Goal: Communication & Community: Answer question/provide support

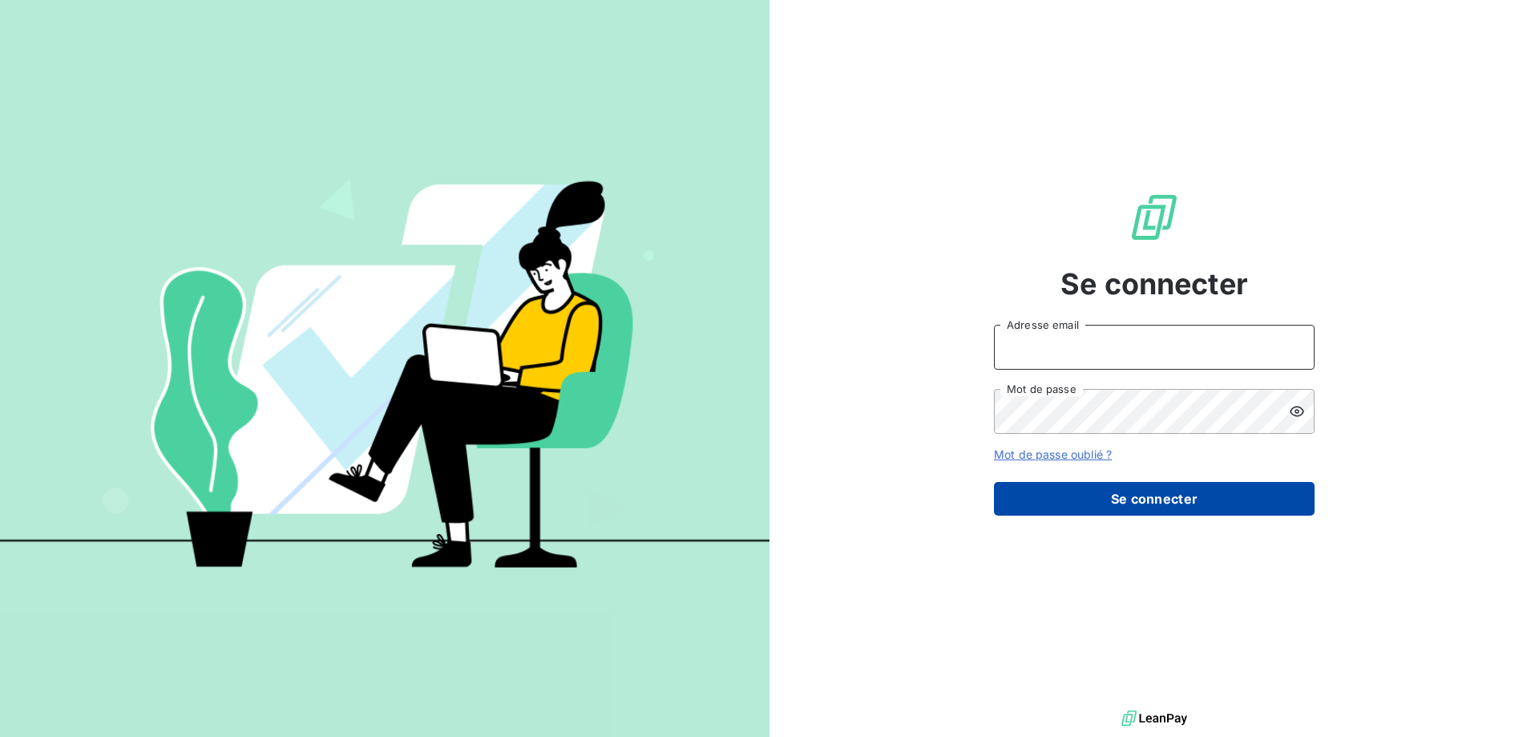
type input "[EMAIL_ADDRESS][DOMAIN_NAME]"
click at [1100, 490] on button "Se connecter" at bounding box center [1154, 499] width 321 height 34
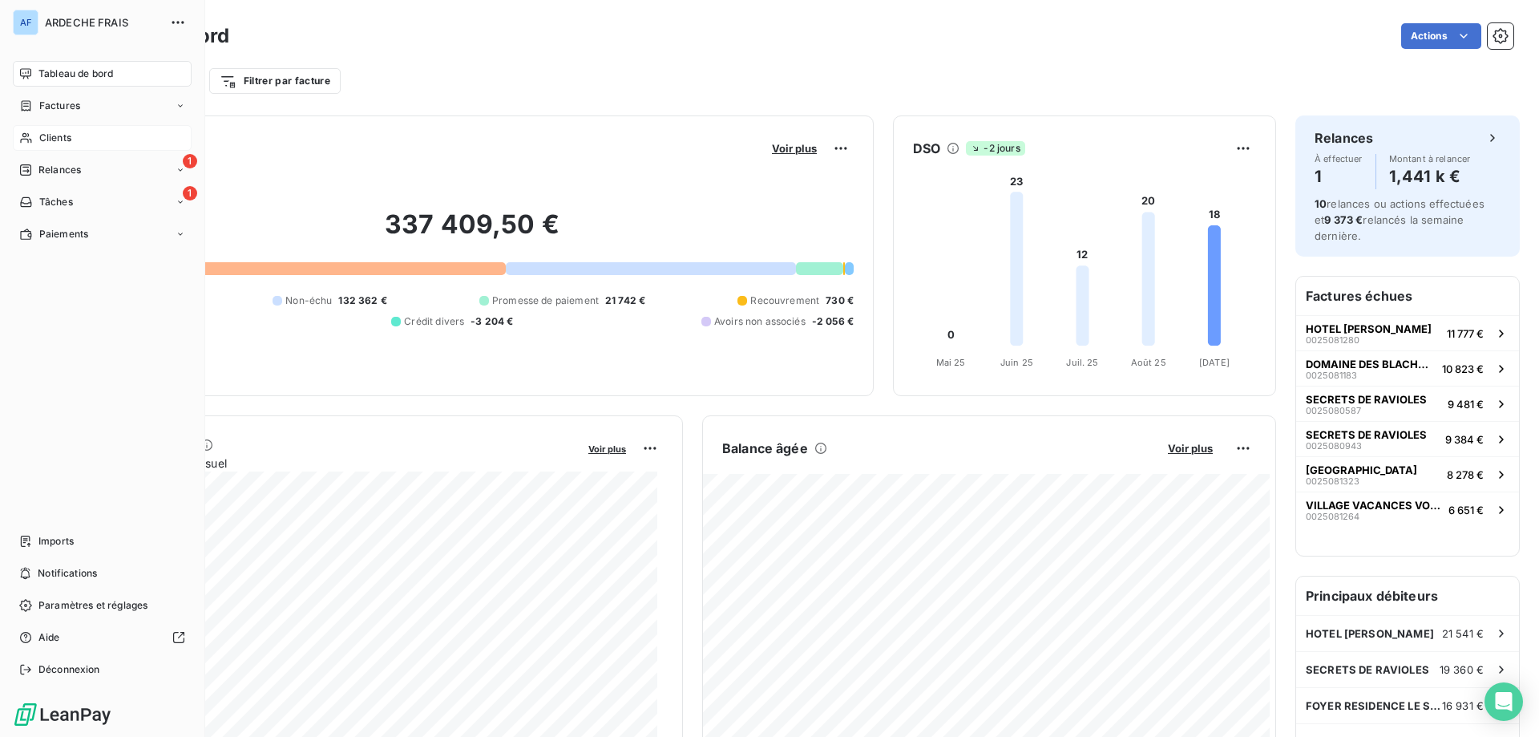
click at [87, 126] on div "Clients" at bounding box center [102, 138] width 179 height 26
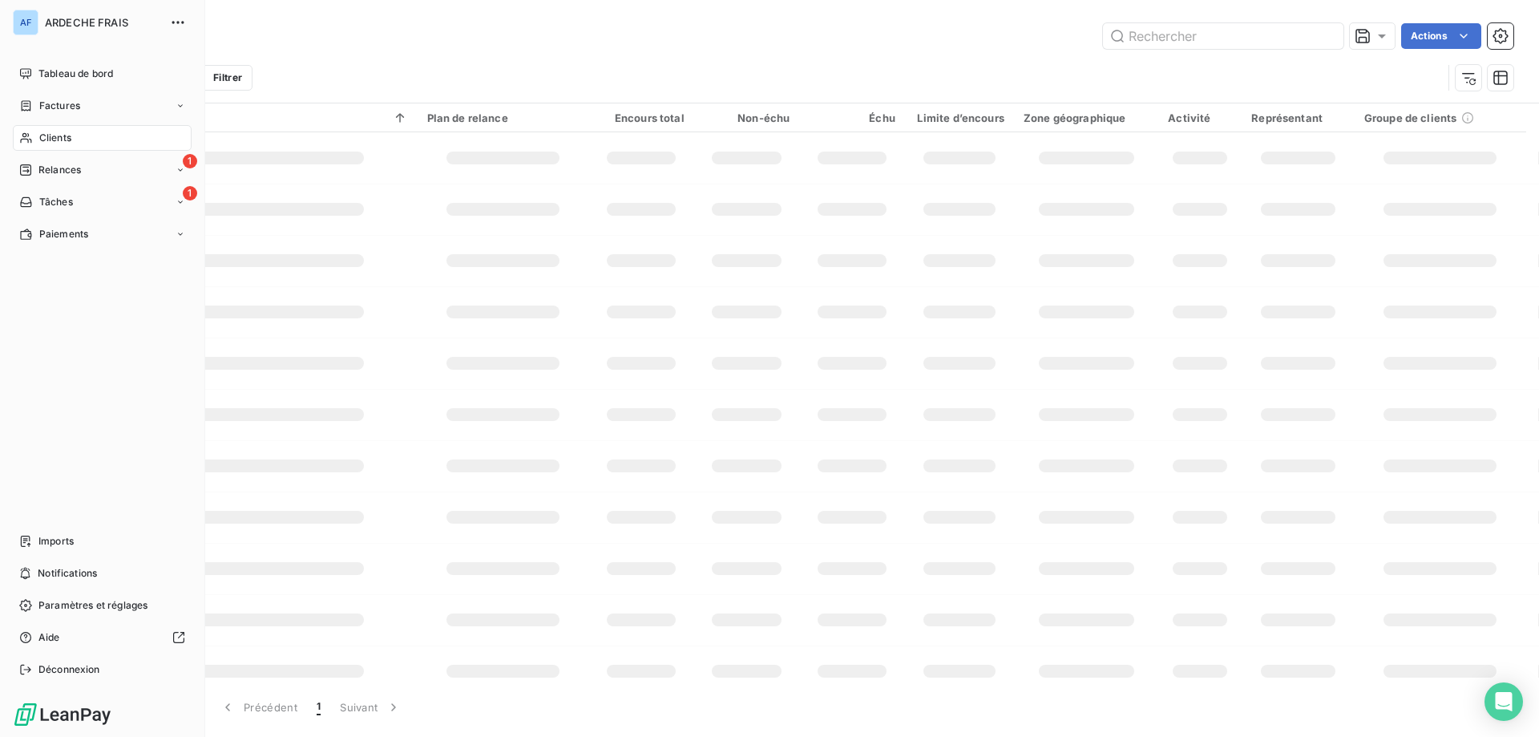
click at [423, 46] on div "Actions" at bounding box center [838, 36] width 1350 height 26
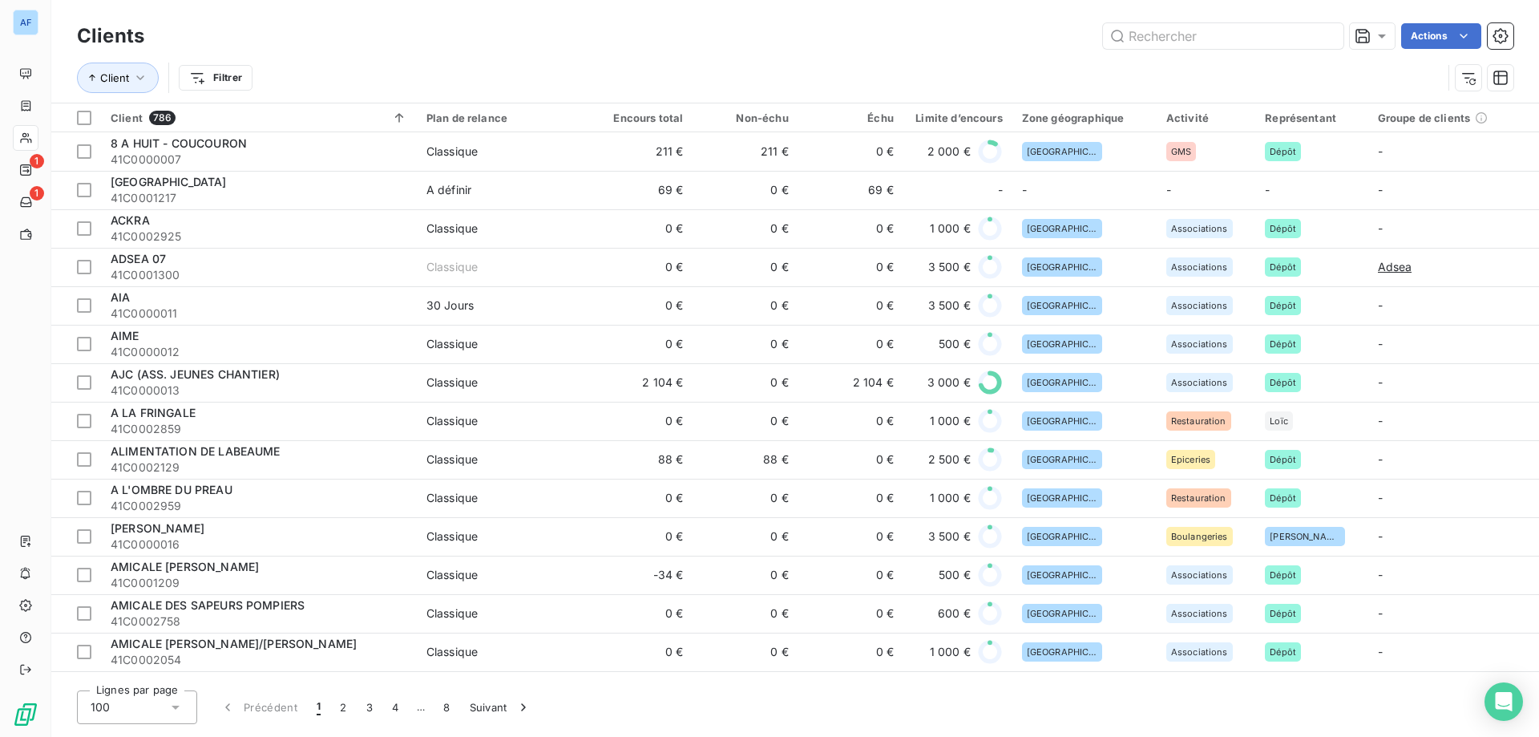
click at [156, 707] on div "100" at bounding box center [137, 707] width 120 height 34
click at [142, 644] on li "50" at bounding box center [137, 643] width 120 height 29
click at [543, 161] on icon at bounding box center [545, 160] width 16 height 16
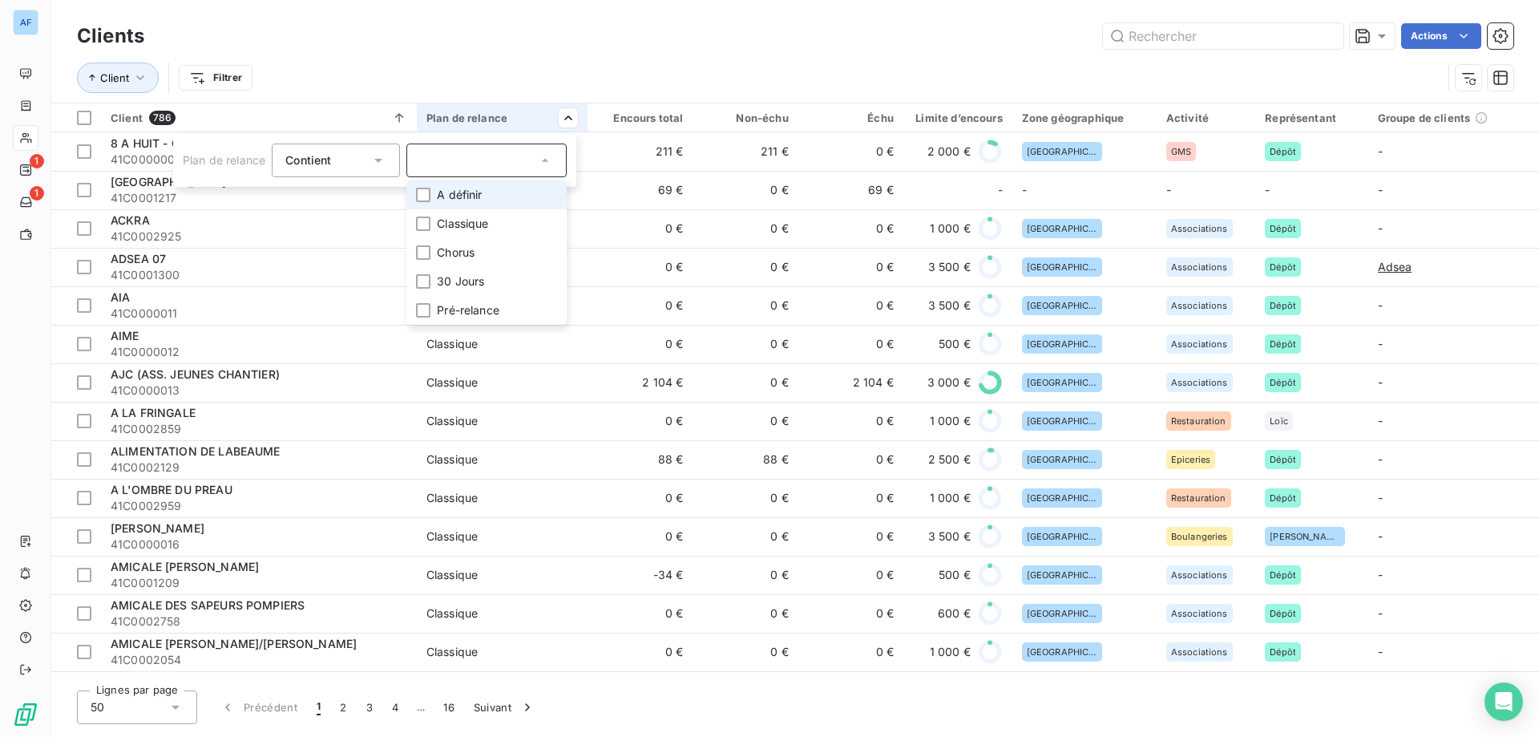
click at [499, 192] on li "A définir" at bounding box center [486, 194] width 160 height 29
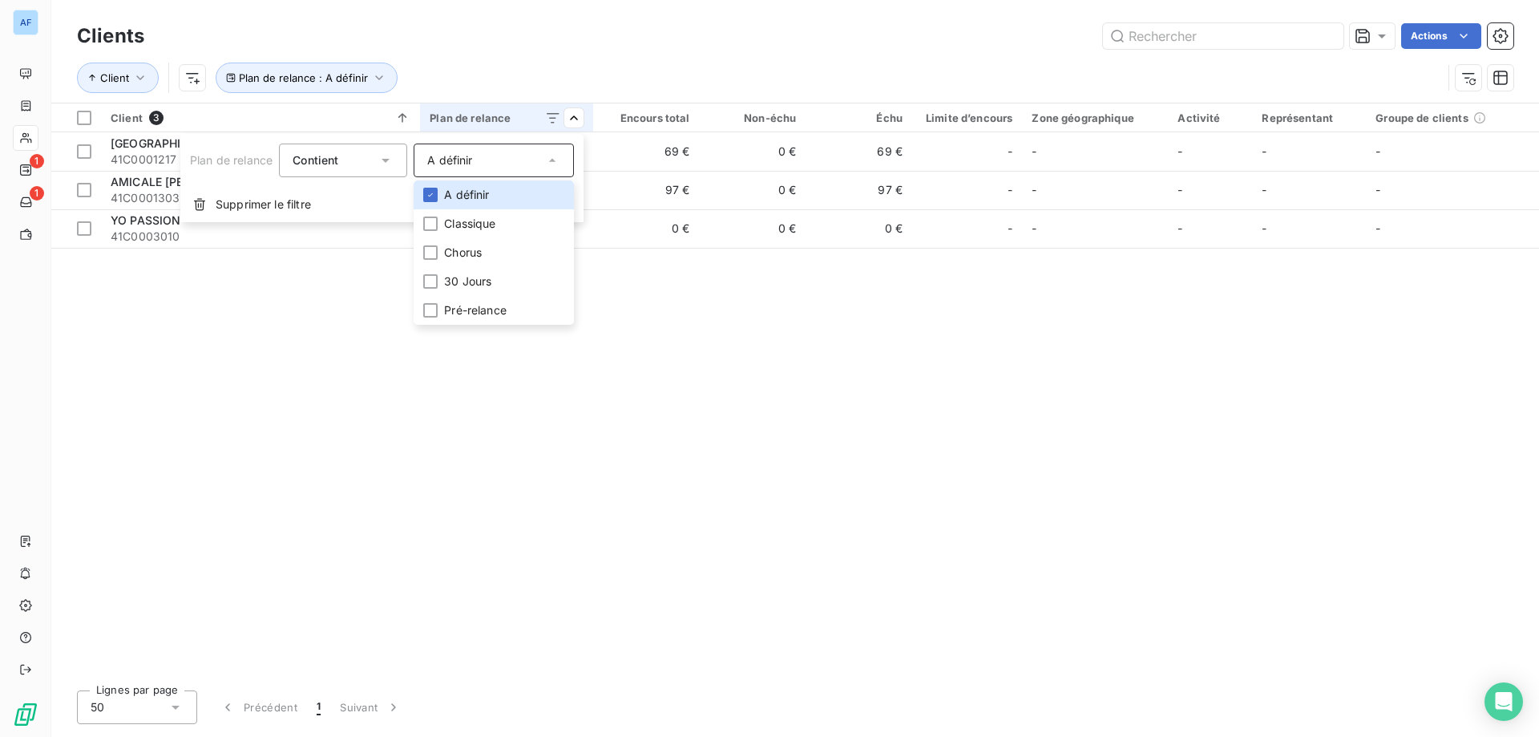
click at [526, 72] on html "AF 1 1 Clients Actions Client Plan de relance : A définir Client 3 Plan de rela…" at bounding box center [769, 368] width 1539 height 737
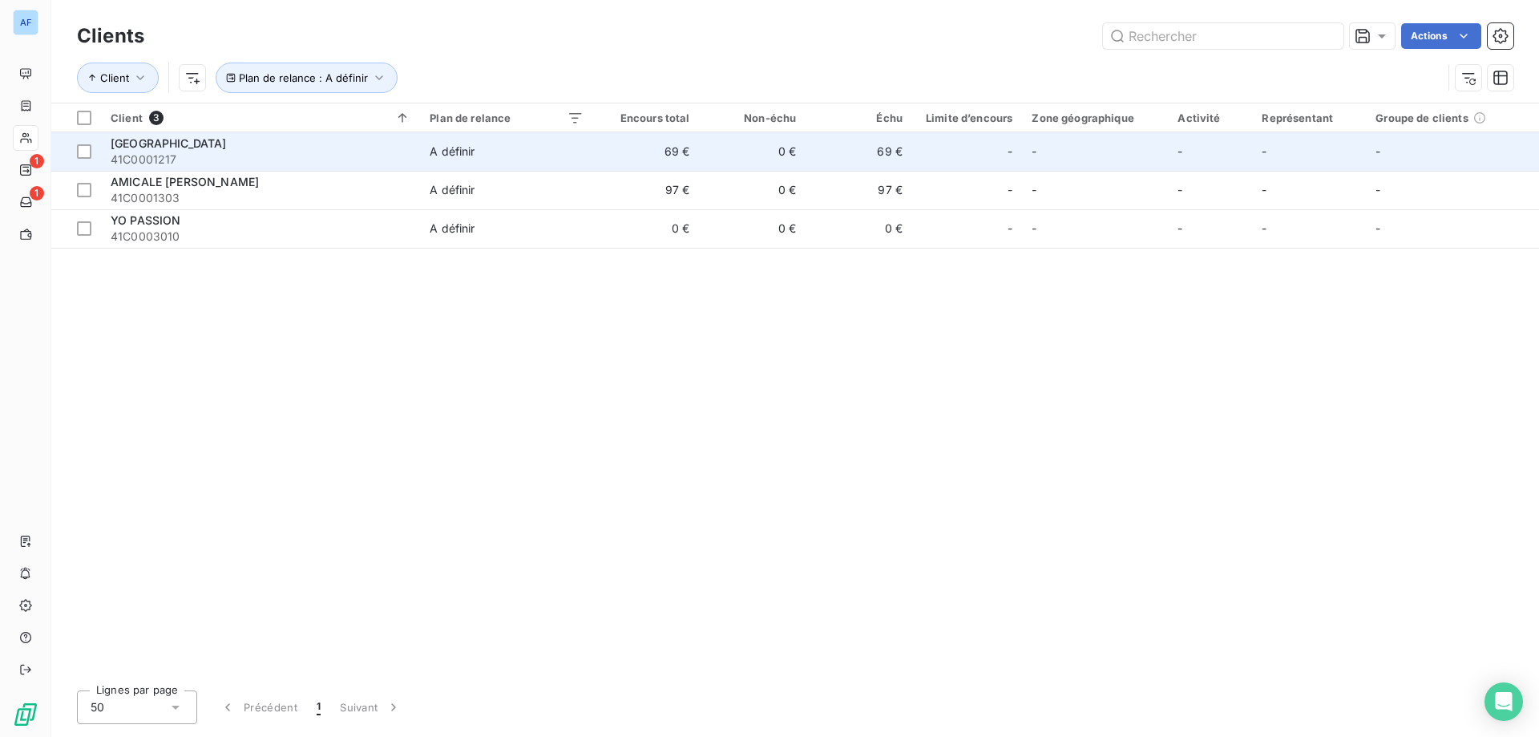
click at [184, 144] on span "[GEOGRAPHIC_DATA]" at bounding box center [169, 143] width 116 height 14
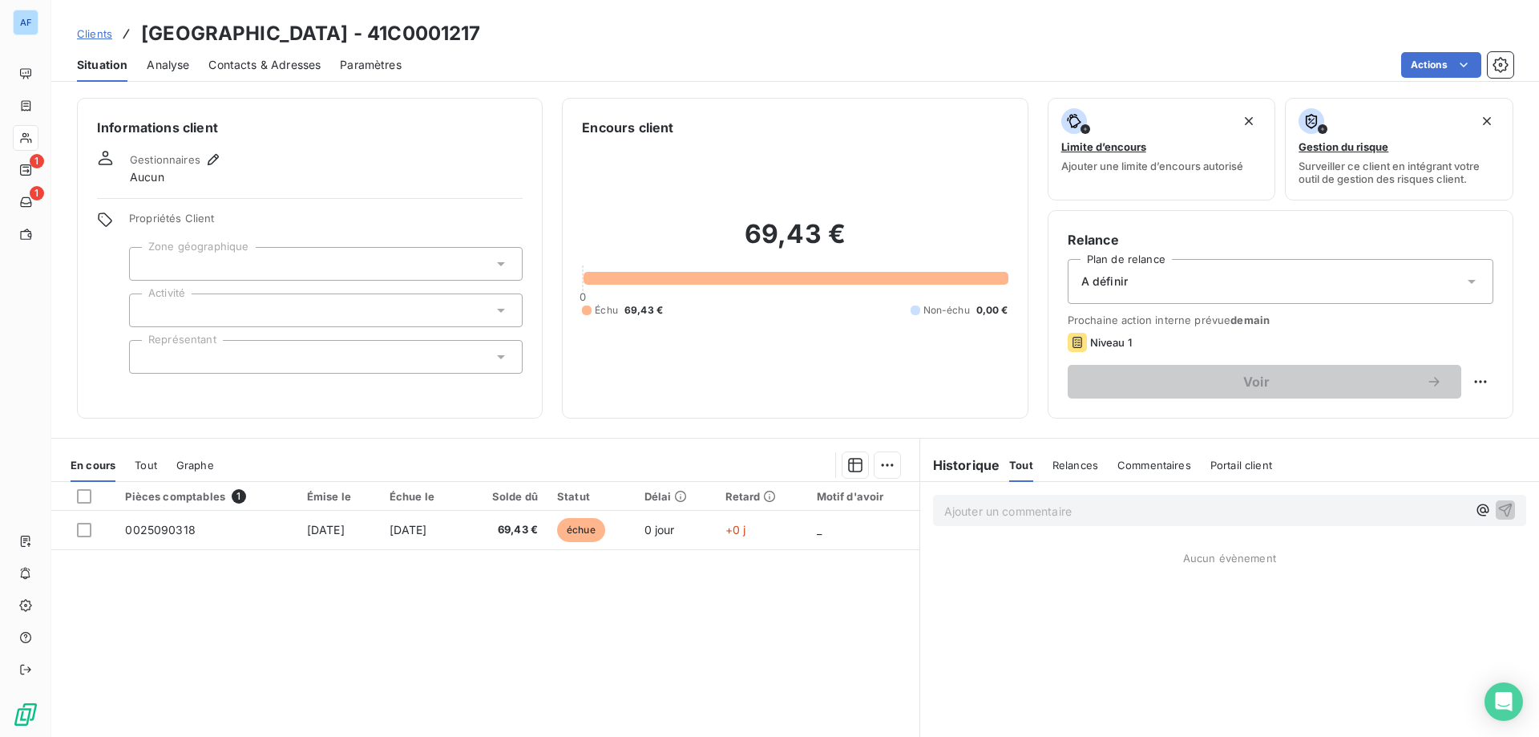
click at [240, 256] on div at bounding box center [326, 264] width 394 height 34
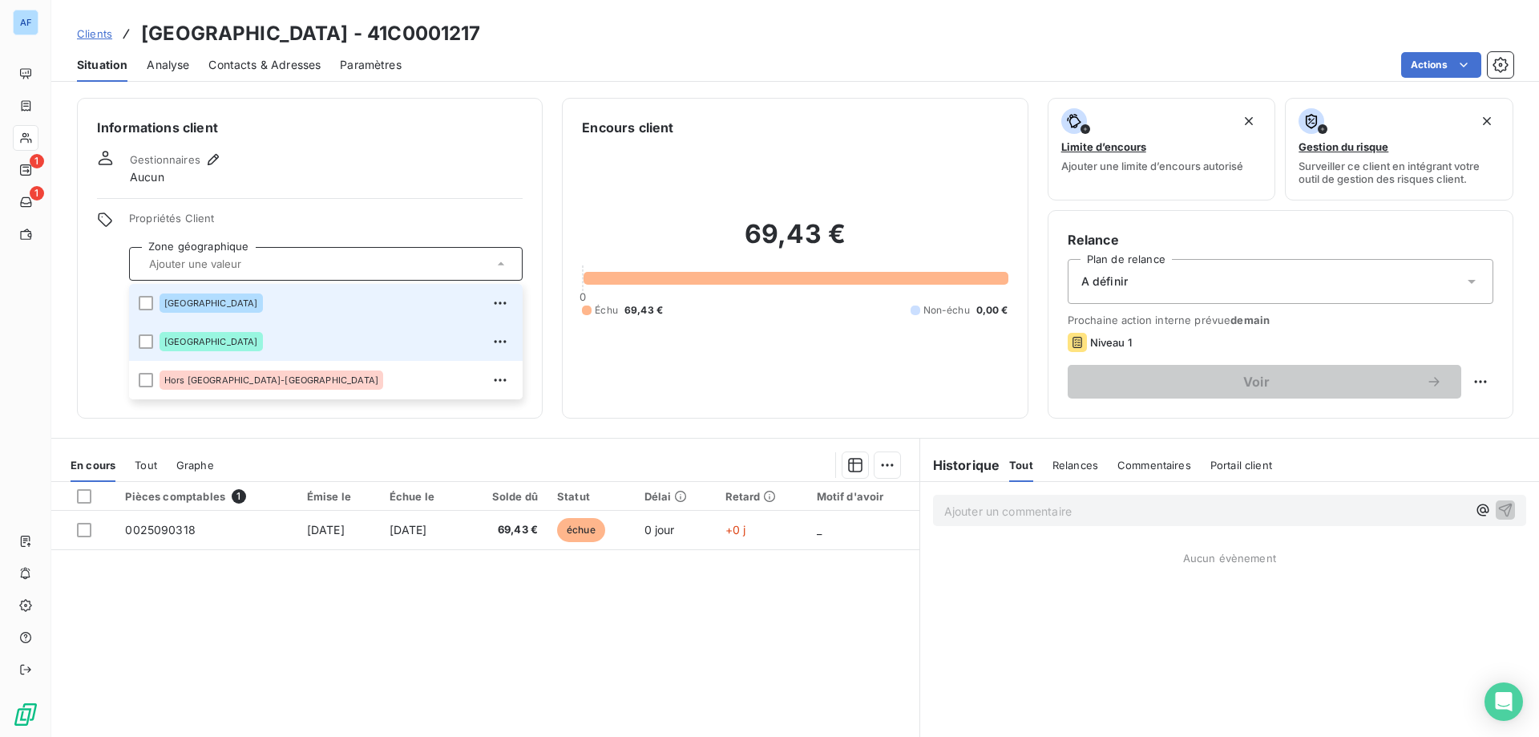
drag, startPoint x: 224, startPoint y: 301, endPoint x: 234, endPoint y: 326, distance: 27.4
click at [234, 326] on ul "Ardèche Drôme Hors [GEOGRAPHIC_DATA]-[GEOGRAPHIC_DATA]" at bounding box center [326, 341] width 394 height 115
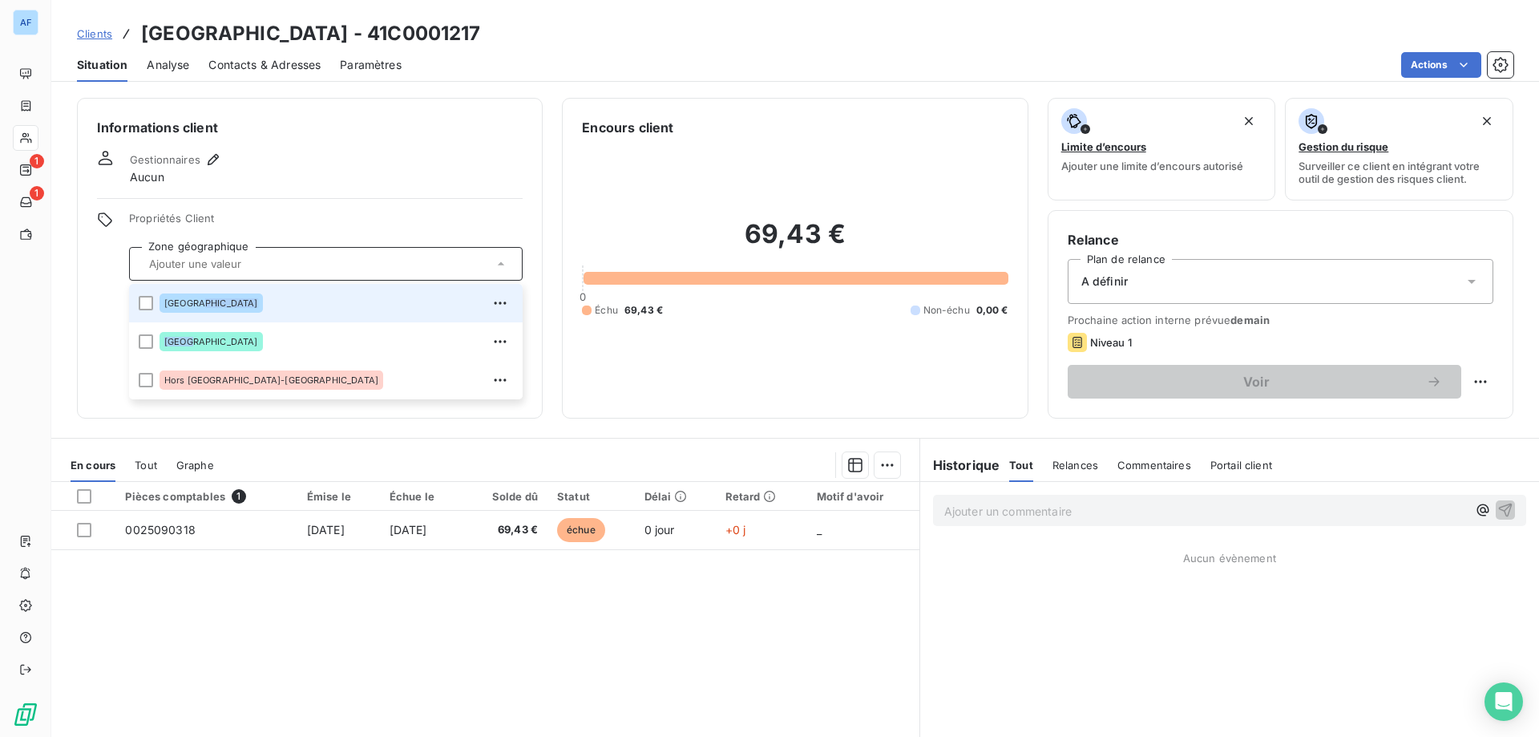
click at [205, 307] on div "[GEOGRAPHIC_DATA]" at bounding box center [335, 303] width 353 height 26
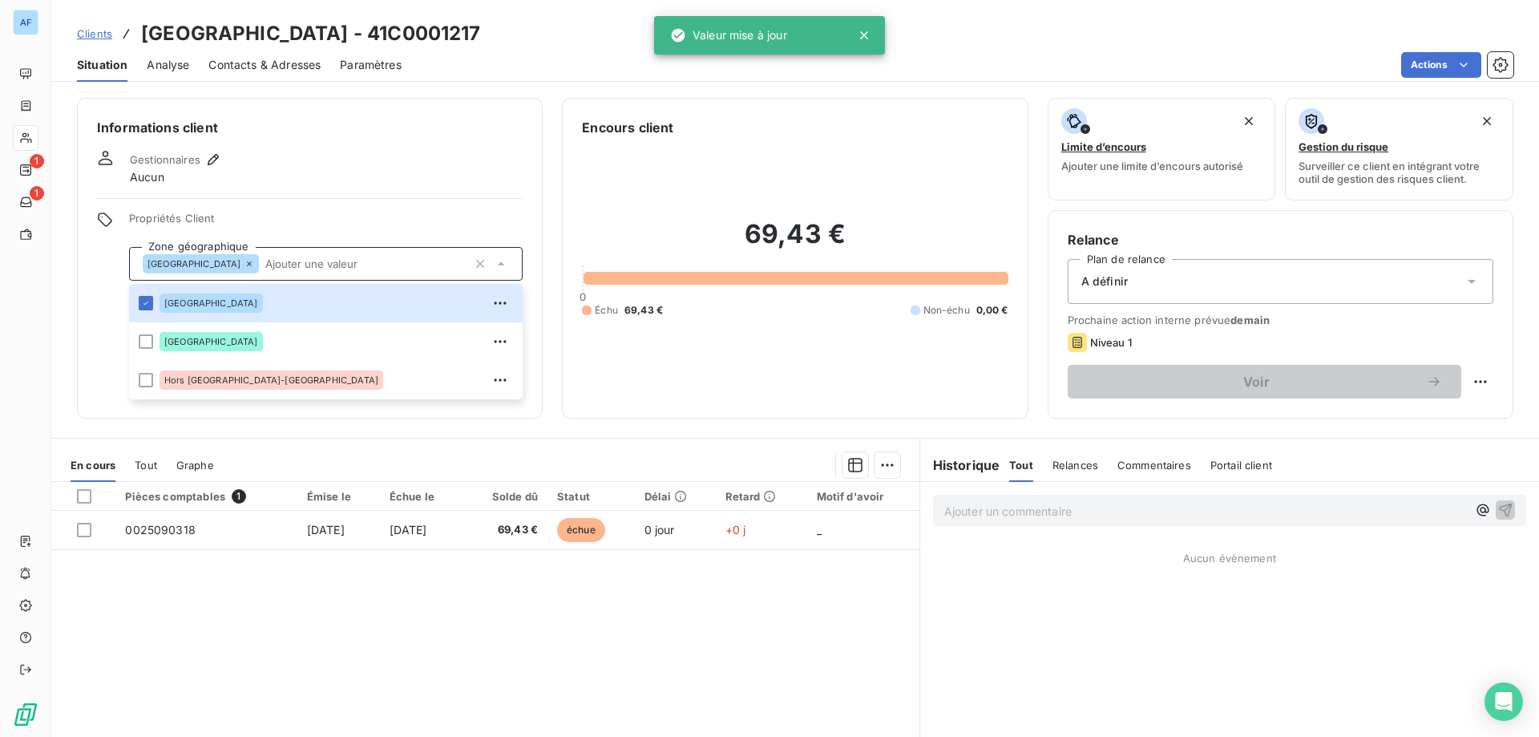
click at [261, 208] on div "Informations client Gestionnaires Aucun Propriétés Client Zone géographique Ard…" at bounding box center [310, 258] width 466 height 321
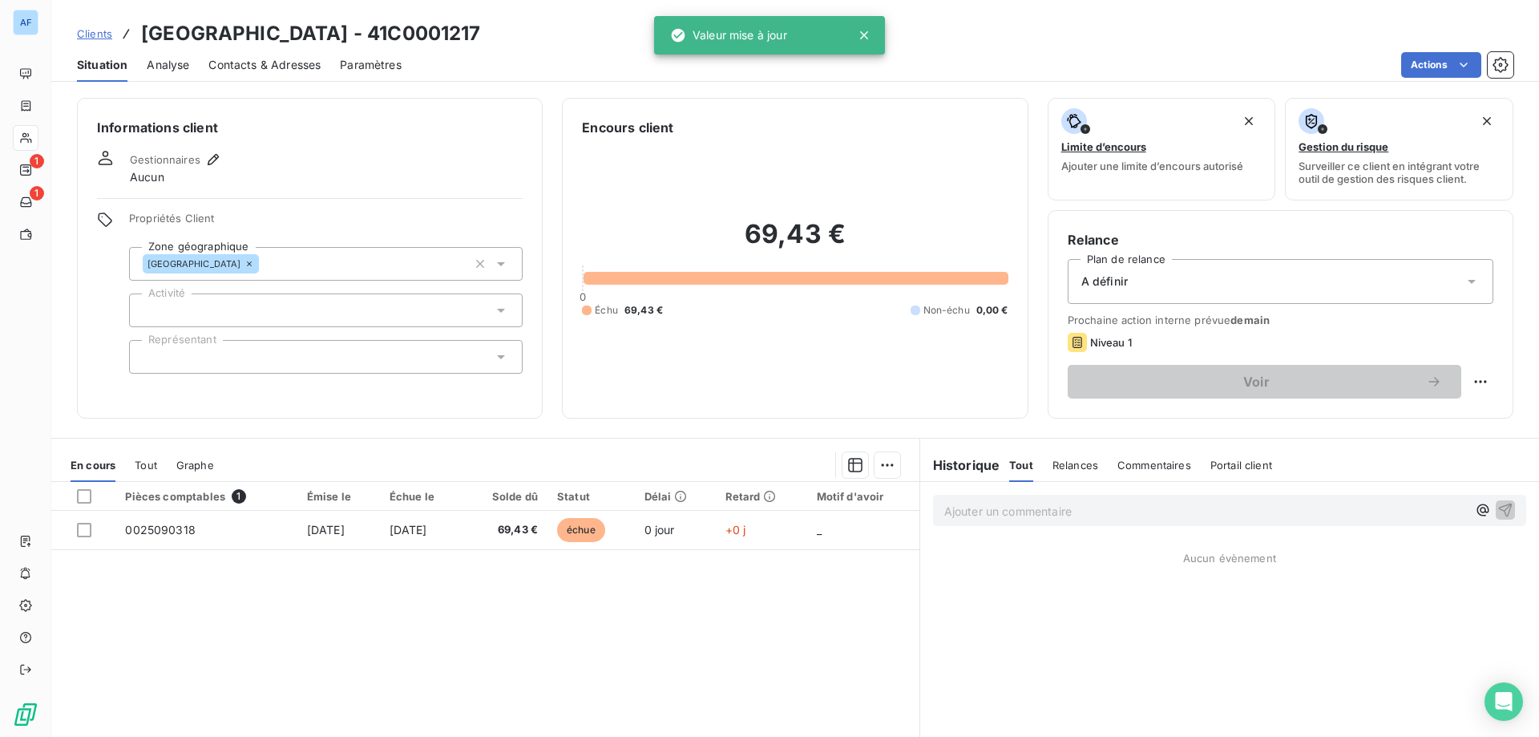
click at [254, 306] on div at bounding box center [326, 310] width 394 height 34
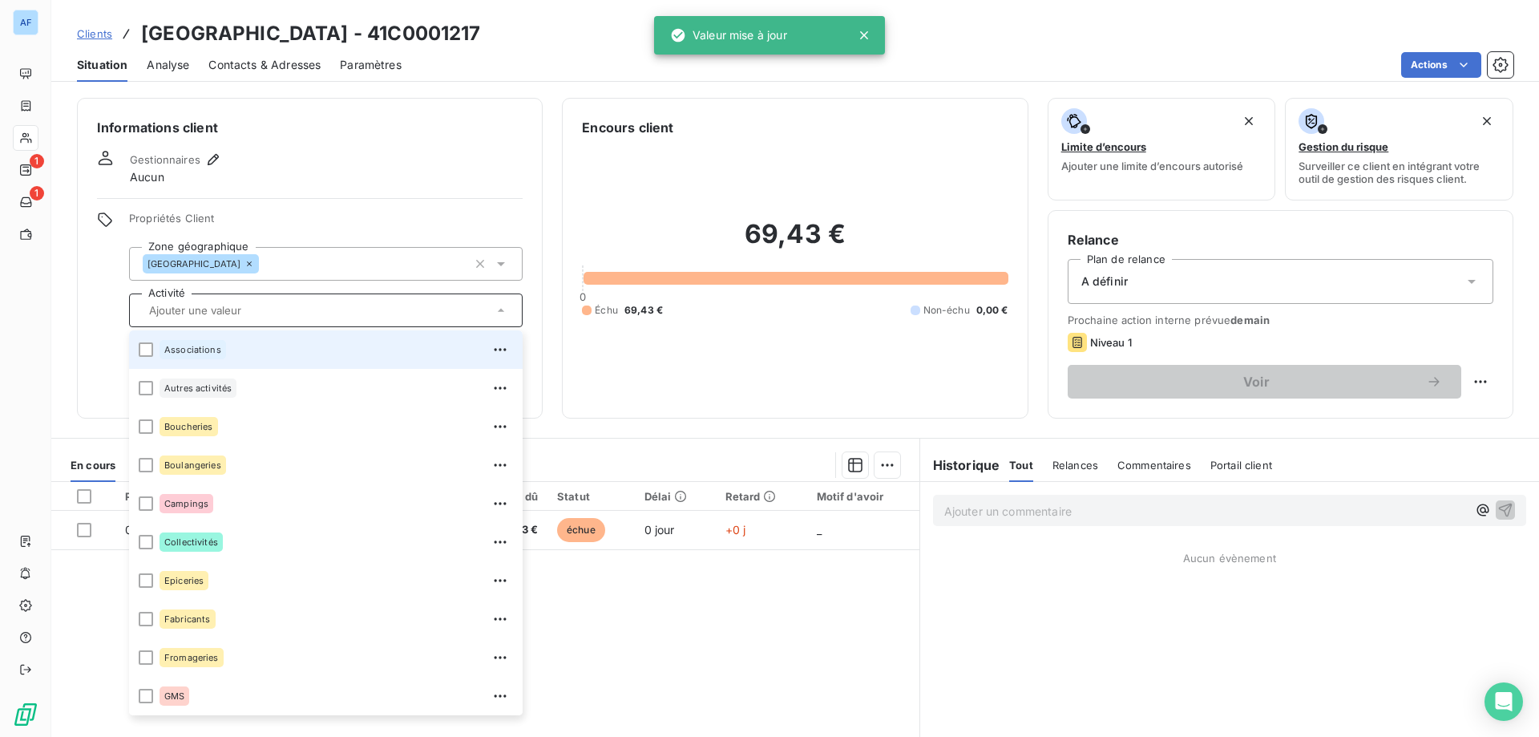
click at [242, 345] on div "Associations" at bounding box center [335, 350] width 353 height 26
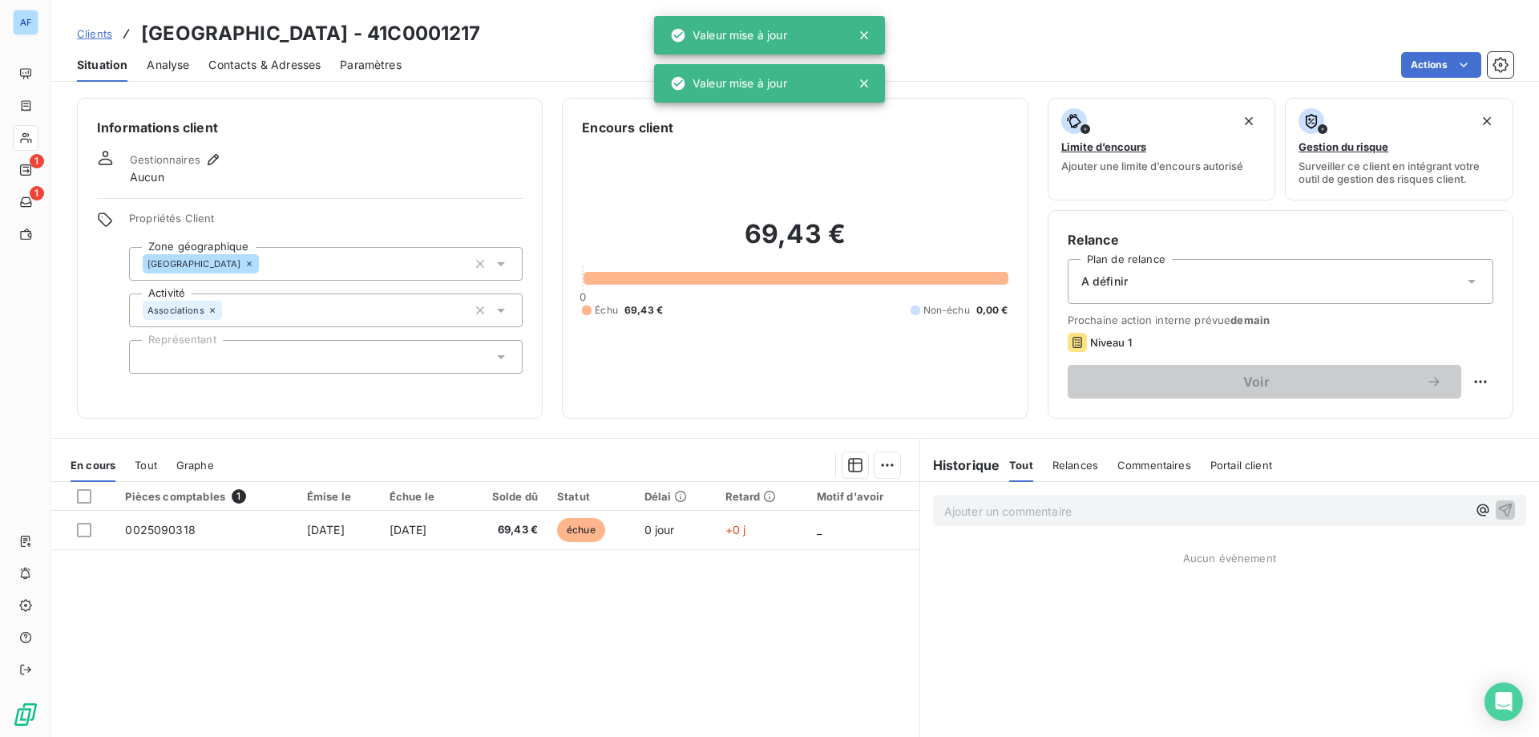
click at [288, 209] on div "Informations client Gestionnaires Aucun Propriétés Client Zone géographique Ard…" at bounding box center [310, 258] width 466 height 321
click at [241, 376] on div "Informations client Gestionnaires Aucun Propriétés Client Zone géographique Ard…" at bounding box center [310, 258] width 466 height 321
click at [239, 365] on div at bounding box center [326, 357] width 394 height 34
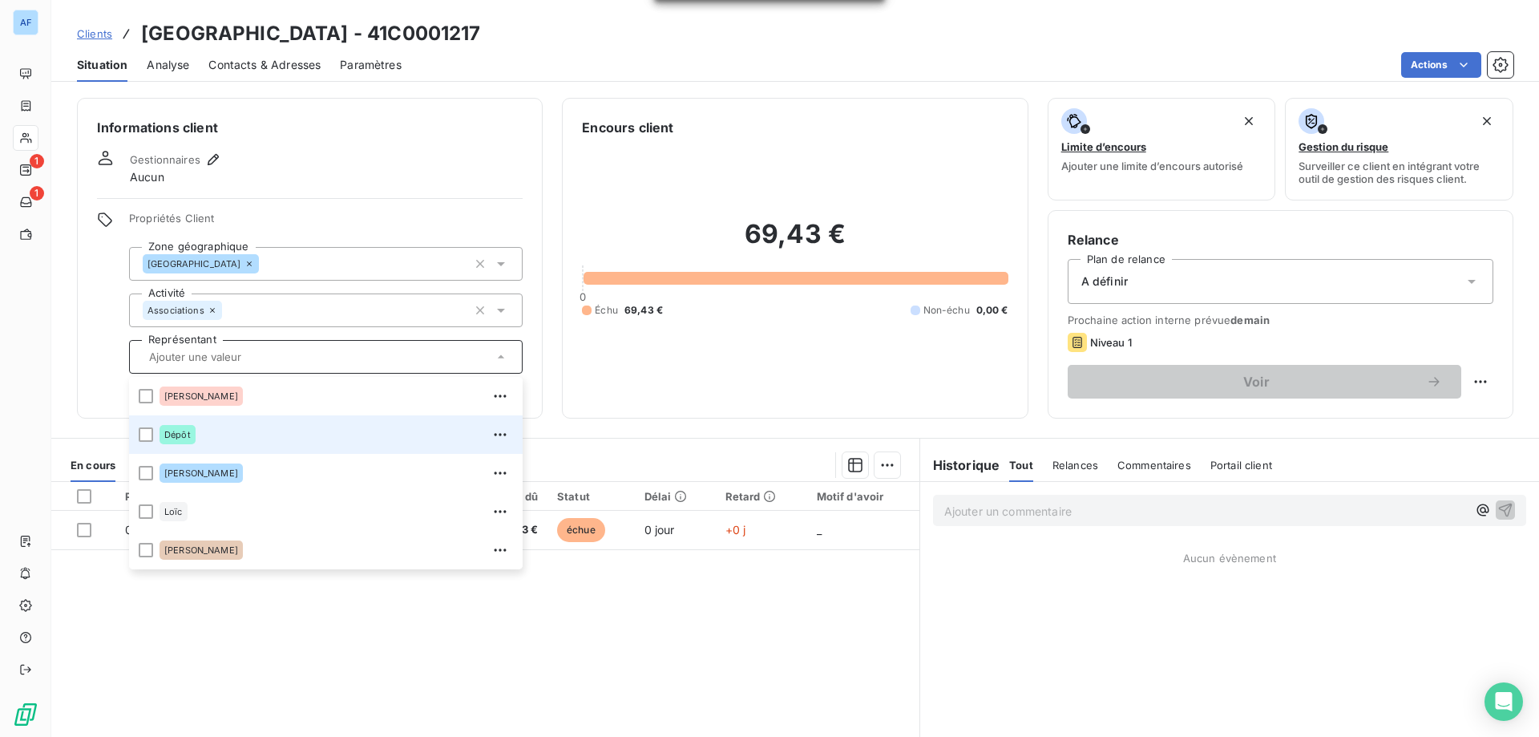
click at [204, 434] on div "Dépôt" at bounding box center [335, 435] width 353 height 26
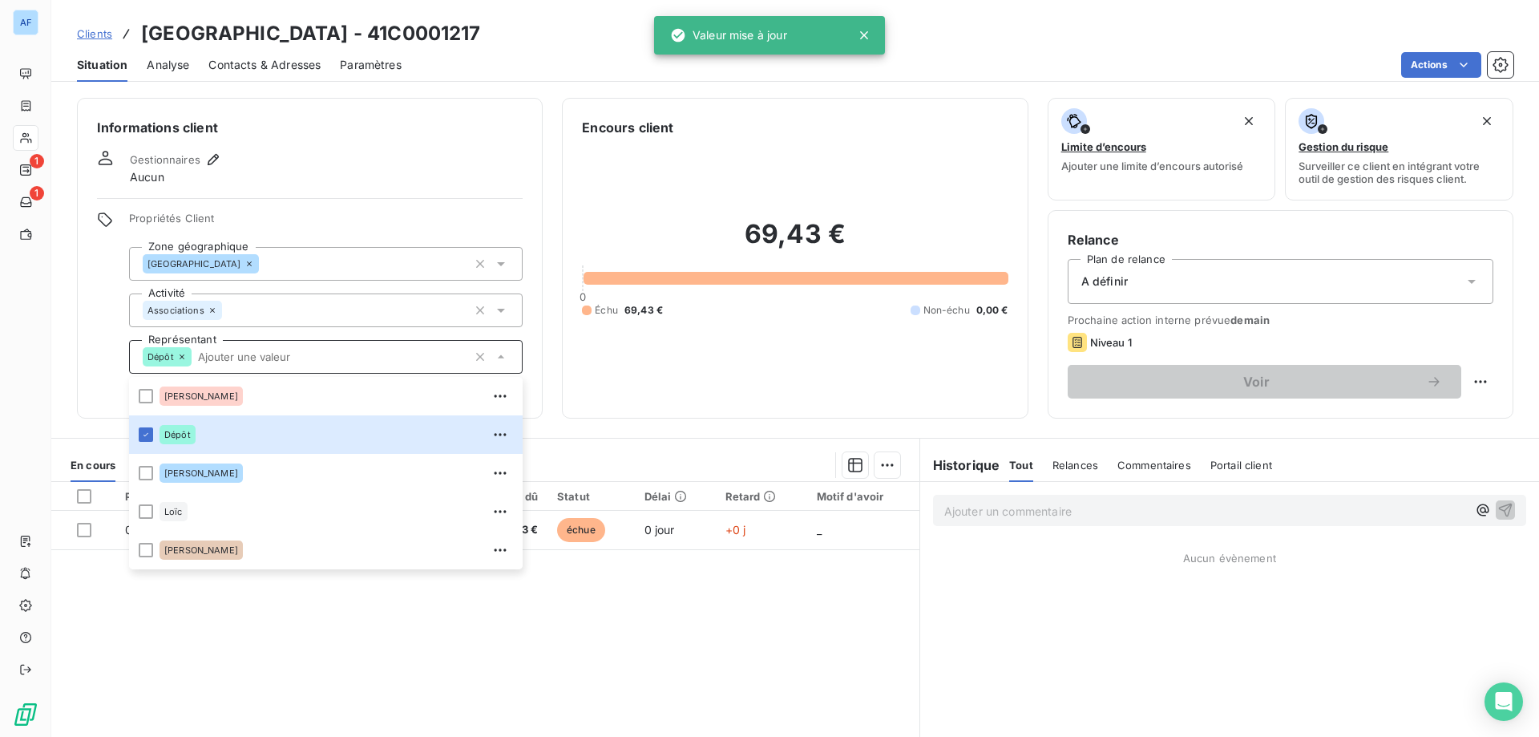
click at [336, 184] on div "Gestionnaires Aucun" at bounding box center [310, 167] width 426 height 35
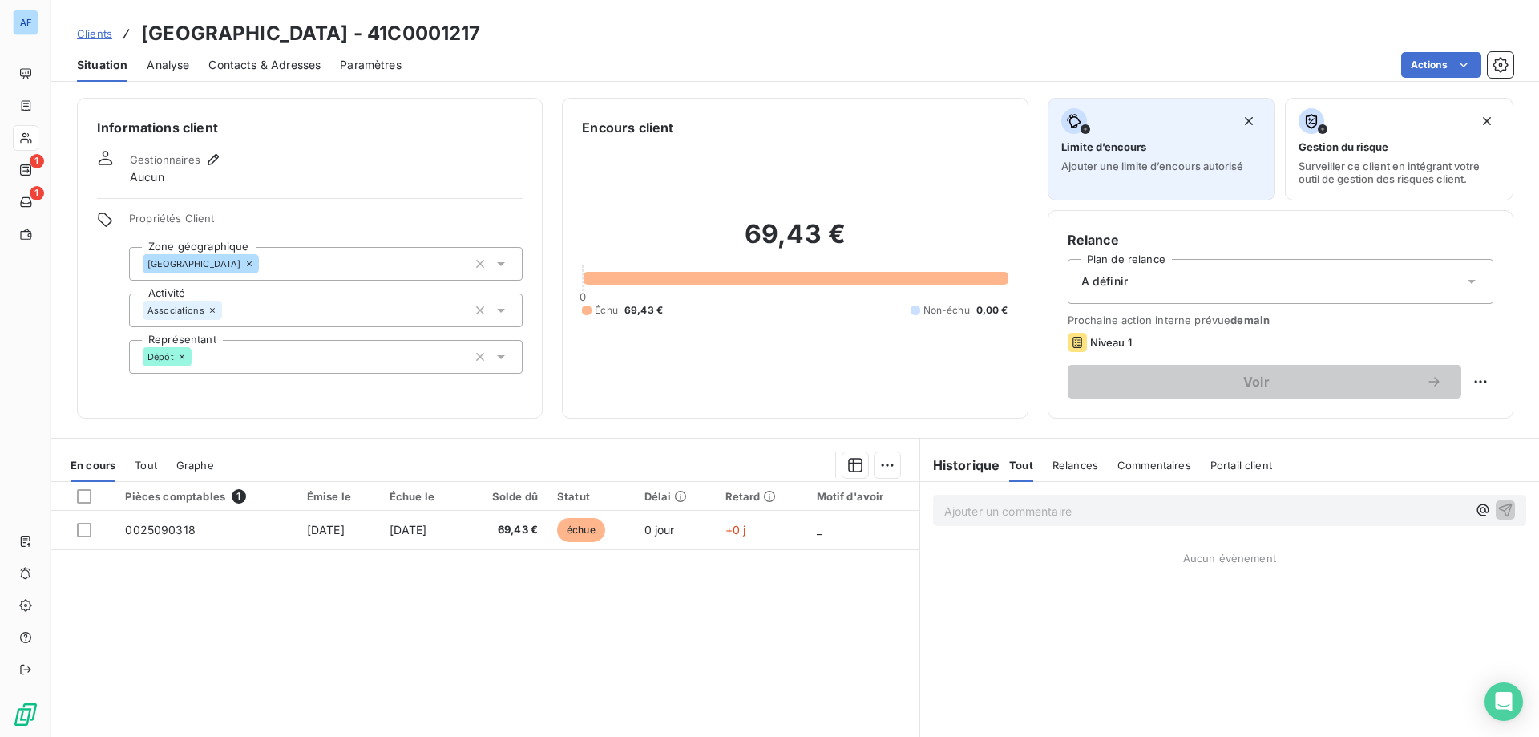
click at [1091, 156] on div "Limite d’encours Ajouter une limite d’encours autorisé" at bounding box center [1161, 140] width 201 height 64
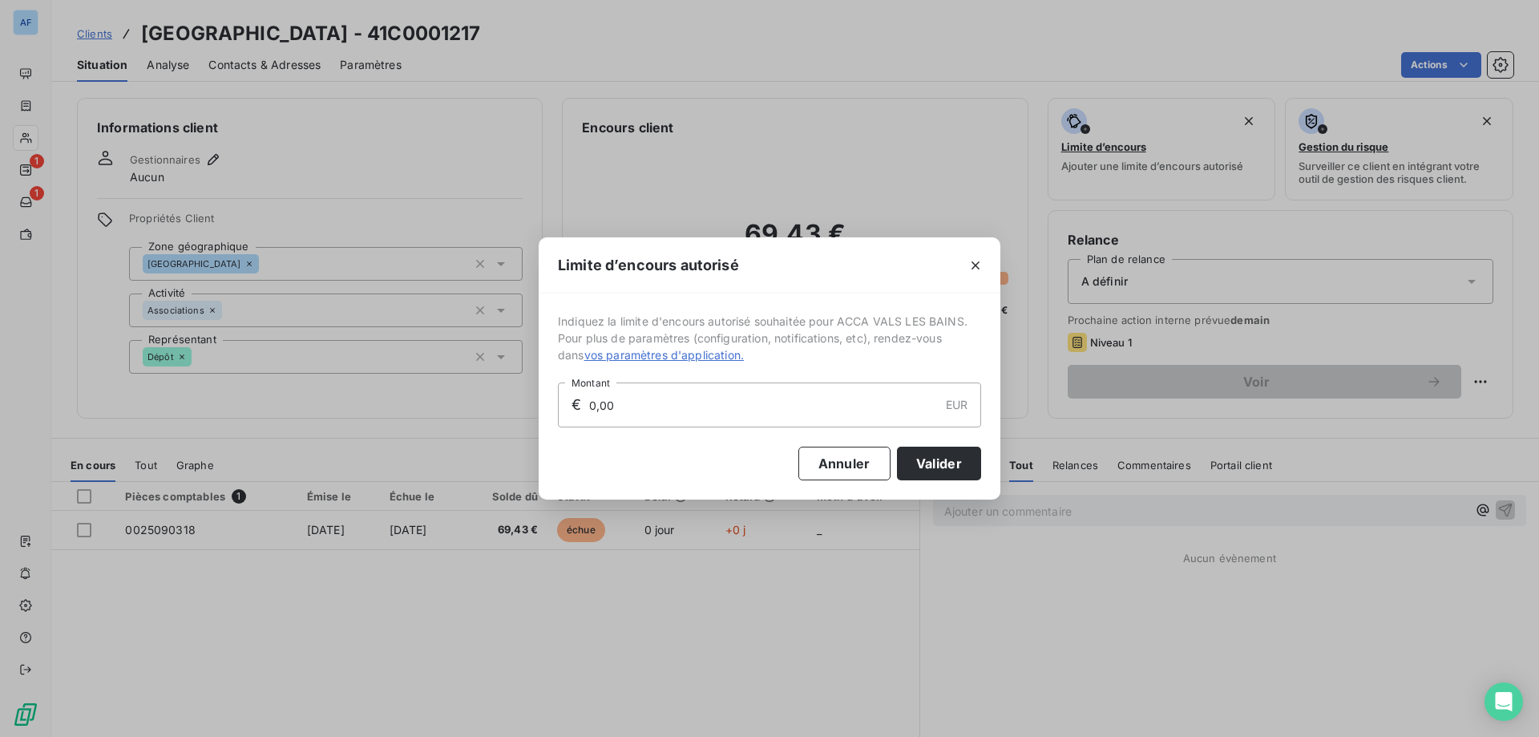
drag, startPoint x: 632, startPoint y: 406, endPoint x: 394, endPoint y: 400, distance: 238.9
click at [394, 400] on div "Limite d’encours autorisé Indiquez la limite d'encours autorisé souhaitée pour …" at bounding box center [769, 368] width 1539 height 737
type input "500,00"
click at [936, 466] on button "Valider" at bounding box center [939, 463] width 84 height 34
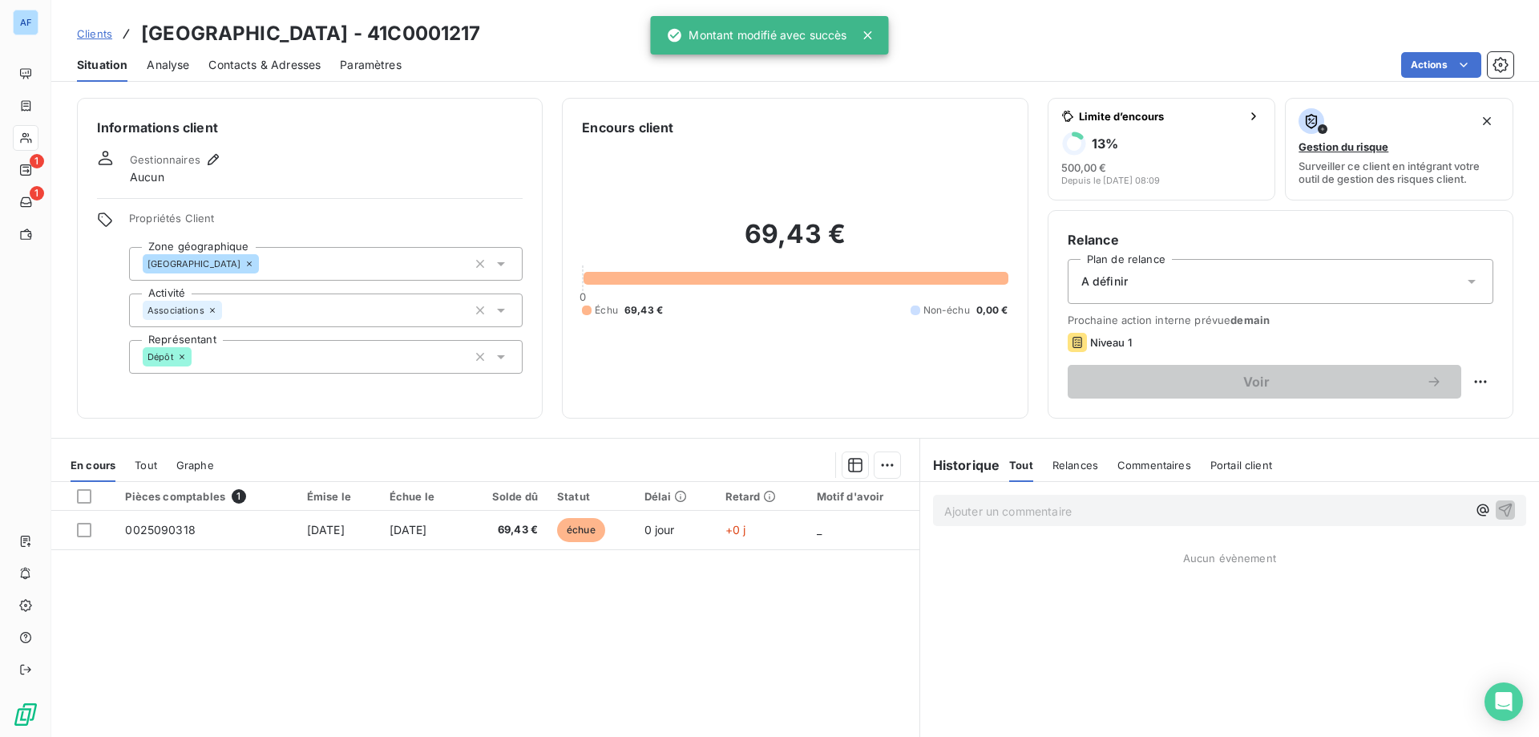
click at [154, 75] on div "Analyse" at bounding box center [168, 65] width 42 height 34
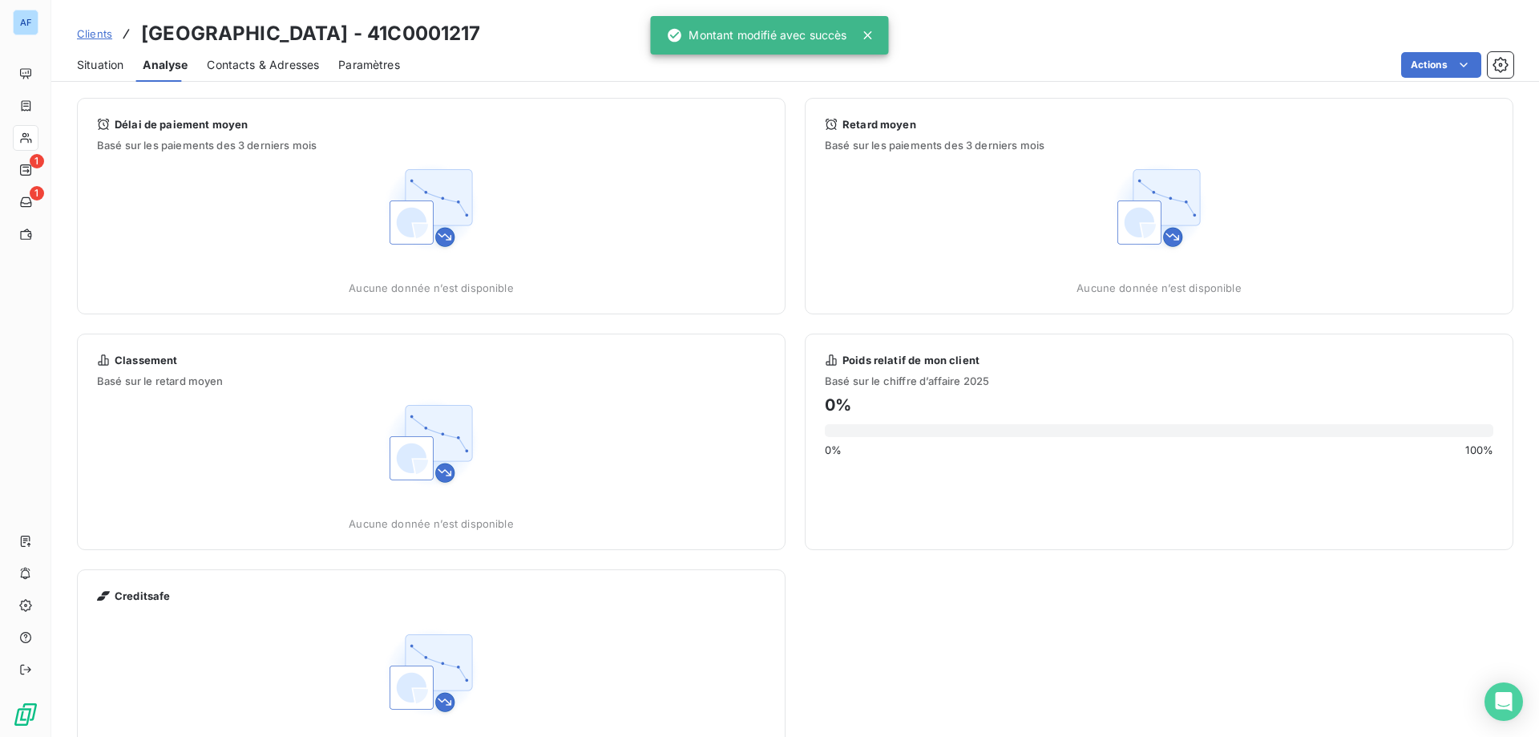
click at [252, 66] on span "Contacts & Adresses" at bounding box center [263, 65] width 112 height 16
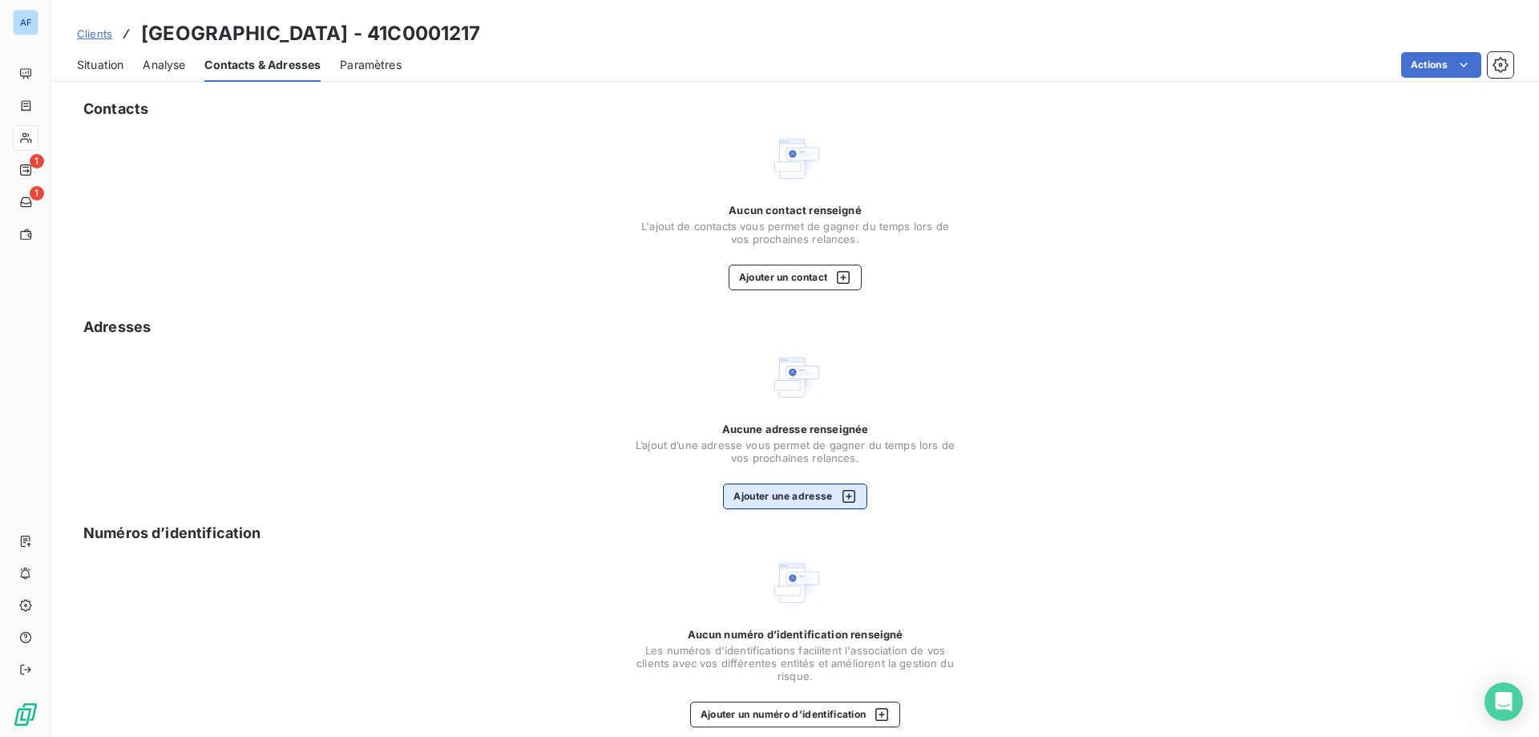
click at [815, 503] on button "Ajouter une adresse" at bounding box center [794, 496] width 143 height 26
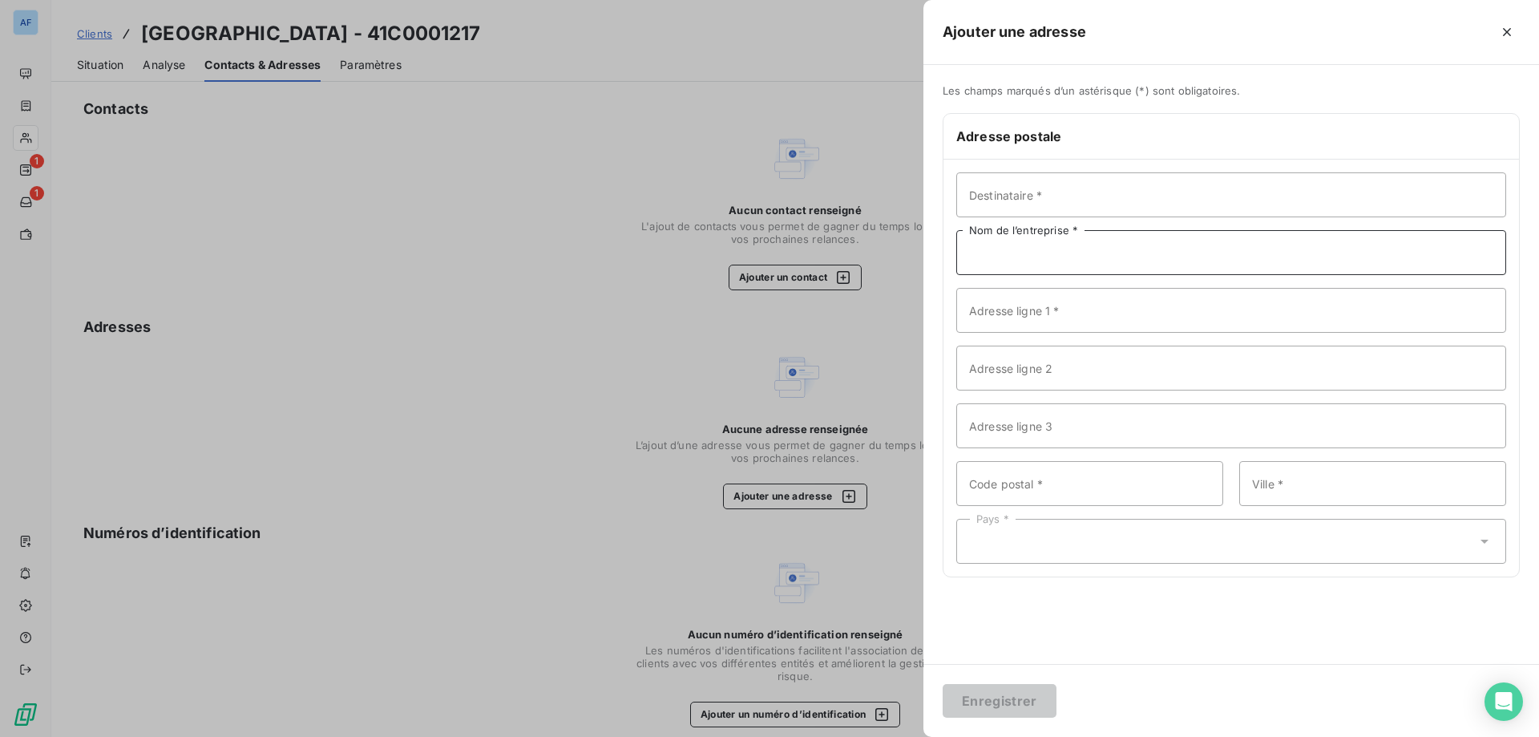
click at [1118, 251] on input "Nom de l’entreprise *" at bounding box center [1231, 252] width 550 height 45
paste input "ACCA"
type input "ACCA"
click at [1042, 195] on input "Destinataire *" at bounding box center [1231, 194] width 550 height 45
paste input "LAGARDE"
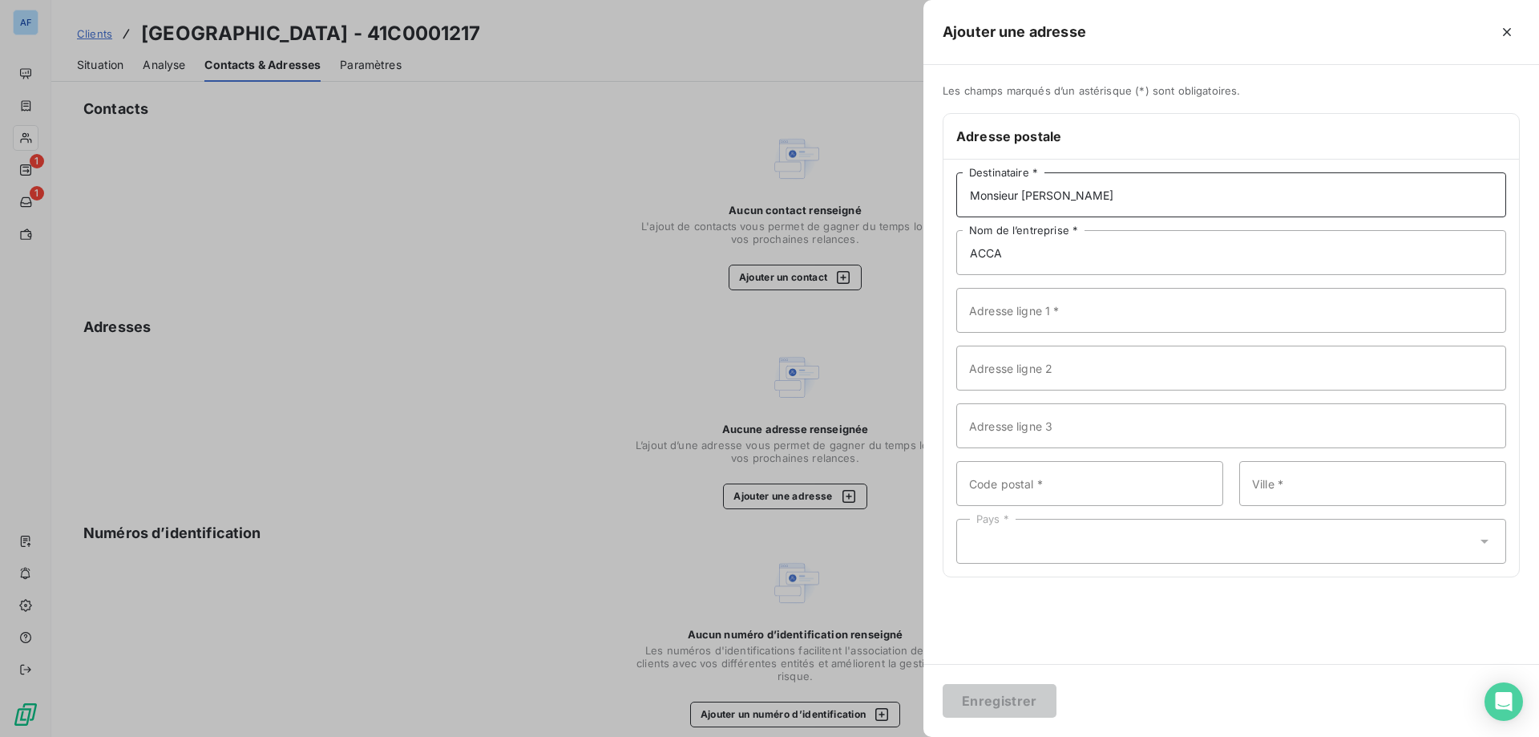
type input "Monsieur [PERSON_NAME]"
click at [1031, 302] on input "Adresse ligne 1 *" at bounding box center [1231, 310] width 550 height 45
paste input "Mairie"
type input "Mairie"
click at [1021, 359] on input "Adresse ligne 2" at bounding box center [1231, 367] width 550 height 45
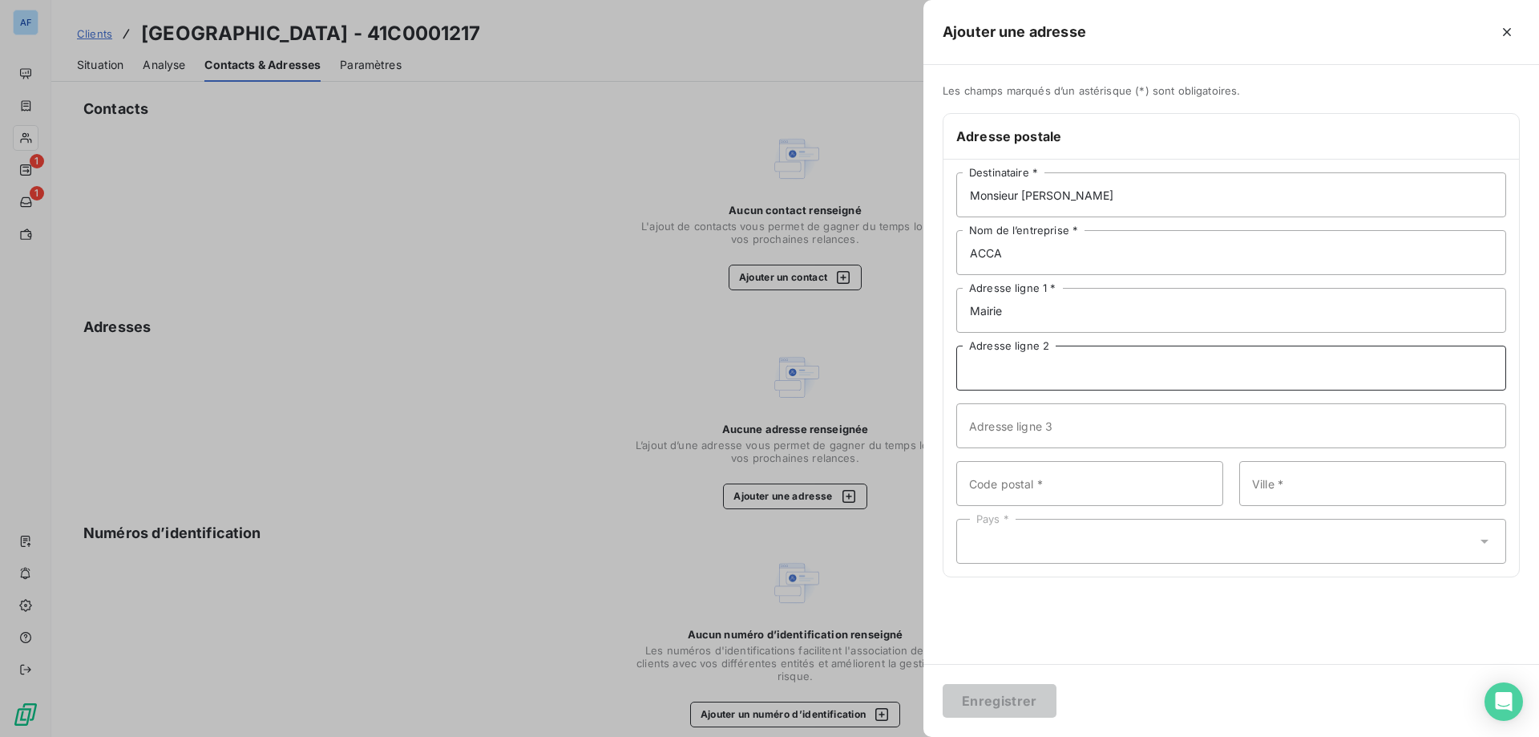
paste input "[STREET_ADDRESS][PERSON_NAME]"
type input "[STREET_ADDRESS][PERSON_NAME]"
click at [1113, 479] on input "Code postal *" at bounding box center [1089, 483] width 267 height 45
type input "07600"
paste input "VALS [GEOGRAPHIC_DATA]"
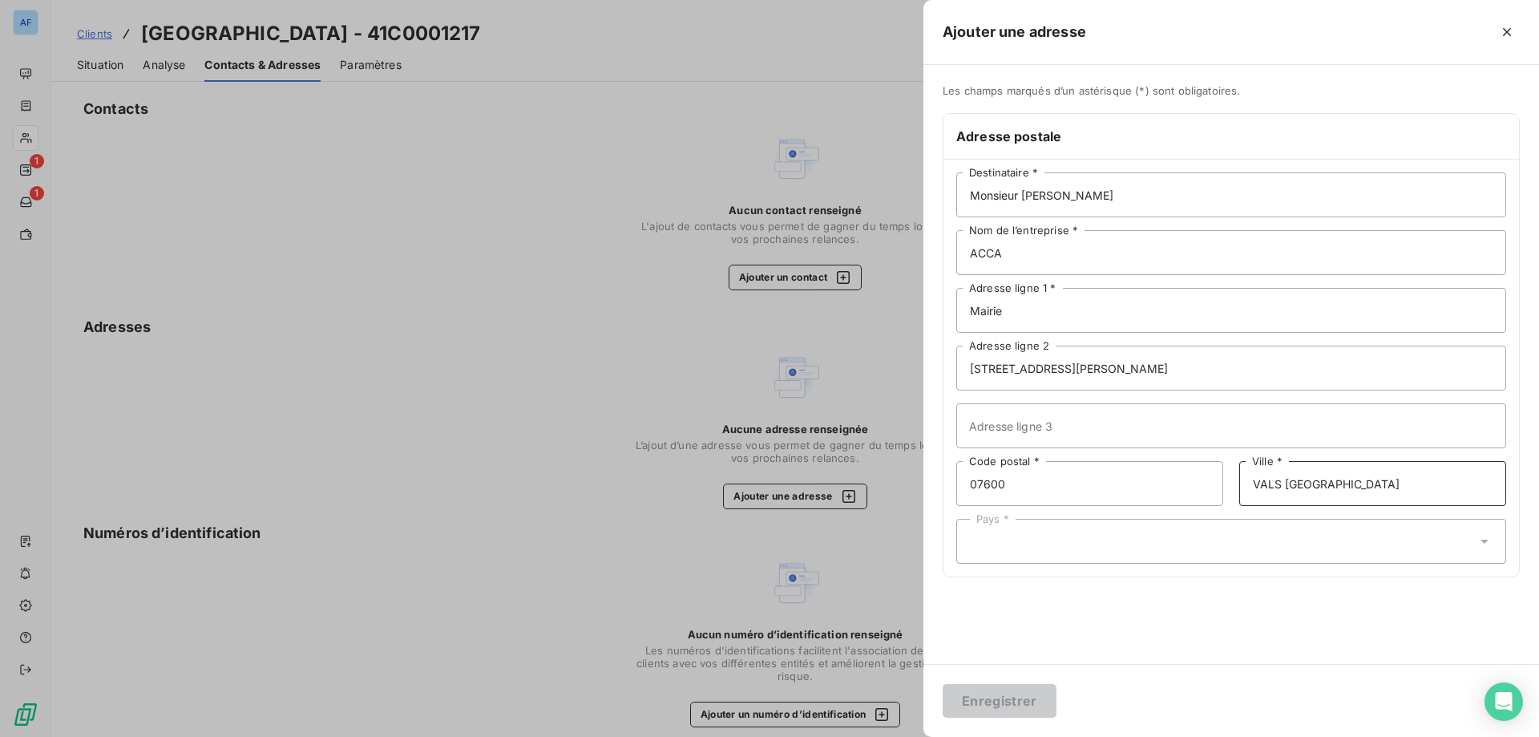
type input "VALS [GEOGRAPHIC_DATA]"
click at [1124, 533] on div "Pays *" at bounding box center [1231, 541] width 550 height 45
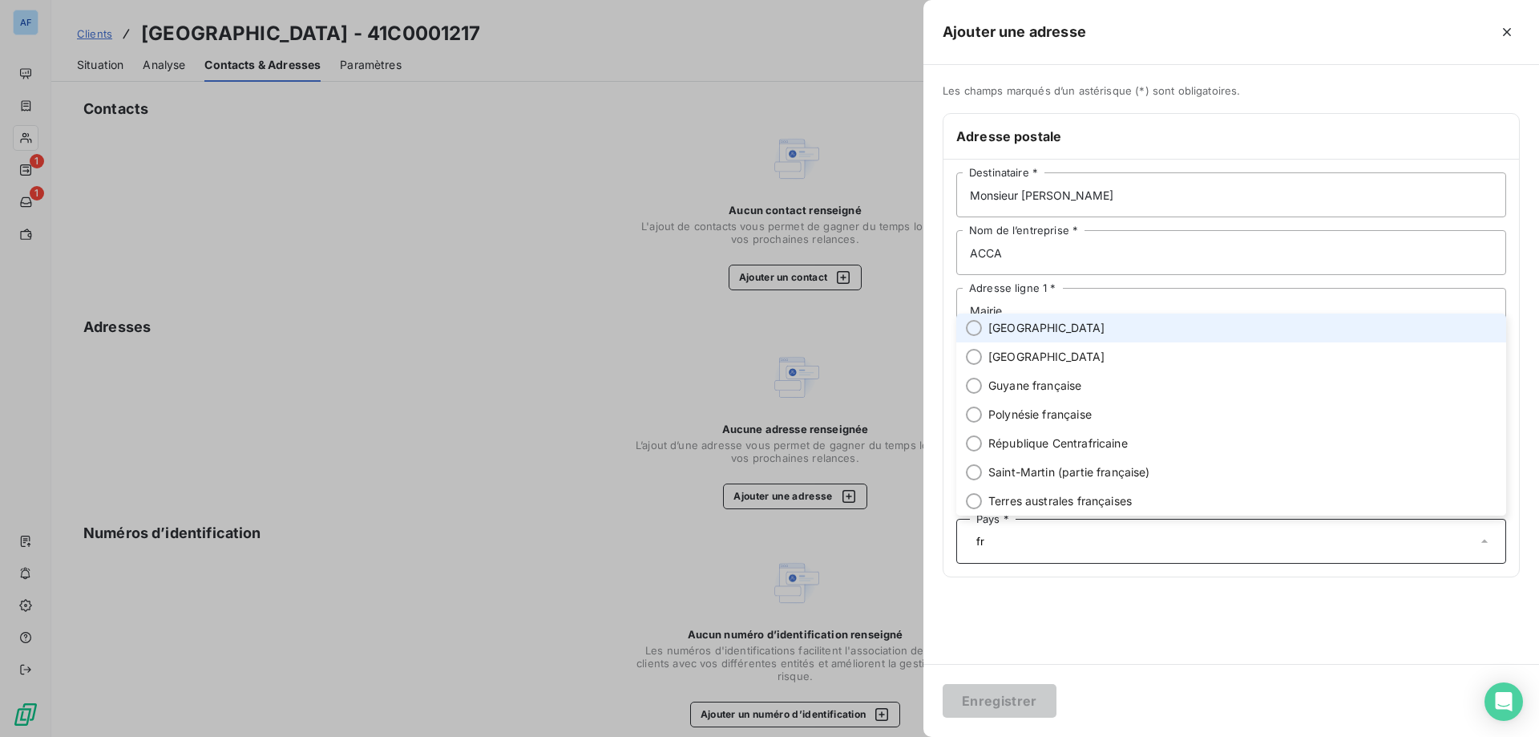
click at [1032, 333] on li "[GEOGRAPHIC_DATA]" at bounding box center [1231, 327] width 550 height 29
type input "fr"
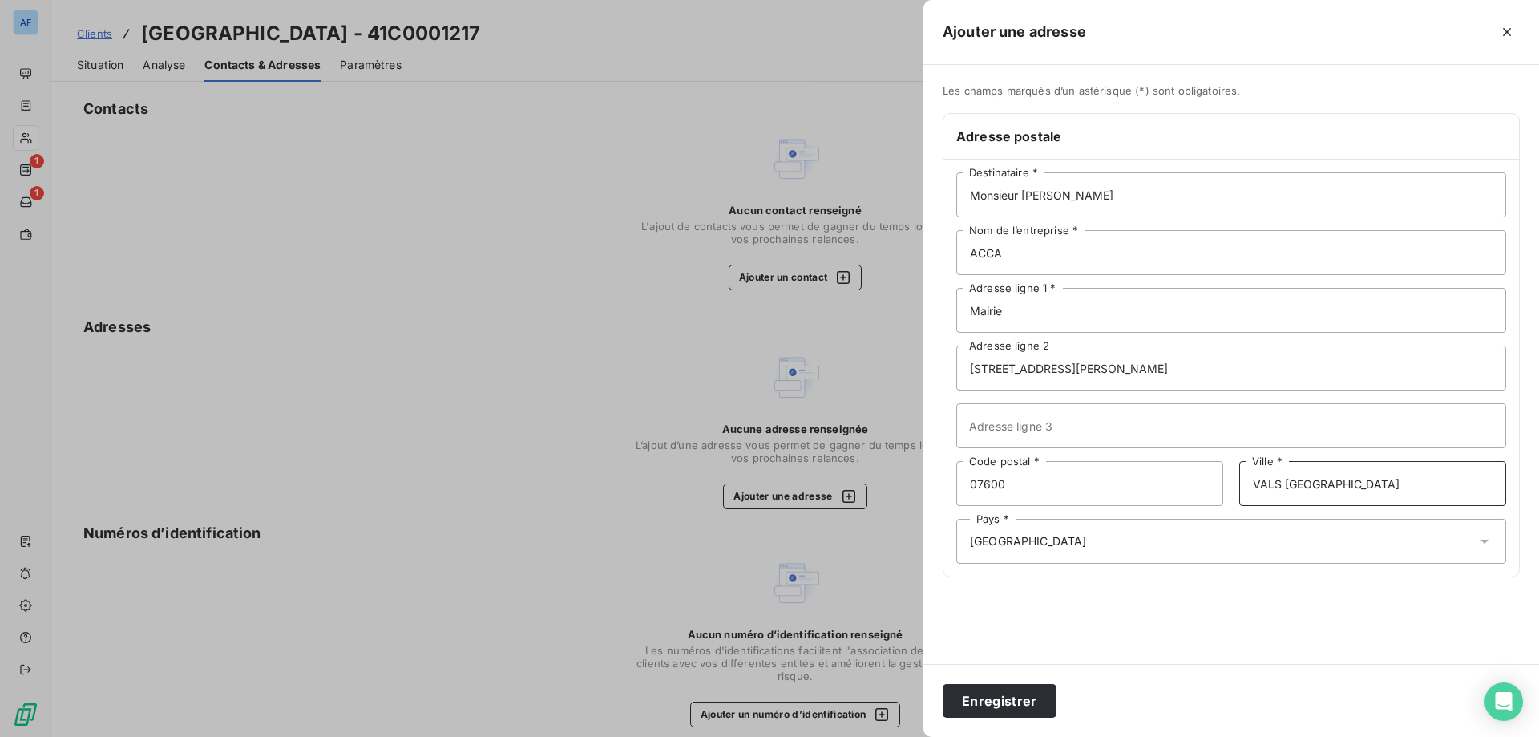
click at [1378, 483] on input "VALS [GEOGRAPHIC_DATA]" at bounding box center [1372, 483] width 267 height 45
click at [1036, 701] on button "Enregistrer" at bounding box center [1000, 701] width 114 height 34
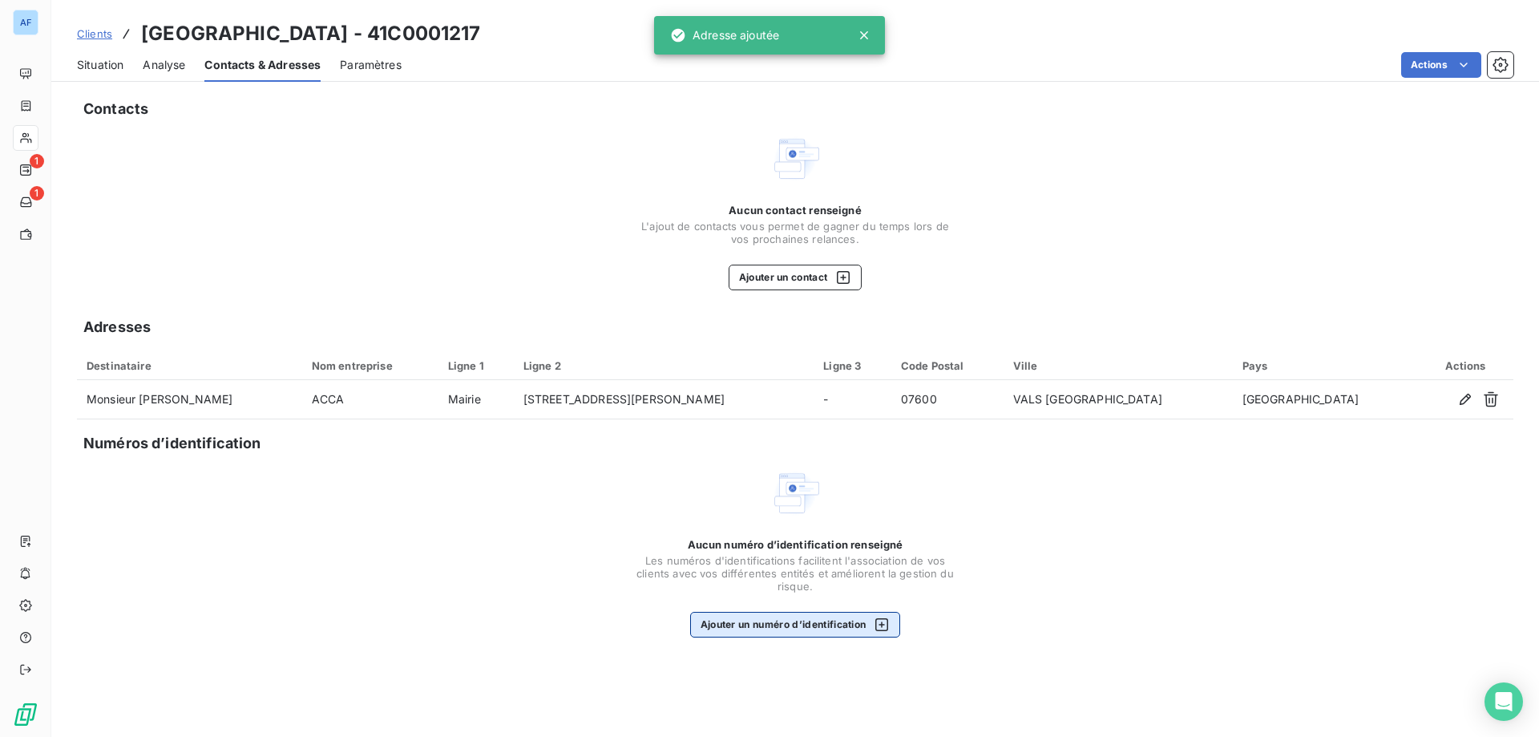
click at [854, 629] on button "Ajouter un numéro d’identification" at bounding box center [795, 625] width 211 height 26
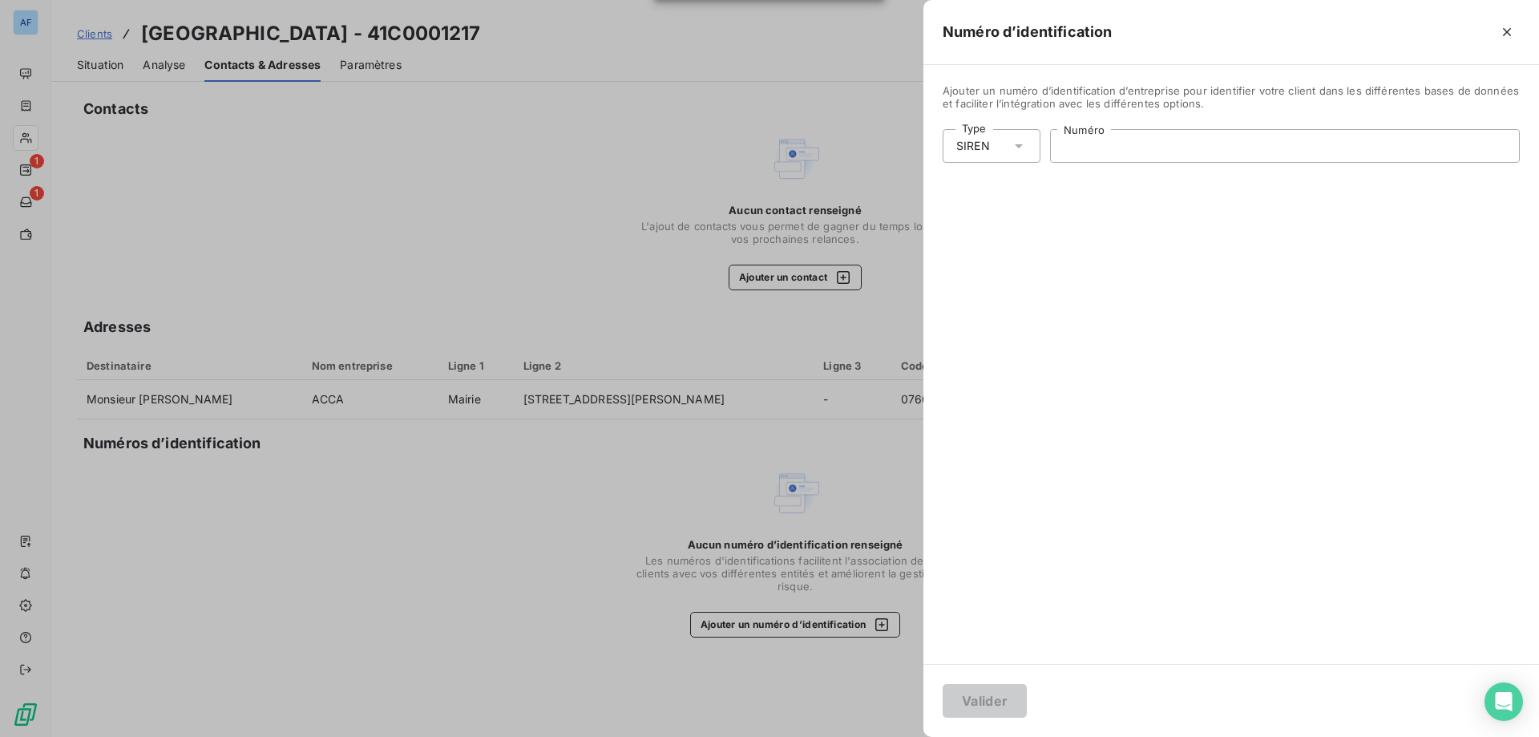
click at [1132, 147] on input "Numéro" at bounding box center [1285, 146] width 468 height 32
paste input "821 077 740"
type input "821 077 740"
click at [1003, 715] on button "Valider" at bounding box center [985, 701] width 84 height 34
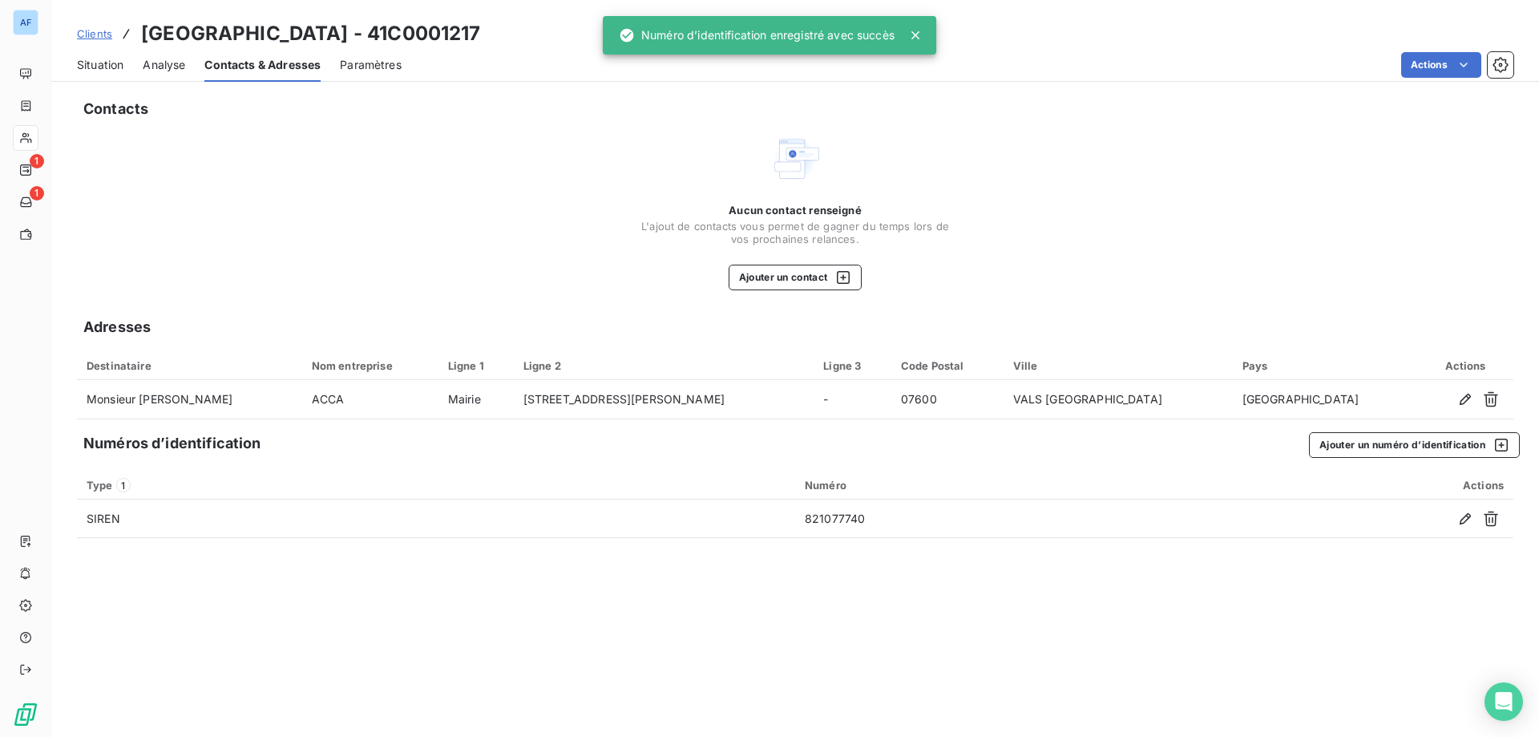
click at [113, 71] on span "Situation" at bounding box center [100, 65] width 46 height 16
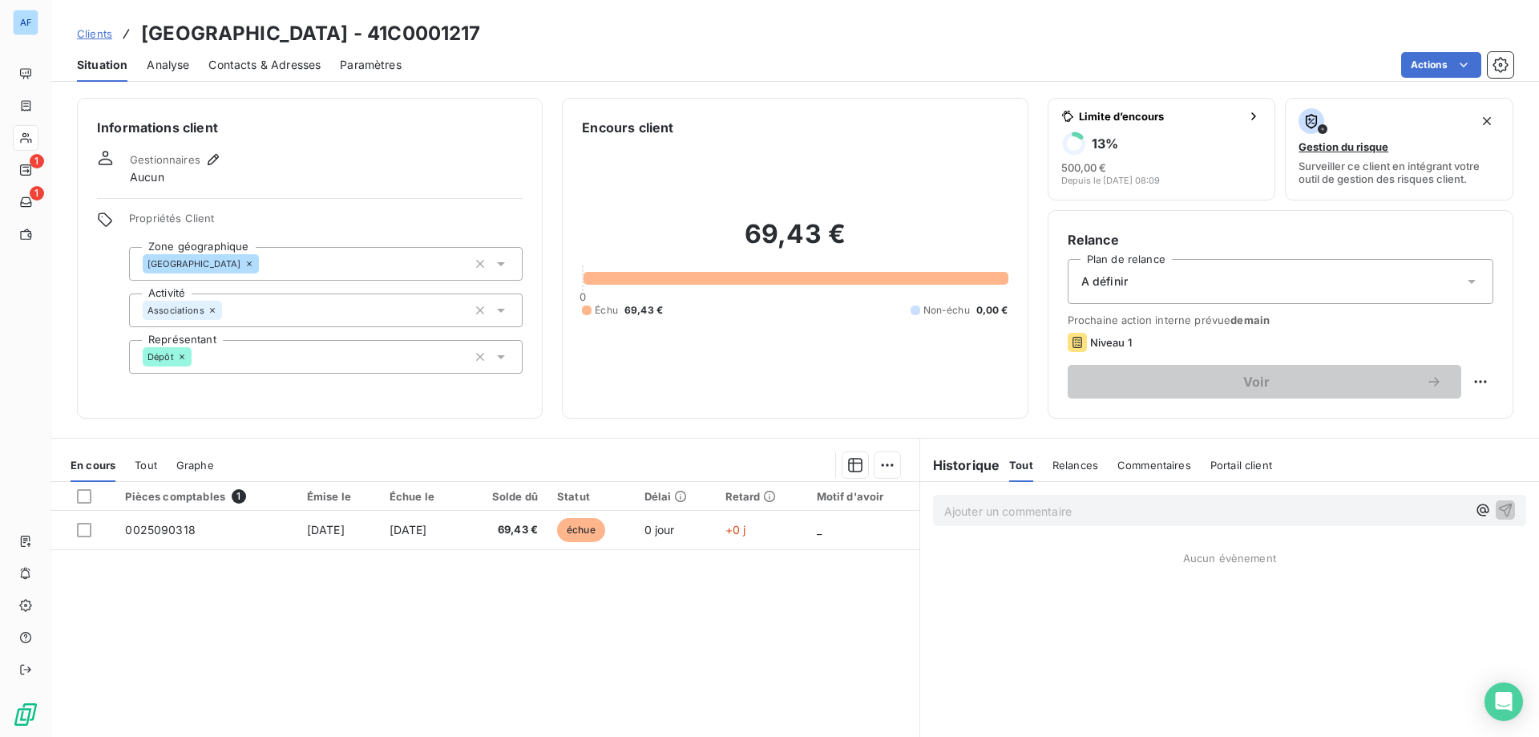
click at [1134, 291] on div "A définir" at bounding box center [1281, 281] width 426 height 45
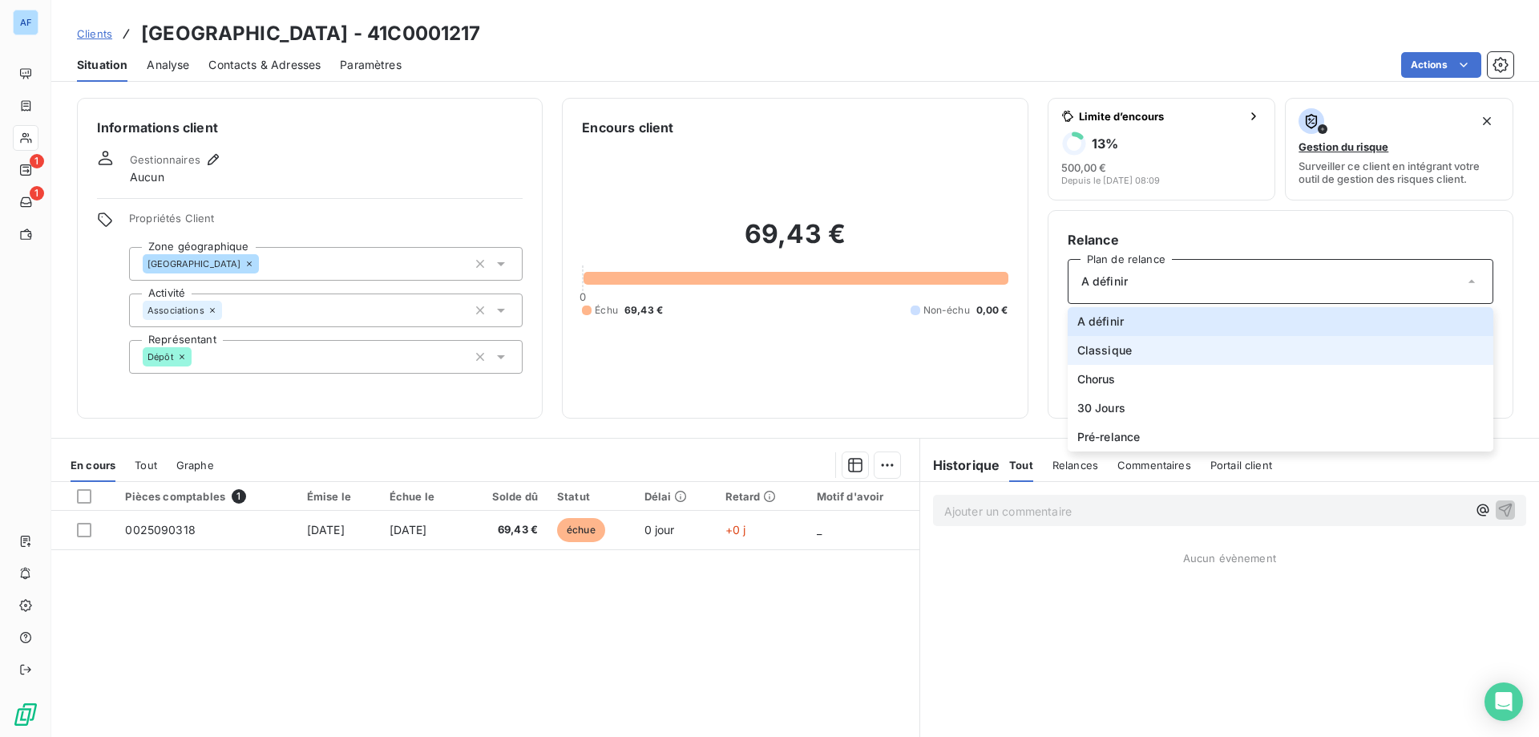
click at [1126, 341] on li "Classique" at bounding box center [1281, 350] width 426 height 29
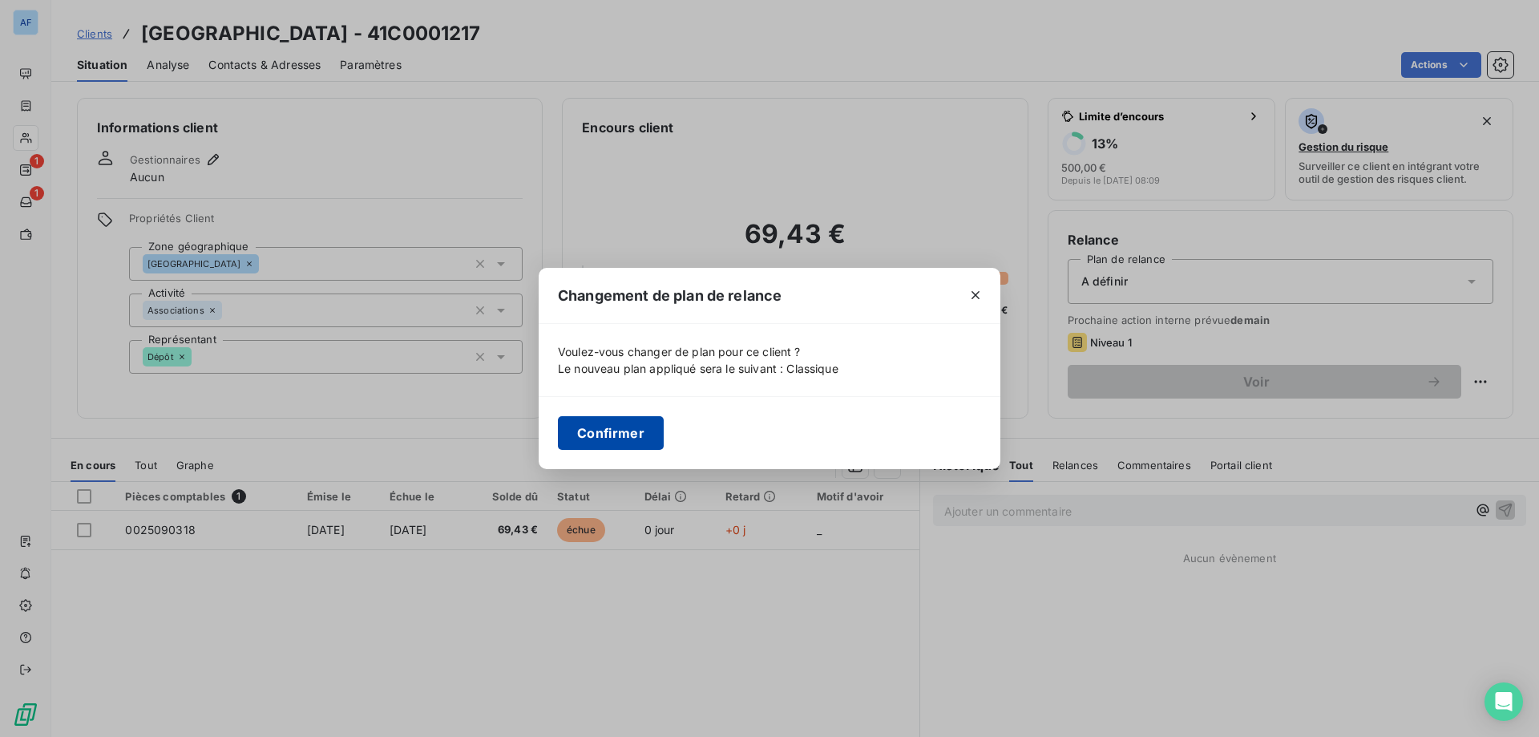
click at [655, 434] on button "Confirmer" at bounding box center [611, 433] width 106 height 34
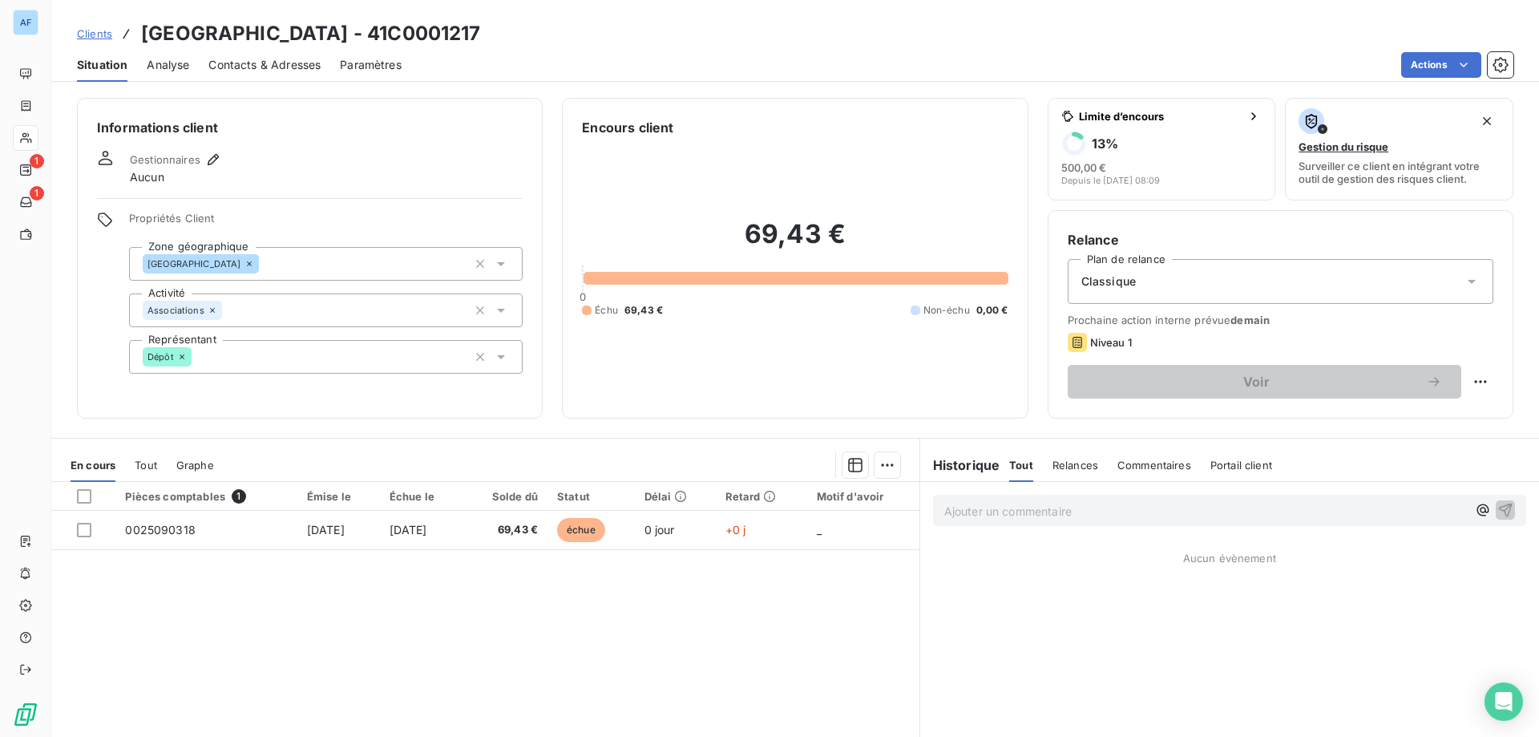
click at [93, 34] on span "Clients" at bounding box center [94, 33] width 35 height 13
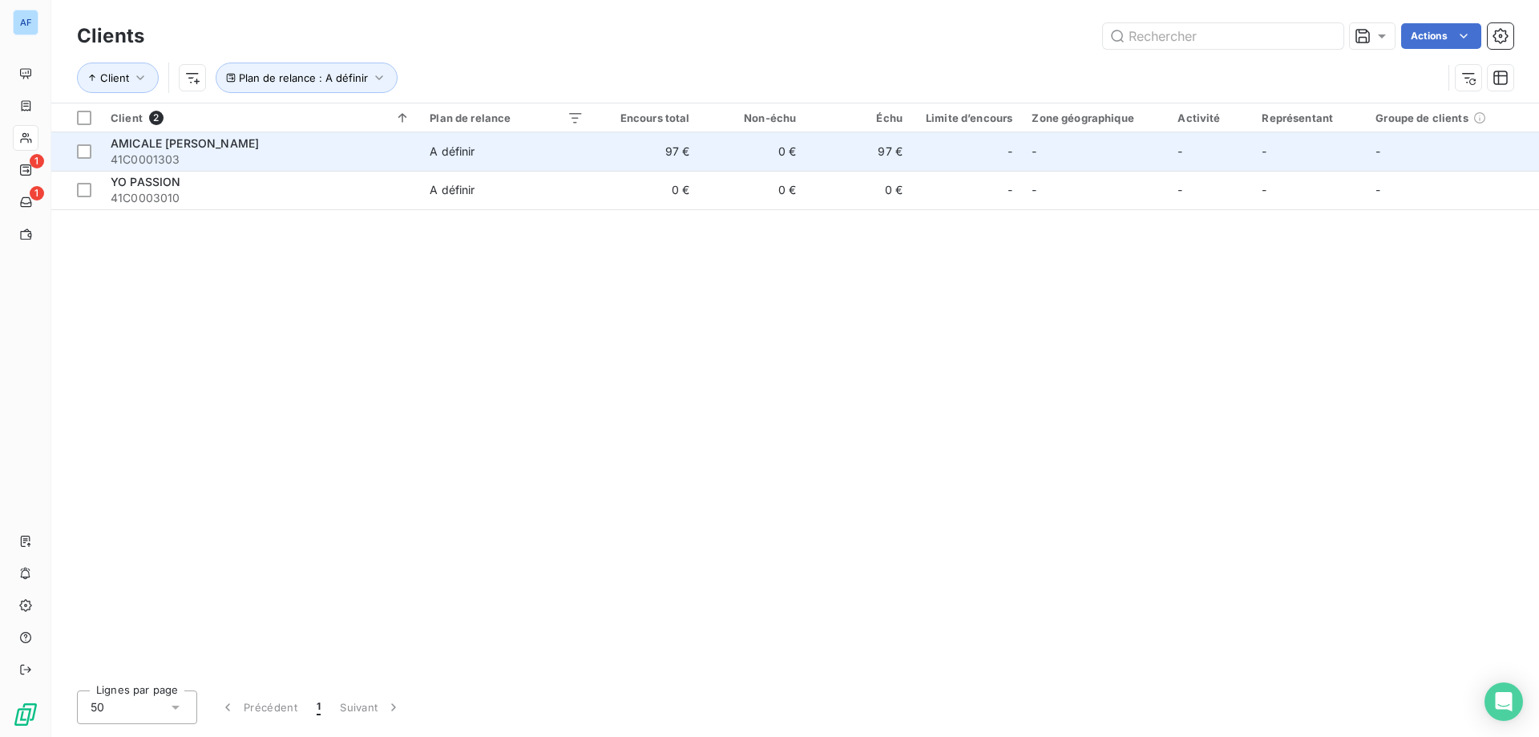
click at [297, 157] on span "41C0001303" at bounding box center [261, 159] width 300 height 16
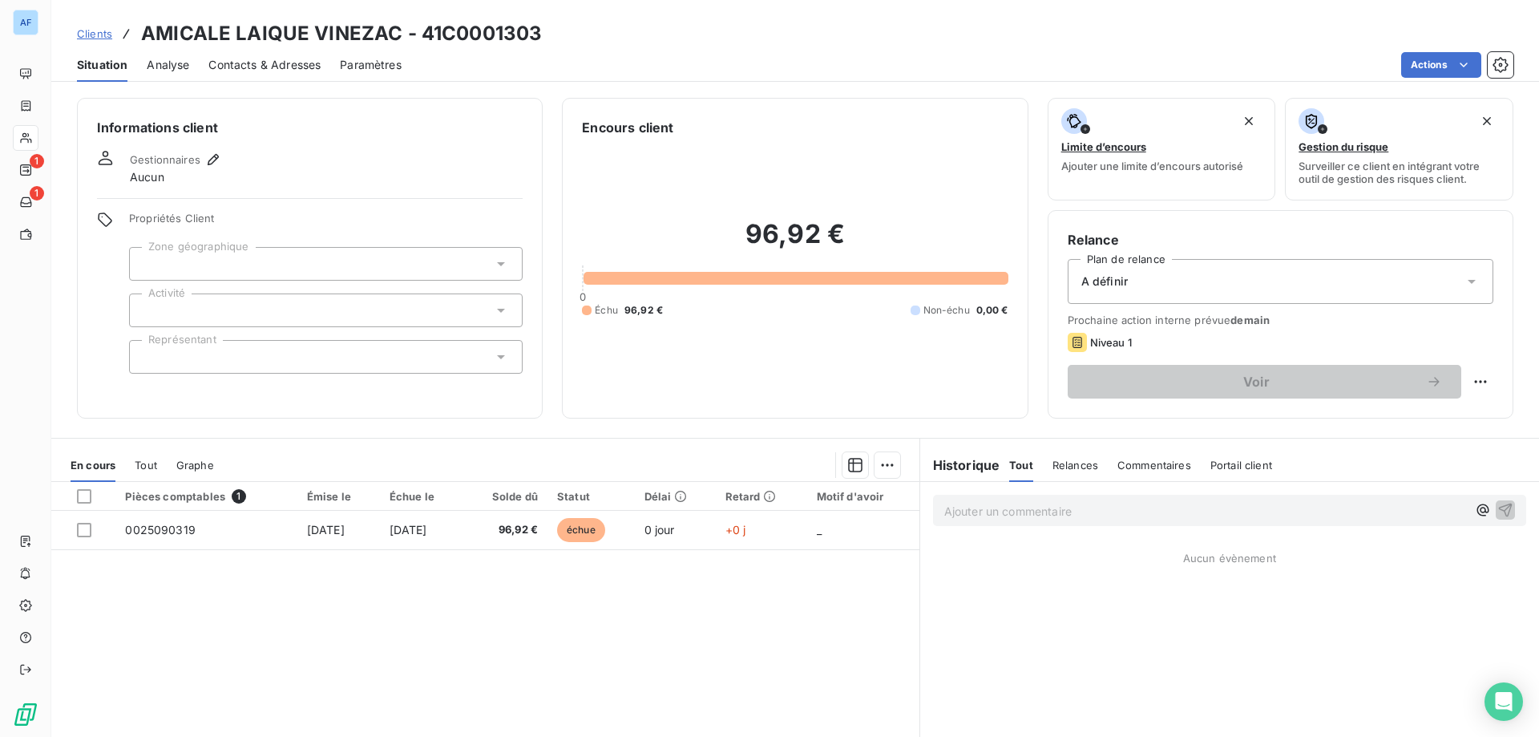
click at [172, 272] on div at bounding box center [326, 264] width 394 height 34
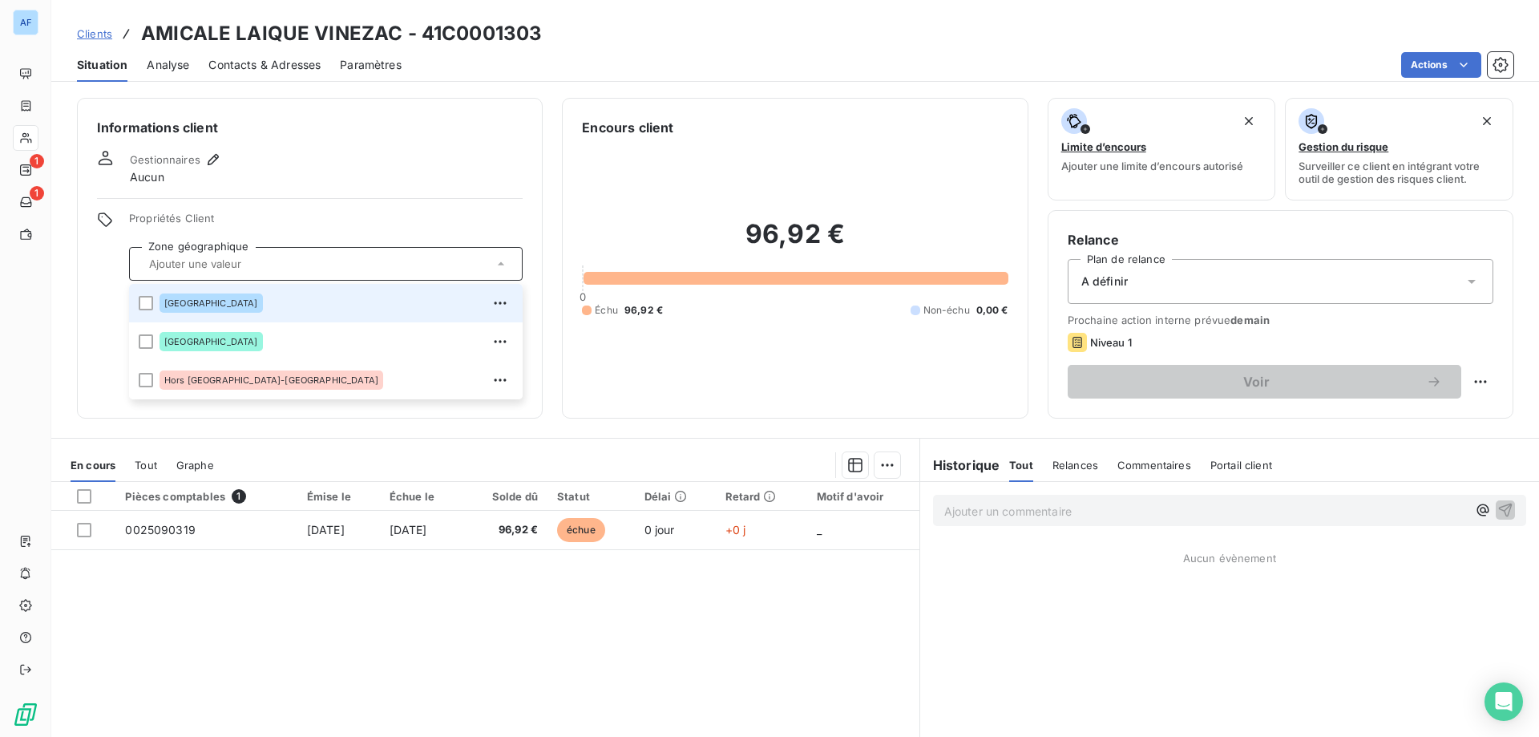
click at [172, 303] on span "[GEOGRAPHIC_DATA]" at bounding box center [211, 303] width 94 height 10
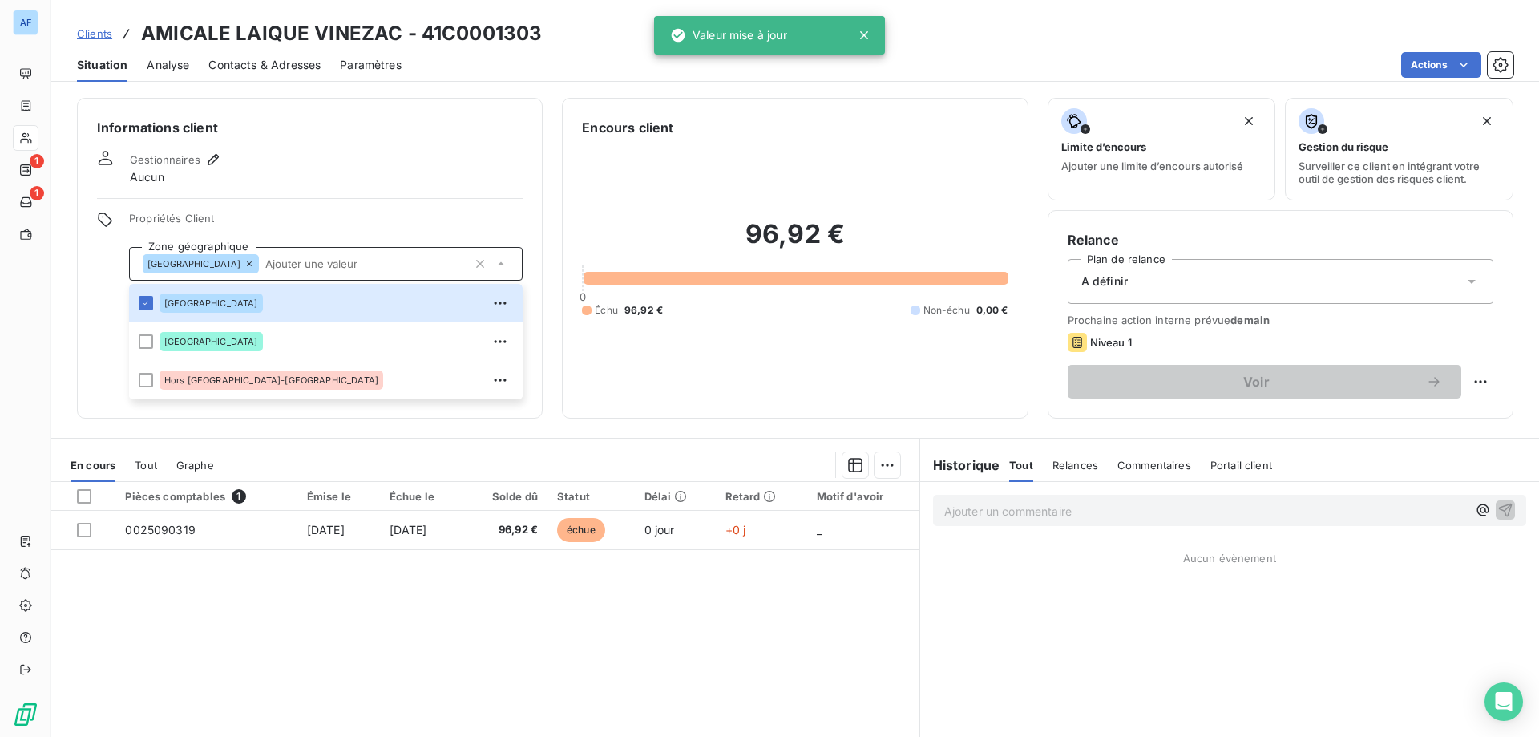
click at [232, 214] on span "Propriétés Client" at bounding box center [326, 223] width 394 height 22
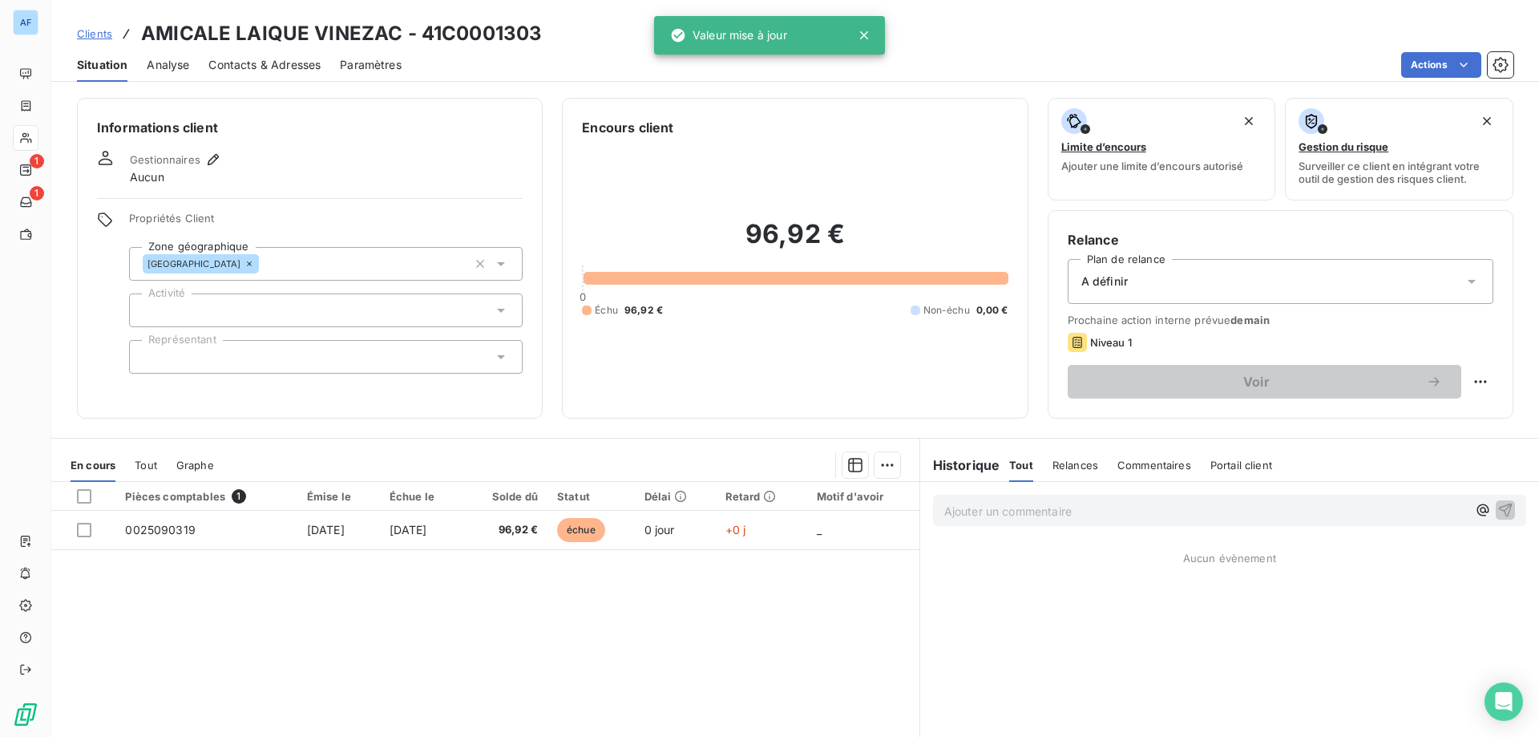
click at [217, 310] on div at bounding box center [326, 310] width 394 height 34
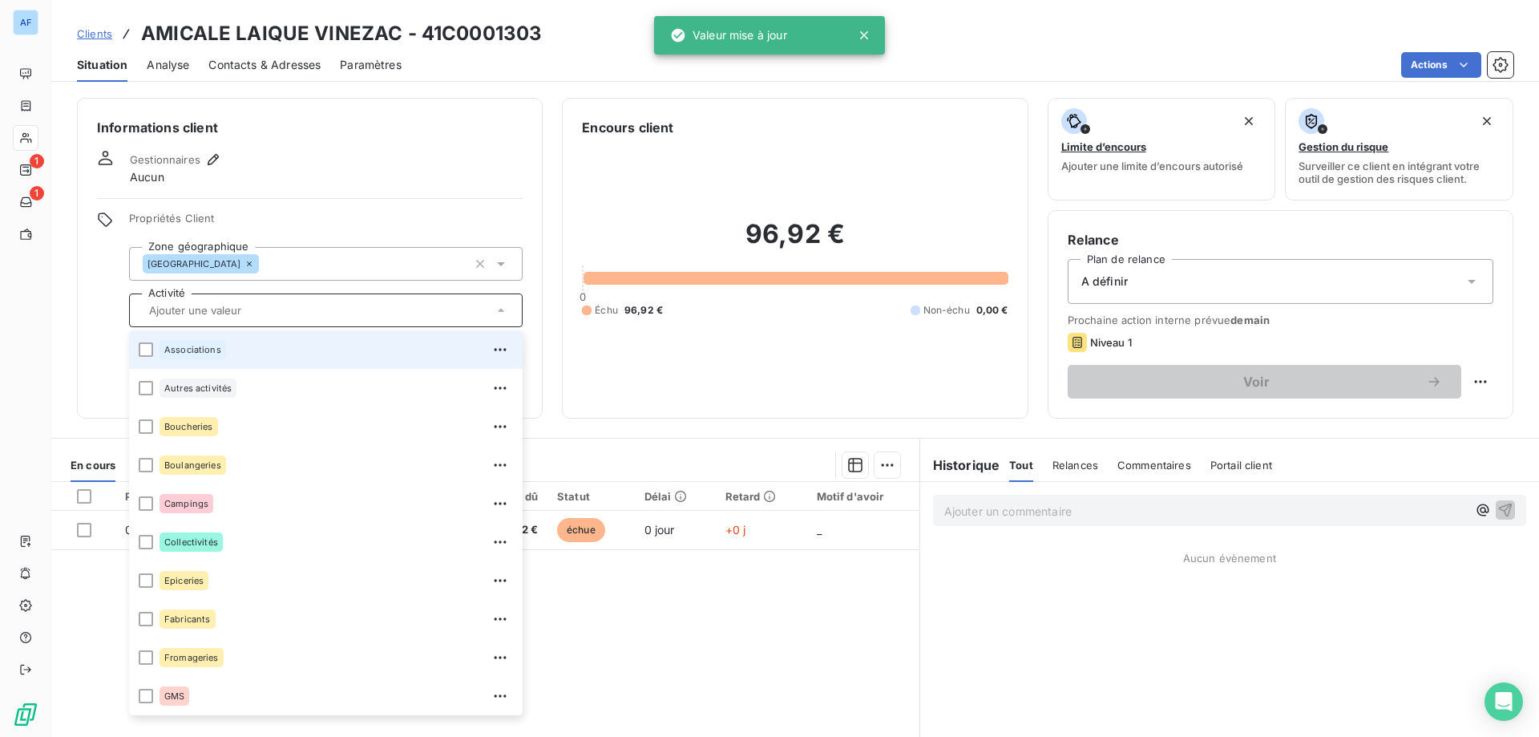
click at [208, 341] on div "Associations" at bounding box center [192, 349] width 67 height 19
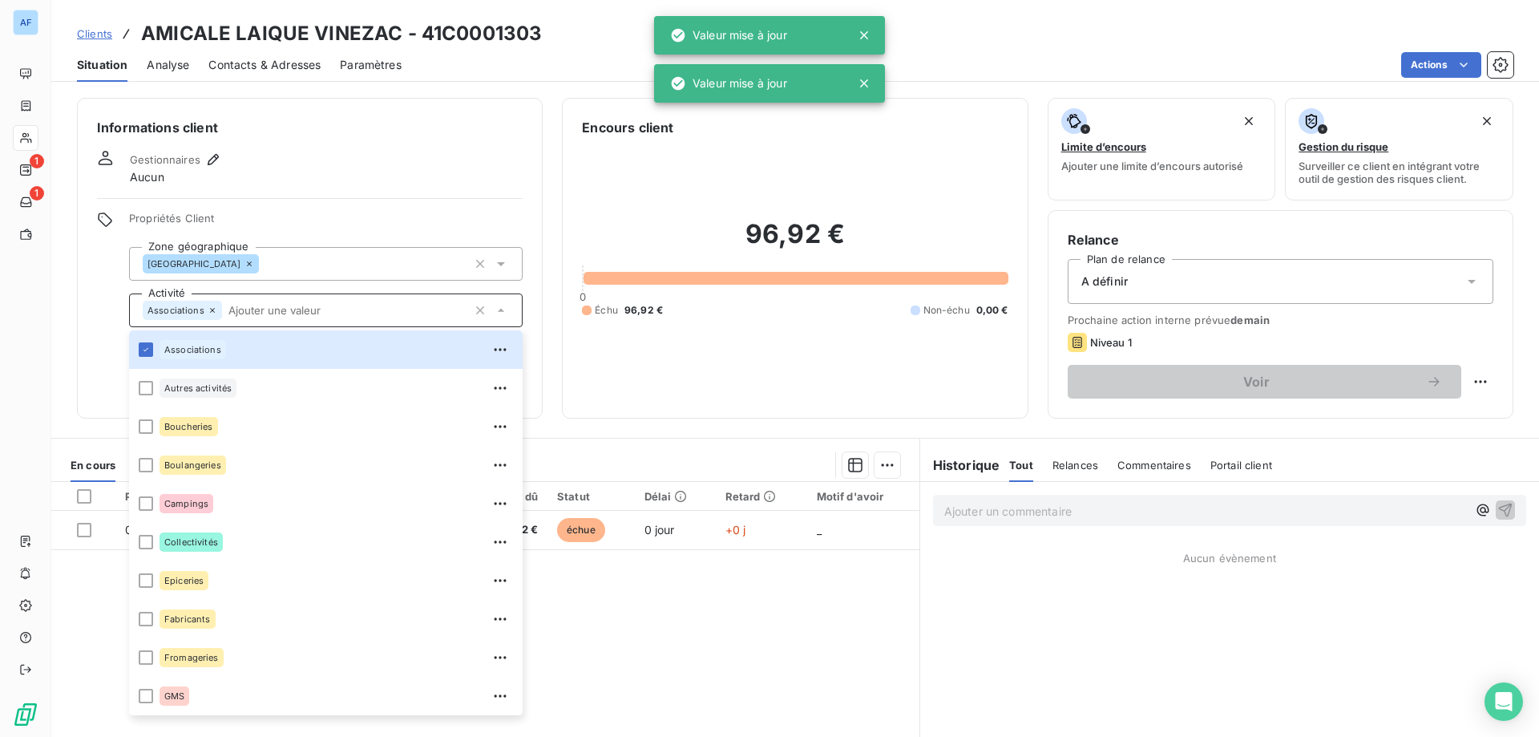
click at [273, 217] on span "Propriétés Client" at bounding box center [326, 223] width 394 height 22
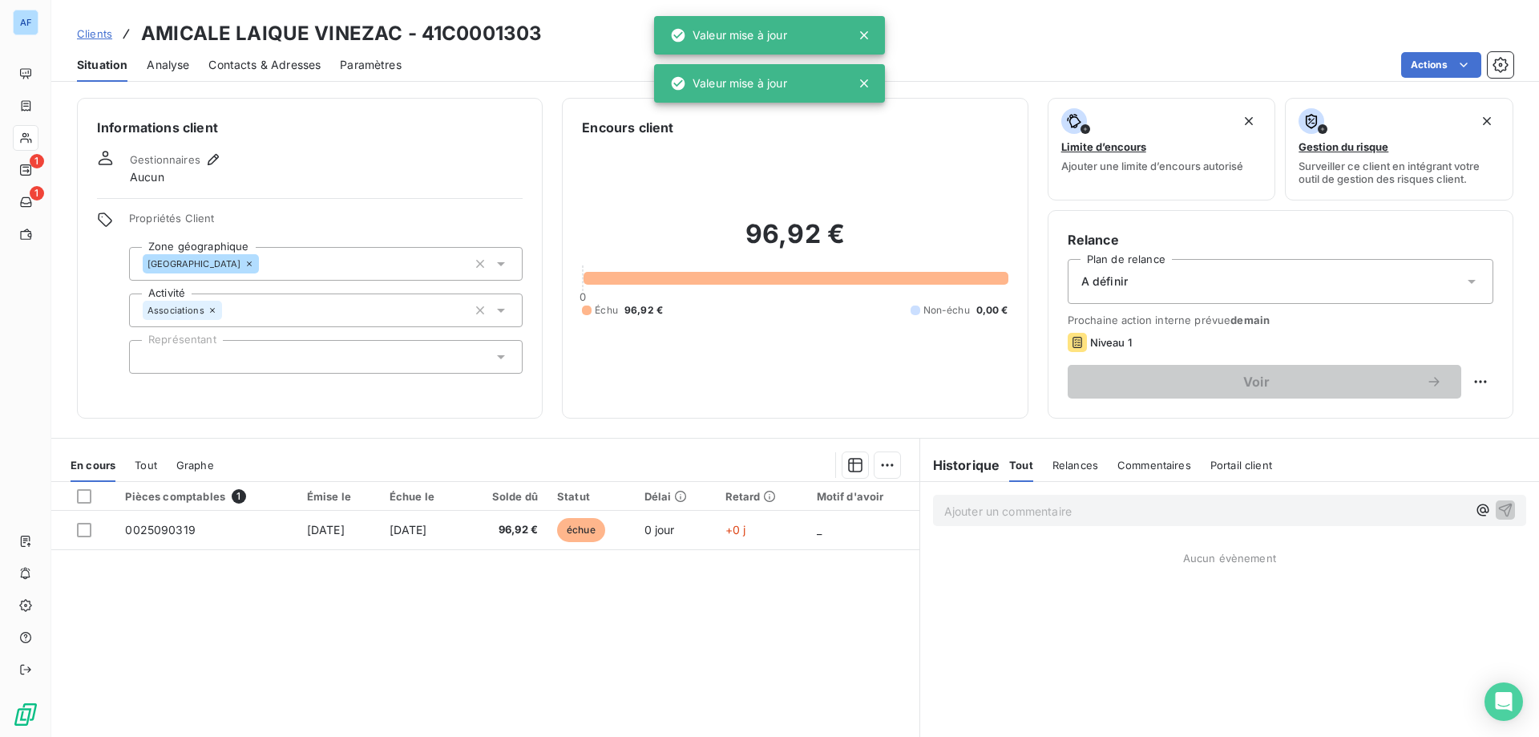
click at [264, 341] on div at bounding box center [326, 357] width 394 height 34
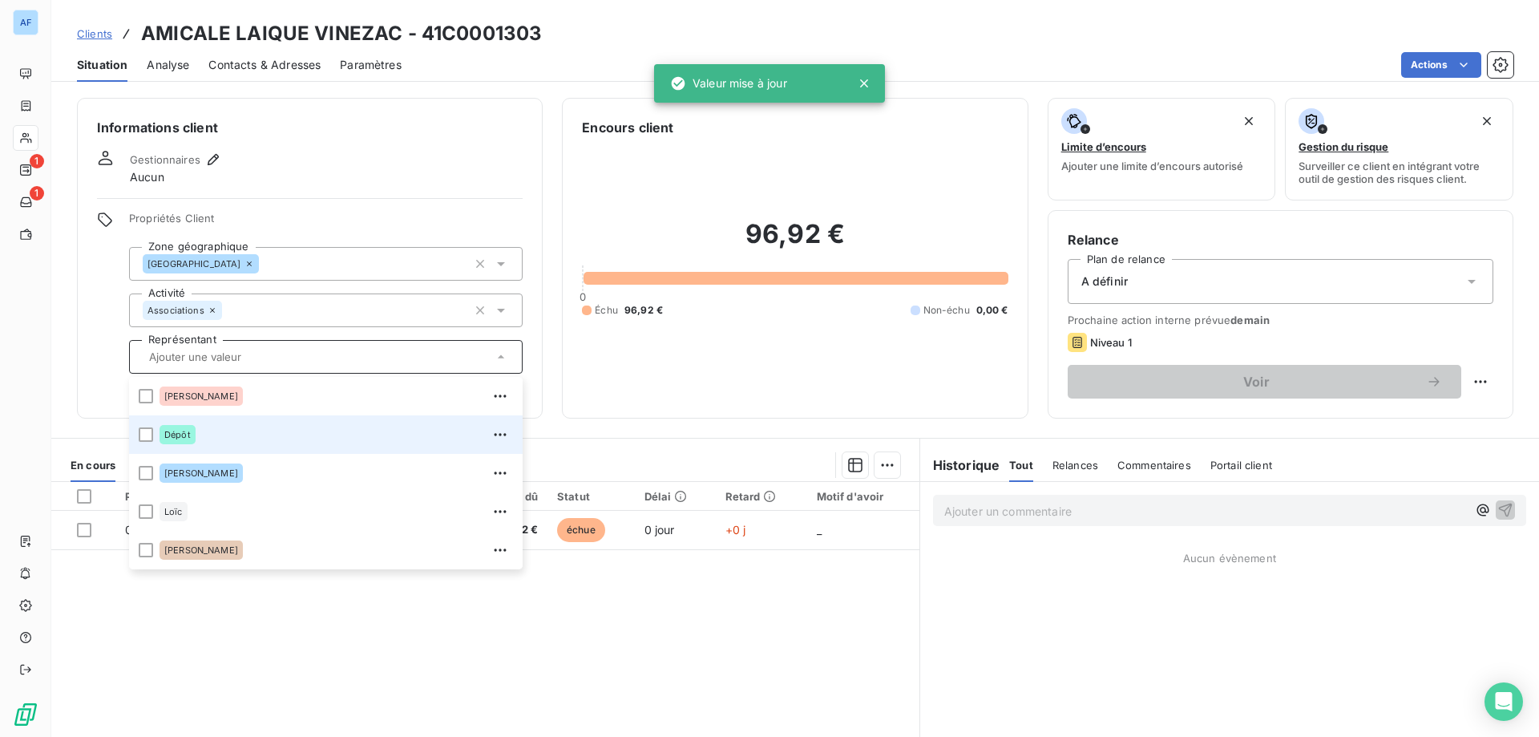
click at [220, 438] on div "Dépôt" at bounding box center [335, 435] width 353 height 26
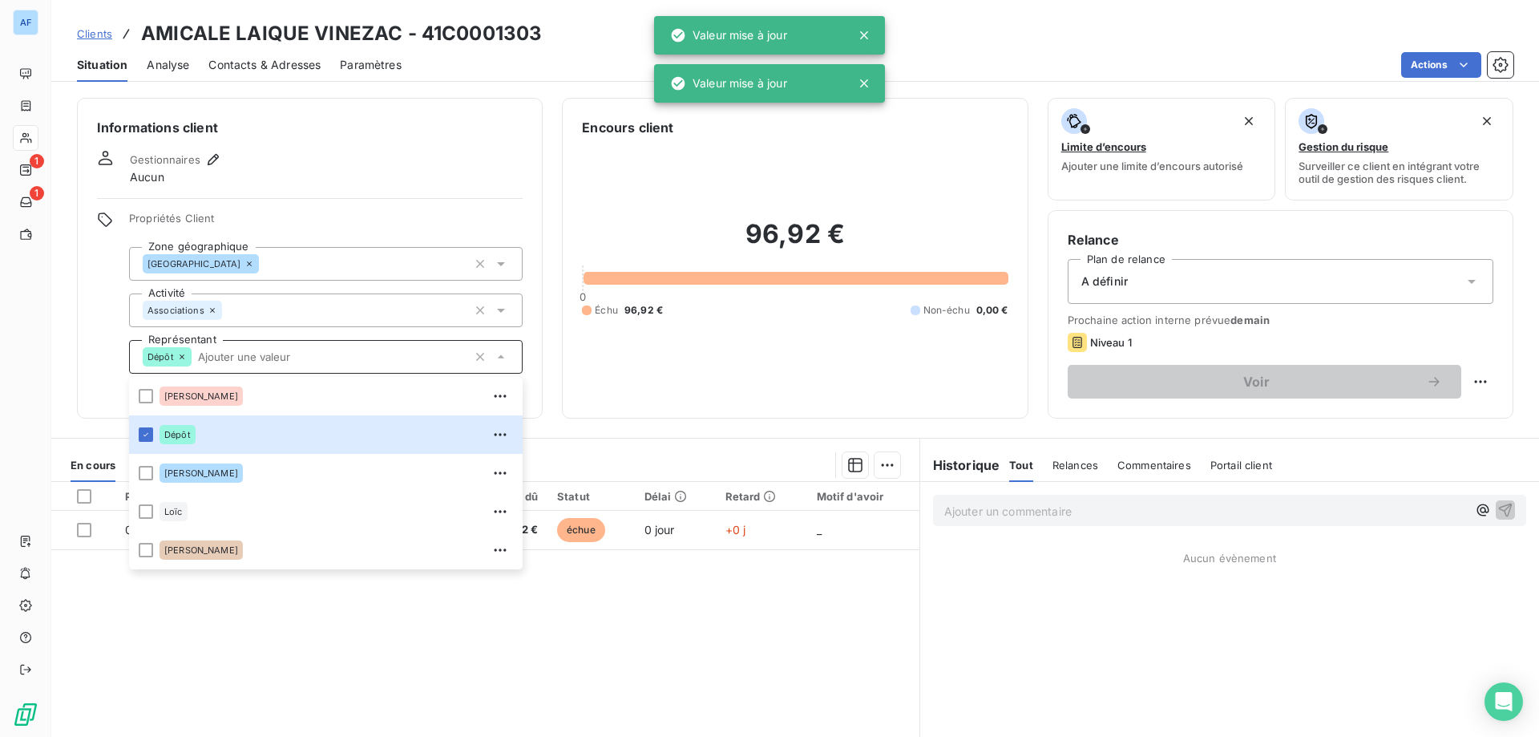
click at [277, 220] on span "Propriétés Client" at bounding box center [326, 223] width 394 height 22
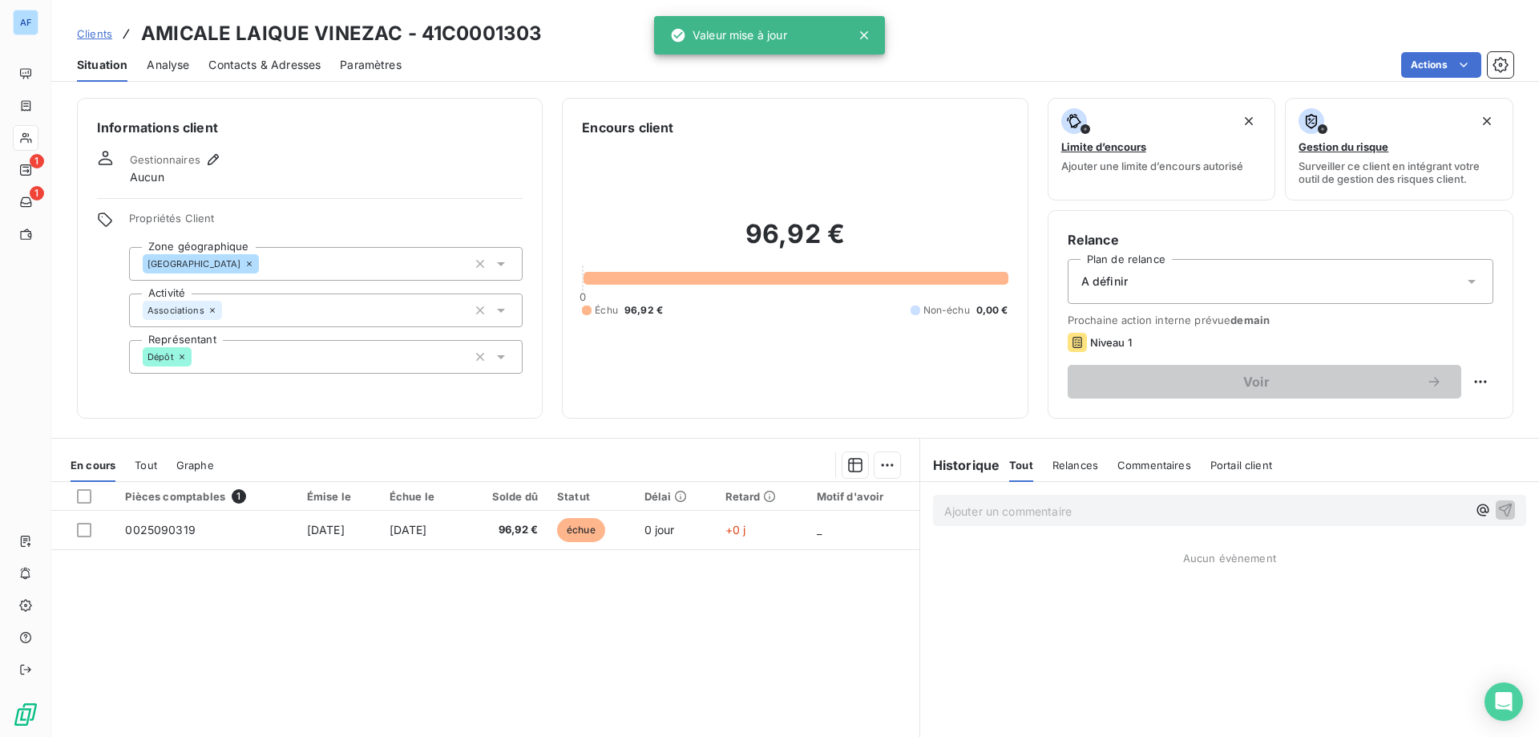
click at [1211, 271] on div "A définir" at bounding box center [1281, 281] width 426 height 45
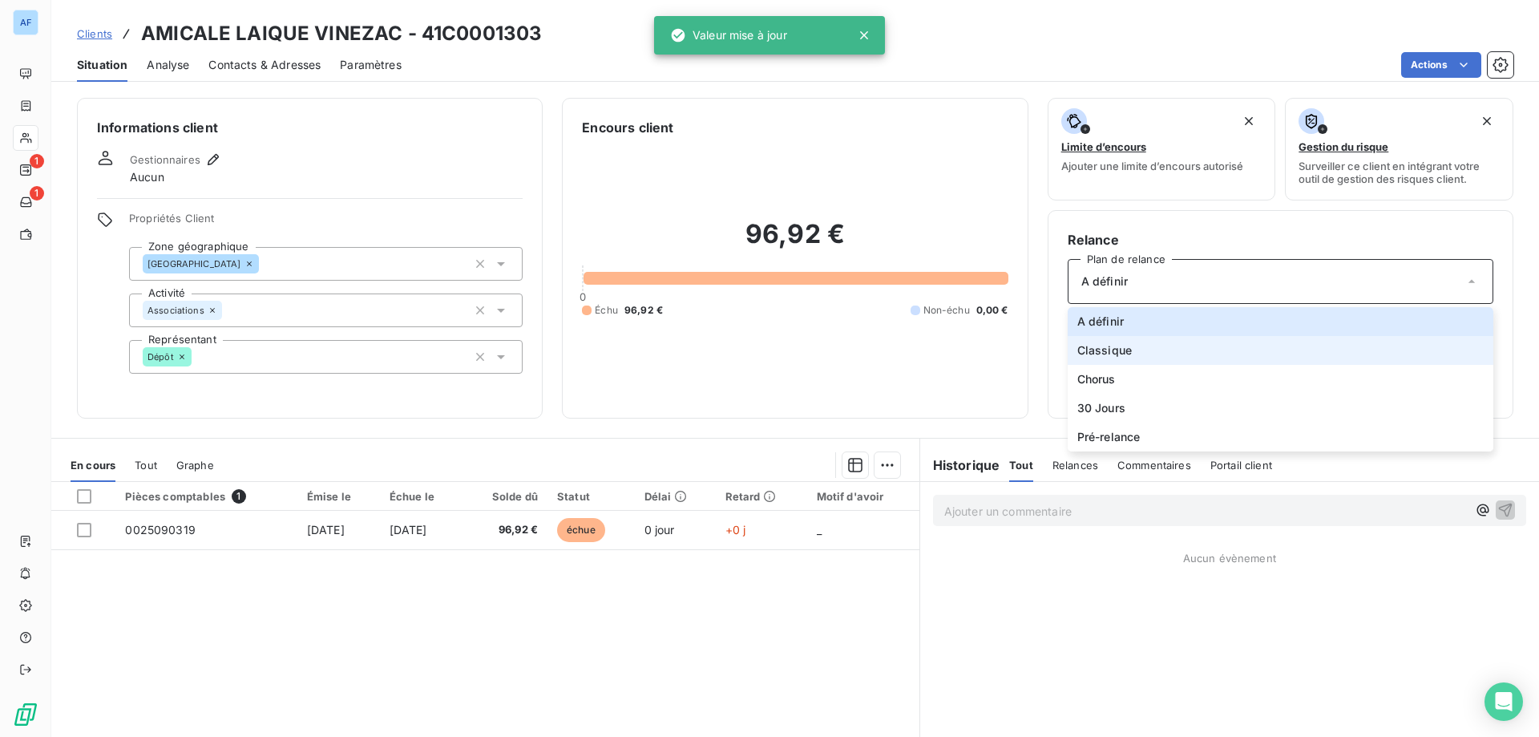
click at [1145, 345] on li "Classique" at bounding box center [1281, 350] width 426 height 29
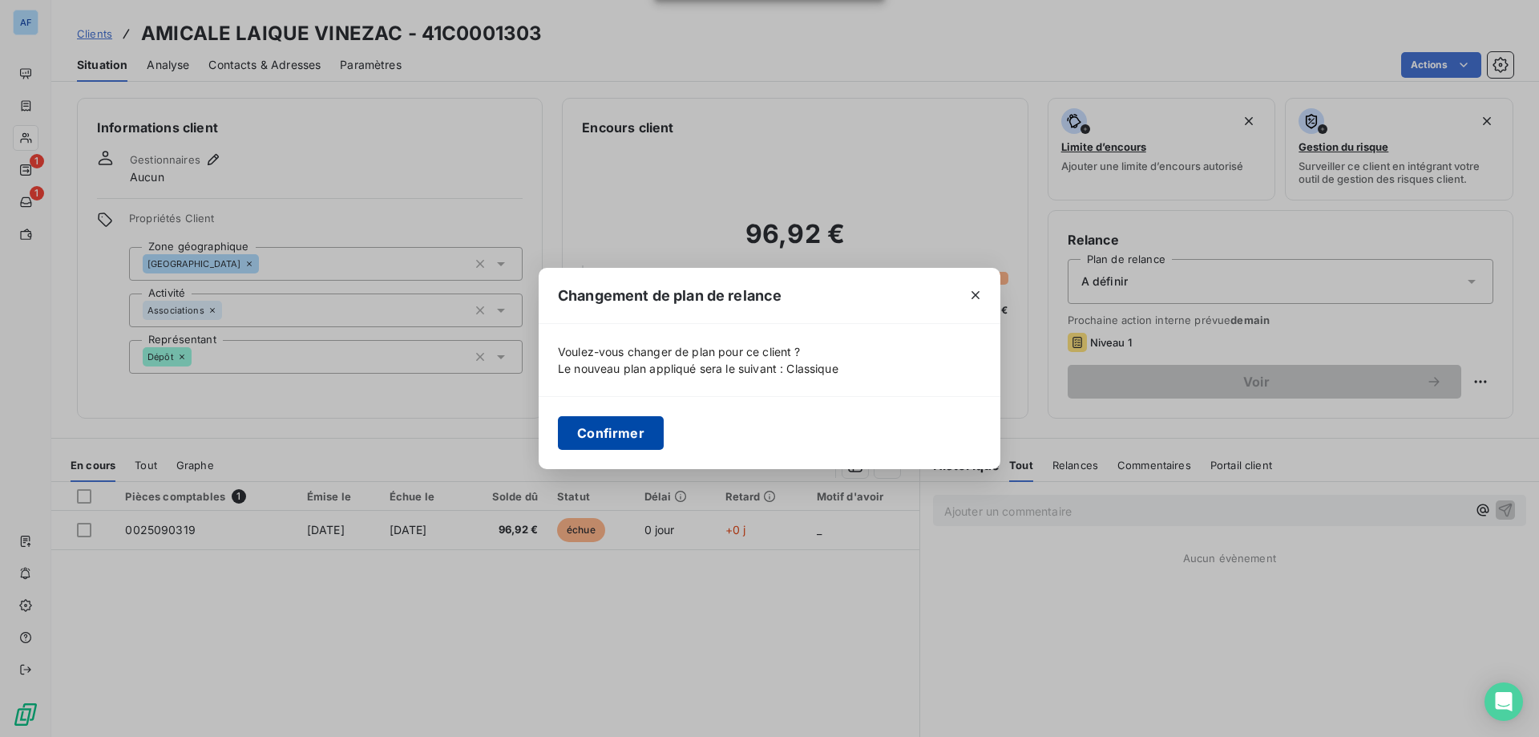
click at [616, 427] on button "Confirmer" at bounding box center [611, 433] width 106 height 34
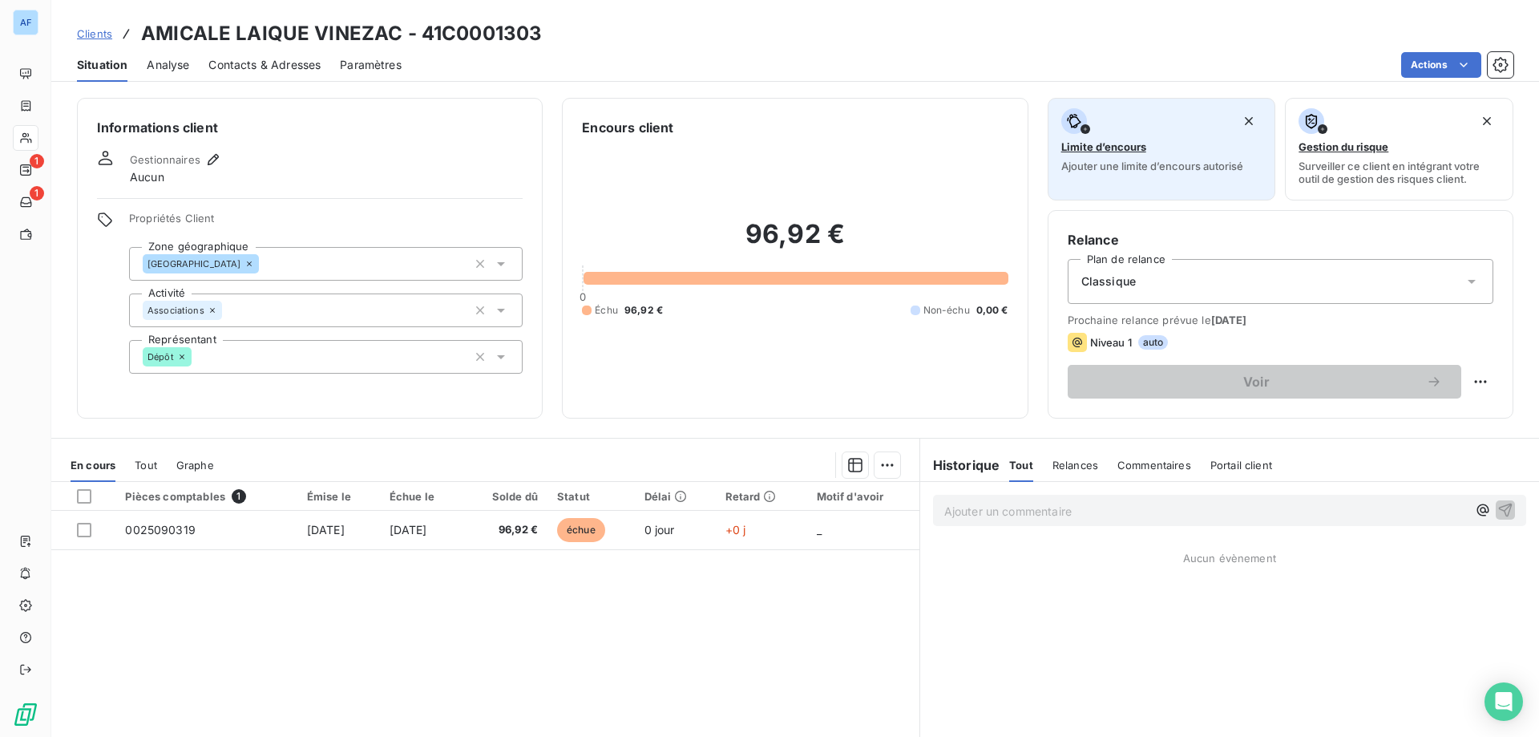
click at [1144, 192] on button "Limite d’encours Ajouter une limite d’encours autorisé" at bounding box center [1161, 149] width 228 height 103
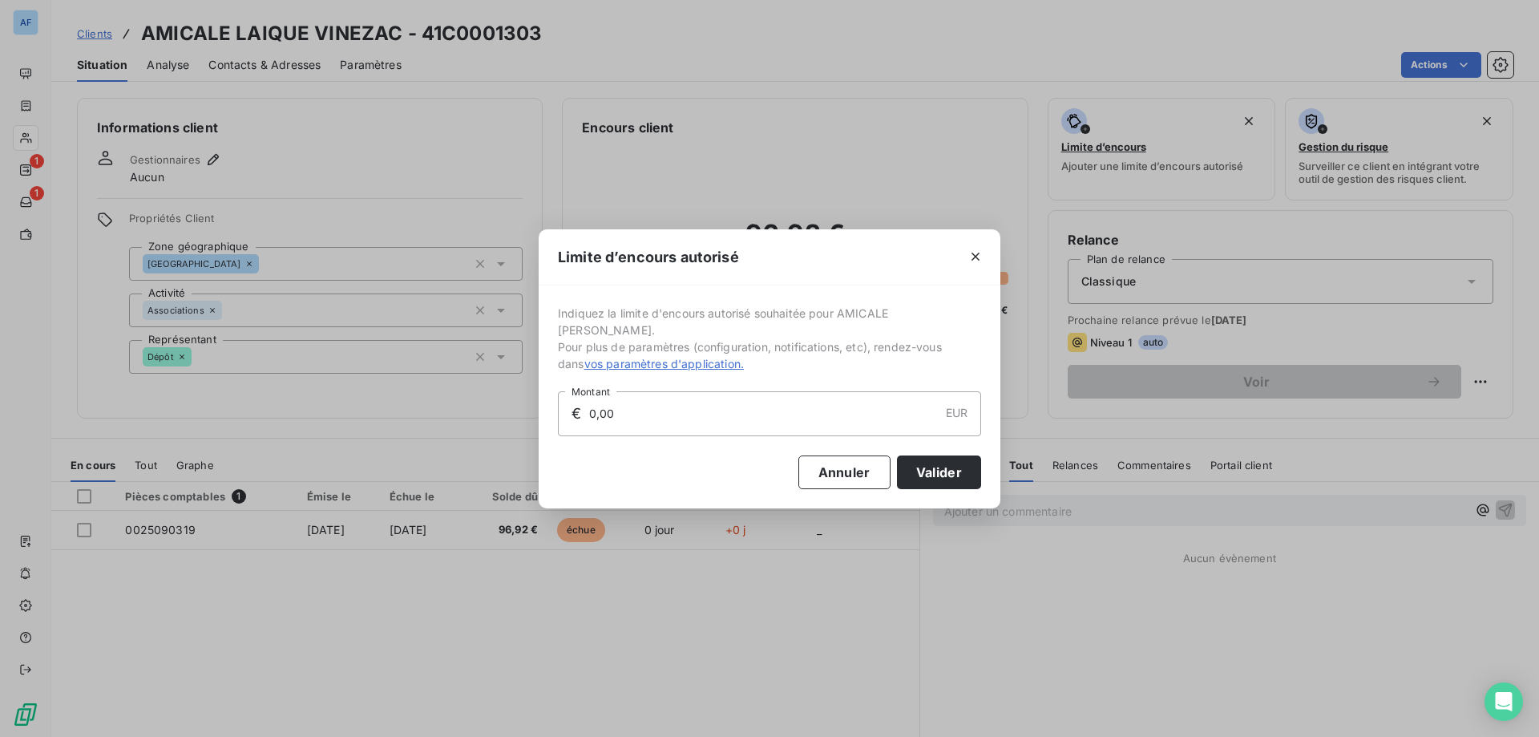
drag, startPoint x: 626, startPoint y: 416, endPoint x: 242, endPoint y: 369, distance: 386.8
click at [486, 410] on div "Limite d’encours autorisé Indiquez la limite d'encours autorisé souhaitée pour …" at bounding box center [769, 368] width 1539 height 737
type input "500,00"
click at [924, 459] on button "Valider" at bounding box center [939, 472] width 84 height 34
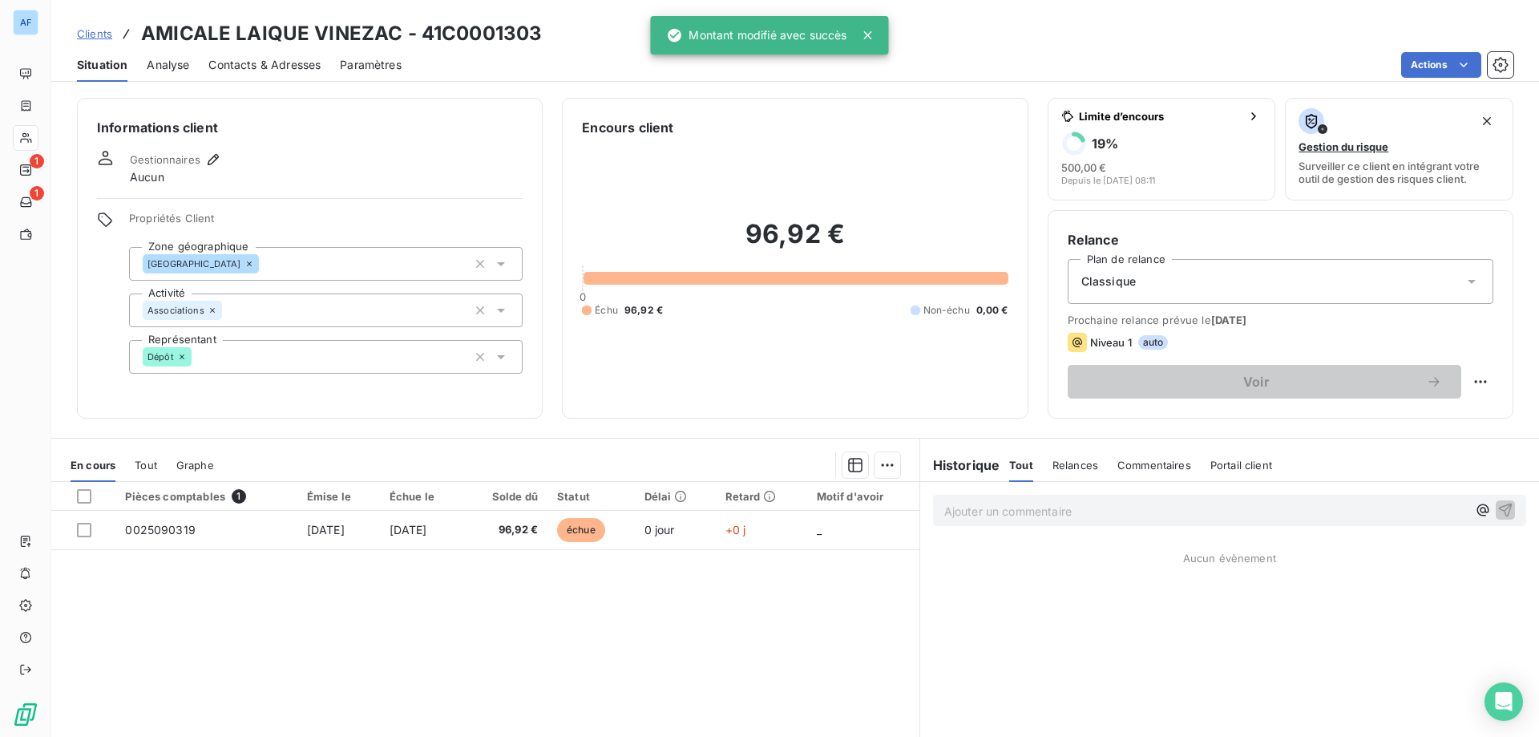
click at [178, 65] on span "Analyse" at bounding box center [168, 65] width 42 height 16
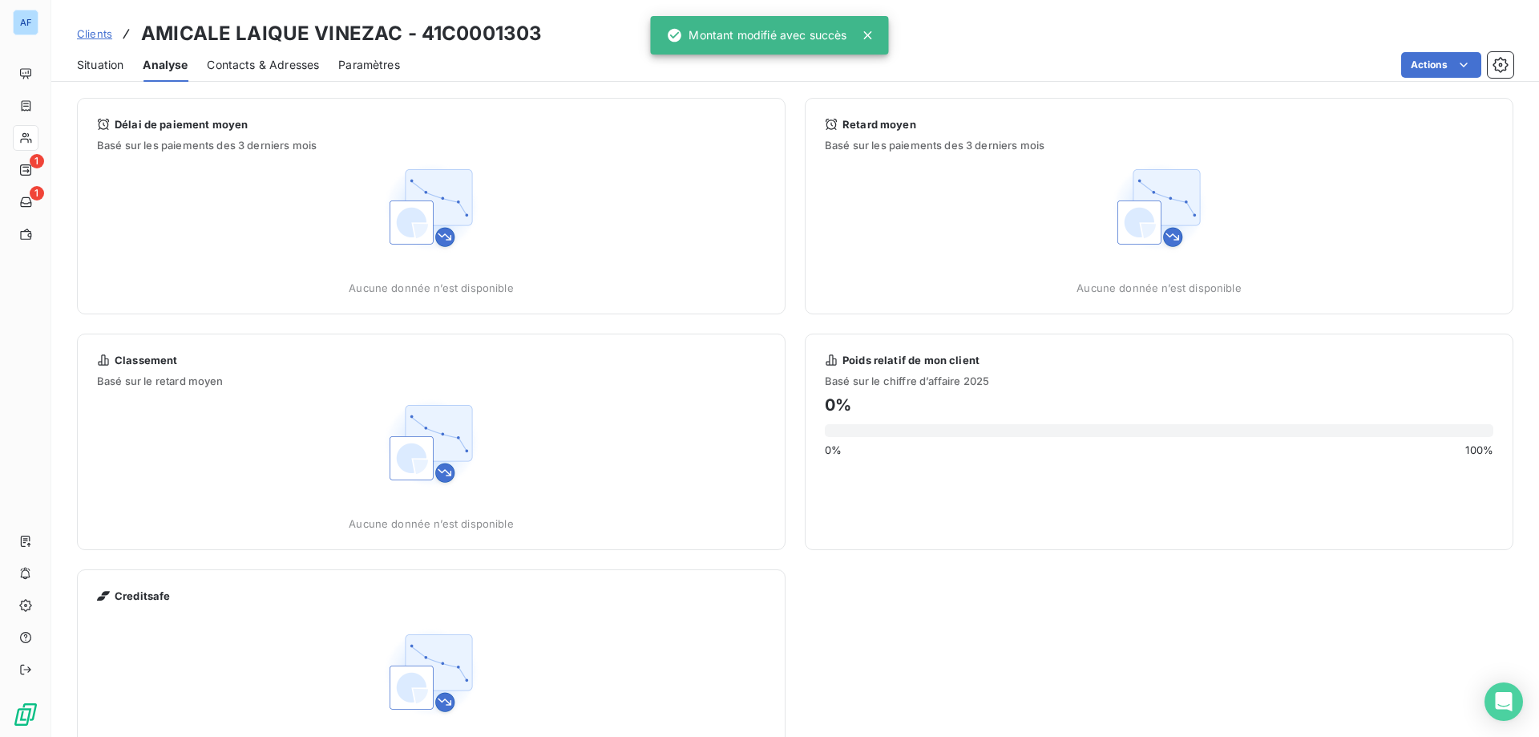
click at [236, 59] on span "Contacts & Adresses" at bounding box center [263, 65] width 112 height 16
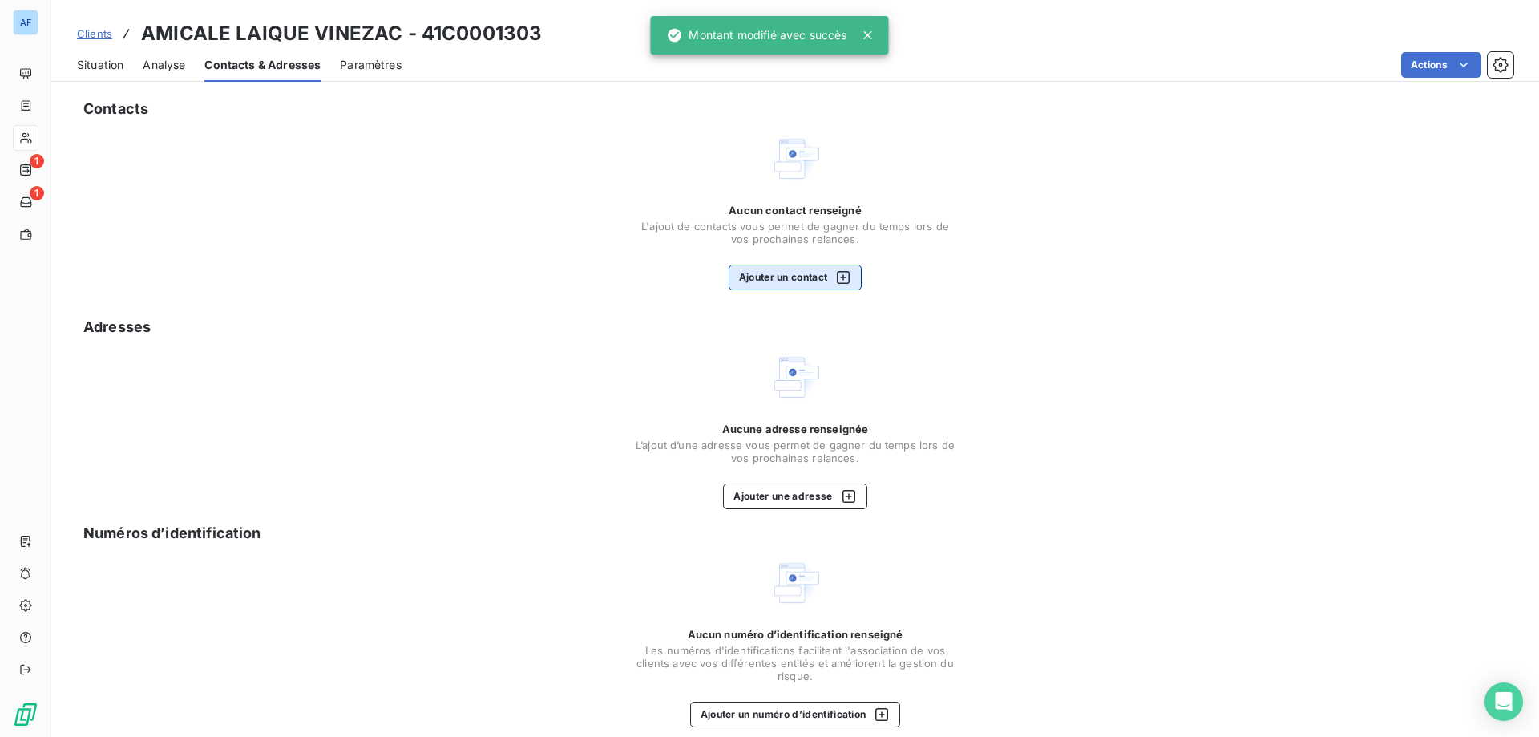
click at [810, 280] on button "Ajouter un contact" at bounding box center [796, 277] width 134 height 26
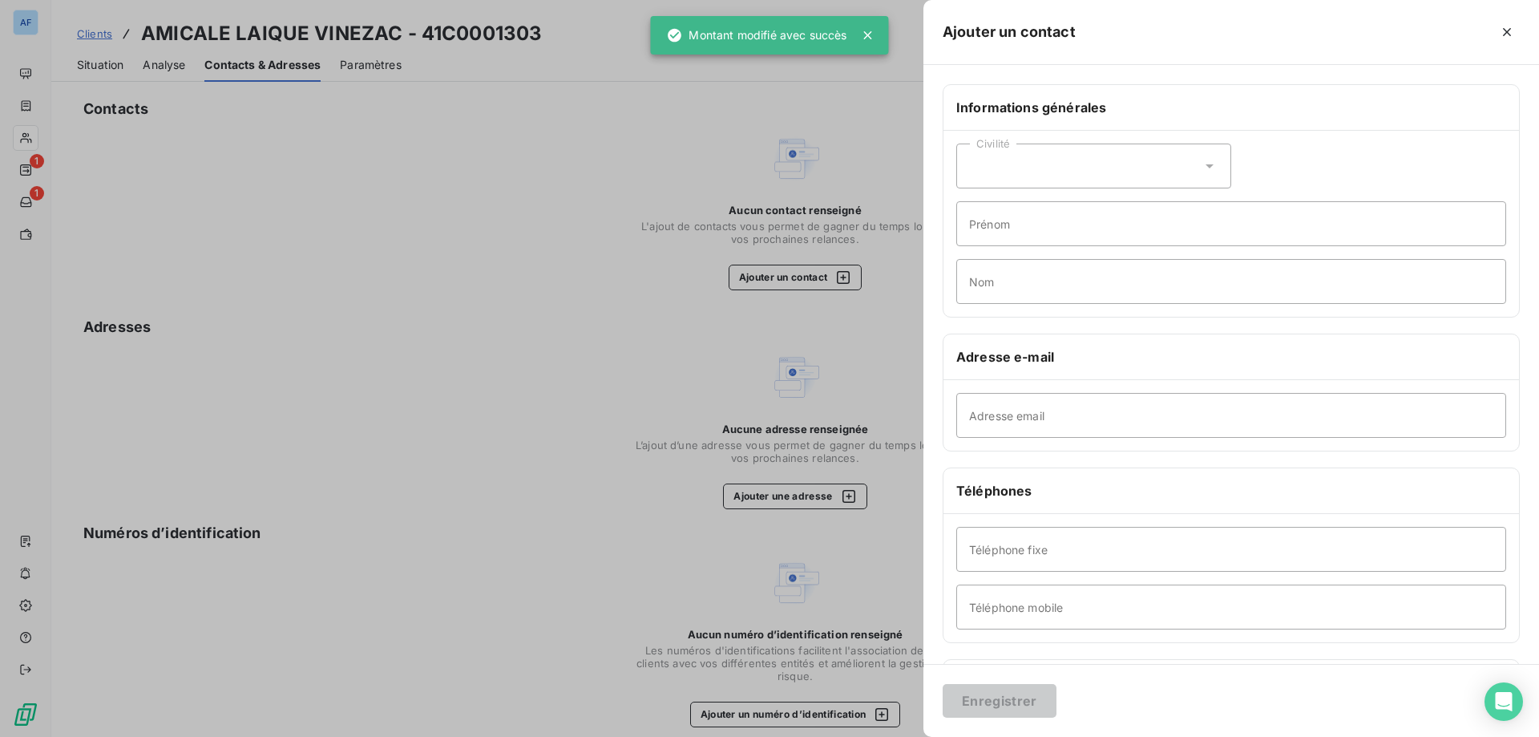
click at [1127, 172] on div "Civilité" at bounding box center [1093, 165] width 275 height 45
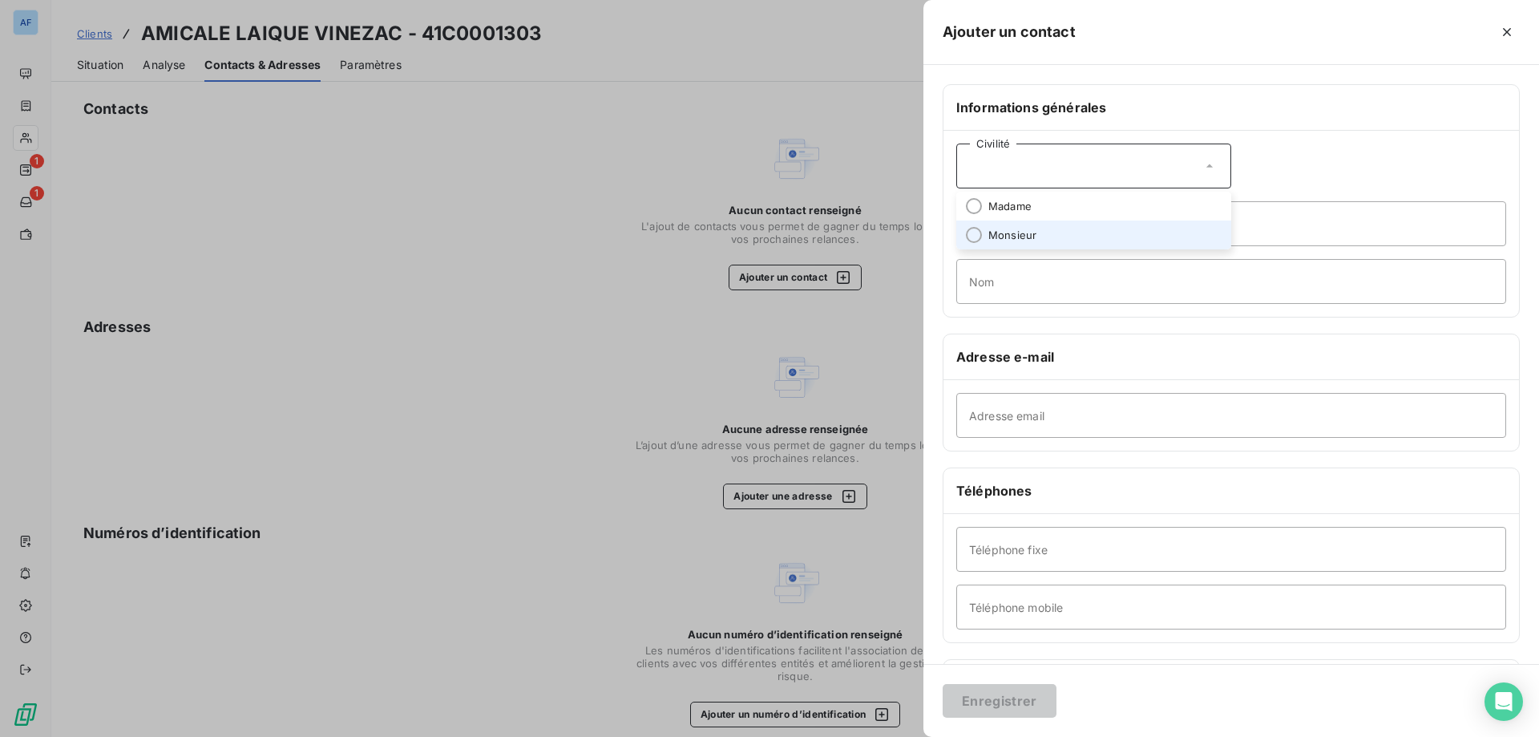
click at [1052, 236] on li "Monsieur" at bounding box center [1093, 234] width 275 height 29
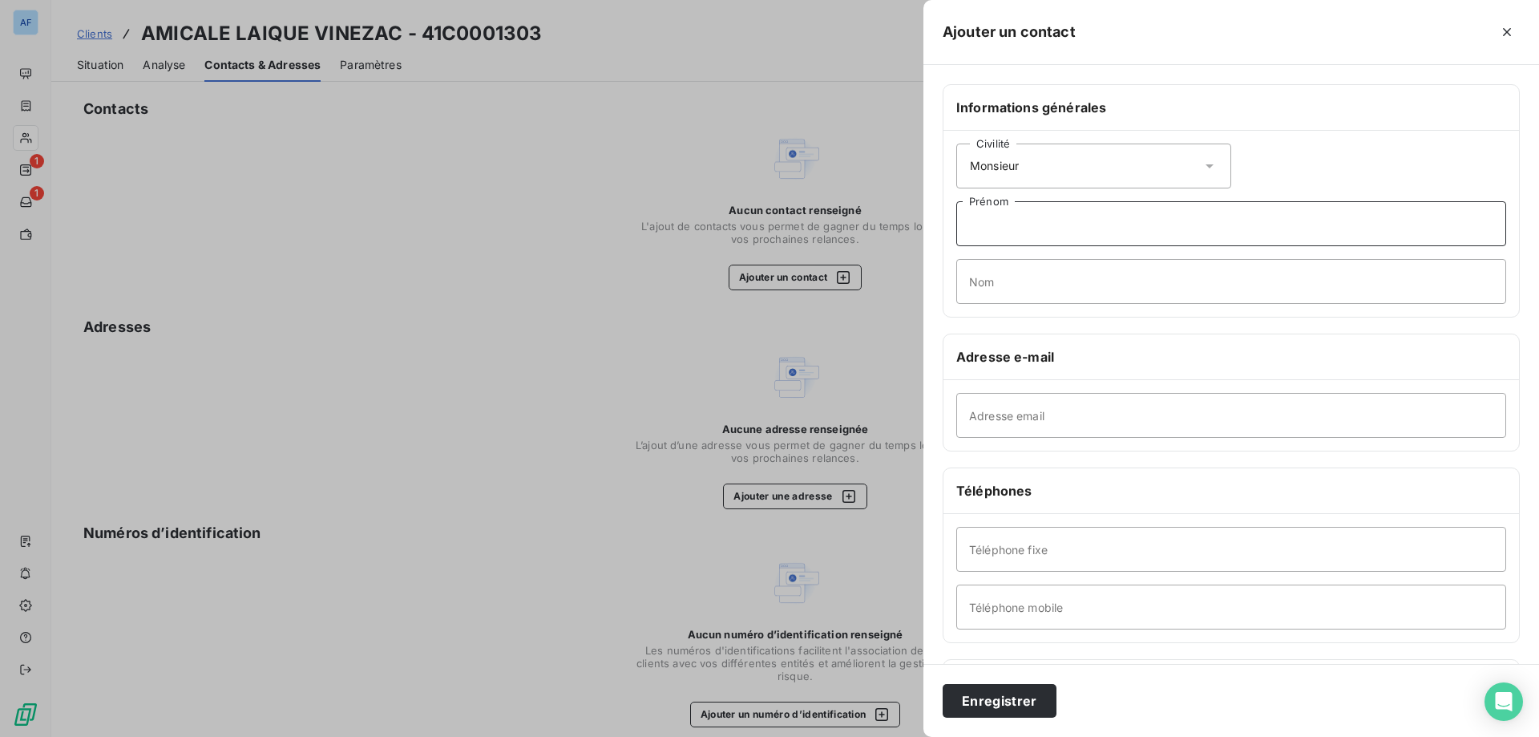
click at [1052, 236] on input "Prénom" at bounding box center [1231, 223] width 550 height 45
type input "[PERSON_NAME]"
paste input "DIEBOLT"
type input "DIEBOLT"
drag, startPoint x: 948, startPoint y: 259, endPoint x: 899, endPoint y: 243, distance: 51.4
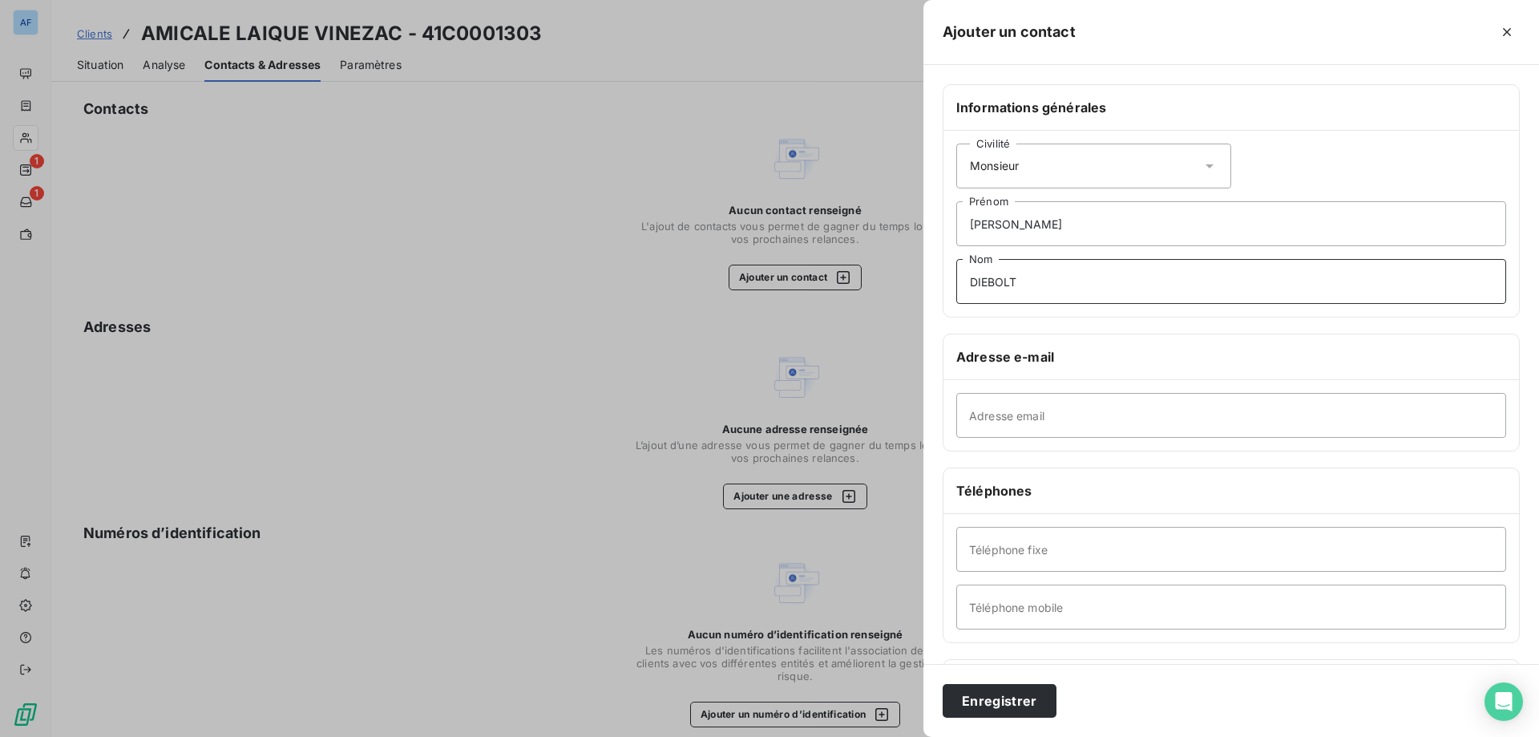
click at [899, 736] on div "Ajouter un contact Informations générales Civilité [PERSON_NAME] DIEBOLT Nom Ad…" at bounding box center [769, 737] width 1539 height 0
drag, startPoint x: 1060, startPoint y: 225, endPoint x: 852, endPoint y: 180, distance: 213.3
click at [852, 736] on div "Ajouter un contact Informations générales Civilité [PERSON_NAME] Nom Adresse e-…" at bounding box center [769, 737] width 1539 height 0
click at [1065, 178] on div "Civilité Monsieur" at bounding box center [1093, 165] width 275 height 45
drag, startPoint x: 1144, startPoint y: 134, endPoint x: 1380, endPoint y: 102, distance: 237.8
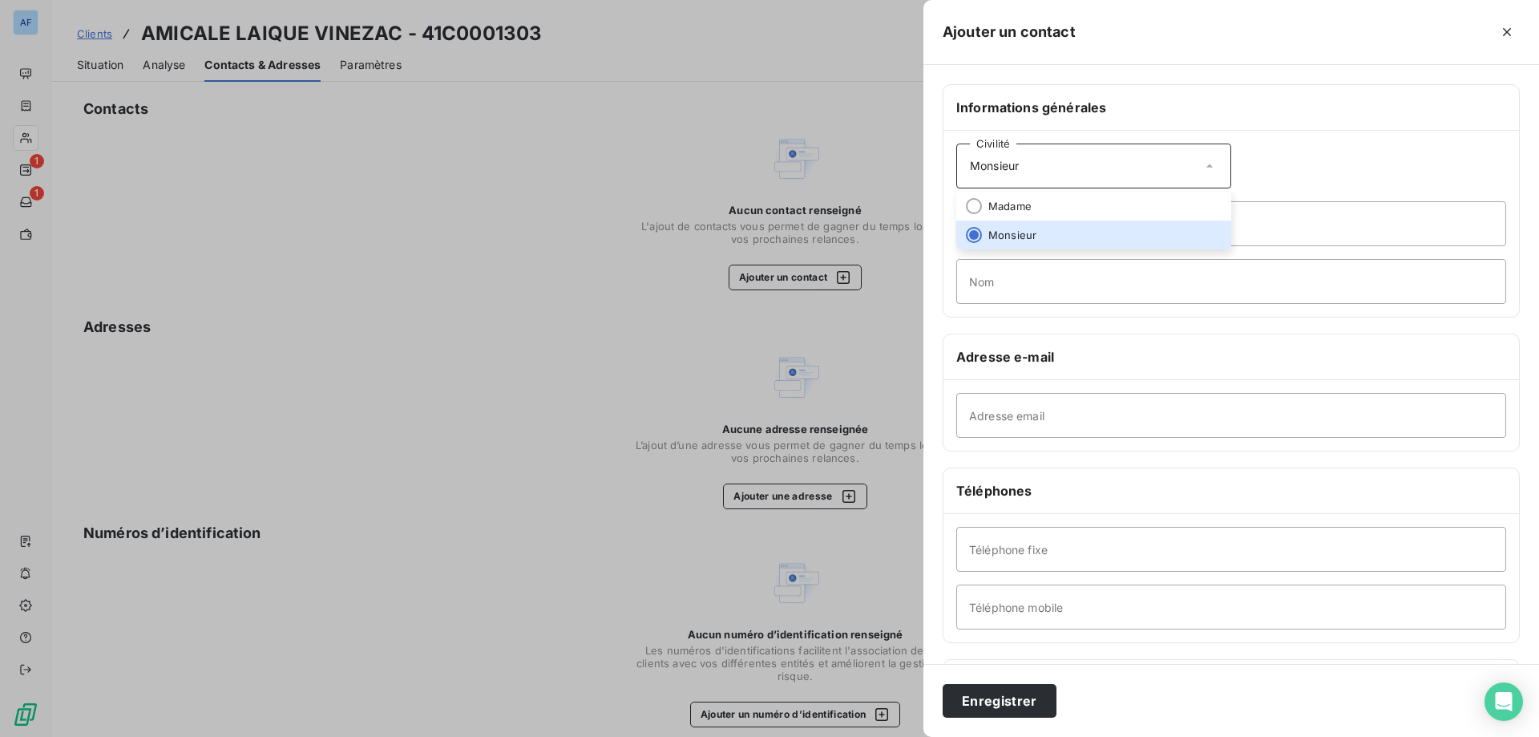
click at [1145, 134] on div "Civilité Monsieur [PERSON_NAME] Nom" at bounding box center [1230, 224] width 575 height 186
click at [1511, 32] on icon "button" at bounding box center [1507, 32] width 16 height 16
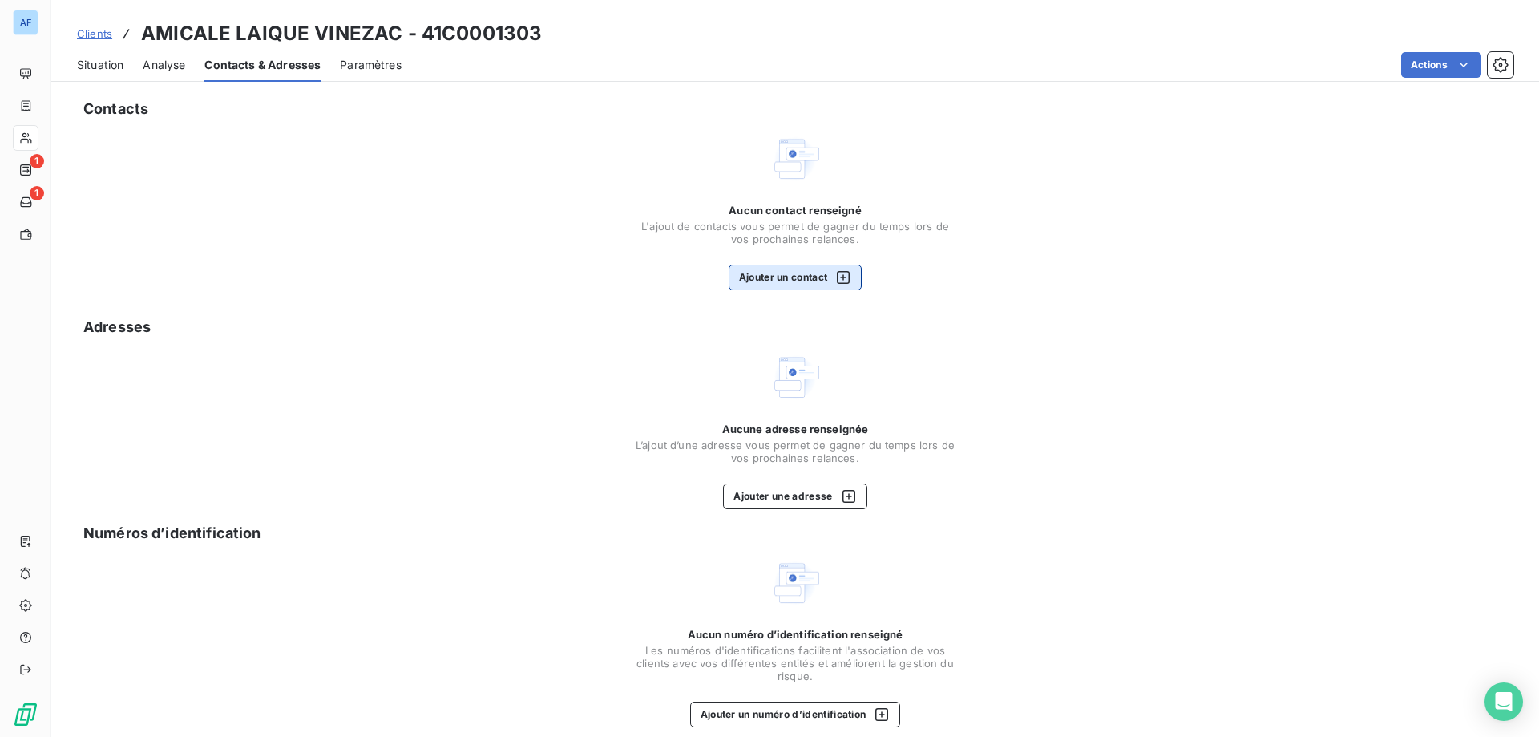
click at [797, 281] on button "Ajouter un contact" at bounding box center [796, 277] width 134 height 26
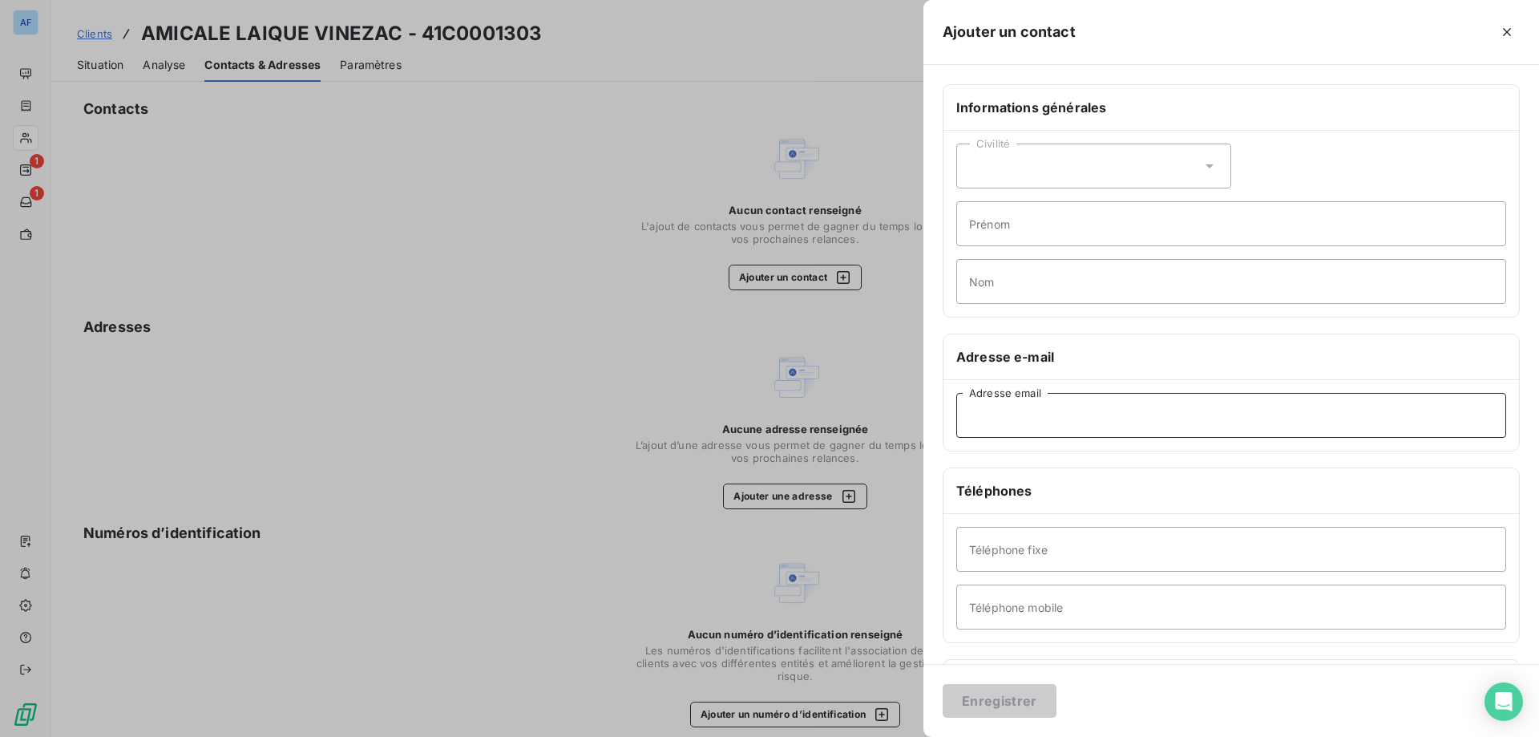
click at [1092, 426] on input "Adresse email" at bounding box center [1231, 415] width 550 height 45
paste input "[EMAIL_ADDRESS][DOMAIN_NAME]"
type input "[EMAIL_ADDRESS][DOMAIN_NAME]"
click at [1012, 703] on button "Enregistrer" at bounding box center [1000, 701] width 114 height 34
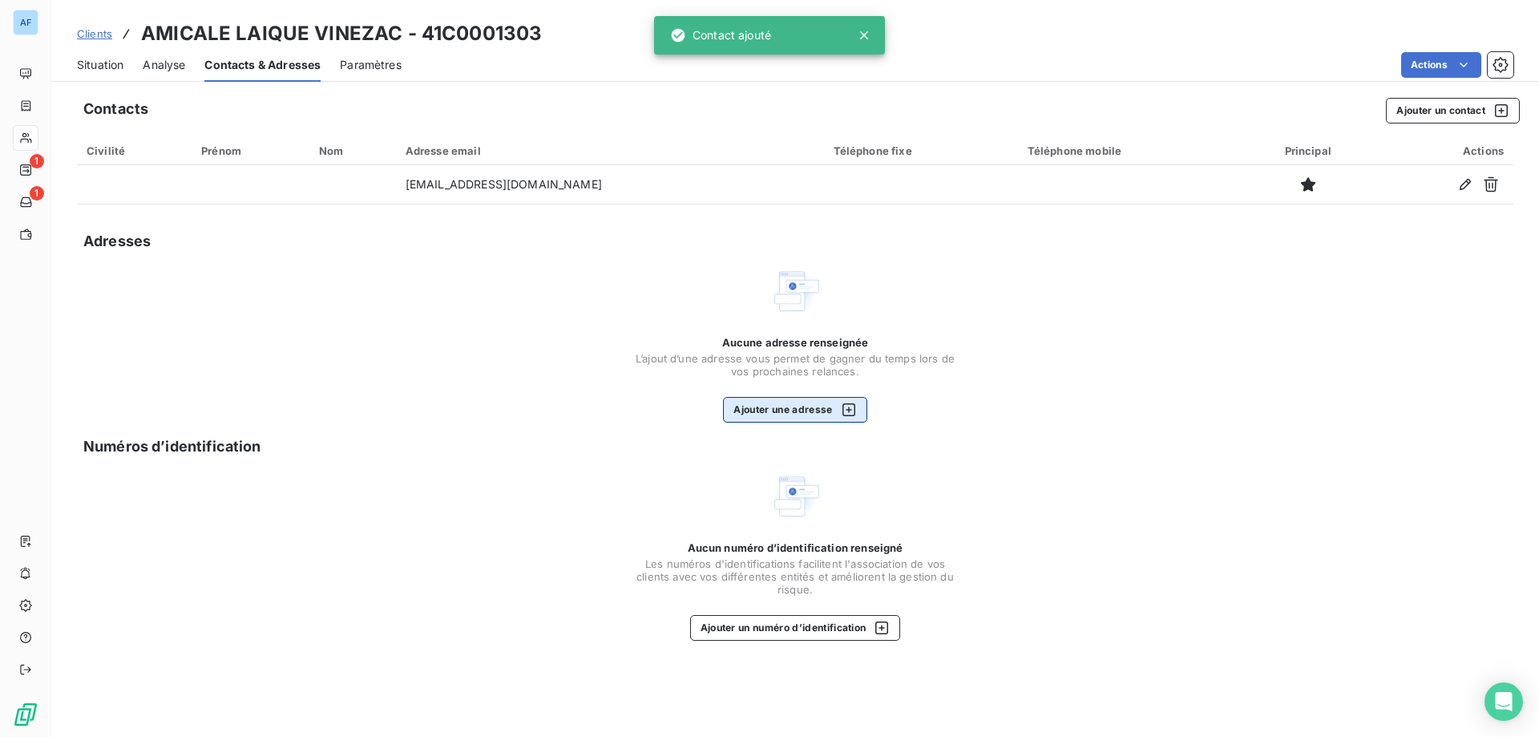
click at [809, 398] on button "Ajouter une adresse" at bounding box center [794, 410] width 143 height 26
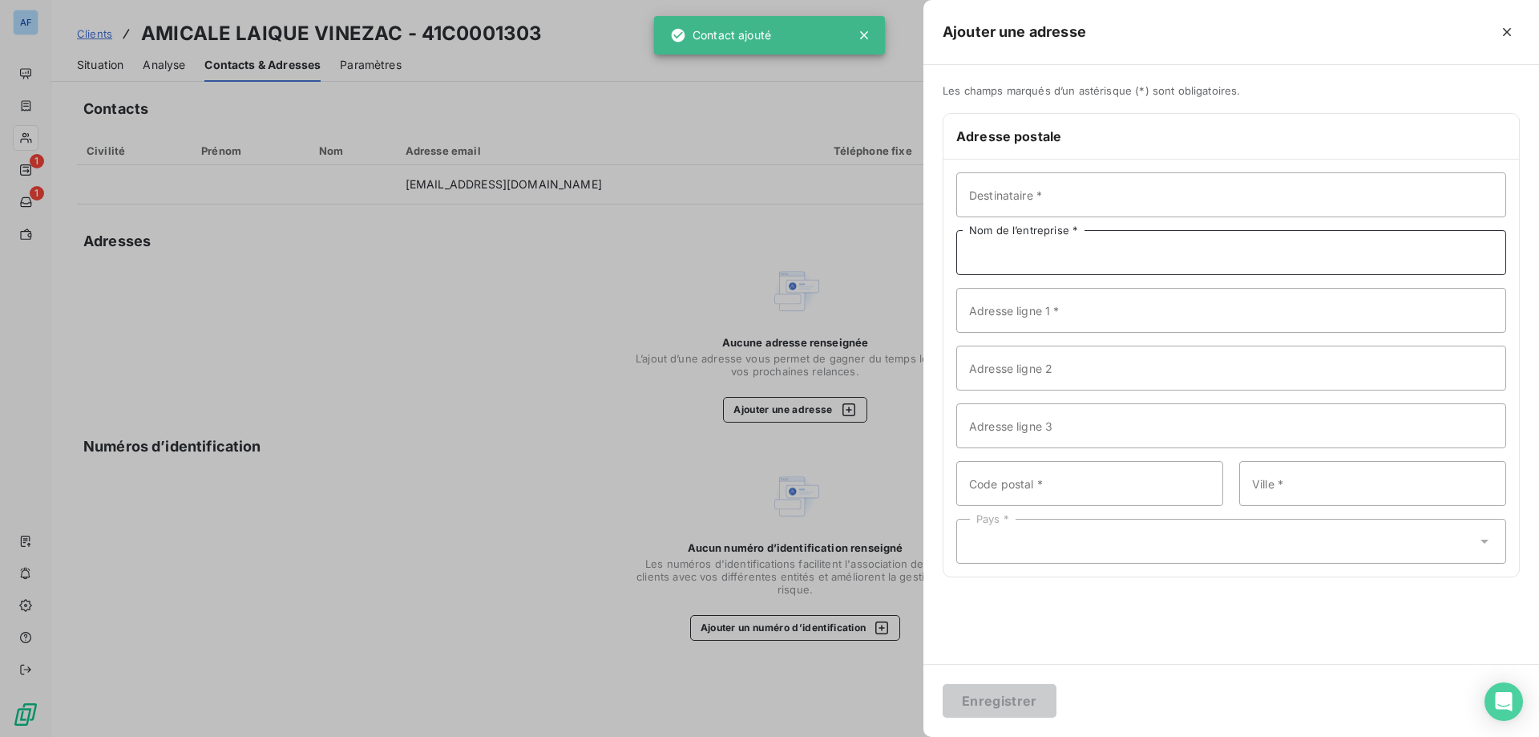
click at [1120, 262] on input "Nom de l’entreprise *" at bounding box center [1231, 252] width 550 height 45
paste input "AMICALE LAIQUE"
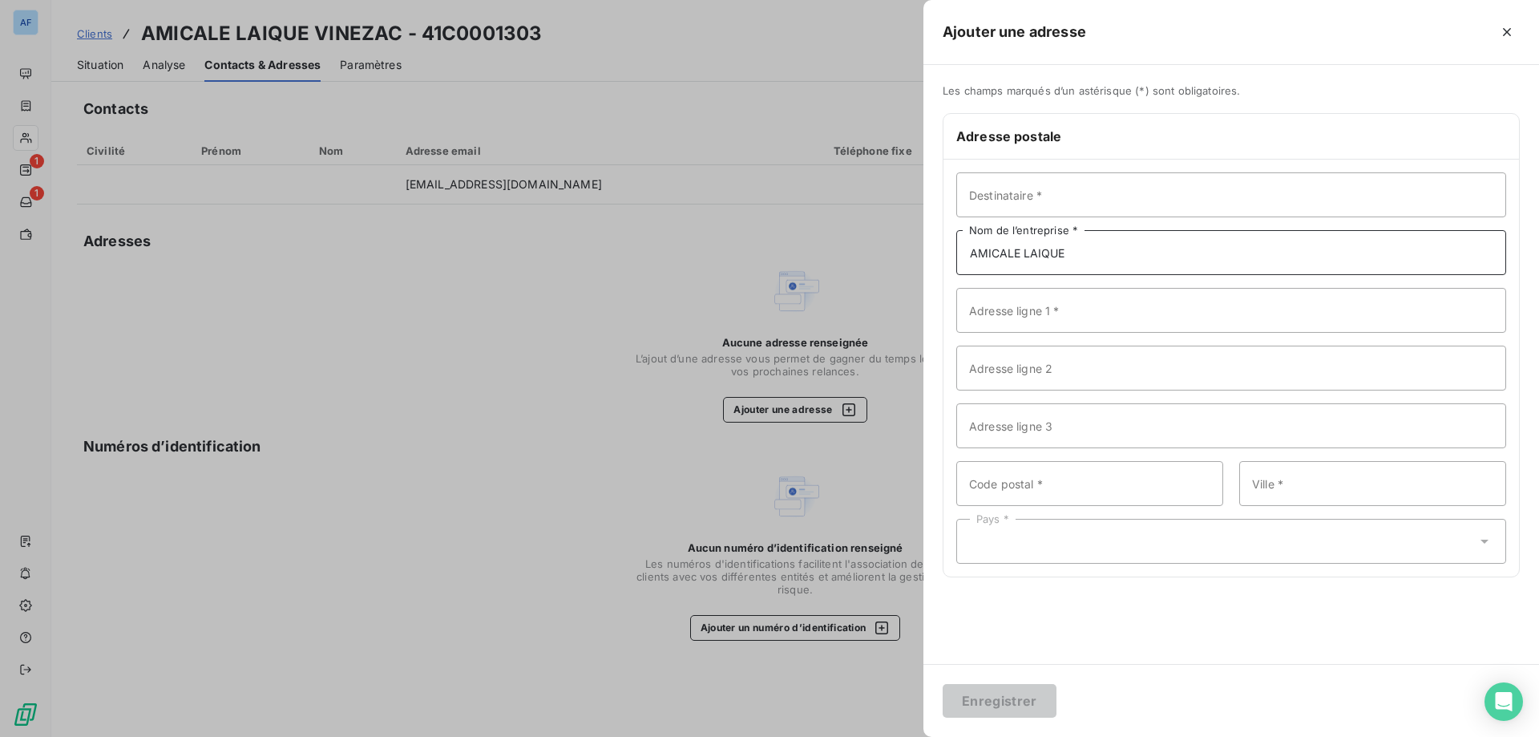
type input "AMICALE LAIQUE"
click at [1096, 316] on input "Adresse ligne 1 *" at bounding box center [1231, 310] width 550 height 45
type input "1"
type input "0"
type input "1 Place [PERSON_NAME]"
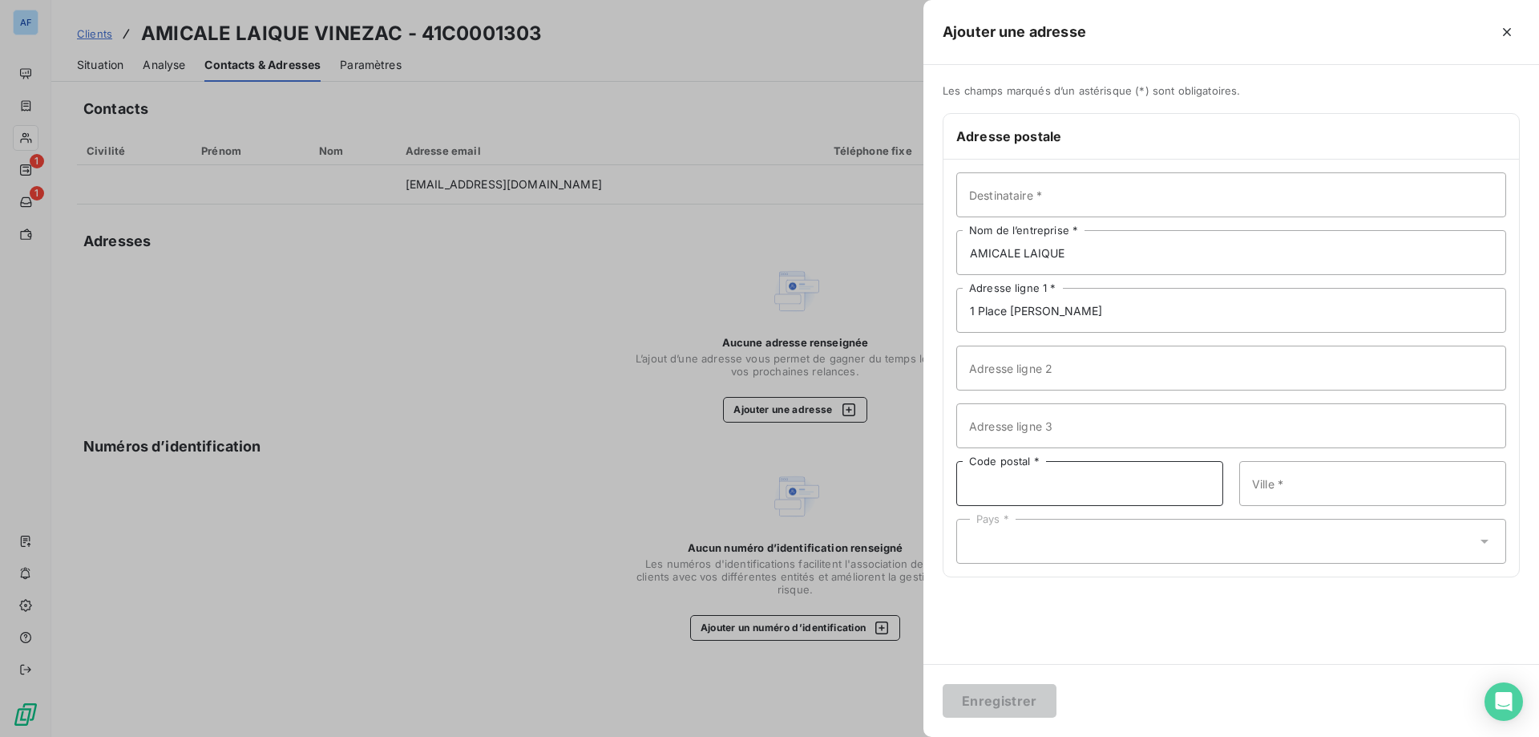
click at [1011, 479] on input "Code postal *" at bounding box center [1089, 483] width 267 height 45
type input "07110"
paste input "VINEZAC"
type input "VINEZAC"
click at [1025, 538] on div "Pays *" at bounding box center [1231, 541] width 550 height 45
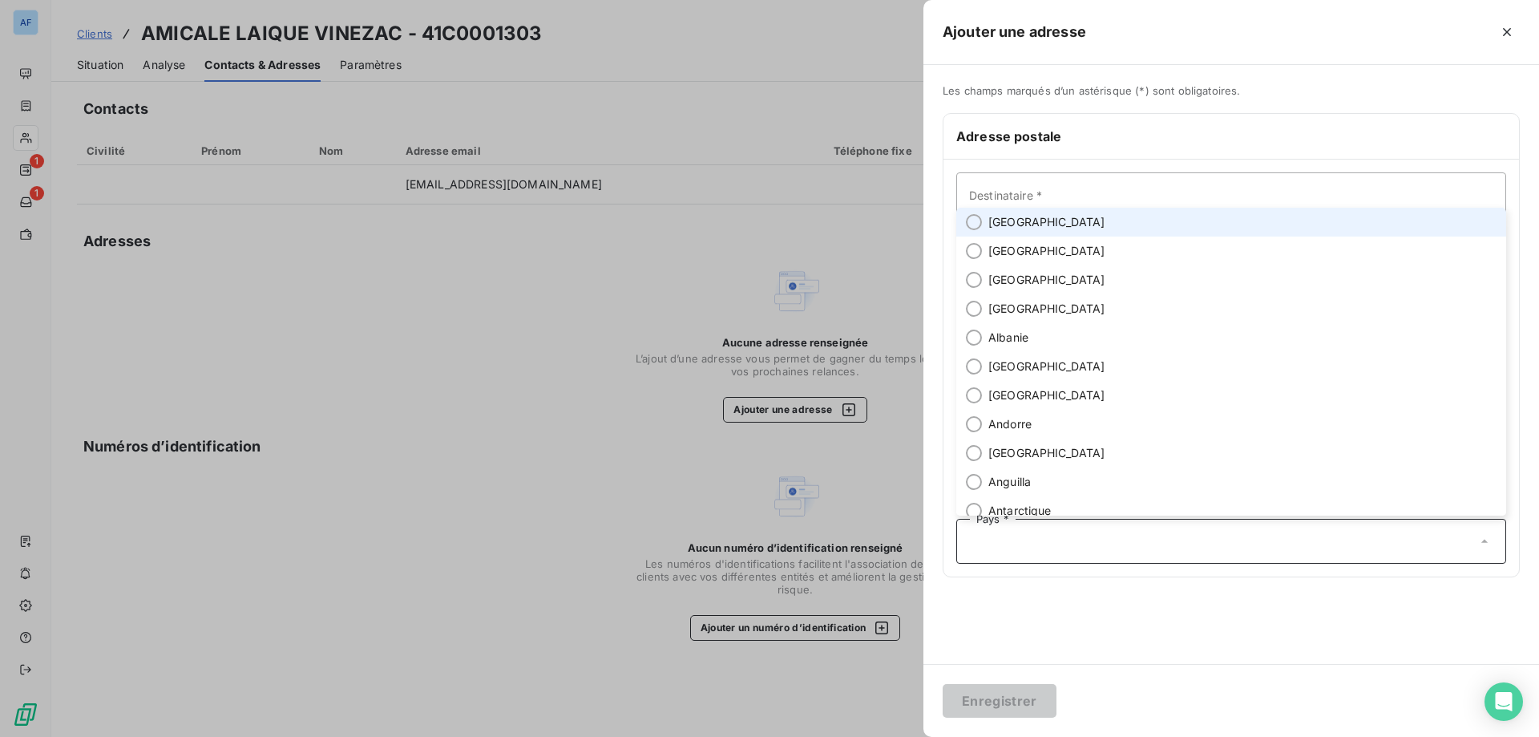
click at [1019, 215] on span "[GEOGRAPHIC_DATA]" at bounding box center [1046, 222] width 117 height 16
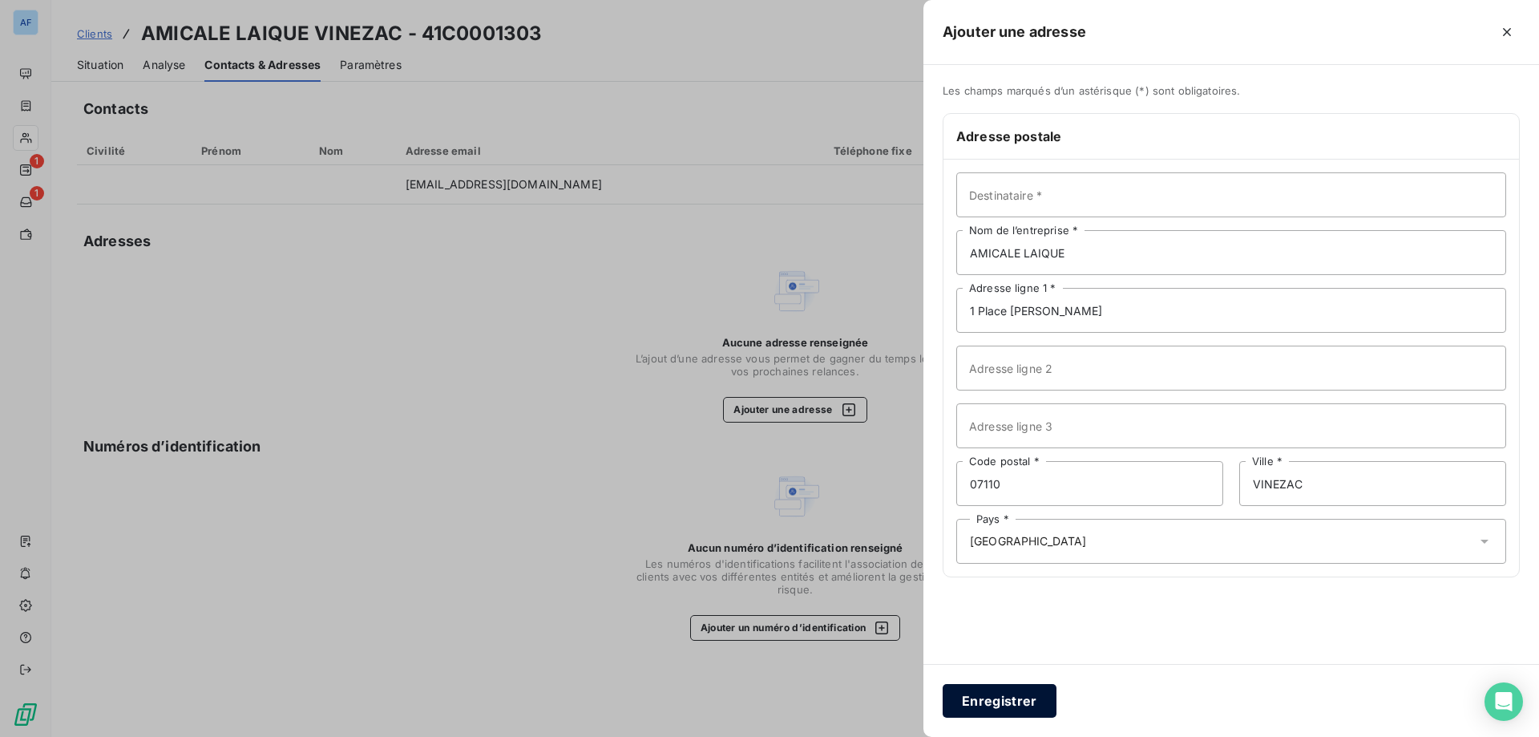
click at [990, 695] on button "Enregistrer" at bounding box center [1000, 701] width 114 height 34
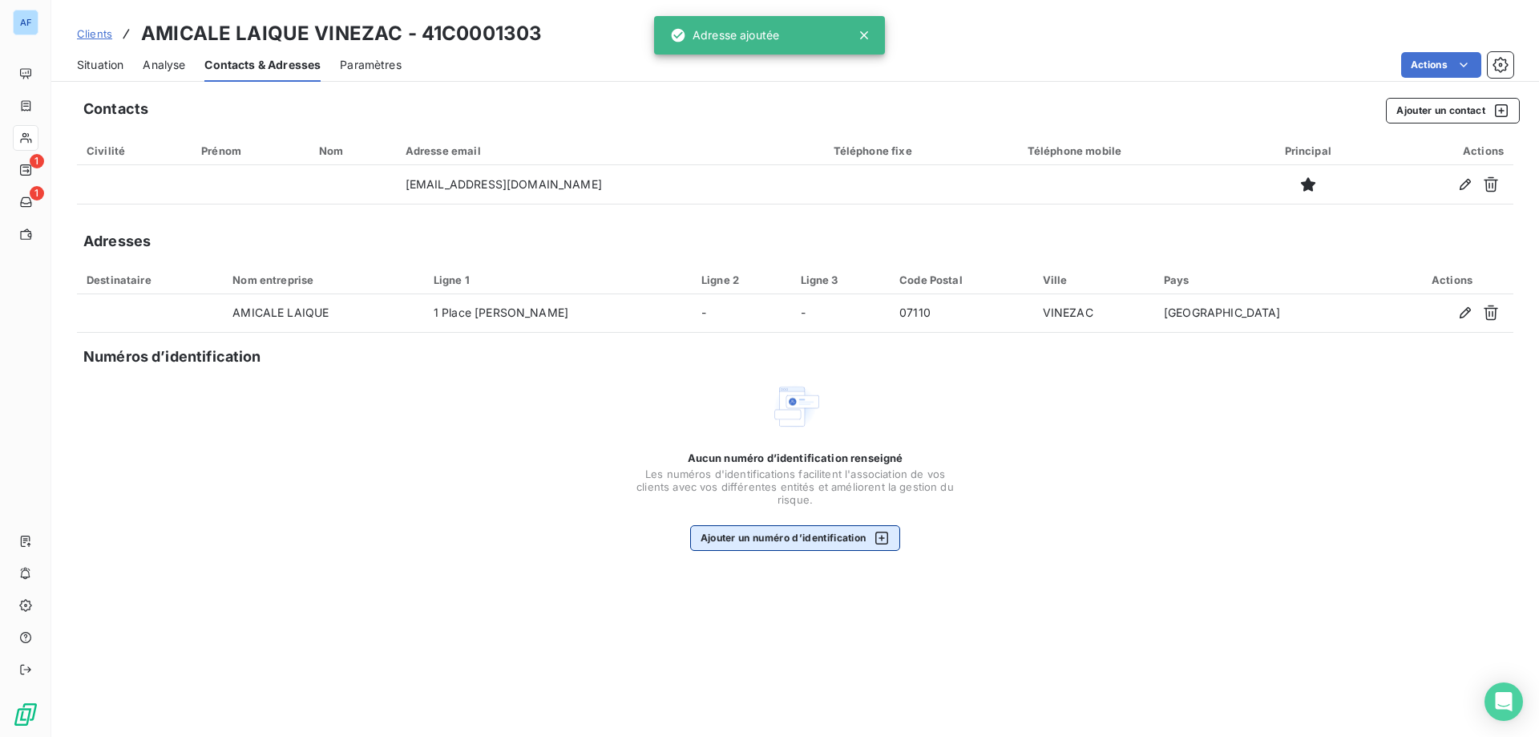
click at [805, 544] on button "Ajouter un numéro d’identification" at bounding box center [795, 538] width 211 height 26
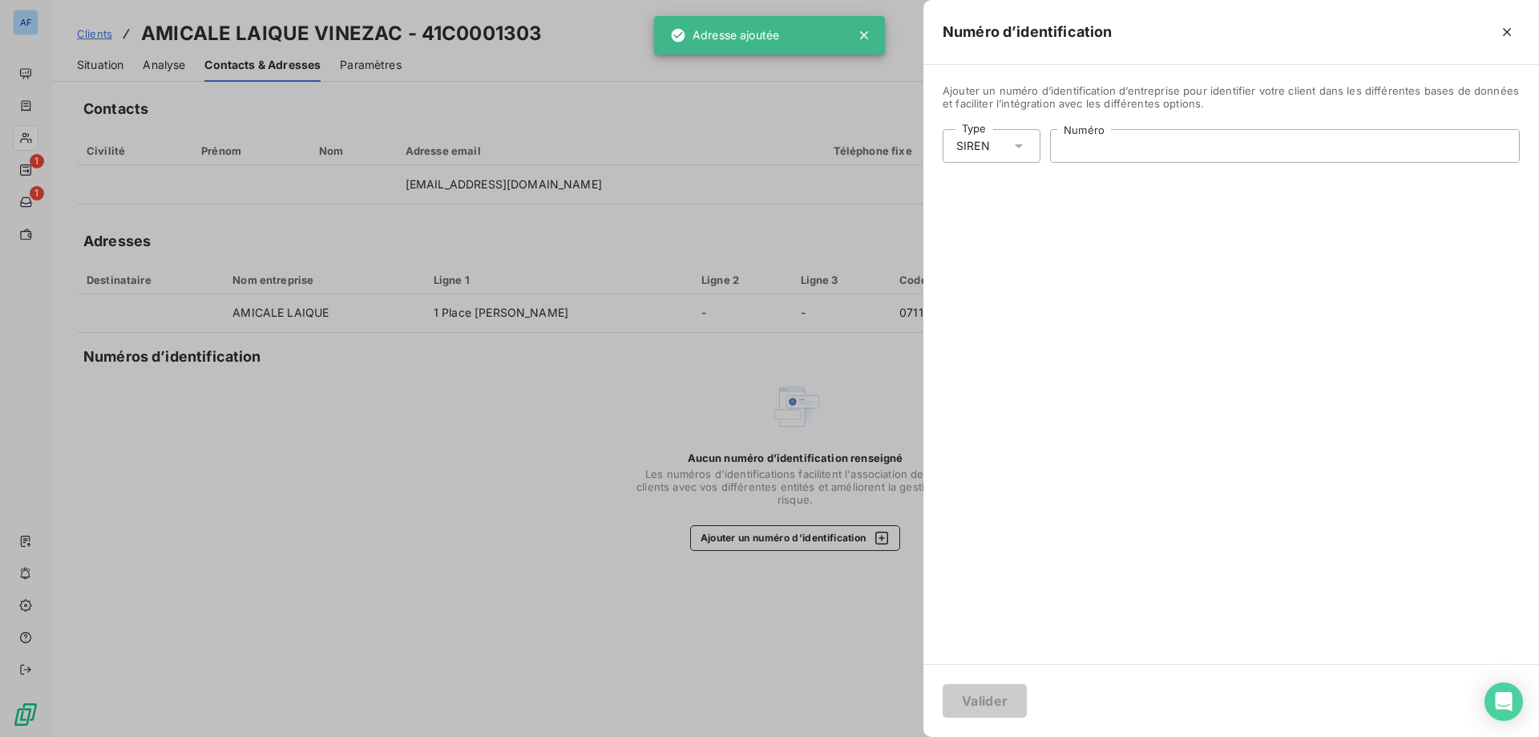
click at [1100, 139] on input "Numéro" at bounding box center [1285, 146] width 468 height 32
paste input "512 406 091"
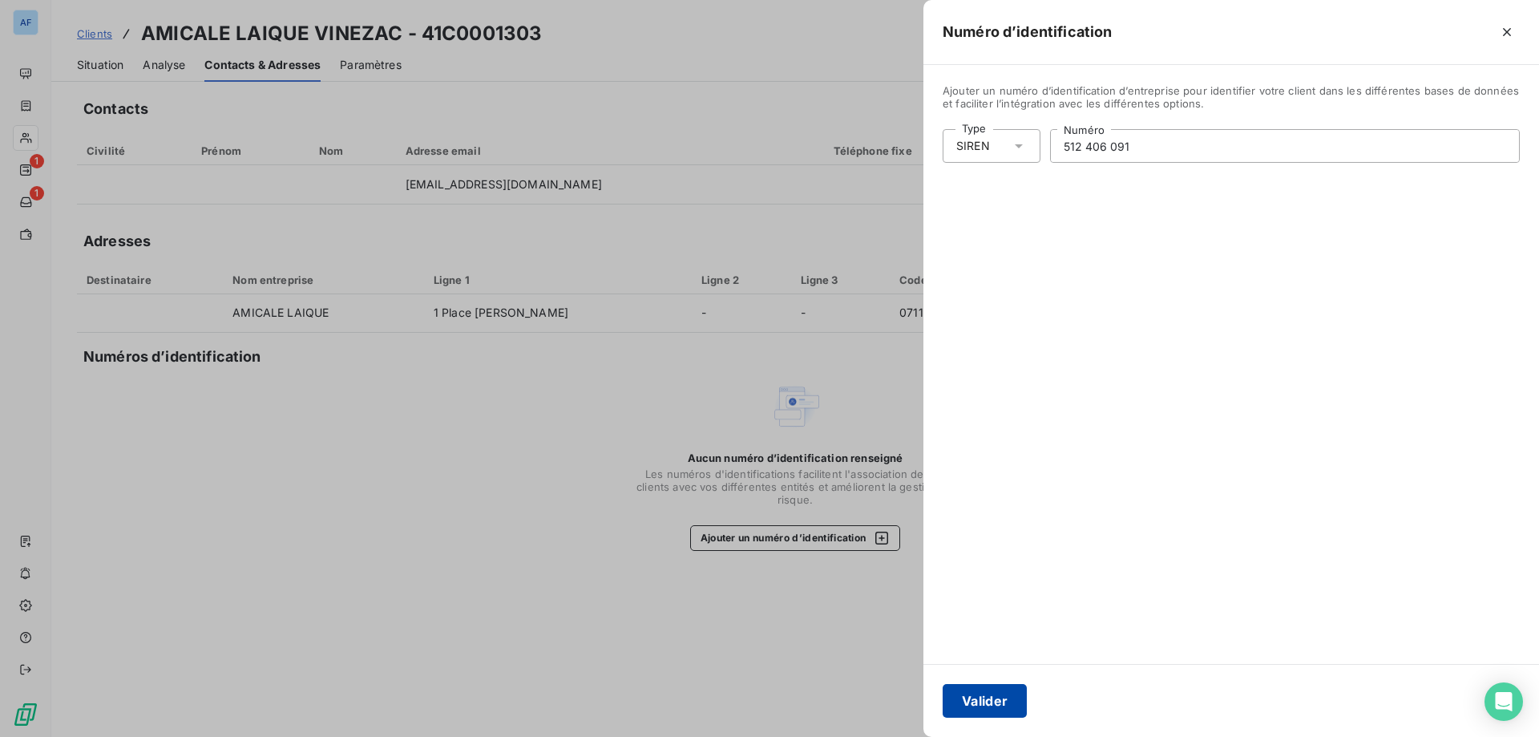
type input "512 406 091"
click at [1005, 704] on button "Valider" at bounding box center [985, 701] width 84 height 34
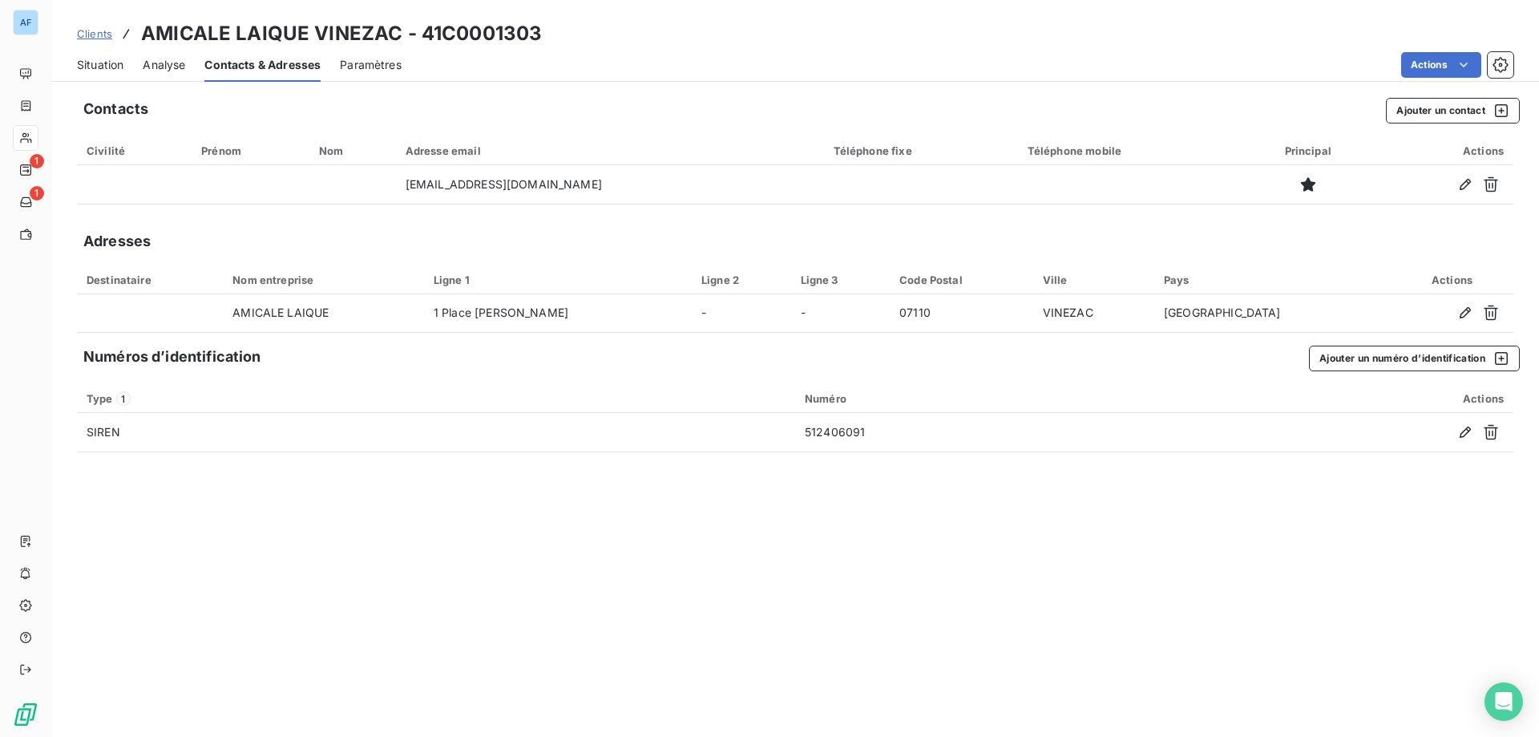
click at [82, 67] on span "Situation" at bounding box center [100, 65] width 46 height 16
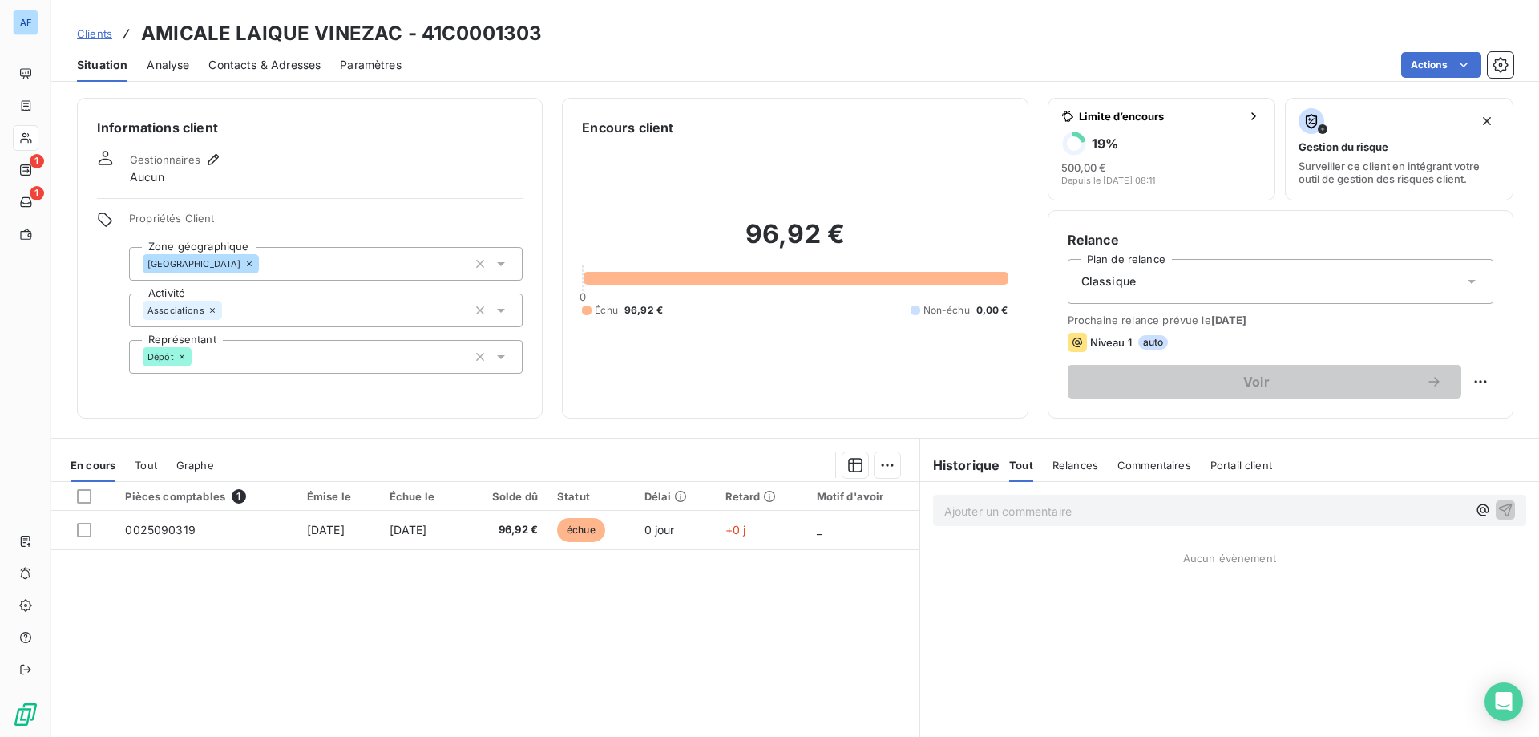
click at [91, 38] on span "Clients" at bounding box center [94, 33] width 35 height 13
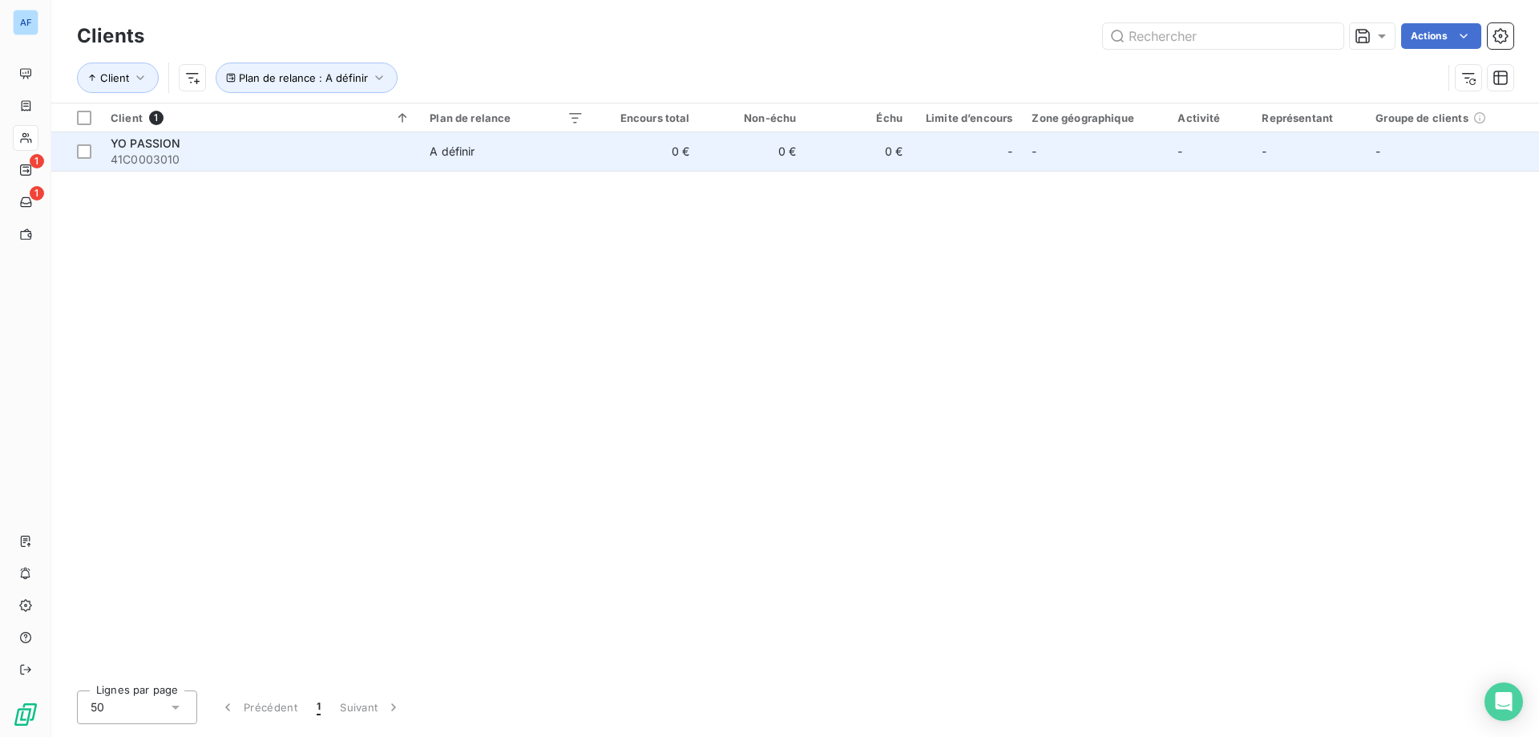
click at [284, 166] on span "41C0003010" at bounding box center [261, 159] width 300 height 16
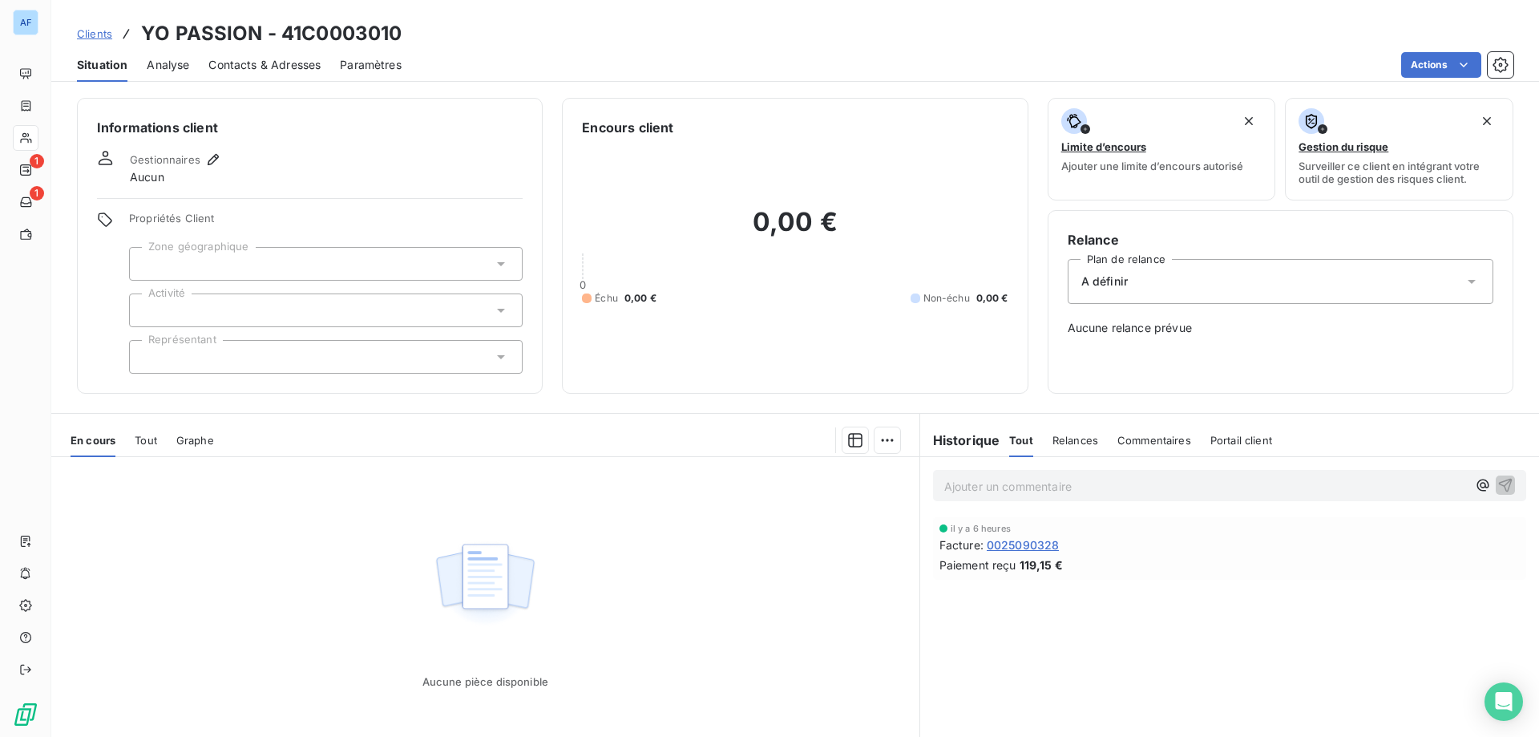
click at [208, 262] on div at bounding box center [326, 264] width 394 height 34
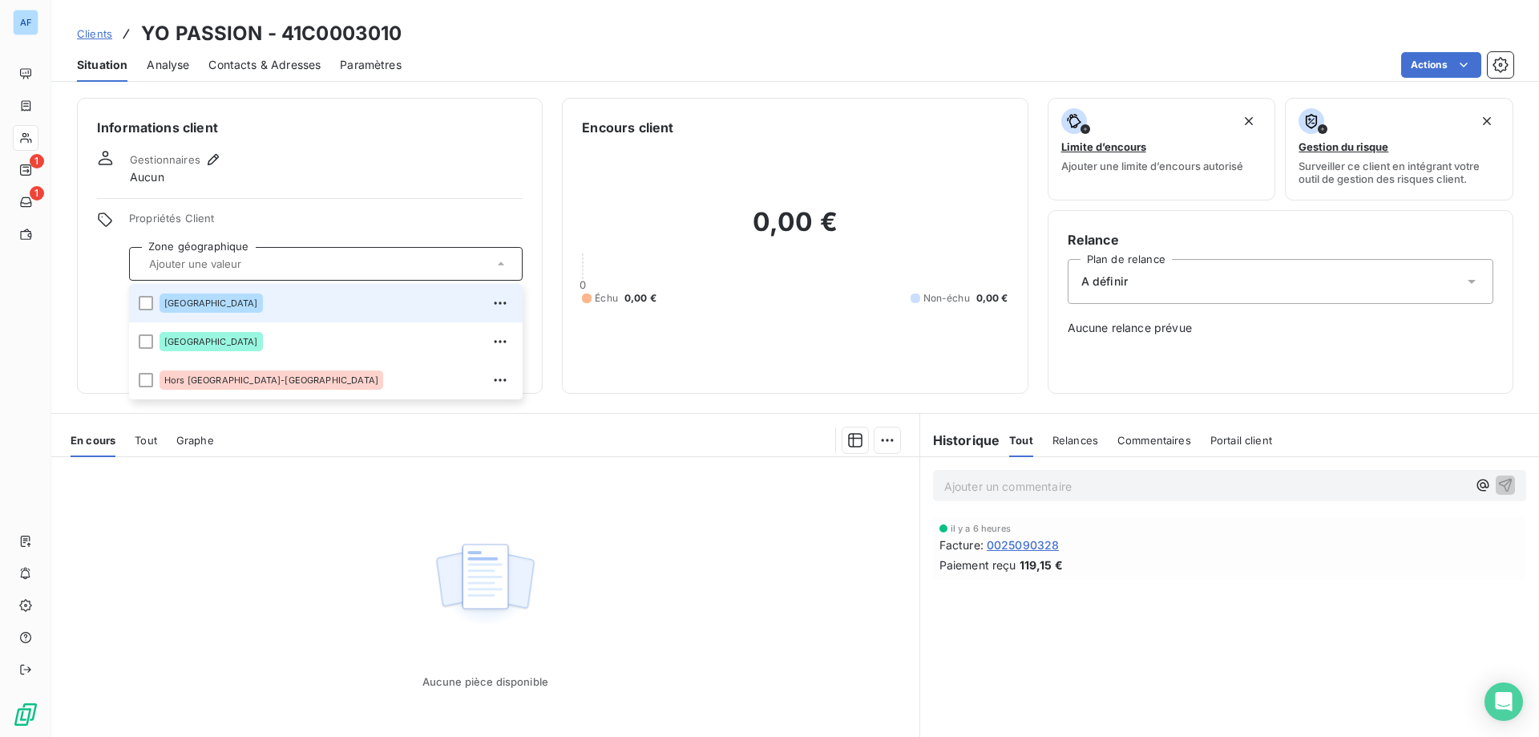
click at [194, 301] on span "[GEOGRAPHIC_DATA]" at bounding box center [211, 303] width 94 height 10
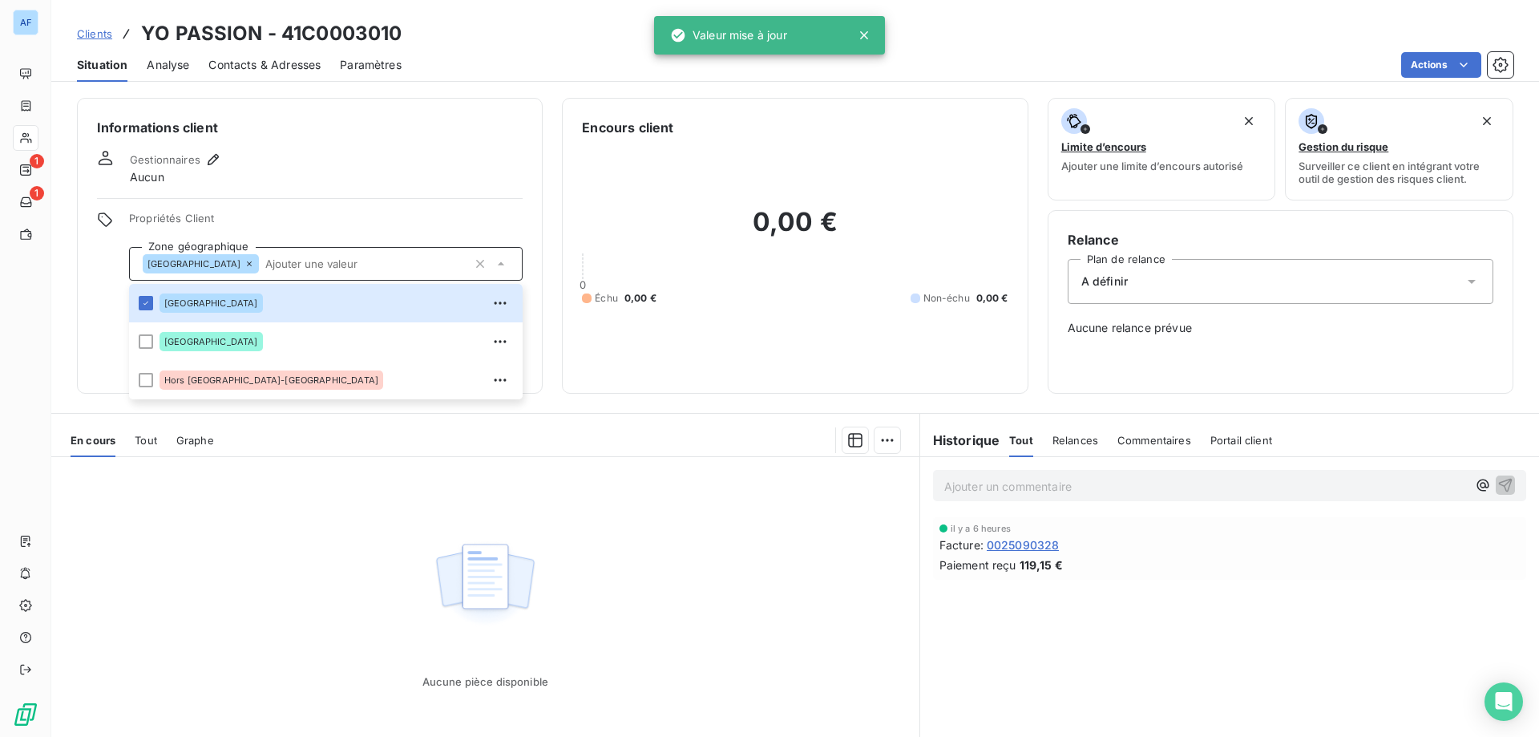
click at [247, 210] on div "Informations client Gestionnaires Aucun Propriétés Client Zone géographique Ard…" at bounding box center [310, 246] width 466 height 296
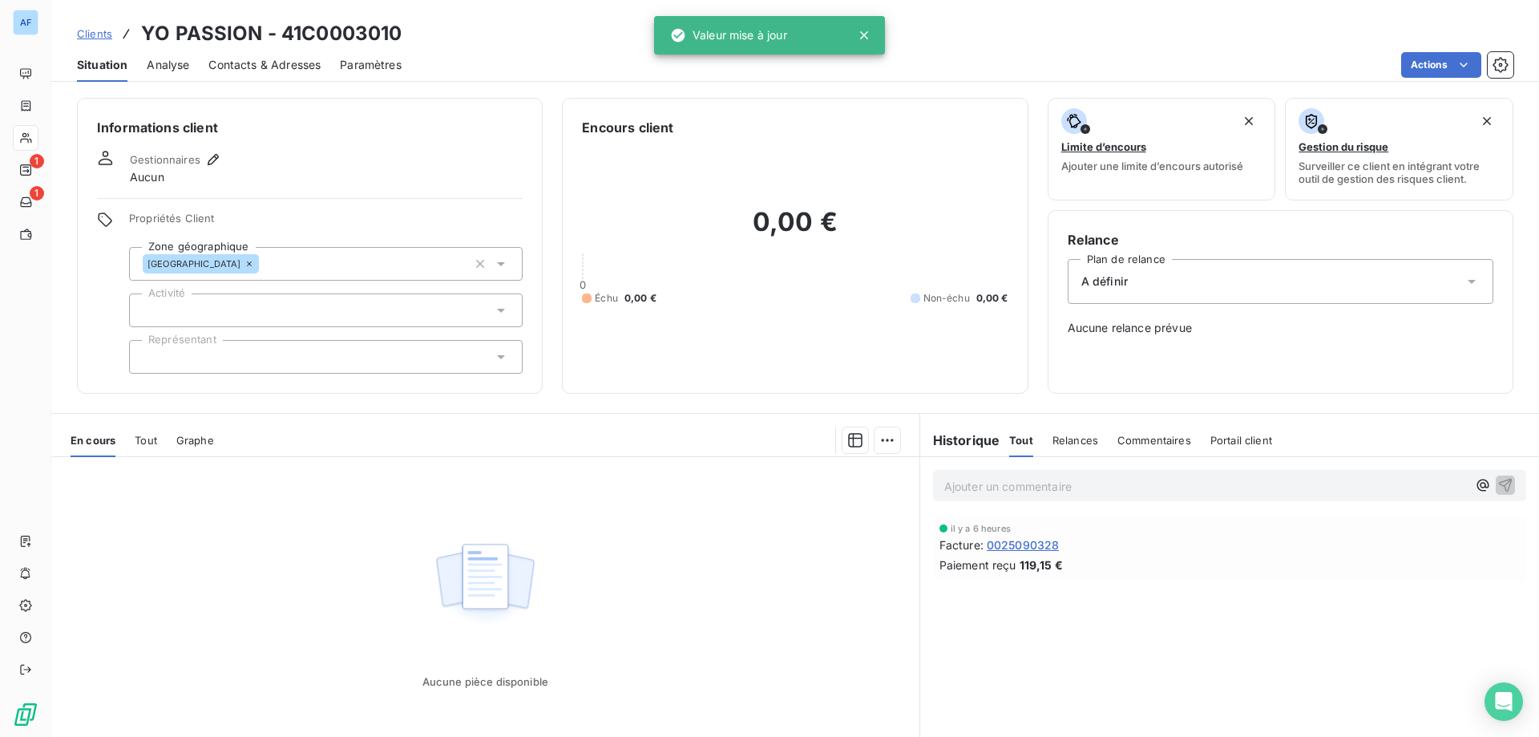
click at [236, 301] on div at bounding box center [326, 310] width 394 height 34
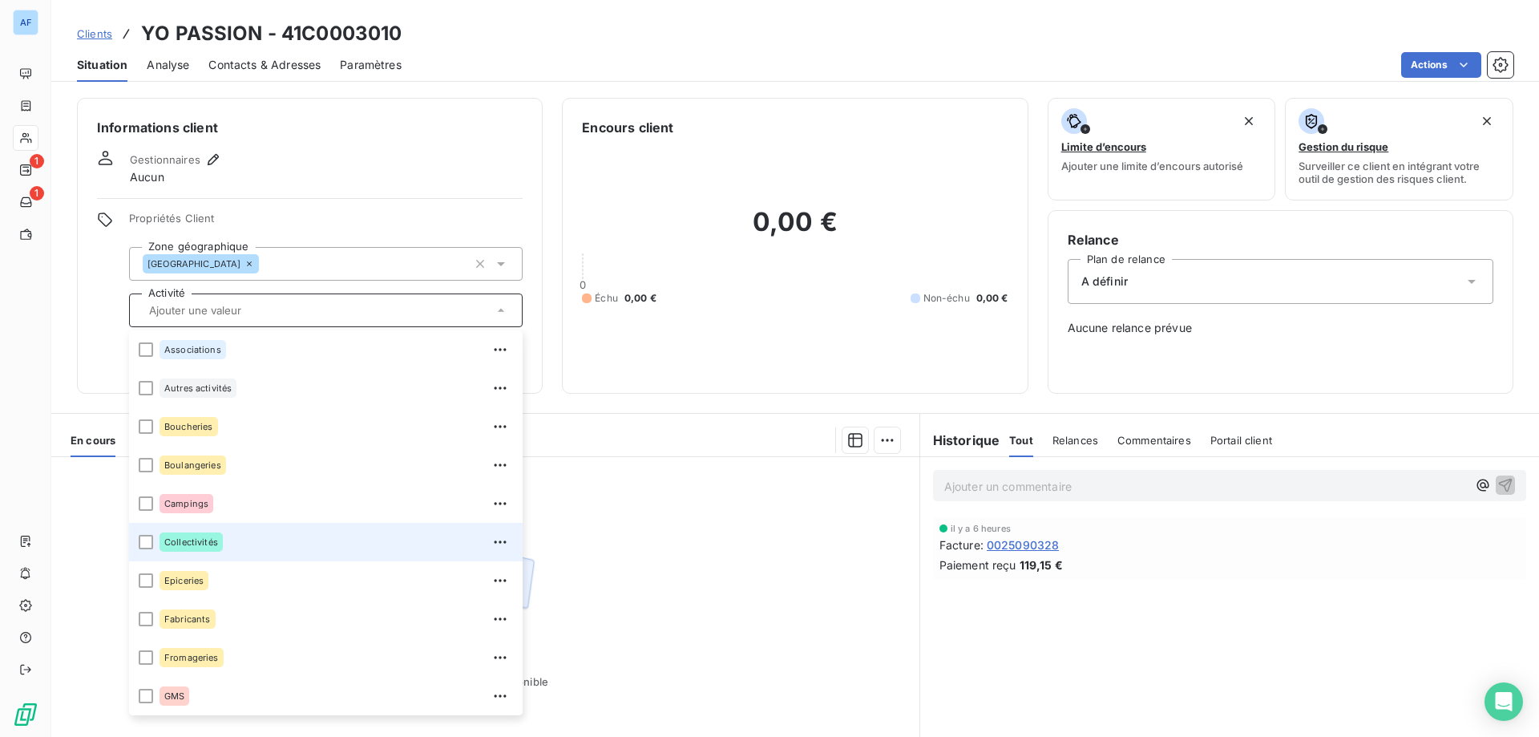
scroll to position [115, 0]
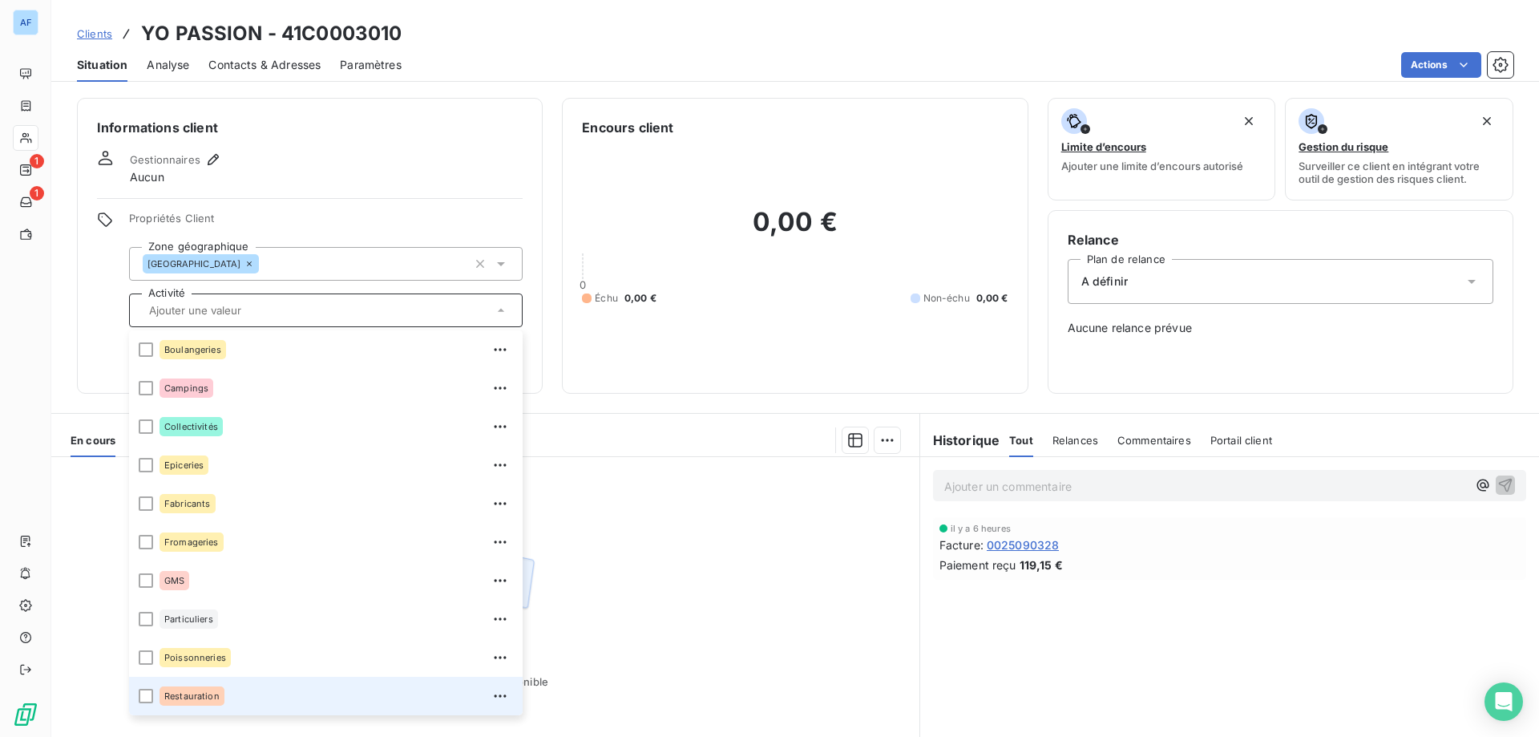
click at [217, 694] on span "Restauration" at bounding box center [191, 696] width 55 height 10
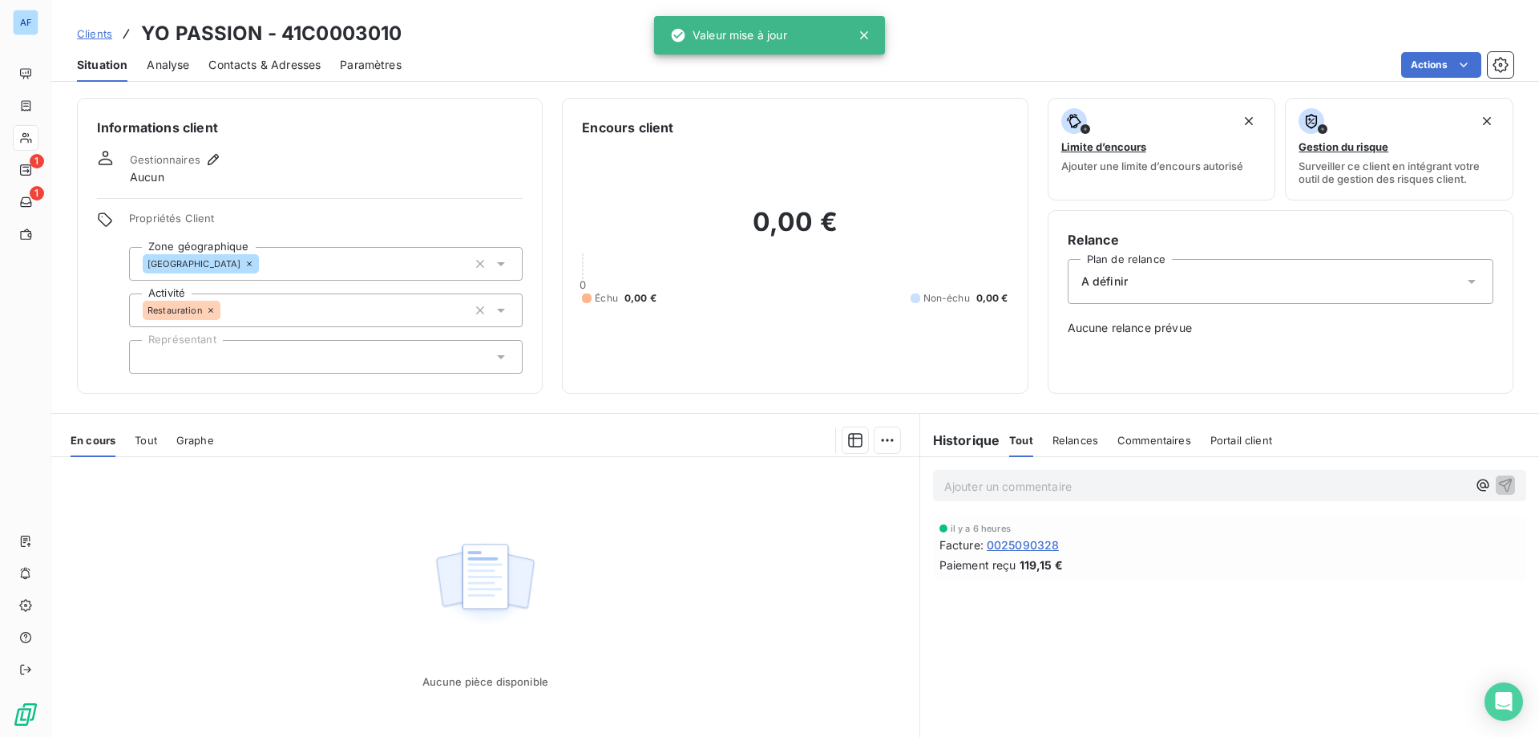
click at [365, 214] on span "Propriétés Client" at bounding box center [326, 223] width 394 height 22
click at [267, 353] on div at bounding box center [326, 357] width 394 height 34
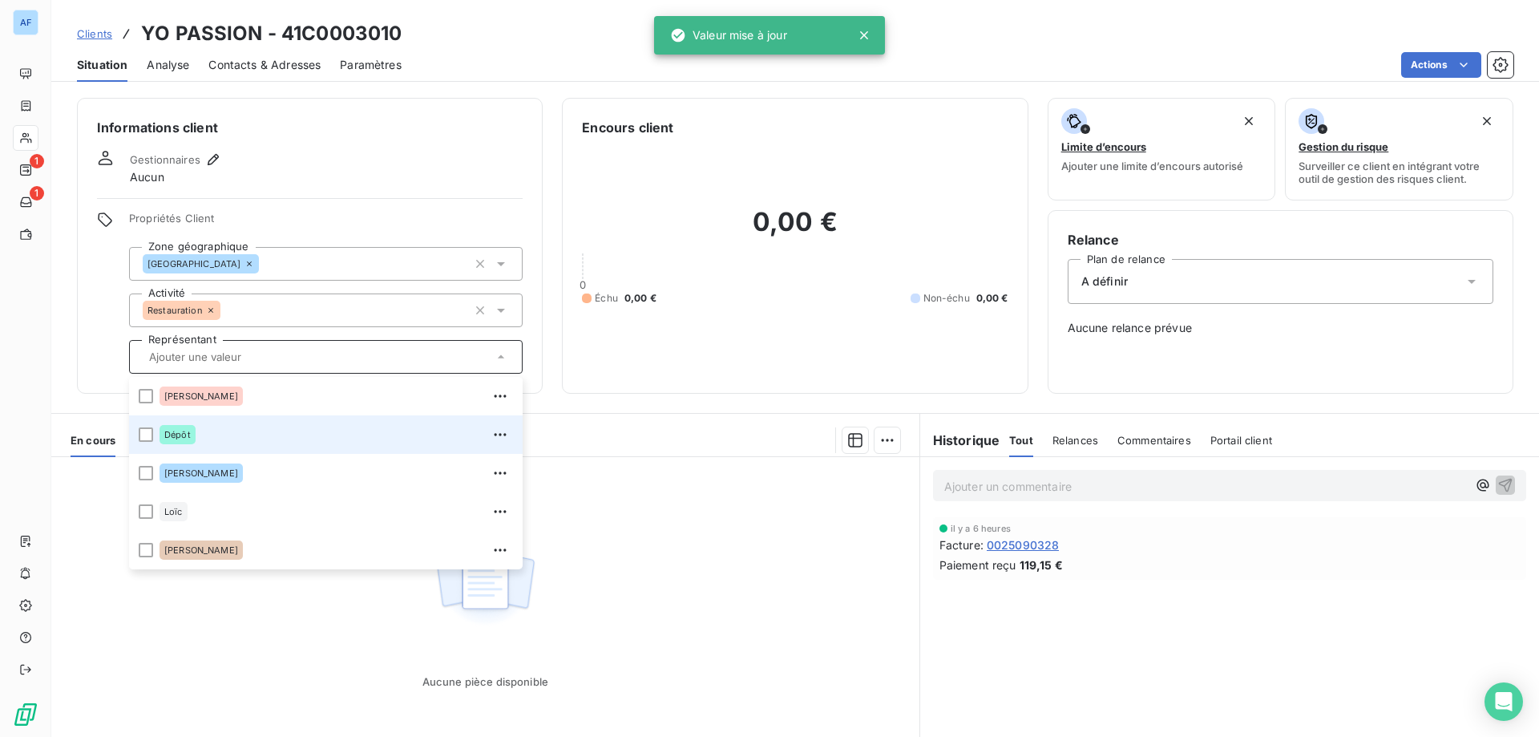
click at [224, 431] on div "Dépôt" at bounding box center [335, 435] width 353 height 26
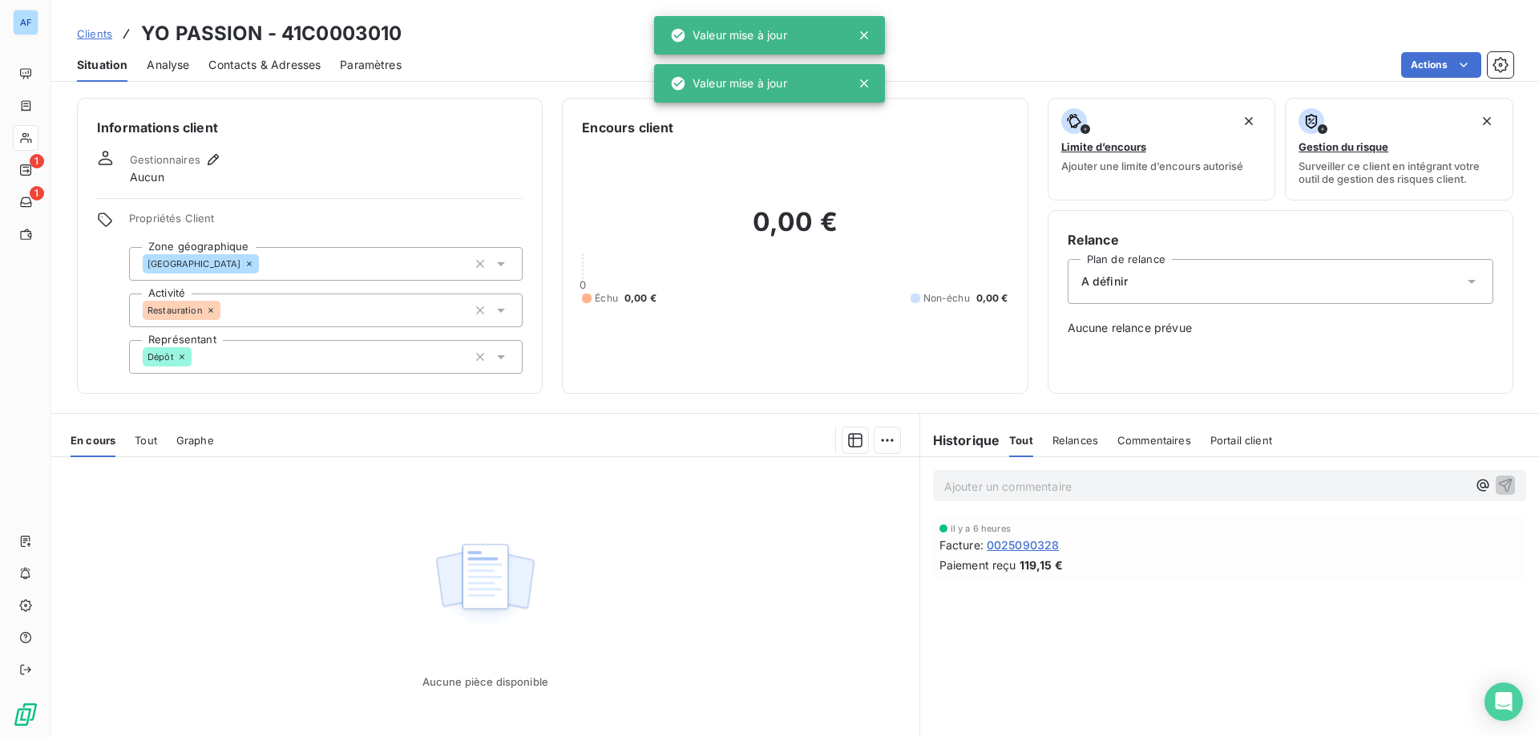
click at [301, 242] on div "Propriétés Client Zone géographique Ardèche Activité Restauration Représentant …" at bounding box center [326, 293] width 394 height 162
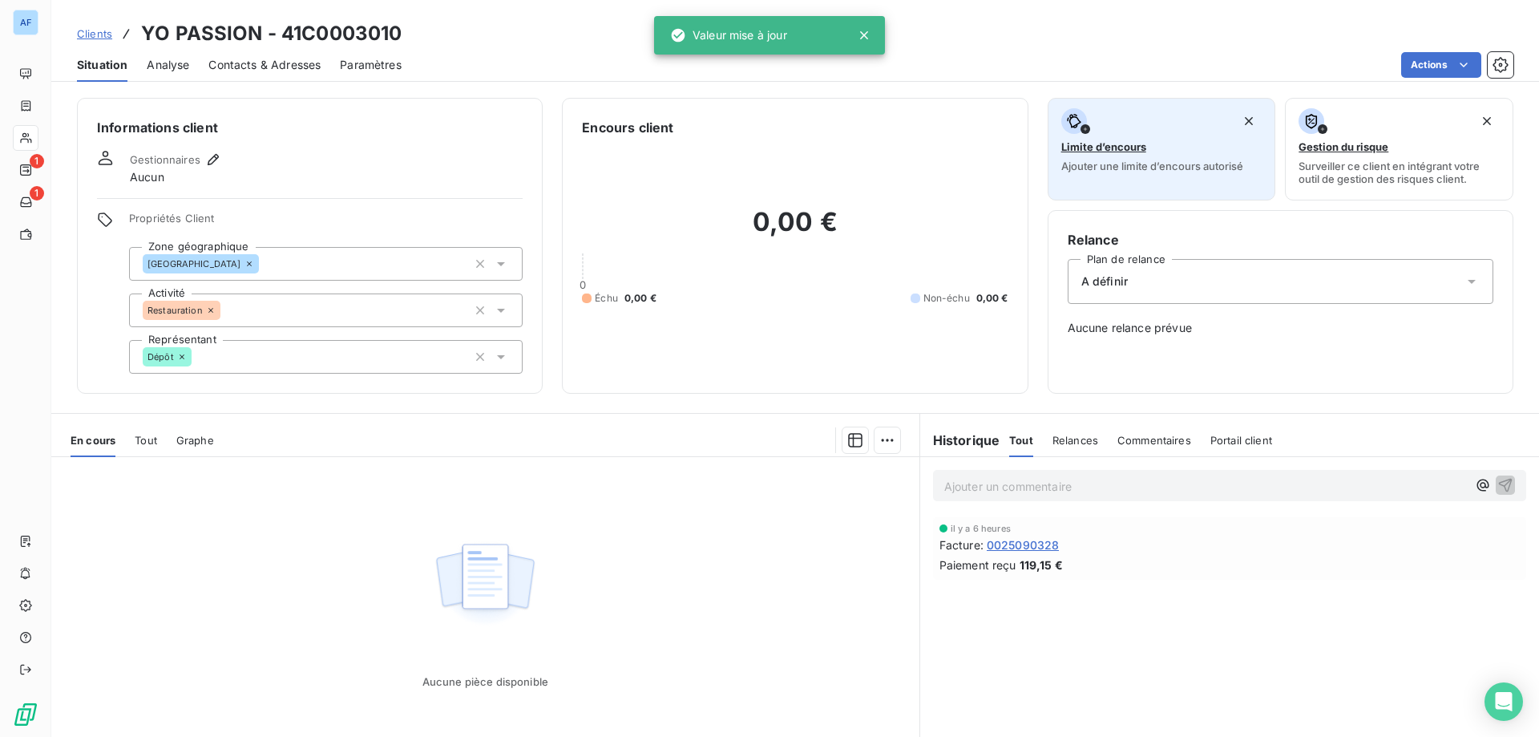
click at [1100, 155] on div "Limite d’encours Ajouter une limite d’encours autorisé" at bounding box center [1161, 140] width 201 height 64
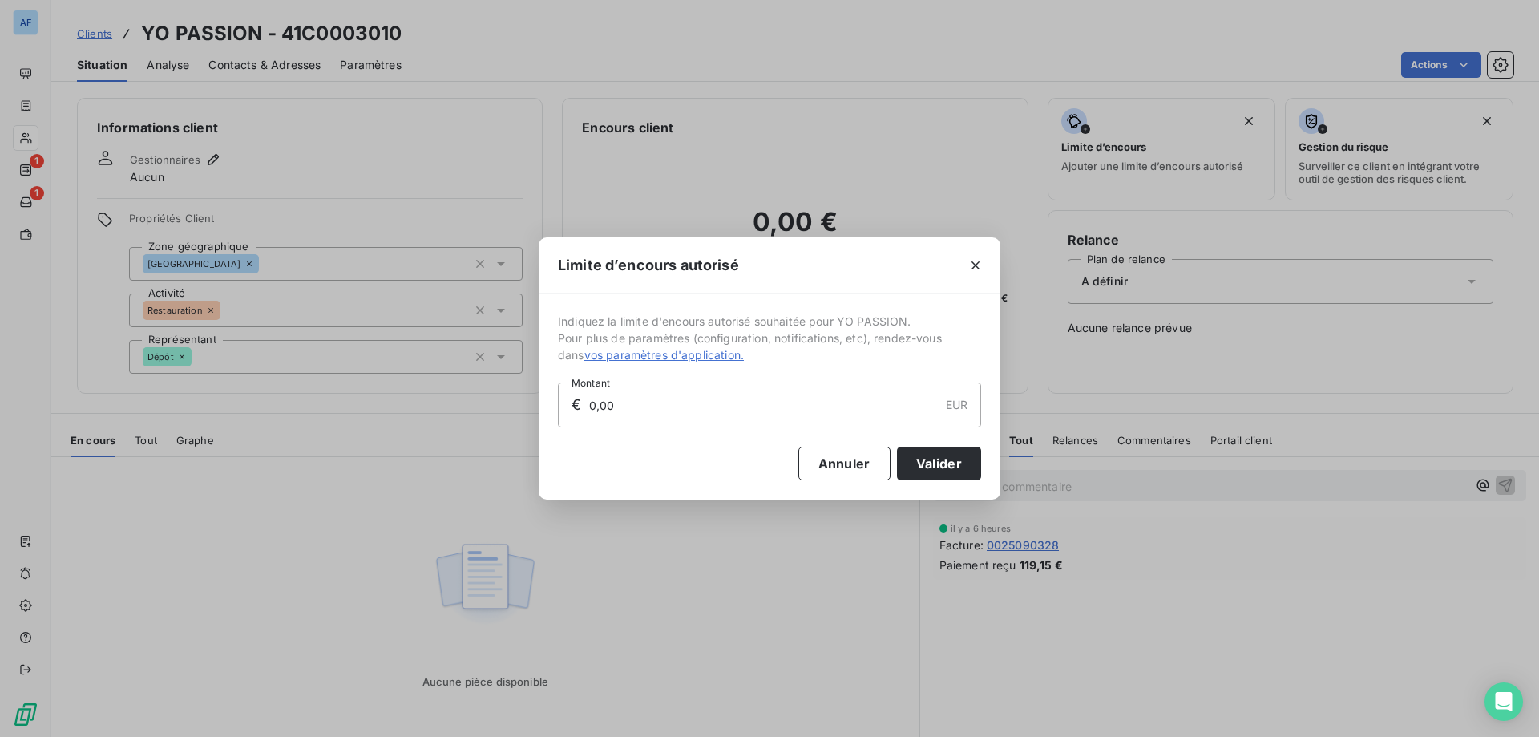
drag, startPoint x: 789, startPoint y: 396, endPoint x: 491, endPoint y: 400, distance: 297.4
click at [502, 398] on div "Limite d’encours autorisé Indiquez la limite d'encours autorisé souhaitée pour …" at bounding box center [769, 368] width 1539 height 737
type input "500,00"
click at [938, 462] on button "Valider" at bounding box center [939, 463] width 84 height 34
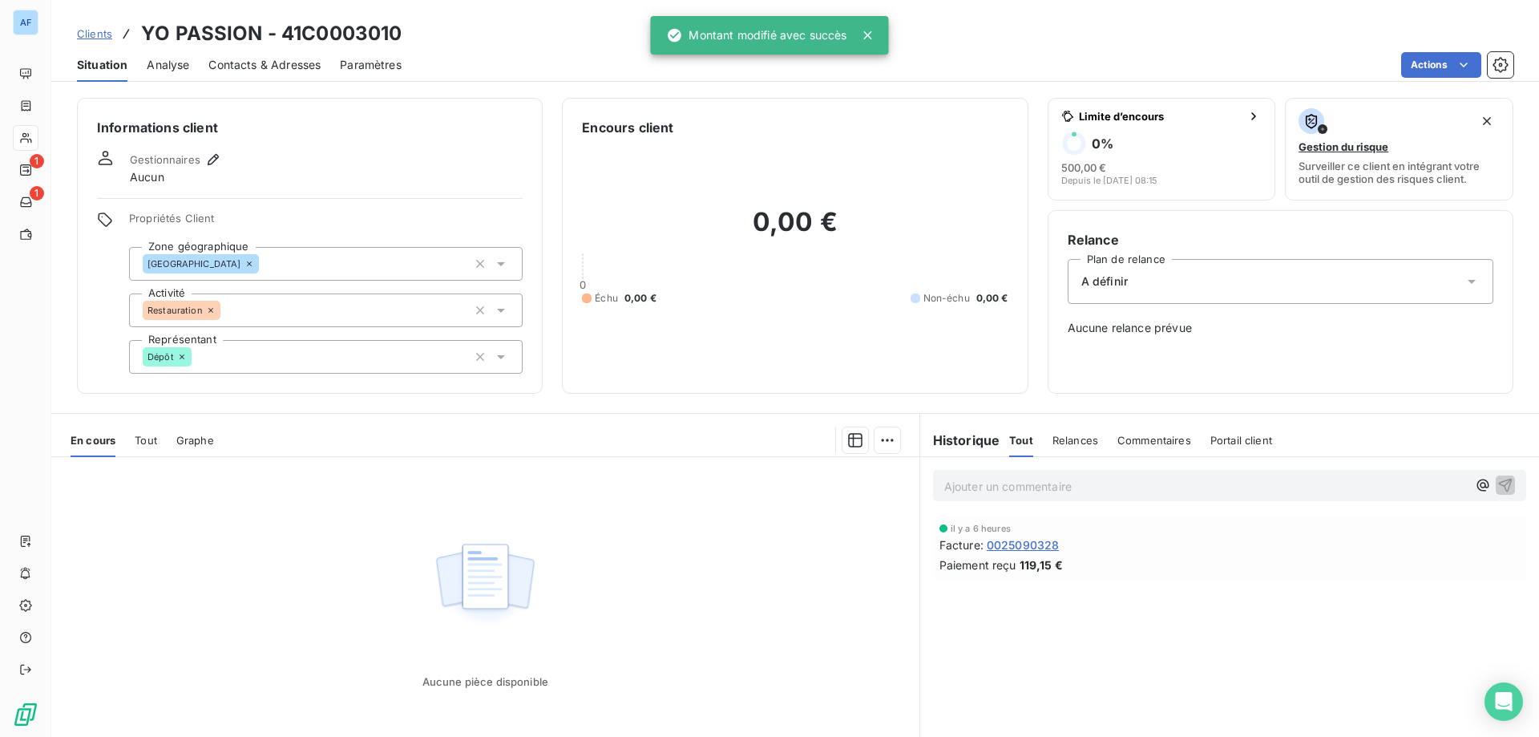
click at [1163, 260] on div "A définir" at bounding box center [1281, 281] width 426 height 45
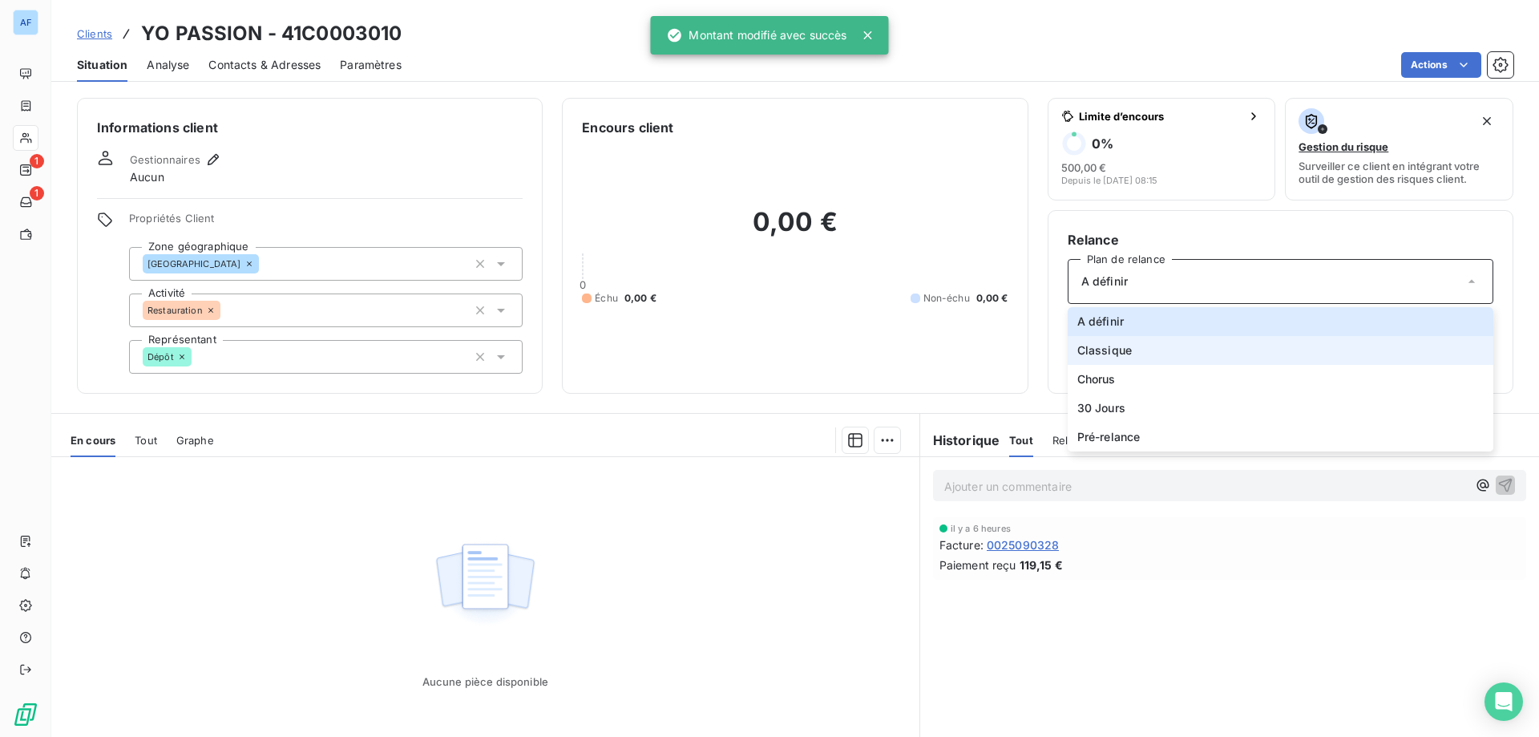
click at [1084, 343] on span "Classique" at bounding box center [1104, 350] width 54 height 16
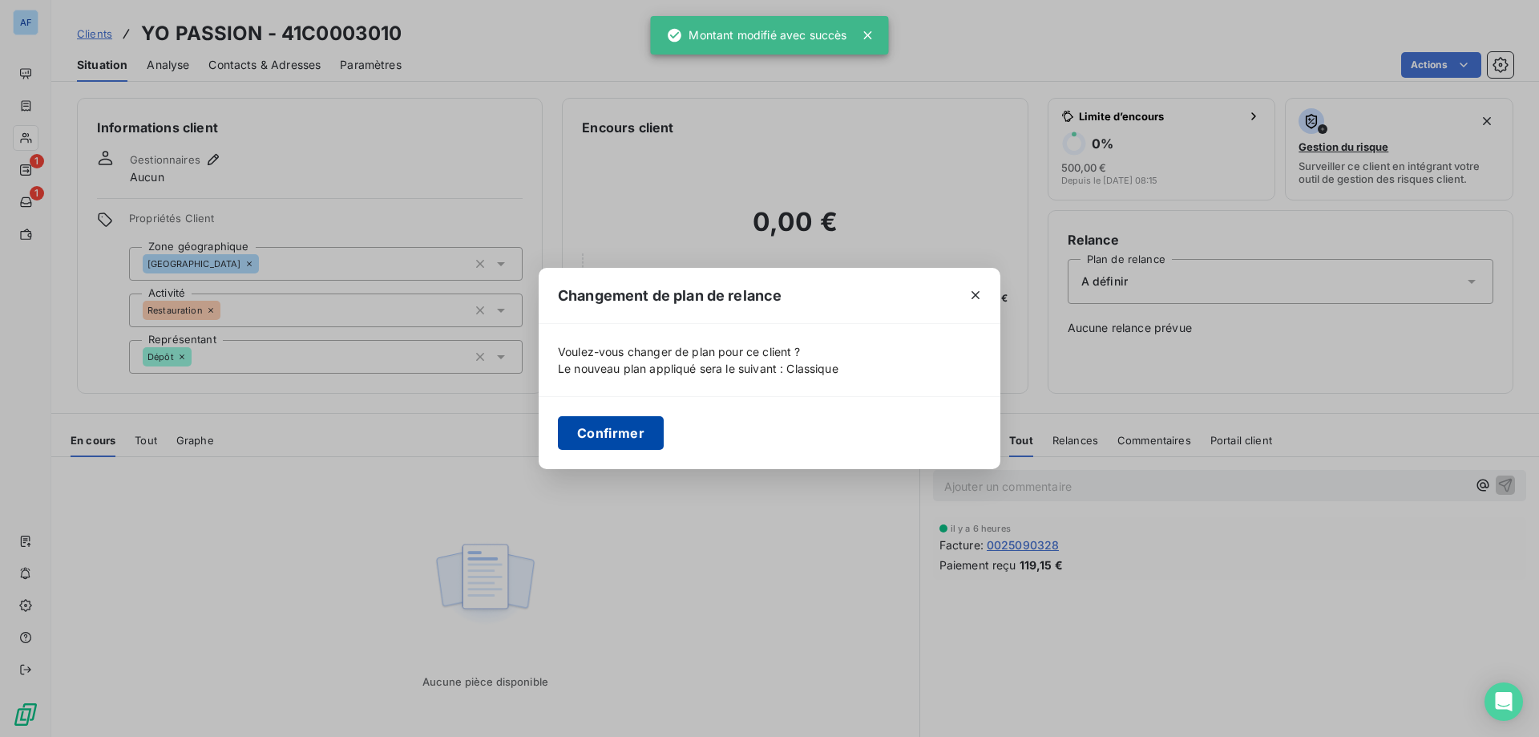
click at [590, 432] on button "Confirmer" at bounding box center [611, 433] width 106 height 34
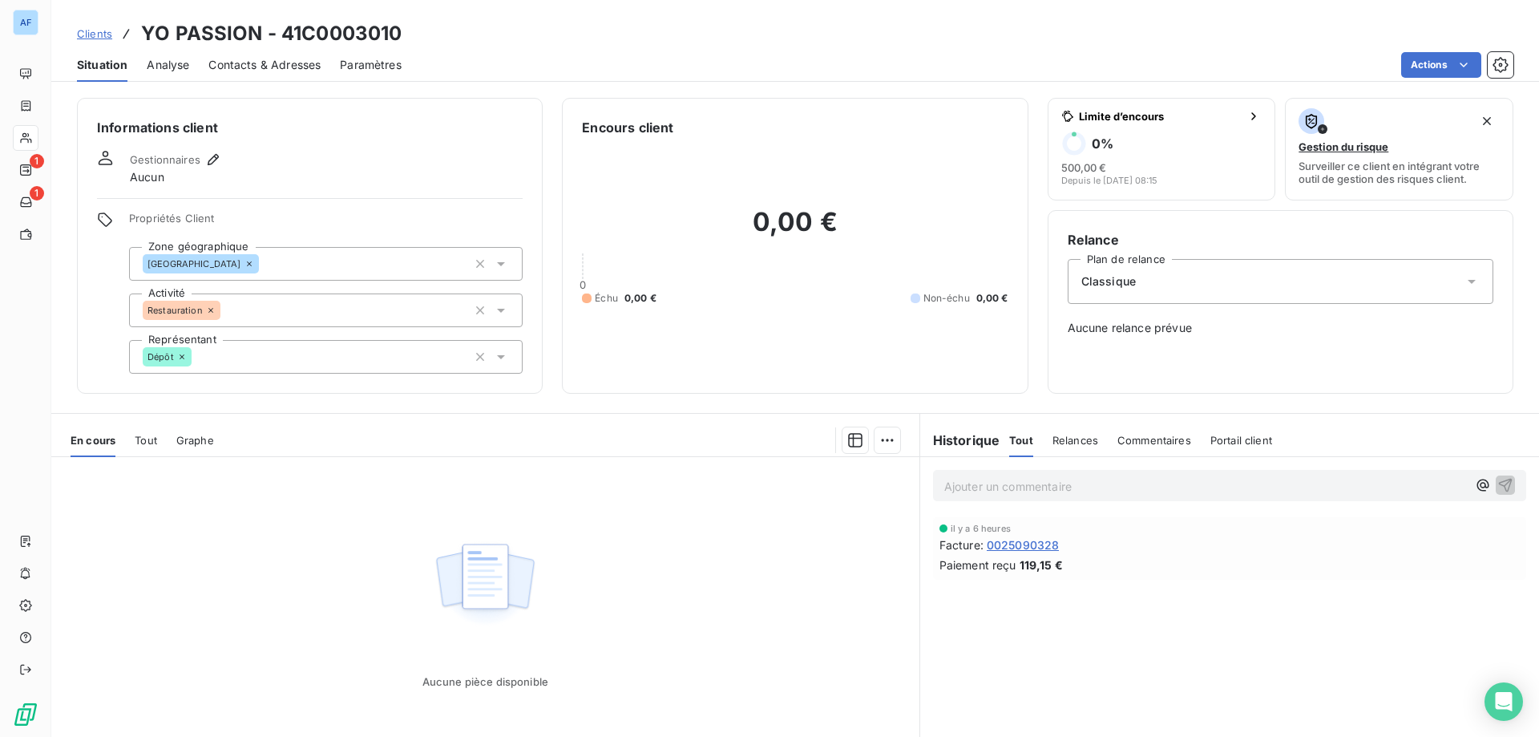
click at [159, 75] on div "Analyse" at bounding box center [168, 65] width 42 height 34
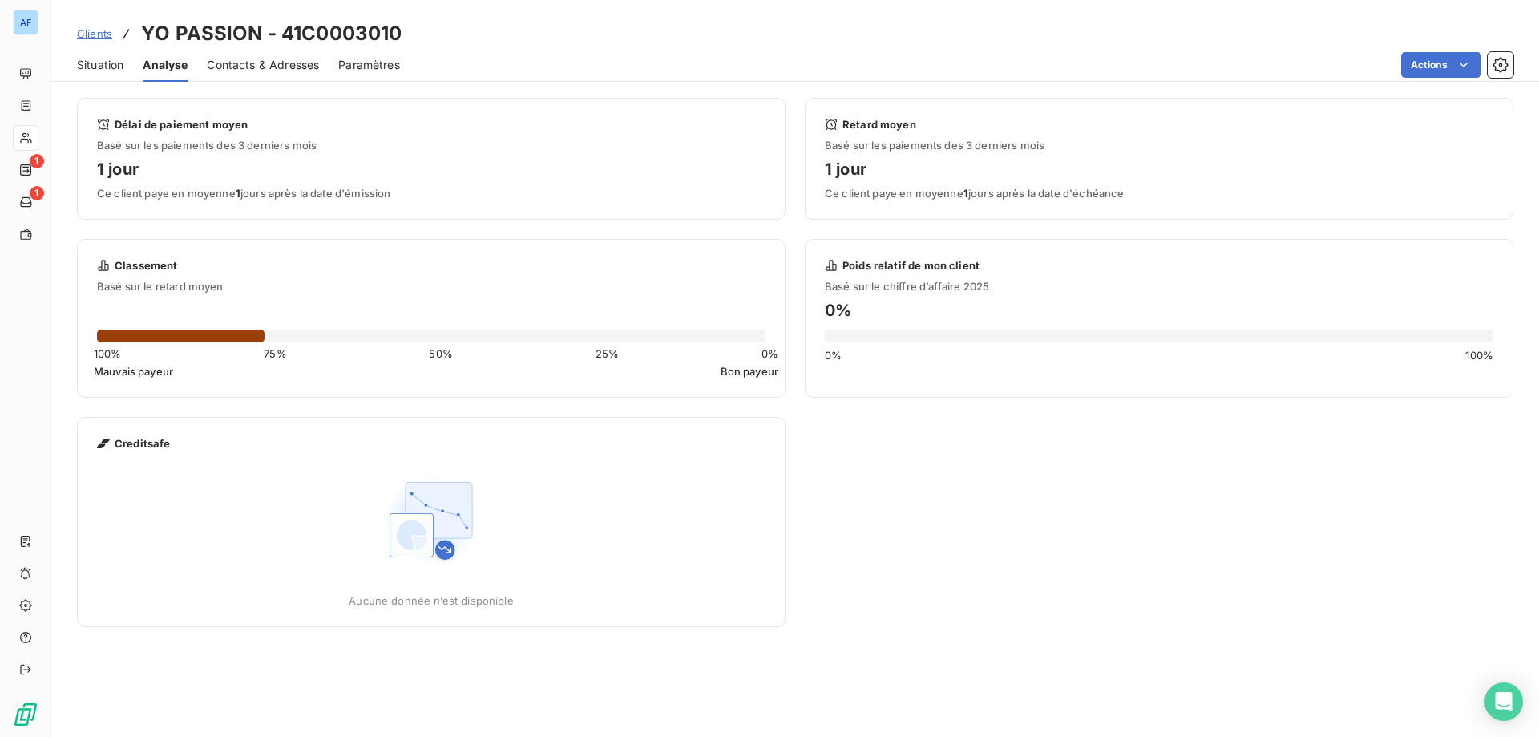
click at [284, 71] on span "Contacts & Adresses" at bounding box center [263, 65] width 112 height 16
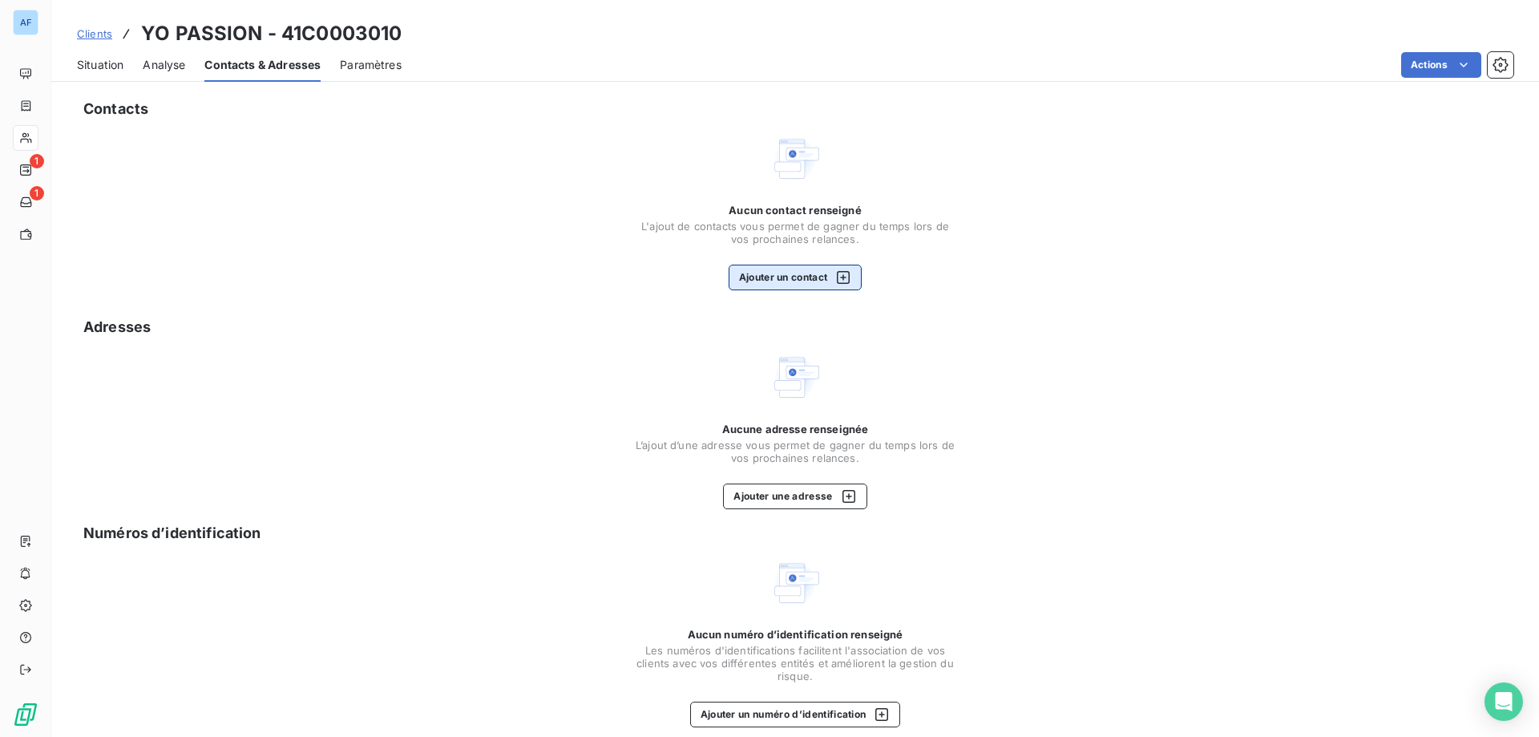
click at [785, 278] on button "Ajouter un contact" at bounding box center [796, 277] width 134 height 26
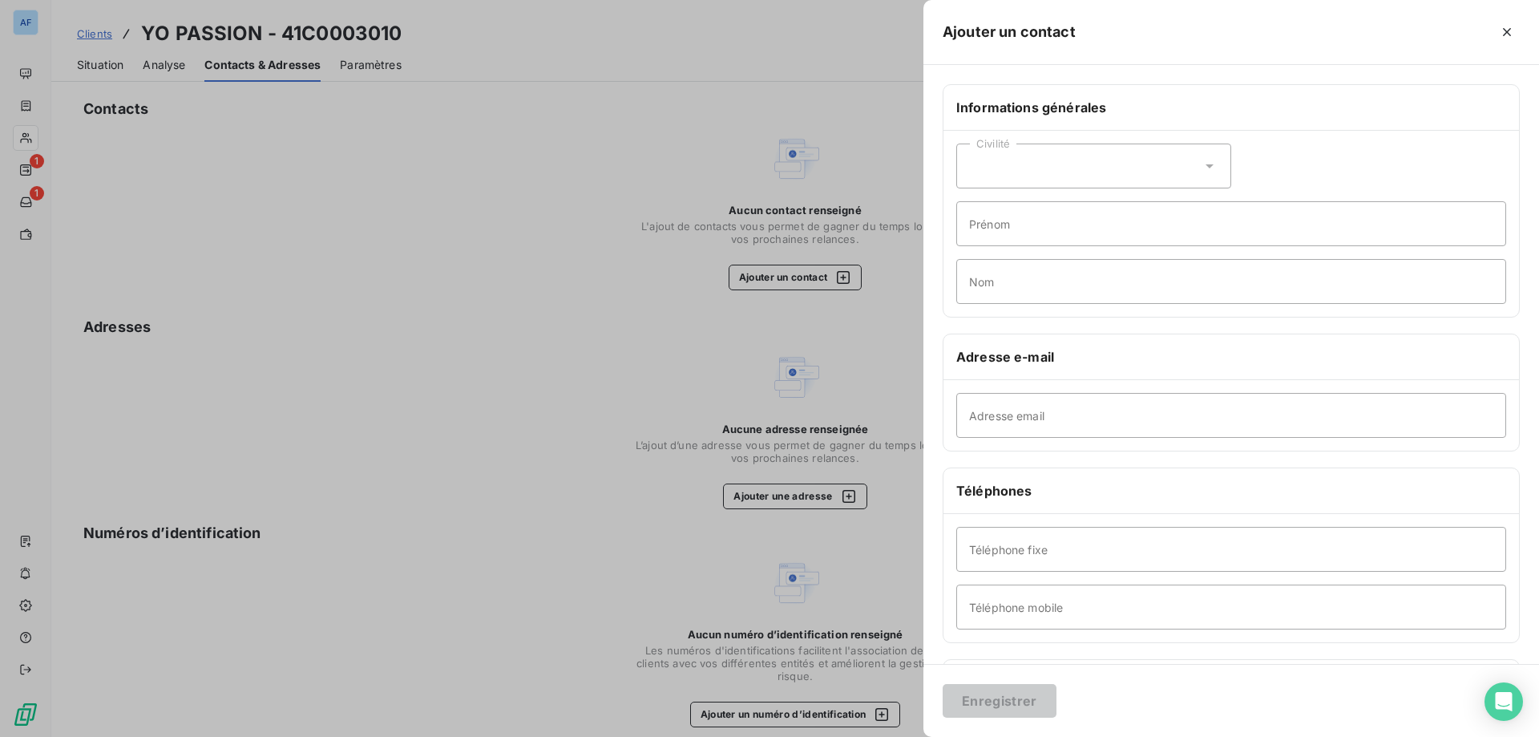
click at [1064, 176] on div "Civilité" at bounding box center [1093, 165] width 275 height 45
click at [1062, 236] on li "Monsieur" at bounding box center [1093, 234] width 275 height 29
click at [1062, 236] on input "Prénom" at bounding box center [1231, 223] width 550 height 45
type input "[PERSON_NAME]"
type input "JOUVE"
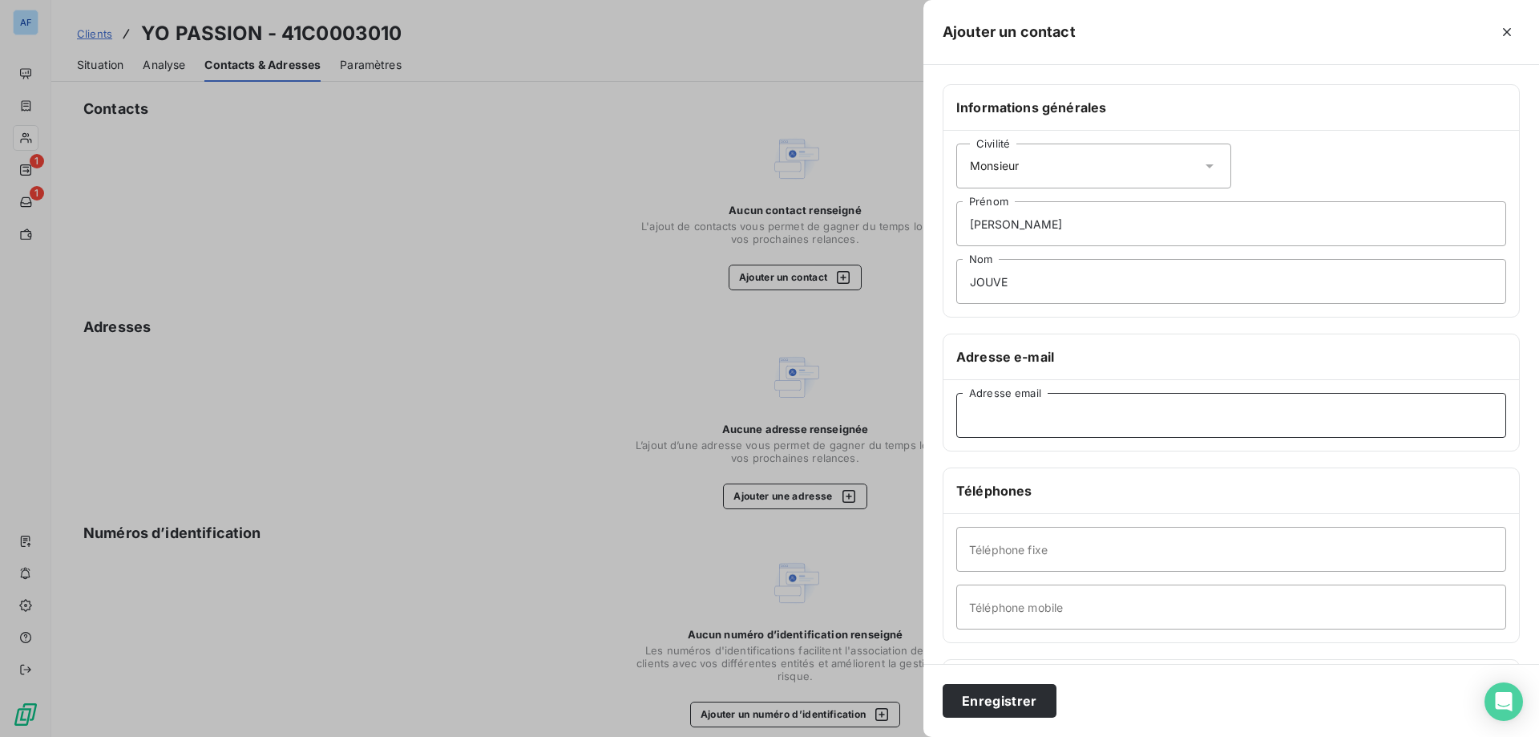
paste input "[EMAIL_ADDRESS][DOMAIN_NAME]"
type input "[EMAIL_ADDRESS][DOMAIN_NAME]"
click at [1096, 615] on input "Téléphone mobile" at bounding box center [1231, 606] width 550 height 45
paste input "07 60 08 27 61"
type input "07 60 08 27 61"
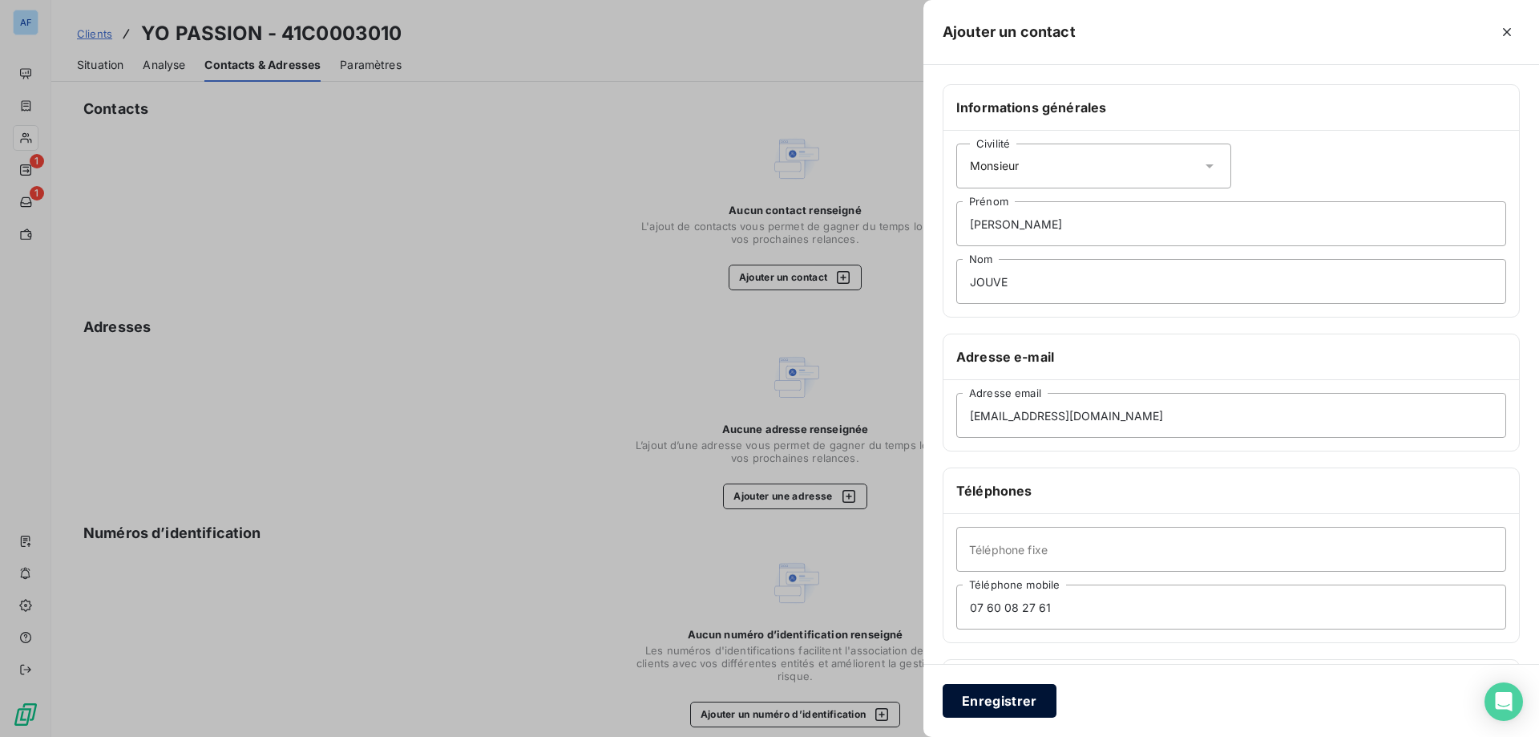
click at [980, 695] on button "Enregistrer" at bounding box center [1000, 701] width 114 height 34
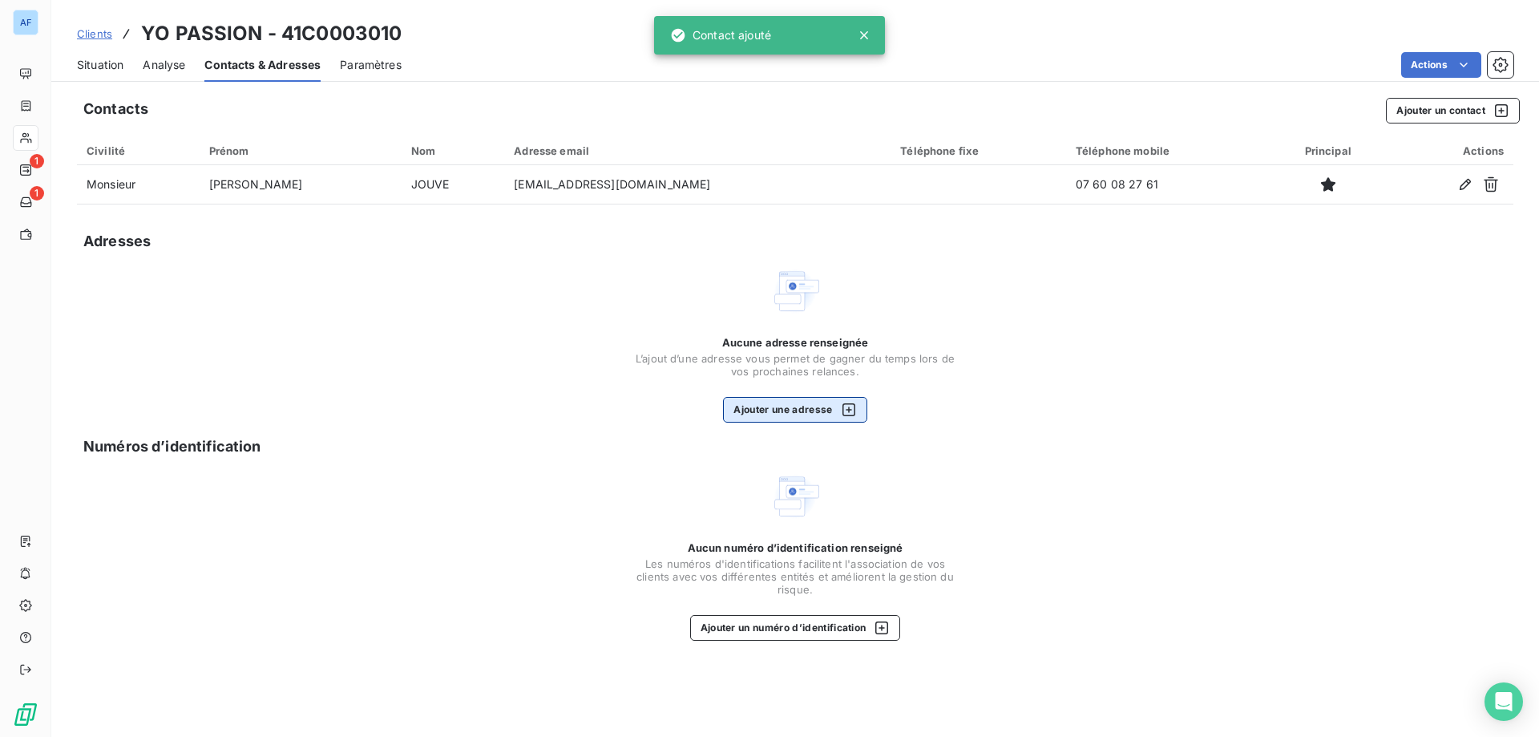
click at [824, 409] on button "Ajouter une adresse" at bounding box center [794, 410] width 143 height 26
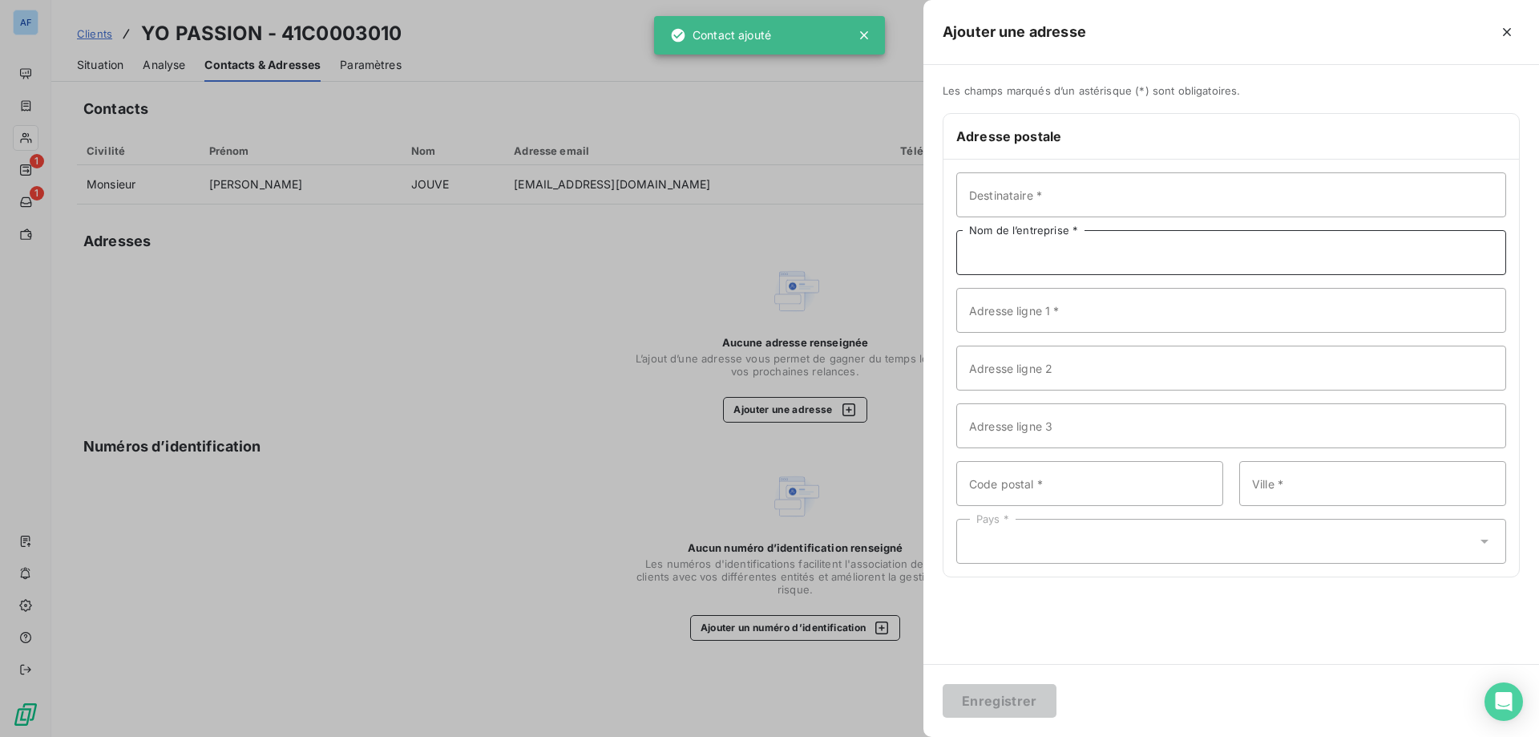
click at [1088, 266] on input "Nom de l’entreprise *" at bounding box center [1231, 252] width 550 height 45
paste input "YO PASSION"
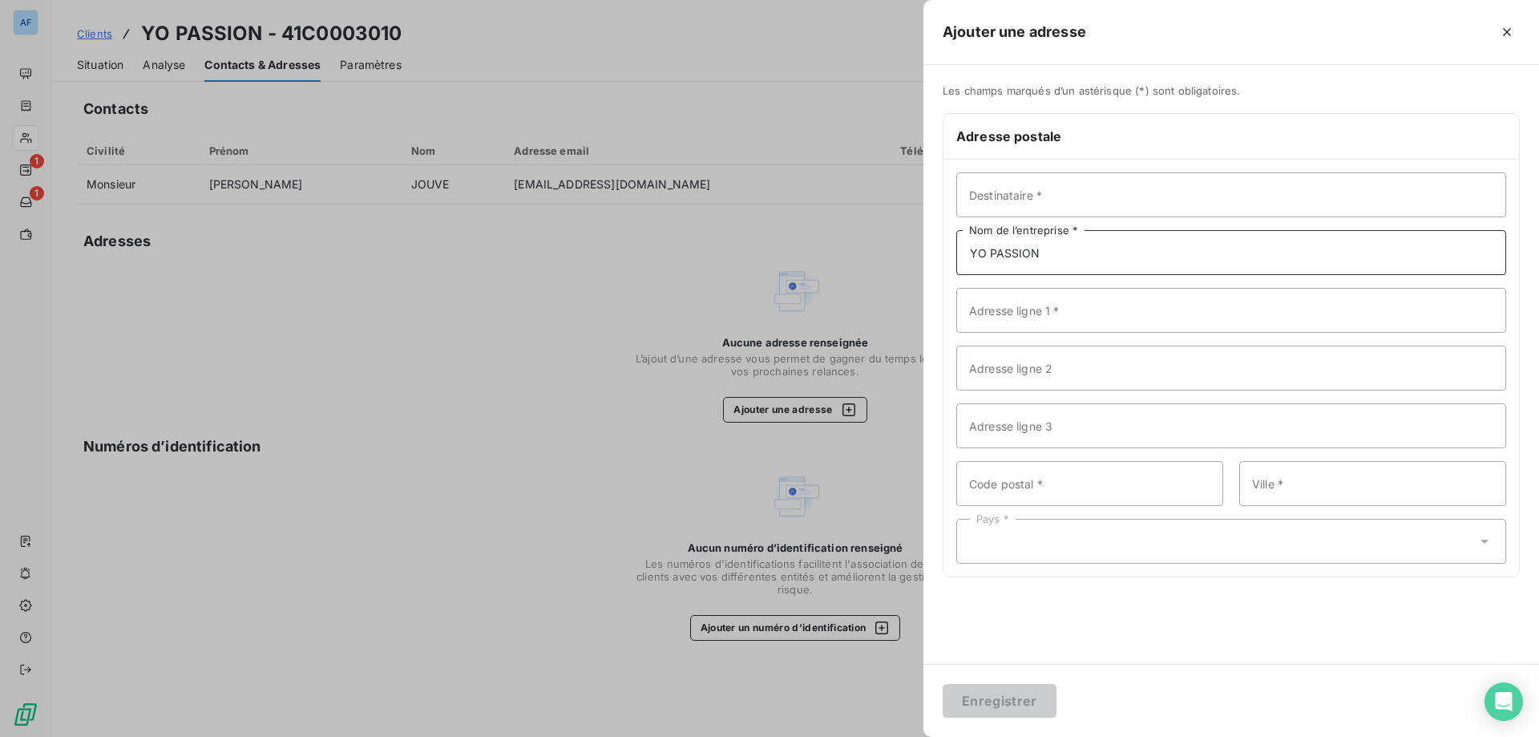
type input "YO PASSION"
click at [1100, 192] on input "Destinataire *" at bounding box center [1231, 194] width 550 height 45
type input "[PERSON_NAME]"
type input "[STREET_ADDRESS]"
click at [1144, 461] on input "Code postal *" at bounding box center [1089, 483] width 267 height 45
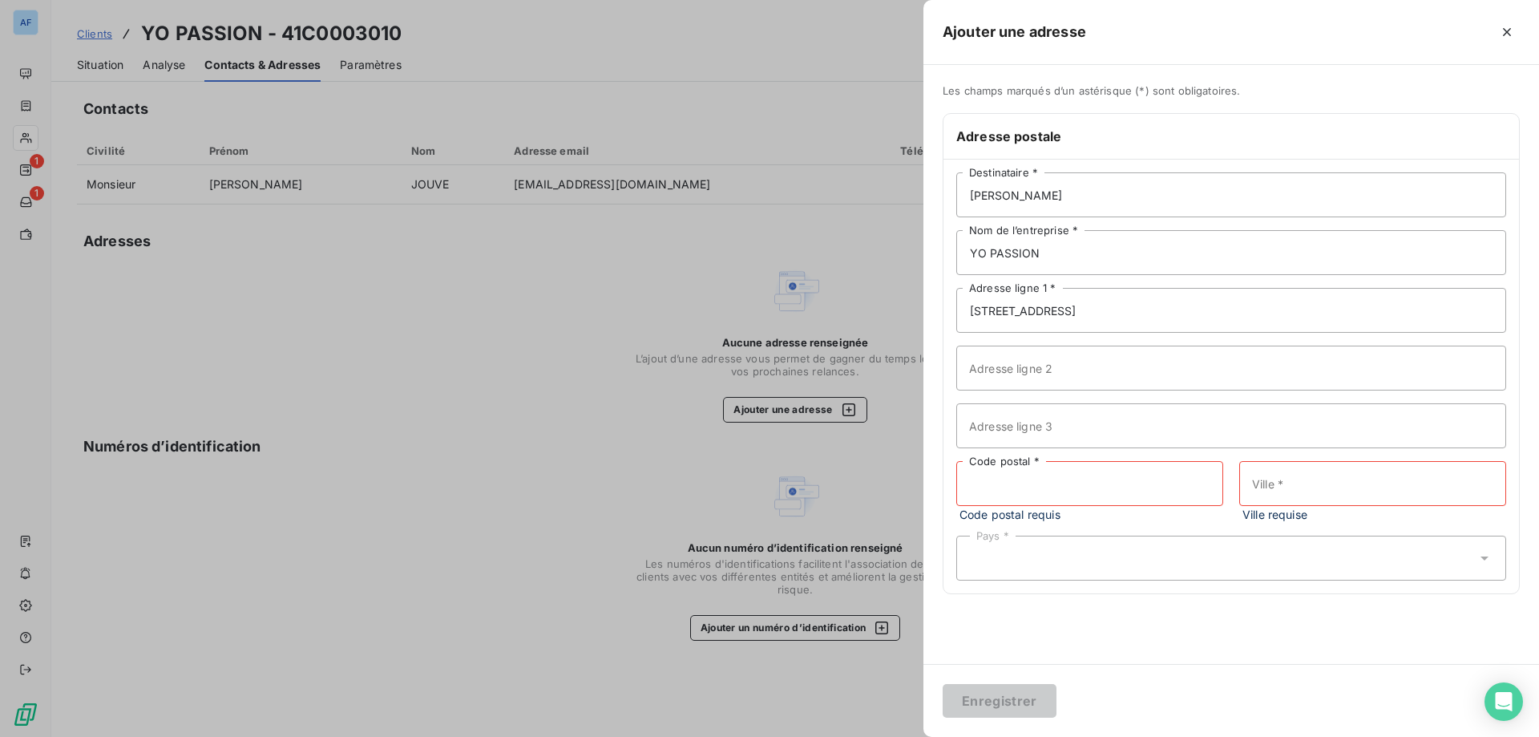
click at [1136, 486] on input "Code postal *" at bounding box center [1089, 483] width 267 height 45
type input "07120"
type input "BALAZUC"
click at [1120, 535] on div "Pays *" at bounding box center [1231, 541] width 550 height 45
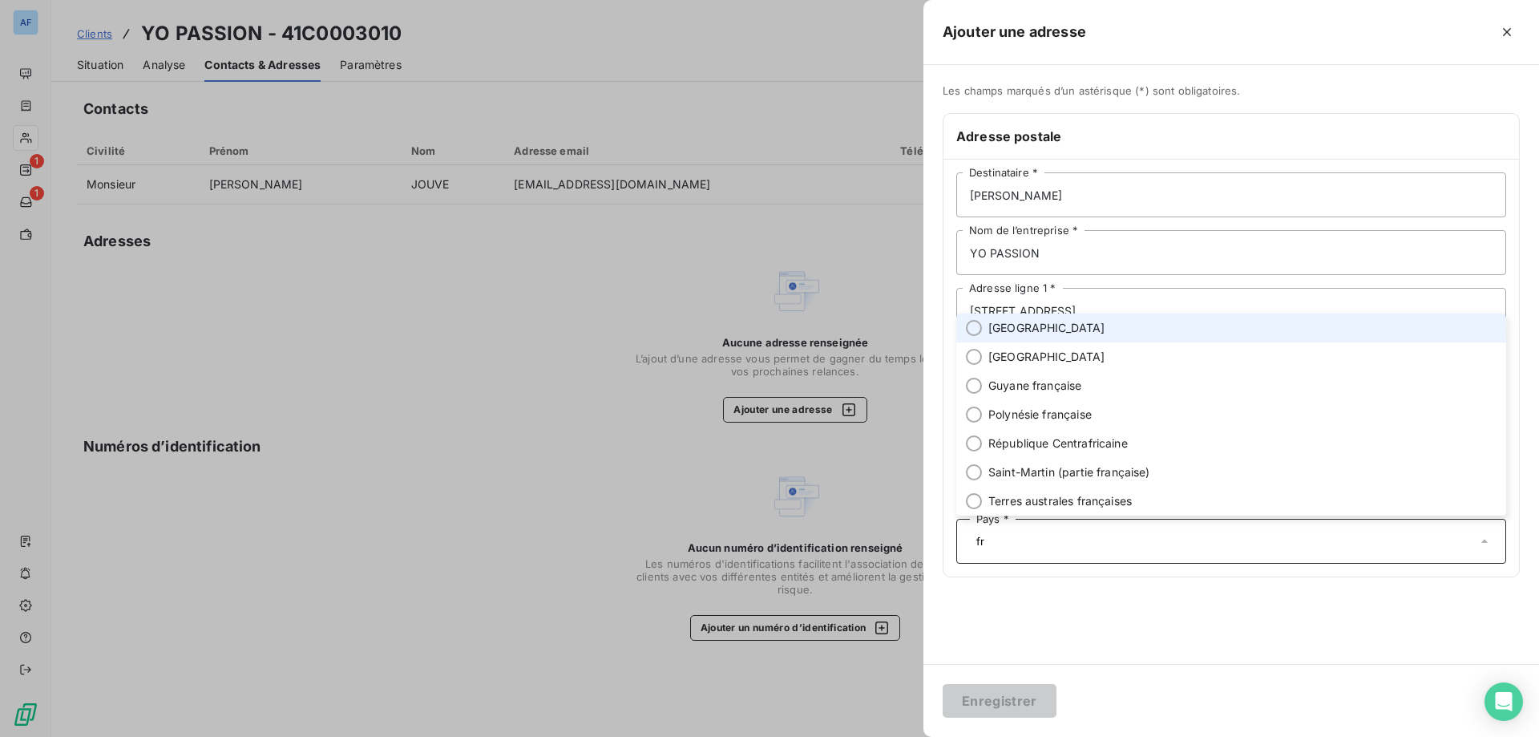
click at [1029, 329] on li "[GEOGRAPHIC_DATA]" at bounding box center [1231, 327] width 550 height 29
type input "fr"
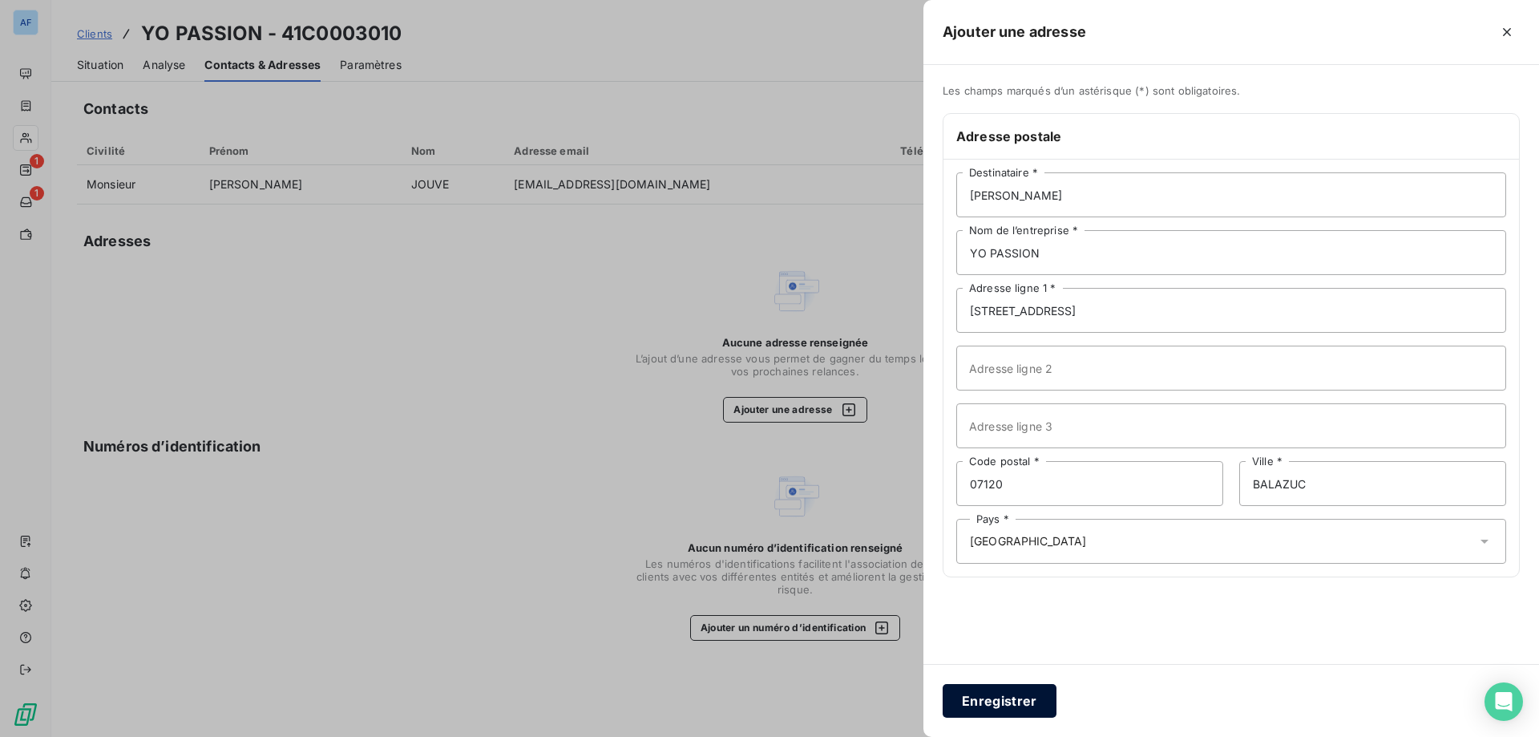
click at [1005, 712] on button "Enregistrer" at bounding box center [1000, 701] width 114 height 34
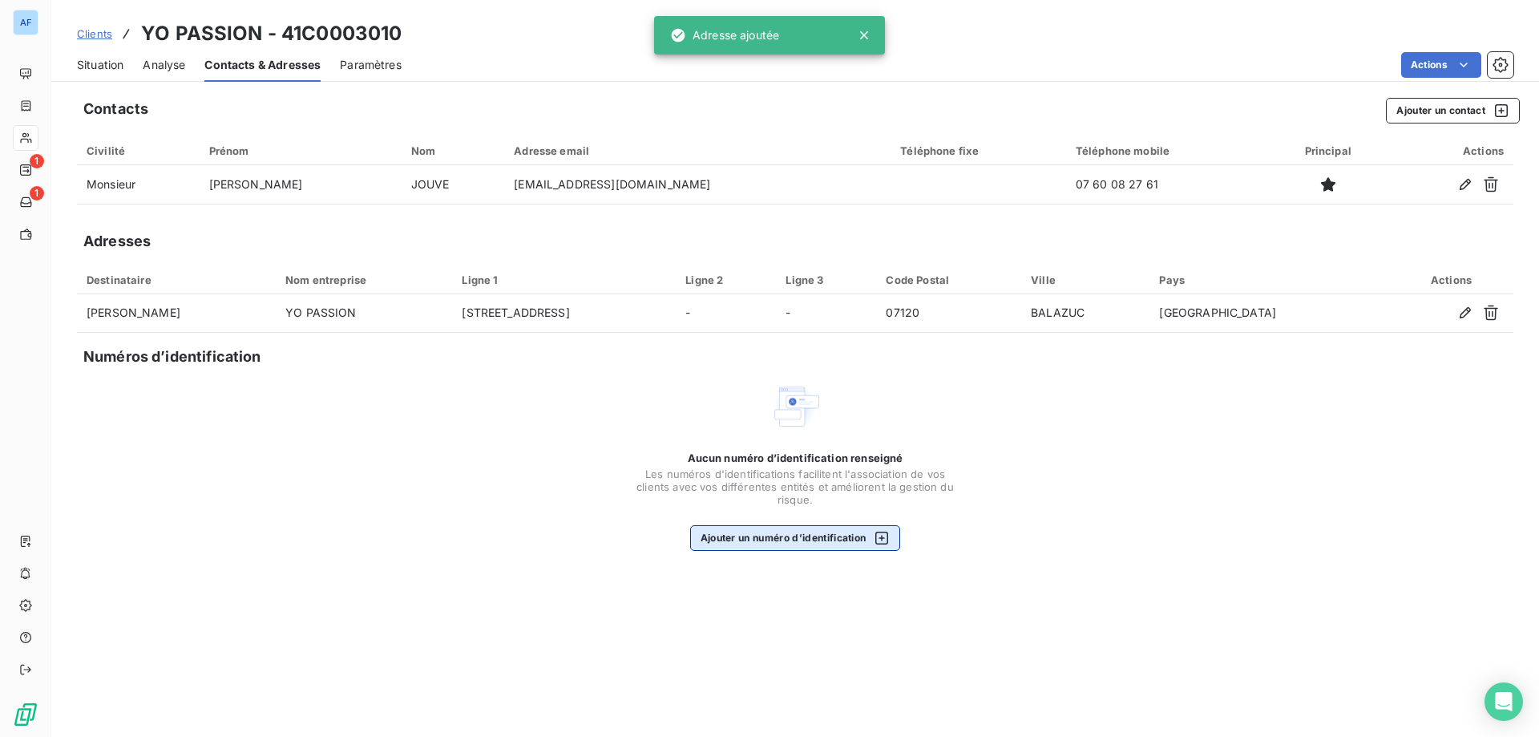
click at [861, 549] on button "Ajouter un numéro d’identification" at bounding box center [795, 538] width 211 height 26
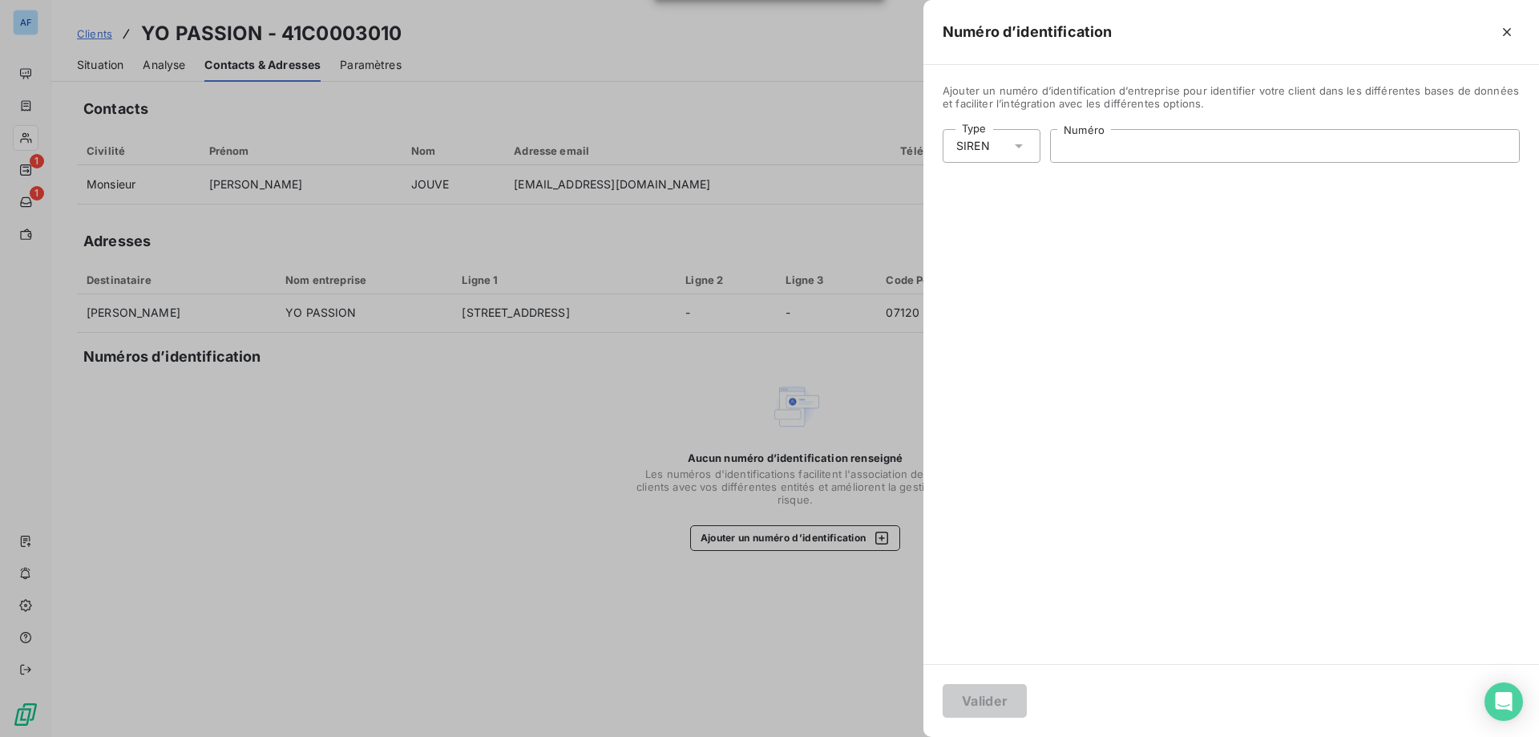
click at [1106, 143] on input "Numéro" at bounding box center [1285, 146] width 468 height 32
paste input "939 993 283"
type input "939 993 283"
click at [999, 690] on button "Valider" at bounding box center [985, 701] width 84 height 34
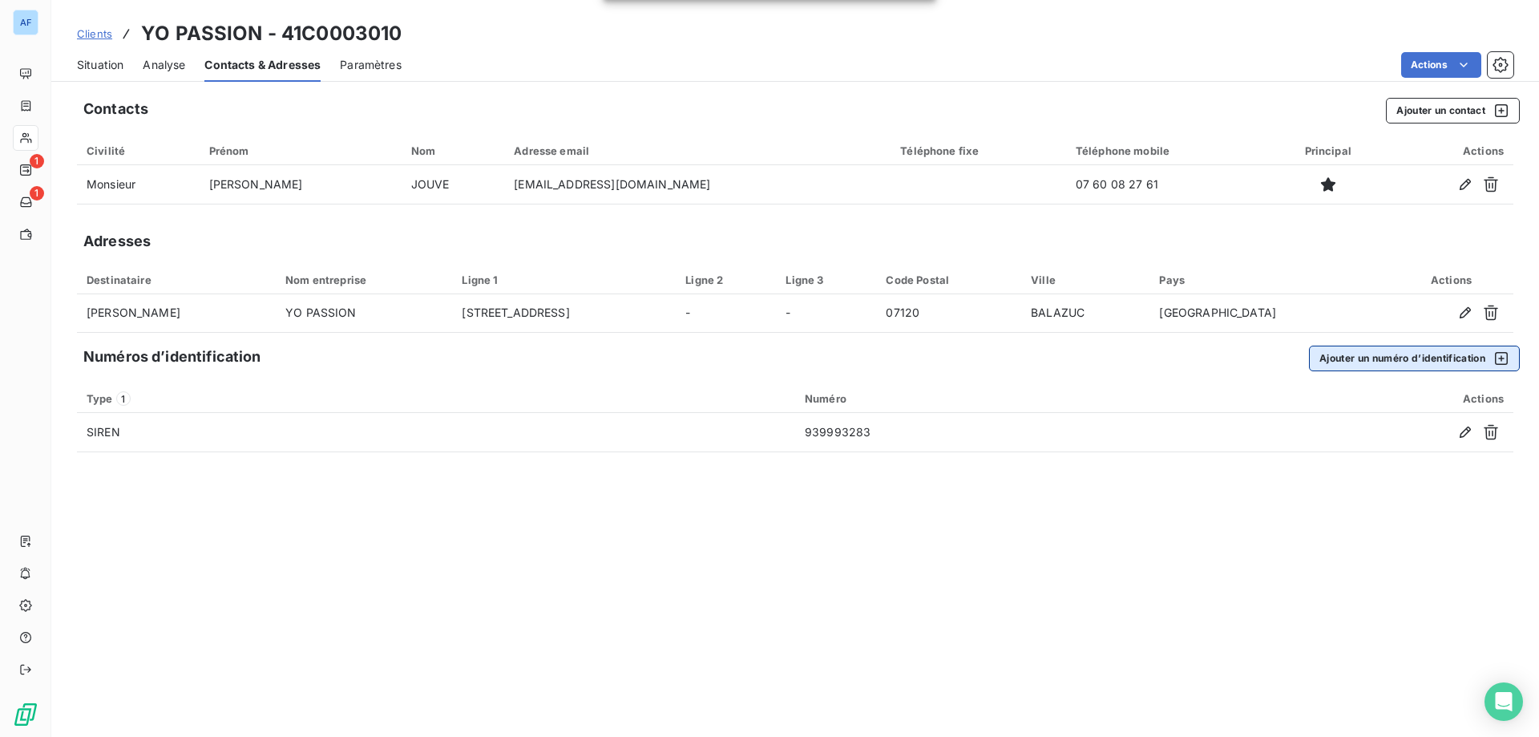
click at [1447, 366] on button "Ajouter un numéro d’identification" at bounding box center [1414, 358] width 211 height 26
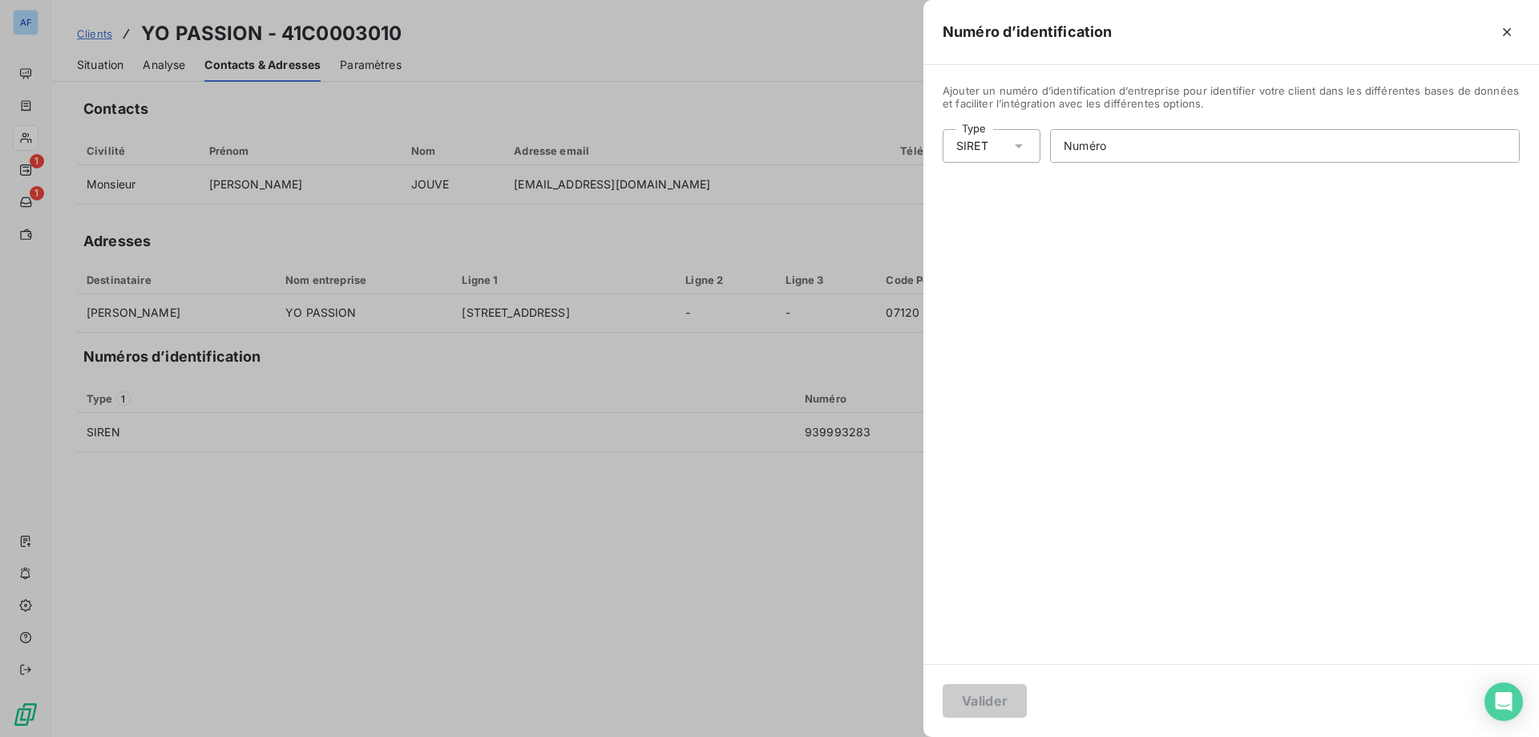
click at [1008, 143] on div "SIRET" at bounding box center [992, 146] width 98 height 34
click at [994, 182] on li "SIREN" at bounding box center [1061, 180] width 237 height 29
click at [1009, 134] on div "SIRET" at bounding box center [992, 146] width 98 height 34
click at [1516, 34] on button "button" at bounding box center [1507, 32] width 26 height 26
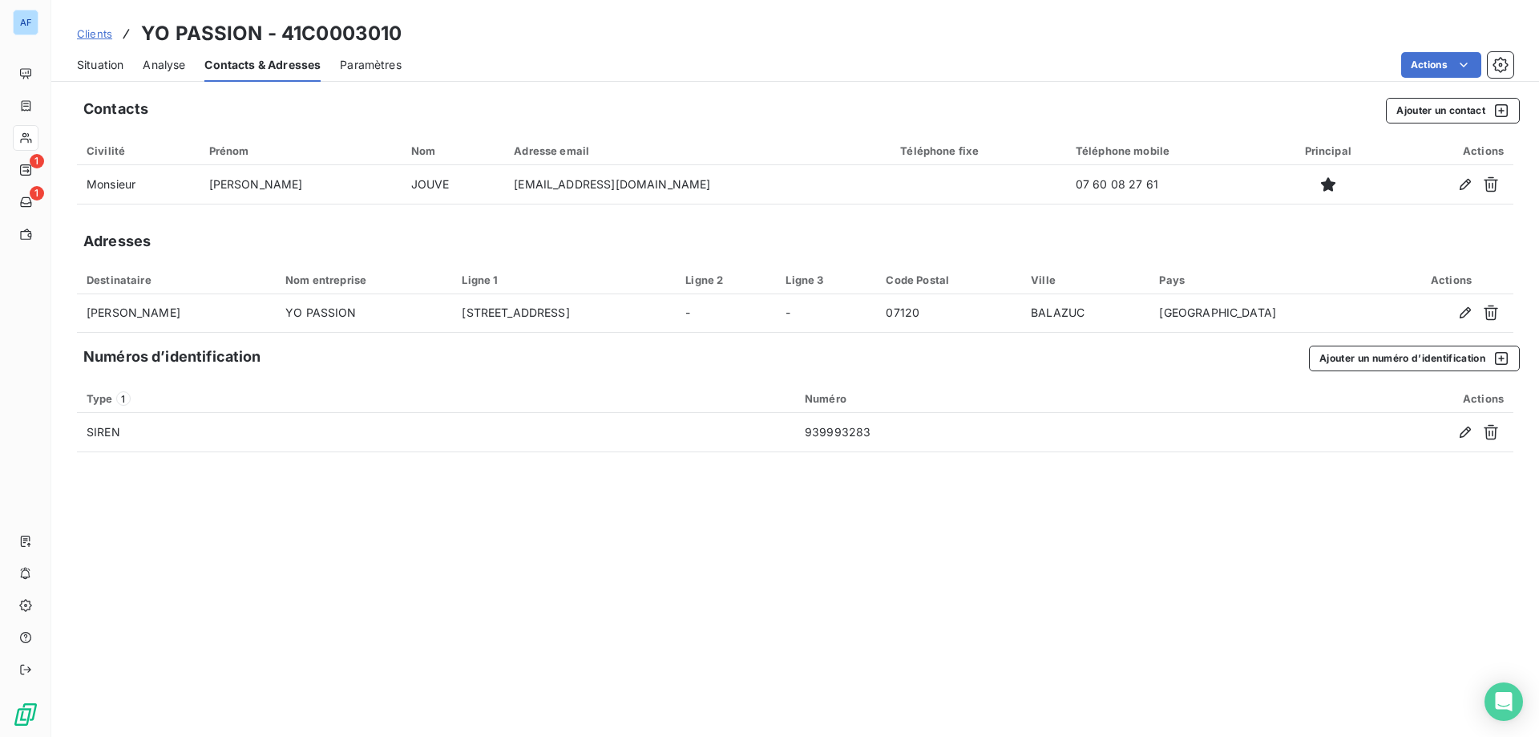
click at [119, 72] on span "Situation" at bounding box center [100, 65] width 46 height 16
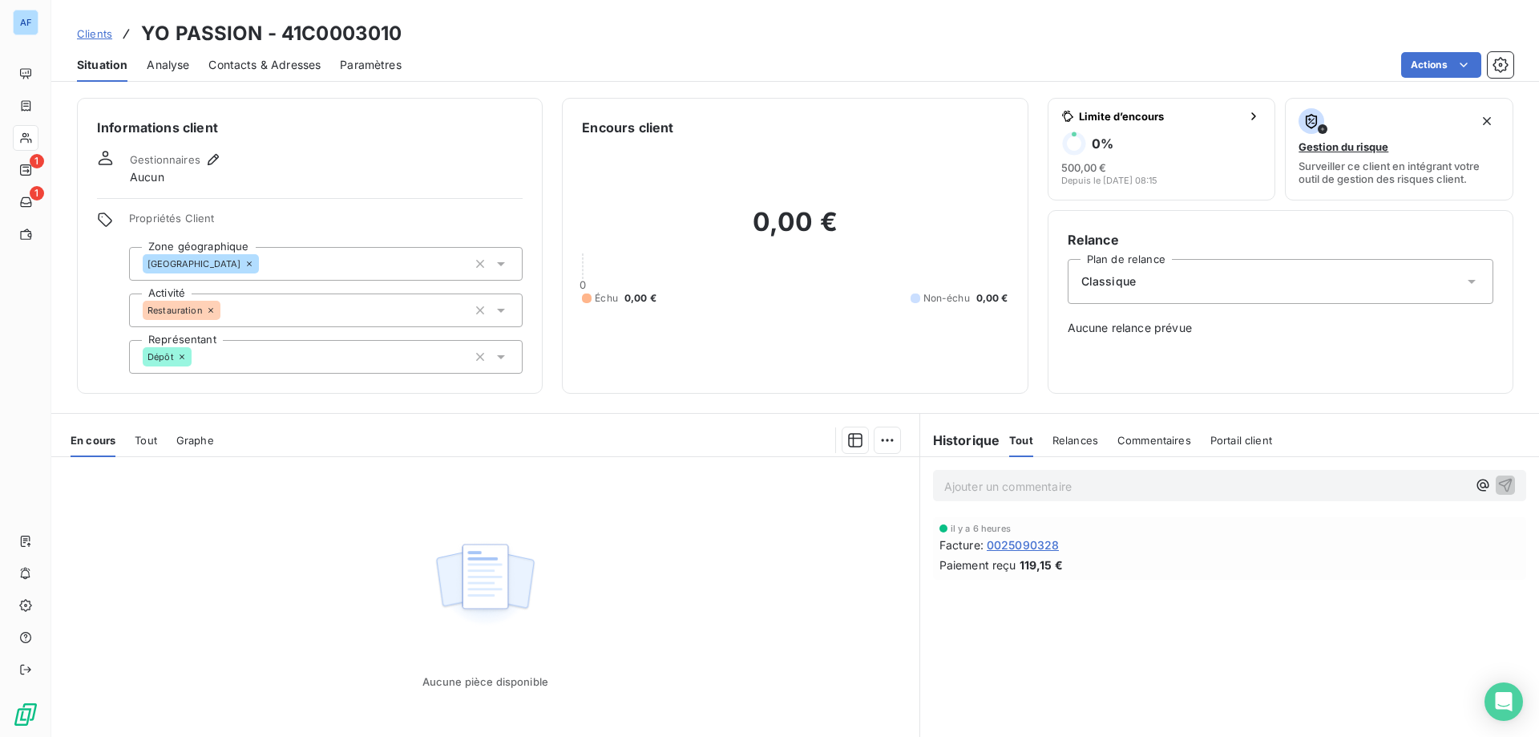
click at [103, 33] on span "Clients" at bounding box center [94, 33] width 35 height 13
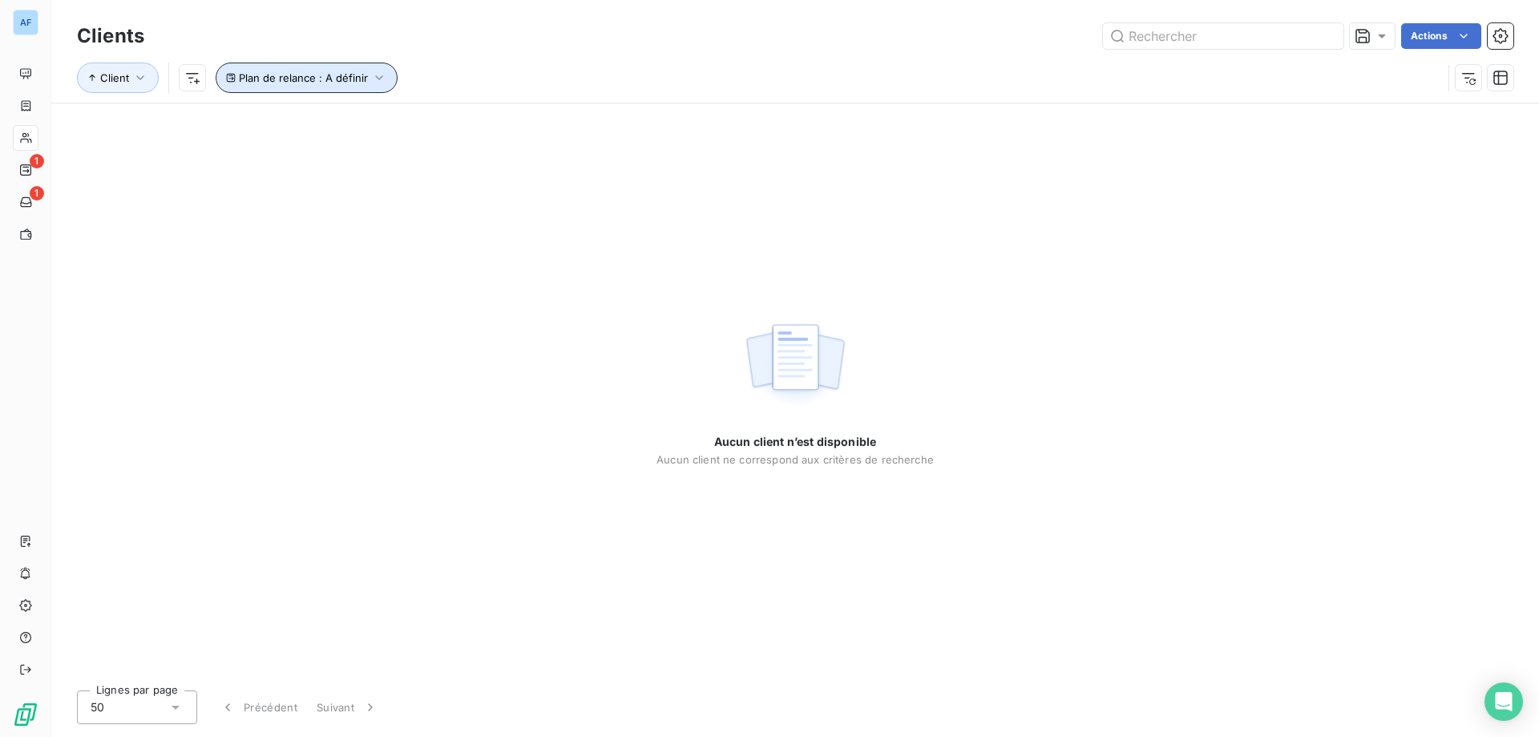
click at [297, 79] on span "Plan de relance : A définir" at bounding box center [303, 77] width 129 height 13
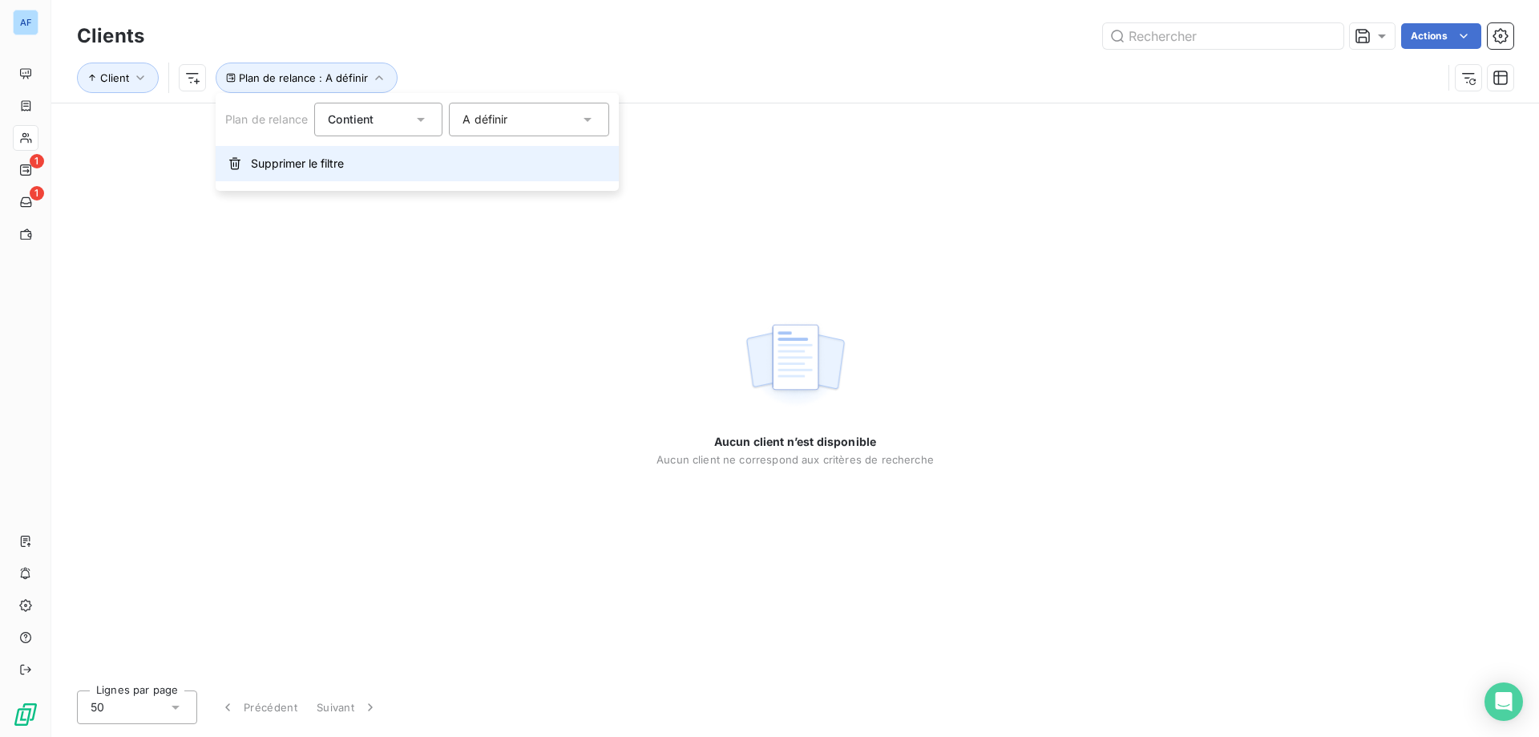
click at [277, 159] on span "Supprimer le filtre" at bounding box center [297, 163] width 93 height 16
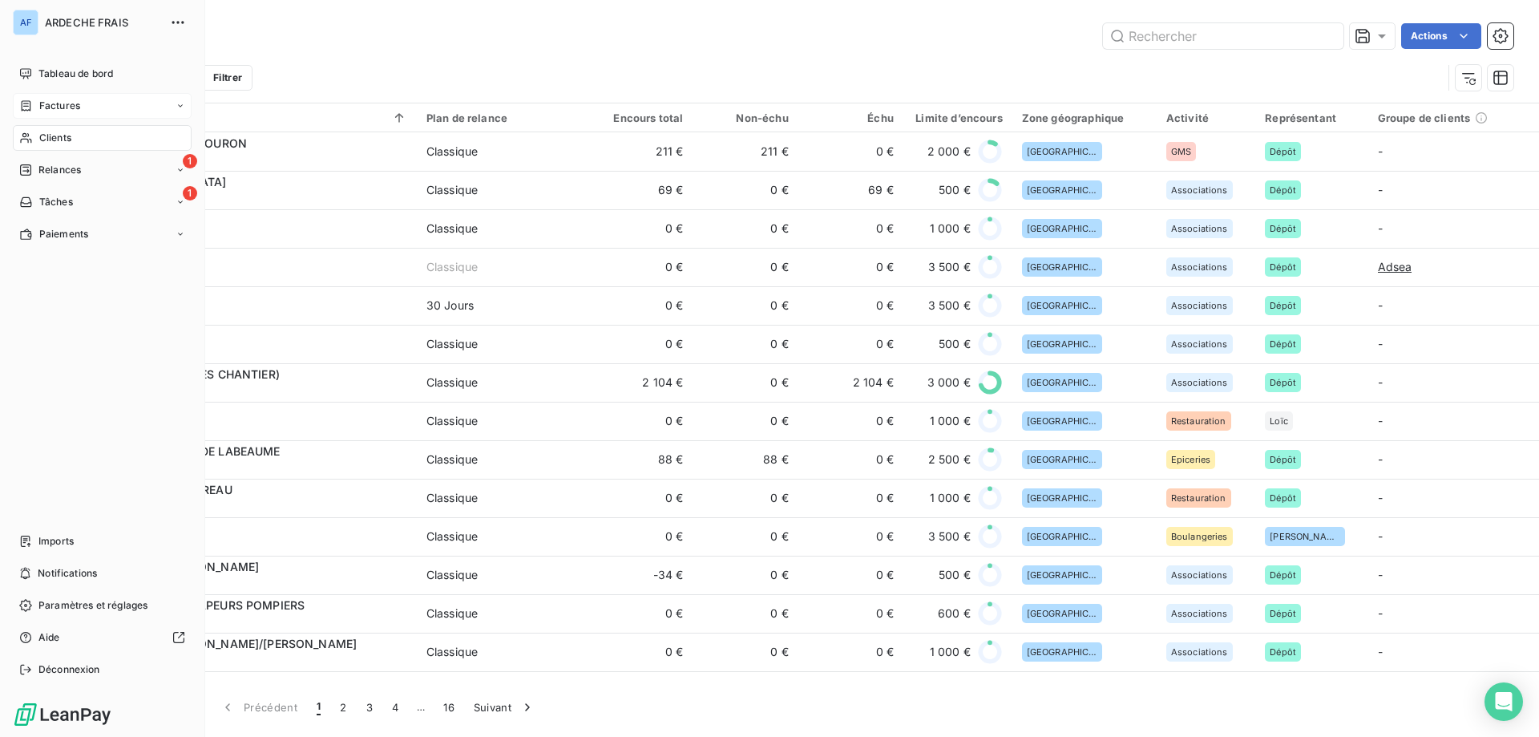
click at [134, 112] on div "Factures" at bounding box center [102, 106] width 179 height 26
click at [127, 169] on div "Avoirs" at bounding box center [111, 170] width 159 height 26
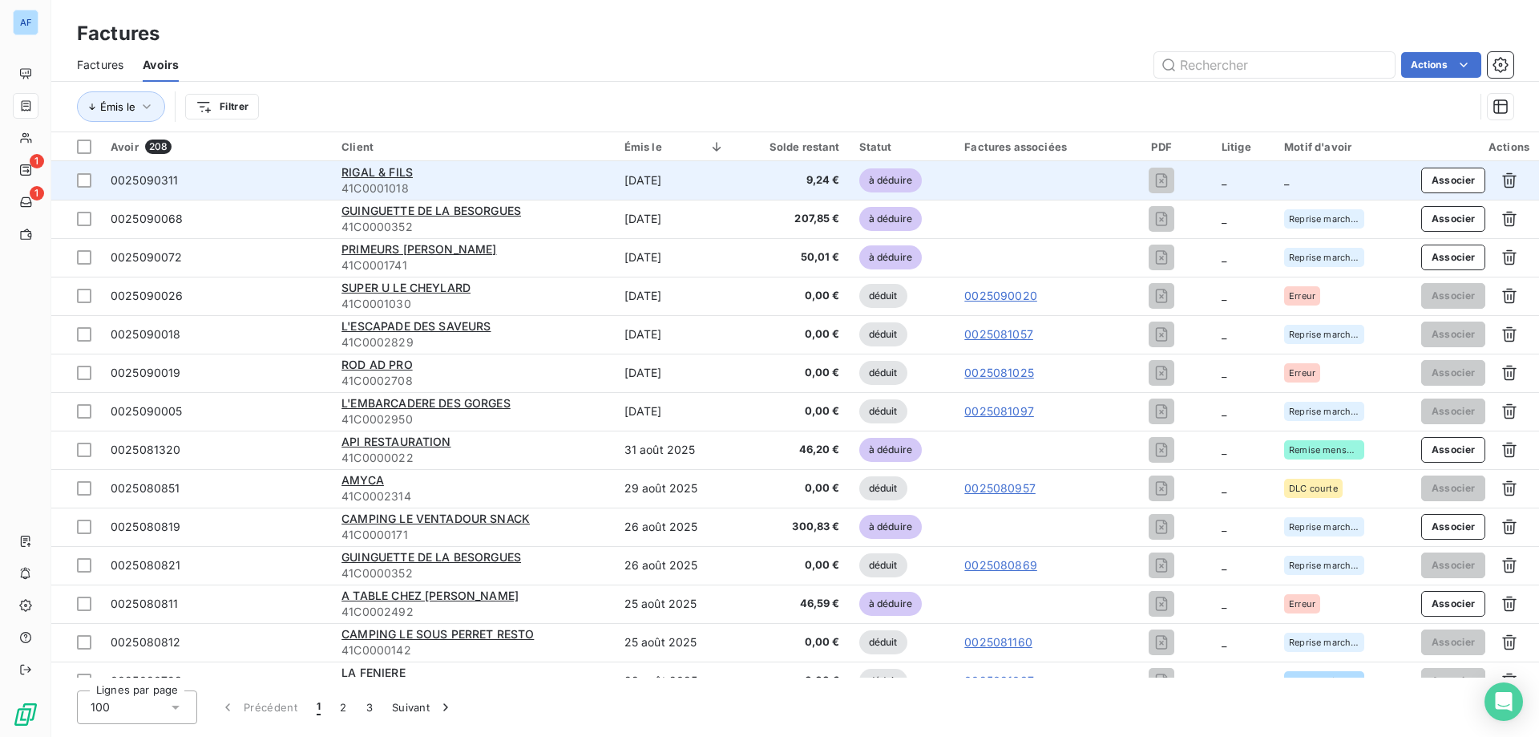
click at [763, 169] on td "9,24 €" at bounding box center [791, 180] width 115 height 38
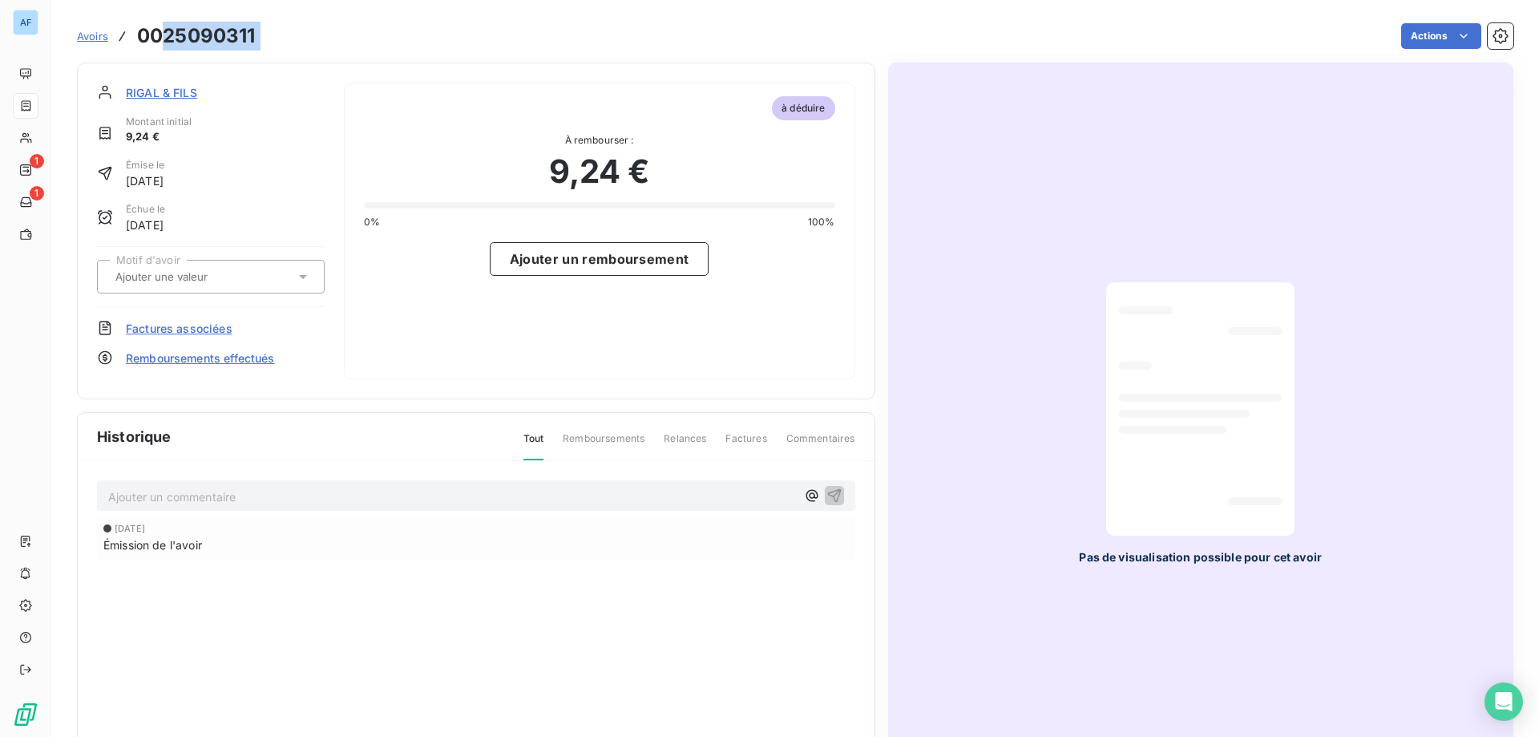
drag, startPoint x: 165, startPoint y: 33, endPoint x: 290, endPoint y: 37, distance: 125.1
click at [290, 37] on div "Avoirs 0025090311 Actions" at bounding box center [795, 36] width 1436 height 34
copy main "25090311 Actions"
click at [239, 278] on input "text" at bounding box center [194, 276] width 161 height 14
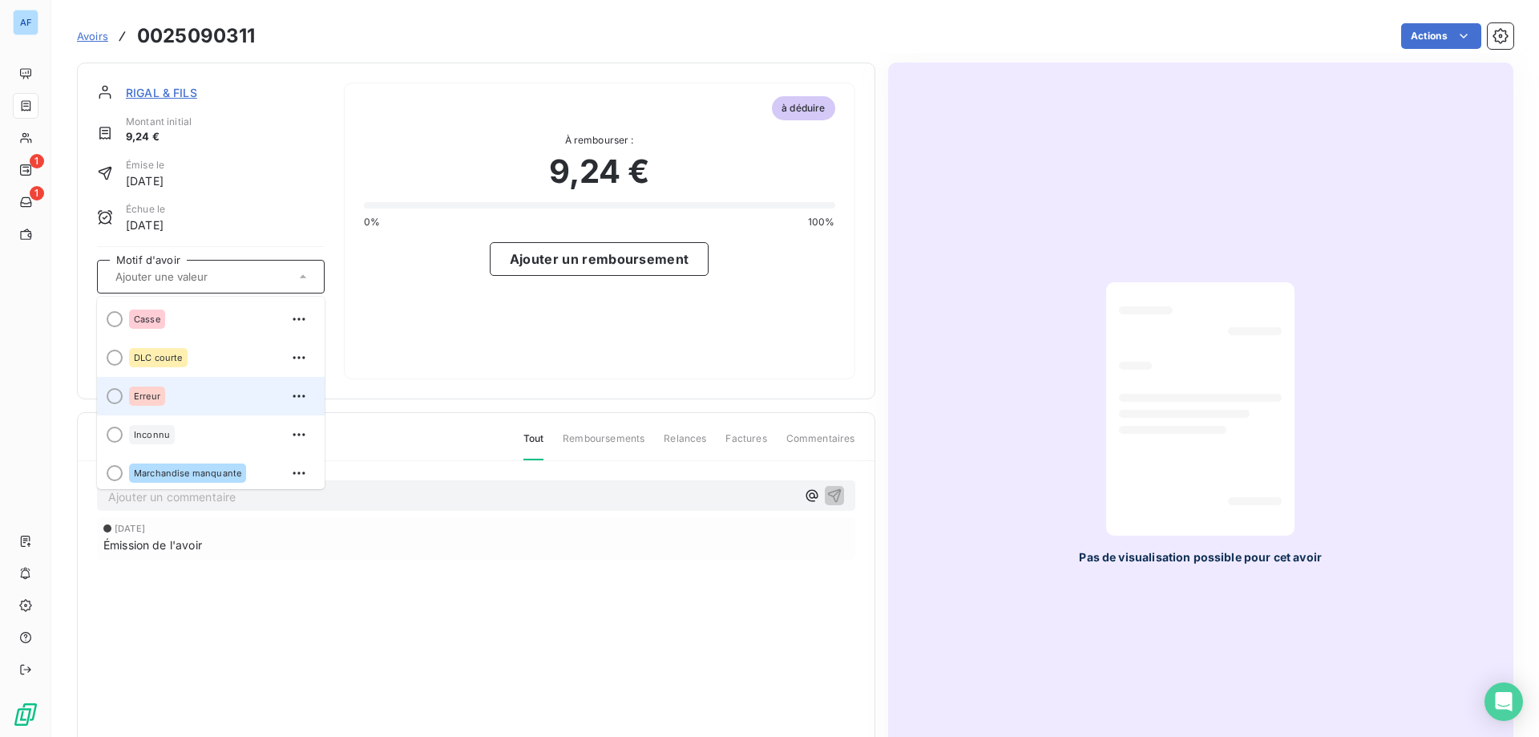
click at [184, 385] on div "Erreur" at bounding box center [220, 396] width 183 height 26
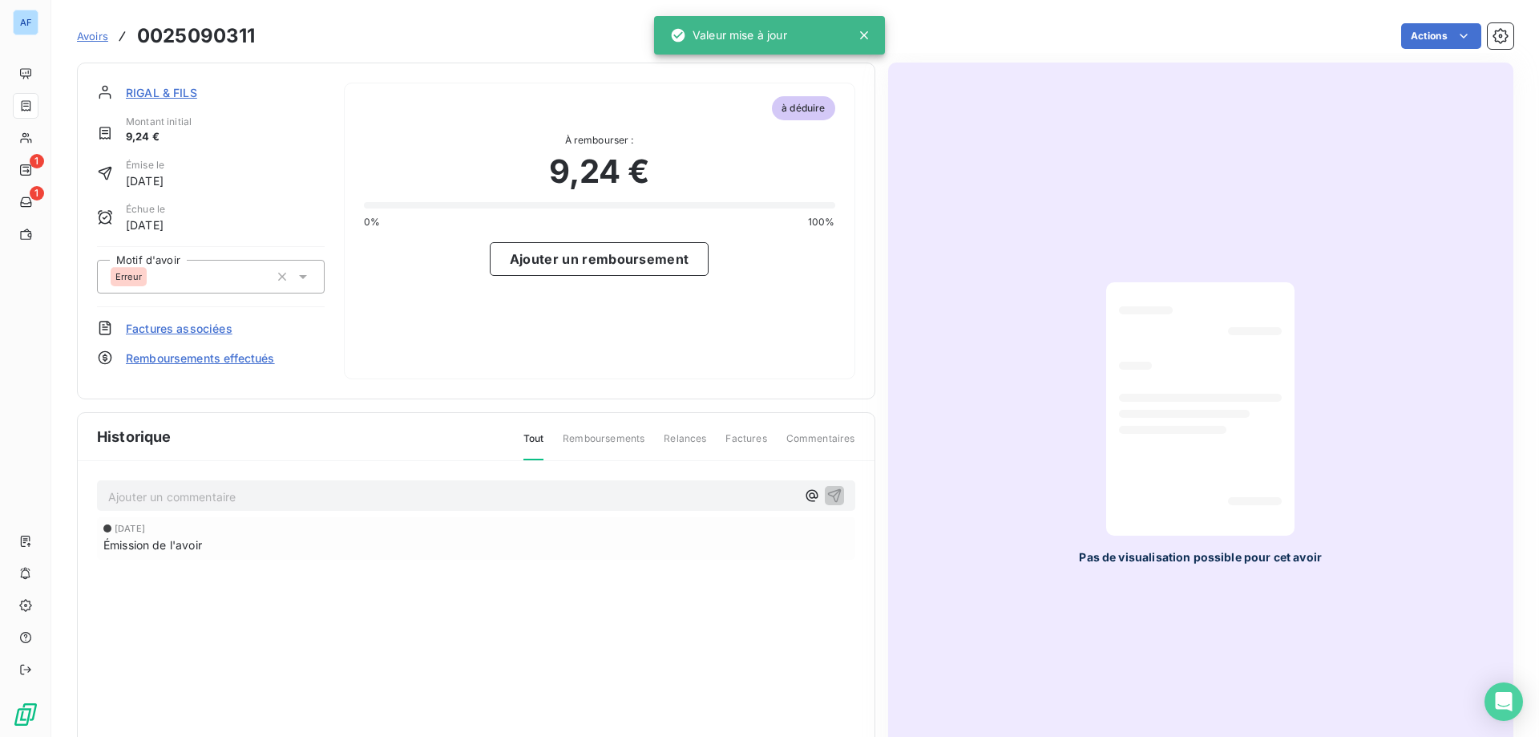
click at [192, 325] on span "Factures associées" at bounding box center [179, 328] width 107 height 17
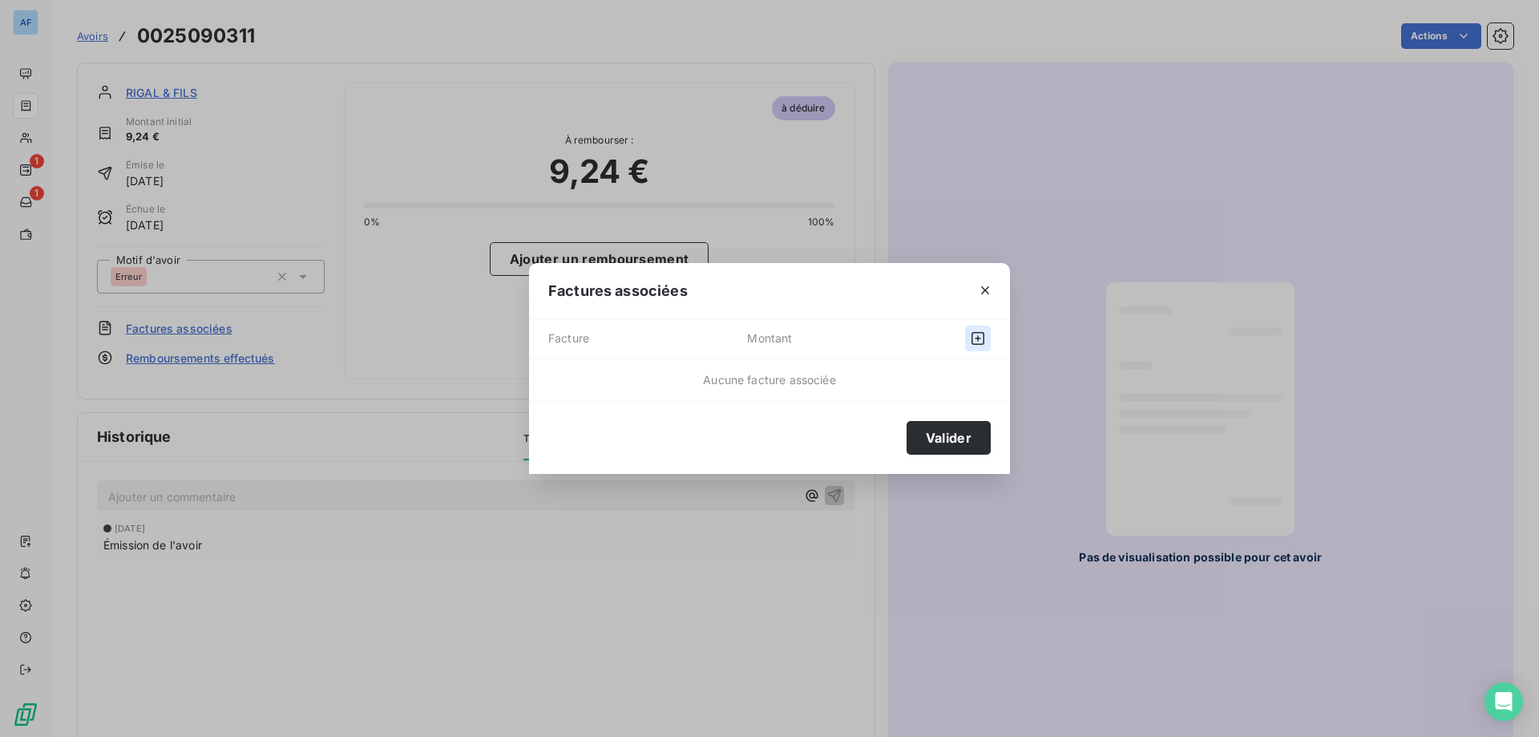
click at [982, 333] on icon "button" at bounding box center [977, 338] width 13 height 13
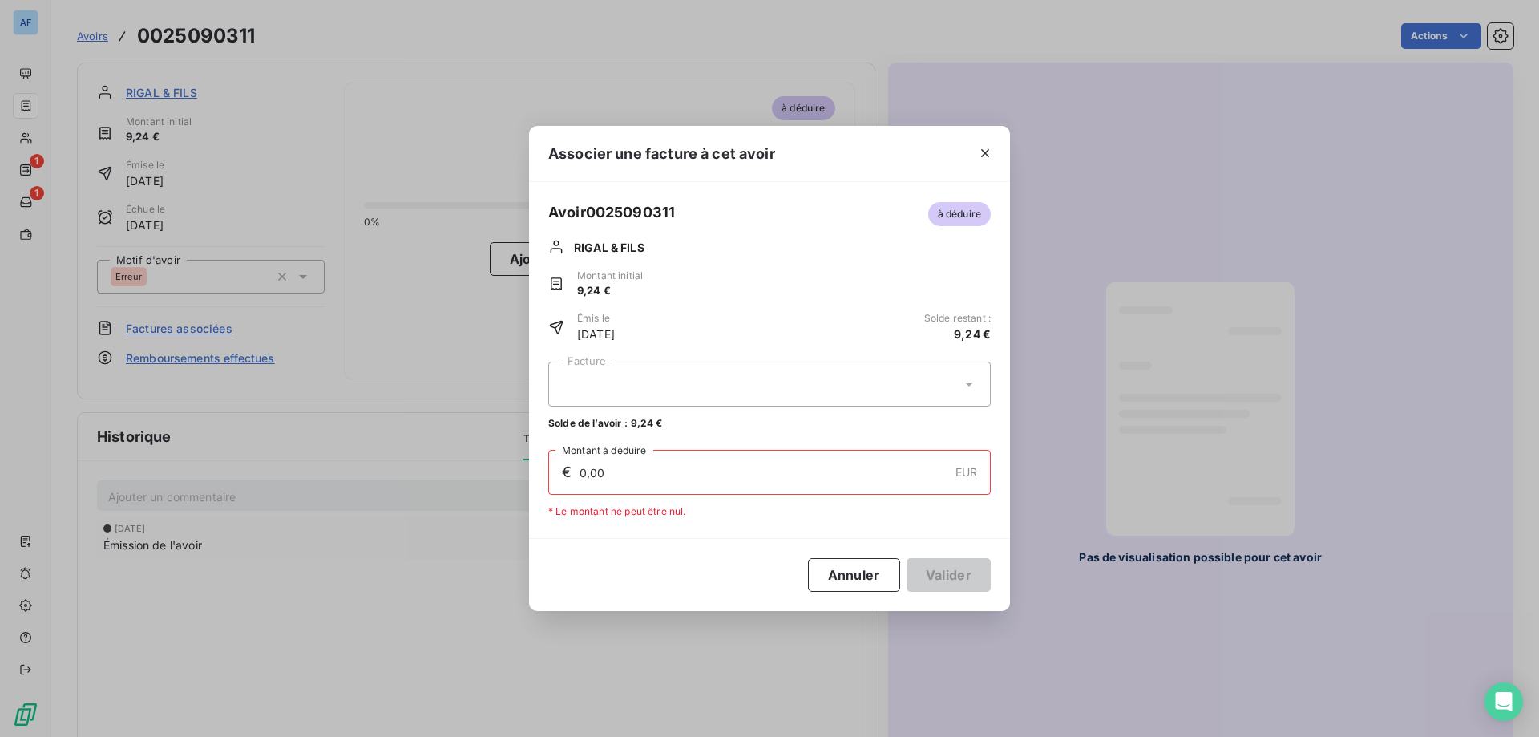
click at [666, 387] on div at bounding box center [769, 383] width 442 height 45
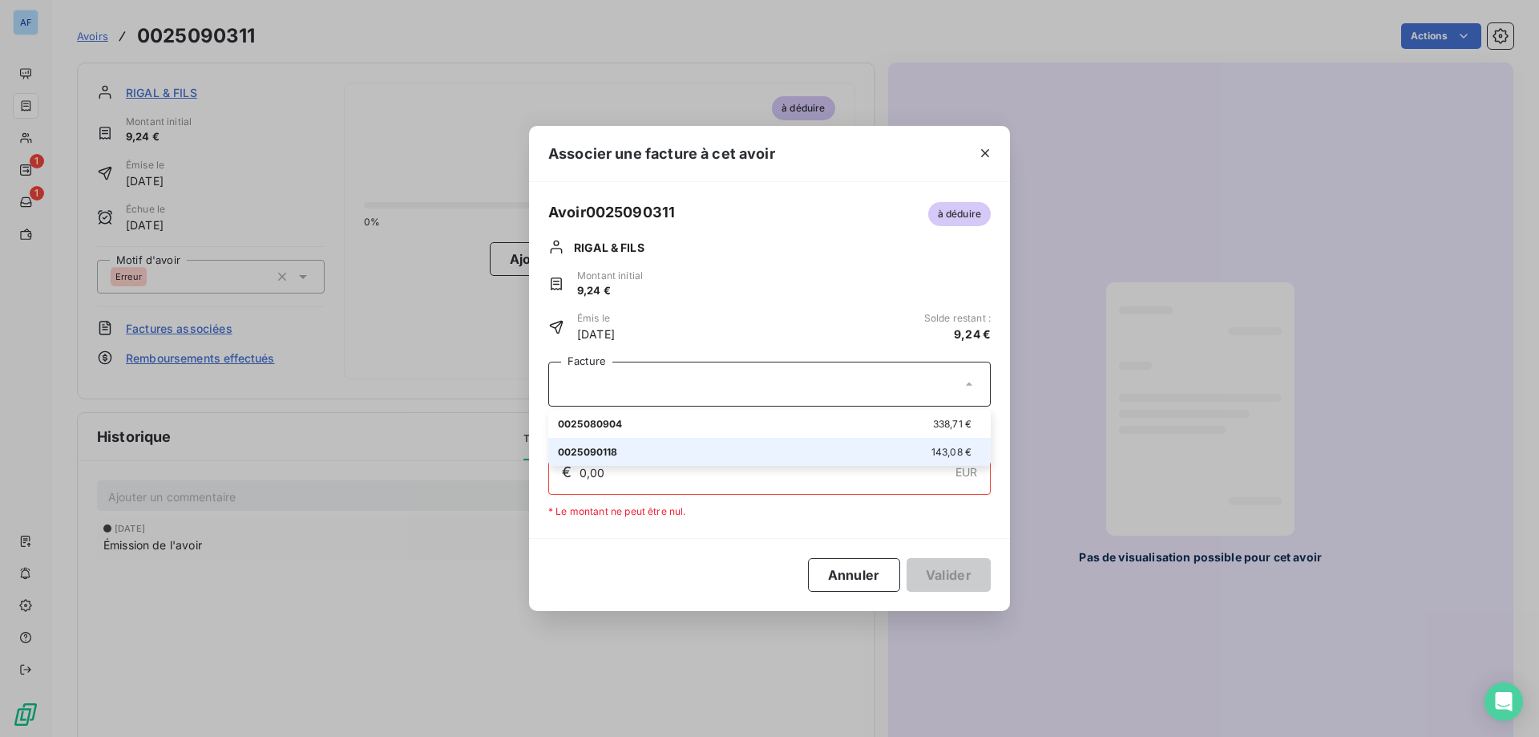
click at [647, 446] on div "0025090118 143,08 €" at bounding box center [769, 451] width 423 height 15
type input "9,24"
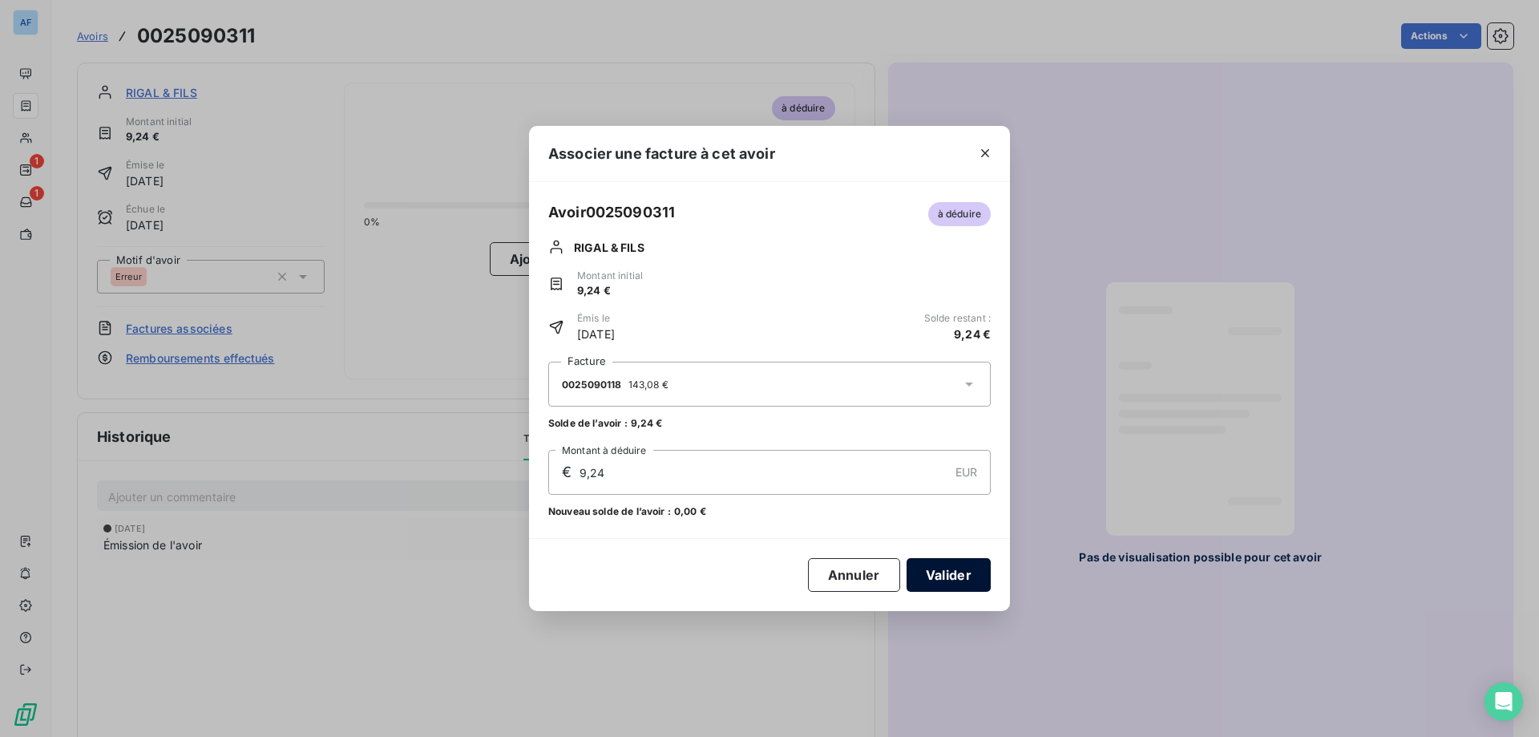
click at [938, 575] on button "Valider" at bounding box center [948, 575] width 84 height 34
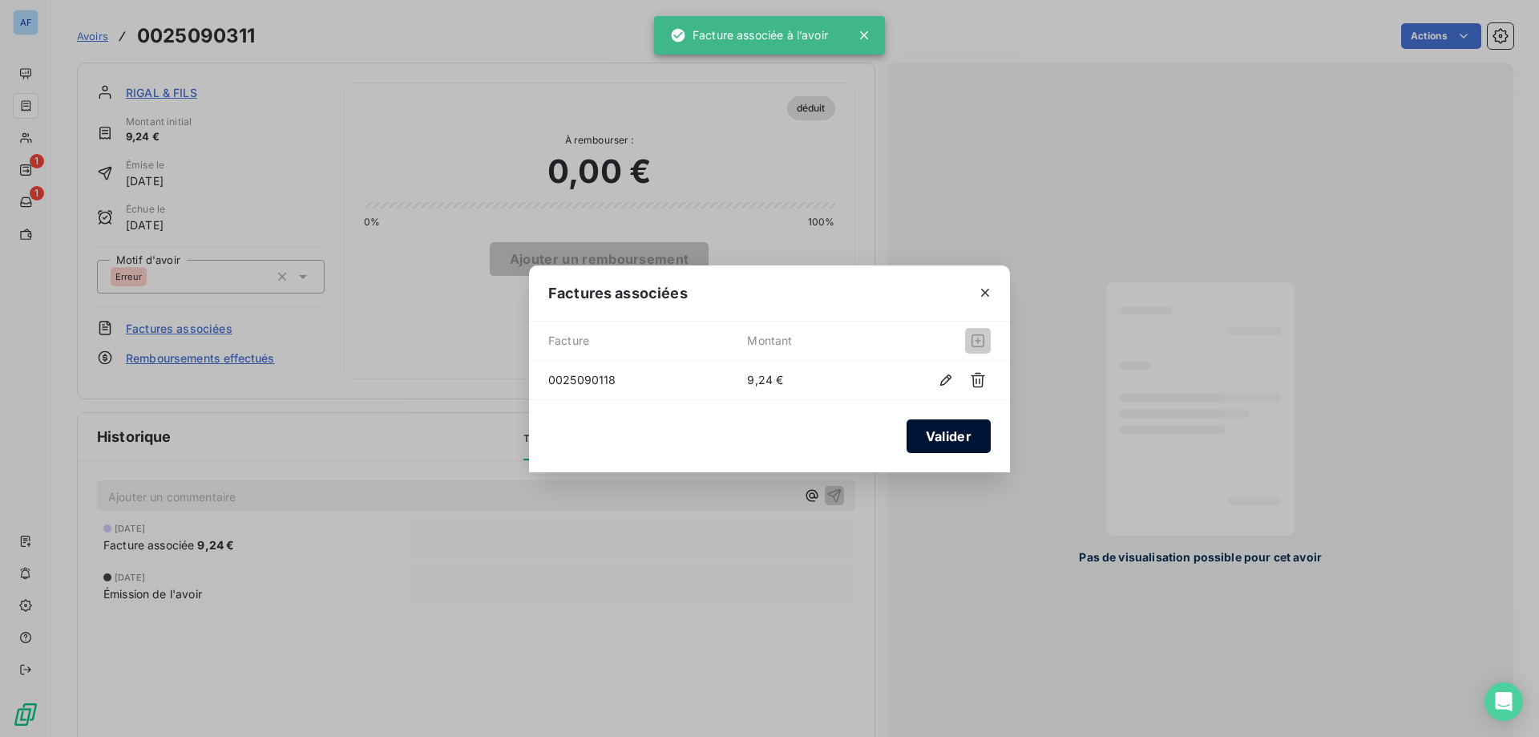
click at [953, 433] on button "Valider" at bounding box center [948, 436] width 84 height 34
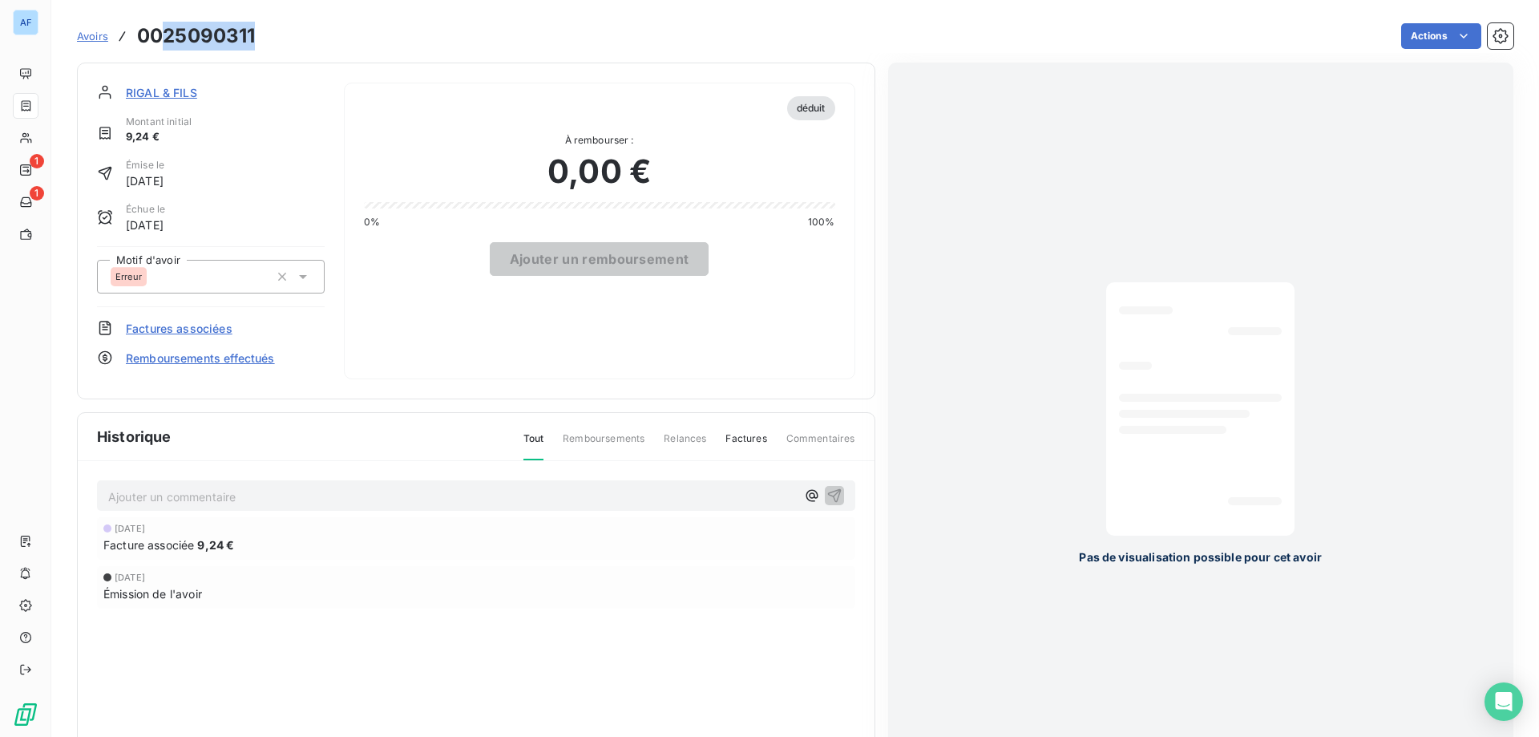
drag, startPoint x: 250, startPoint y: 39, endPoint x: 167, endPoint y: 37, distance: 83.4
click at [167, 37] on div "Avoirs 0025090311 Actions" at bounding box center [795, 36] width 1436 height 34
copy h3 "25090311"
click at [103, 31] on span "Avoirs" at bounding box center [92, 36] width 31 height 13
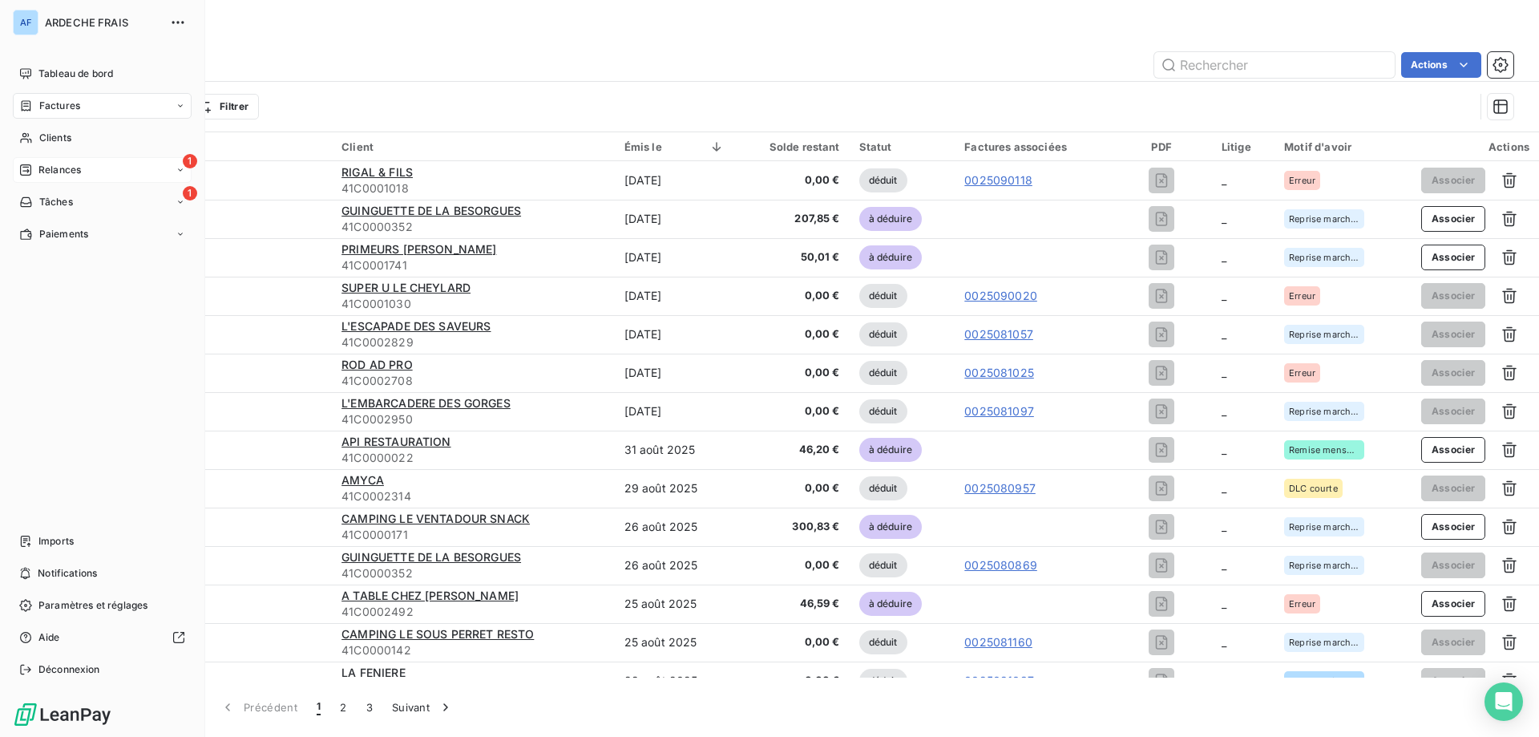
click at [38, 166] on span "Relances" at bounding box center [59, 170] width 42 height 14
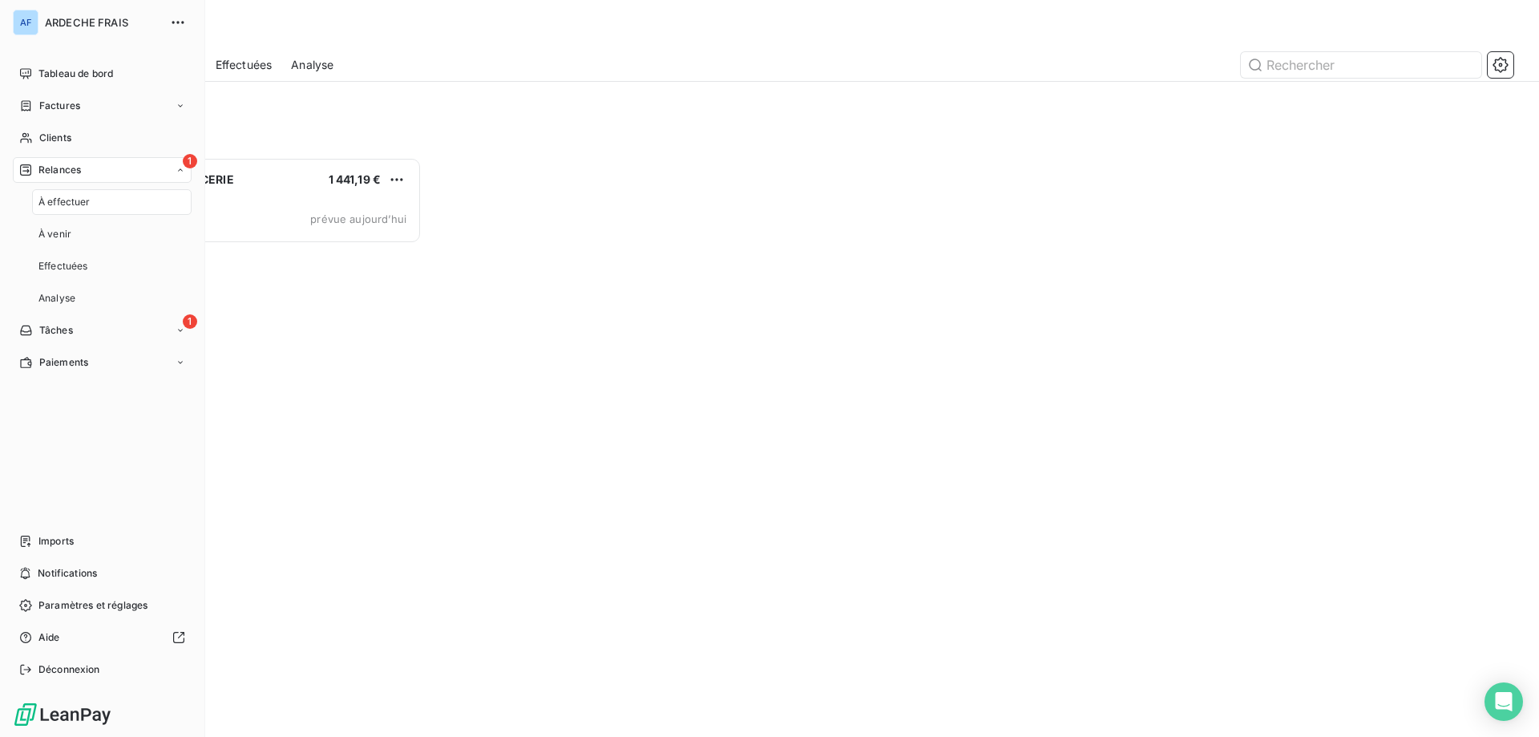
scroll to position [13, 13]
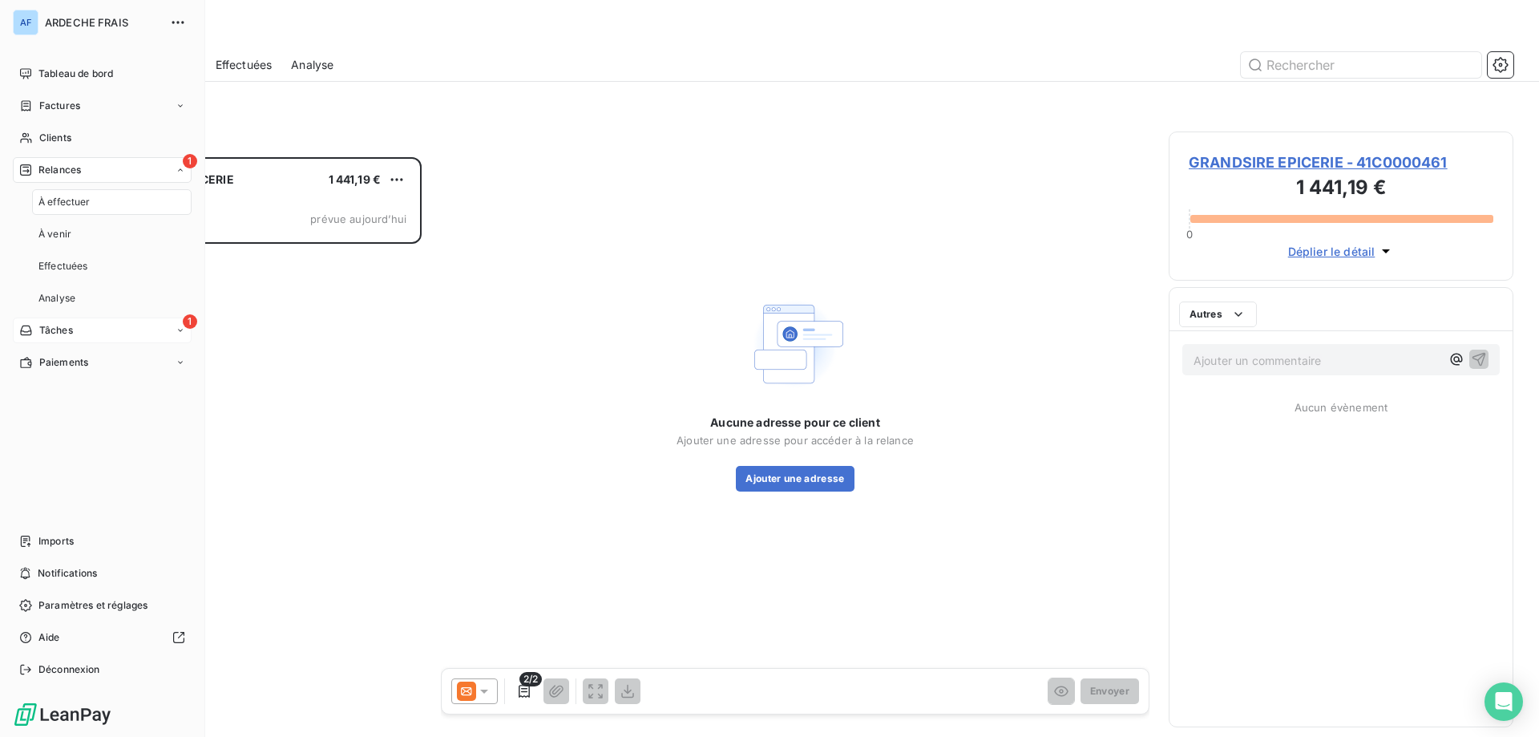
click at [78, 327] on div "1 Tâches" at bounding box center [102, 330] width 179 height 26
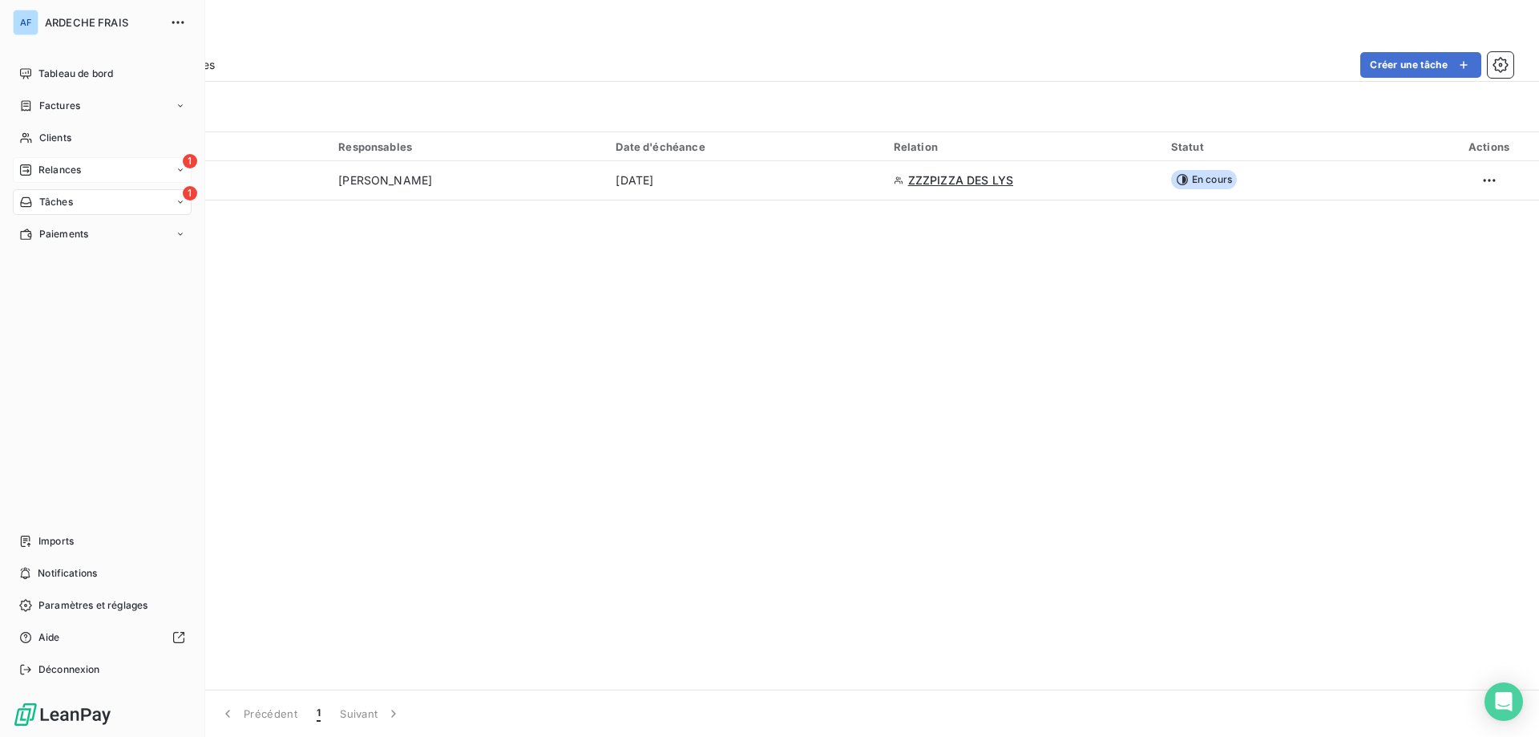
click at [43, 169] on span "Relances" at bounding box center [59, 170] width 42 height 14
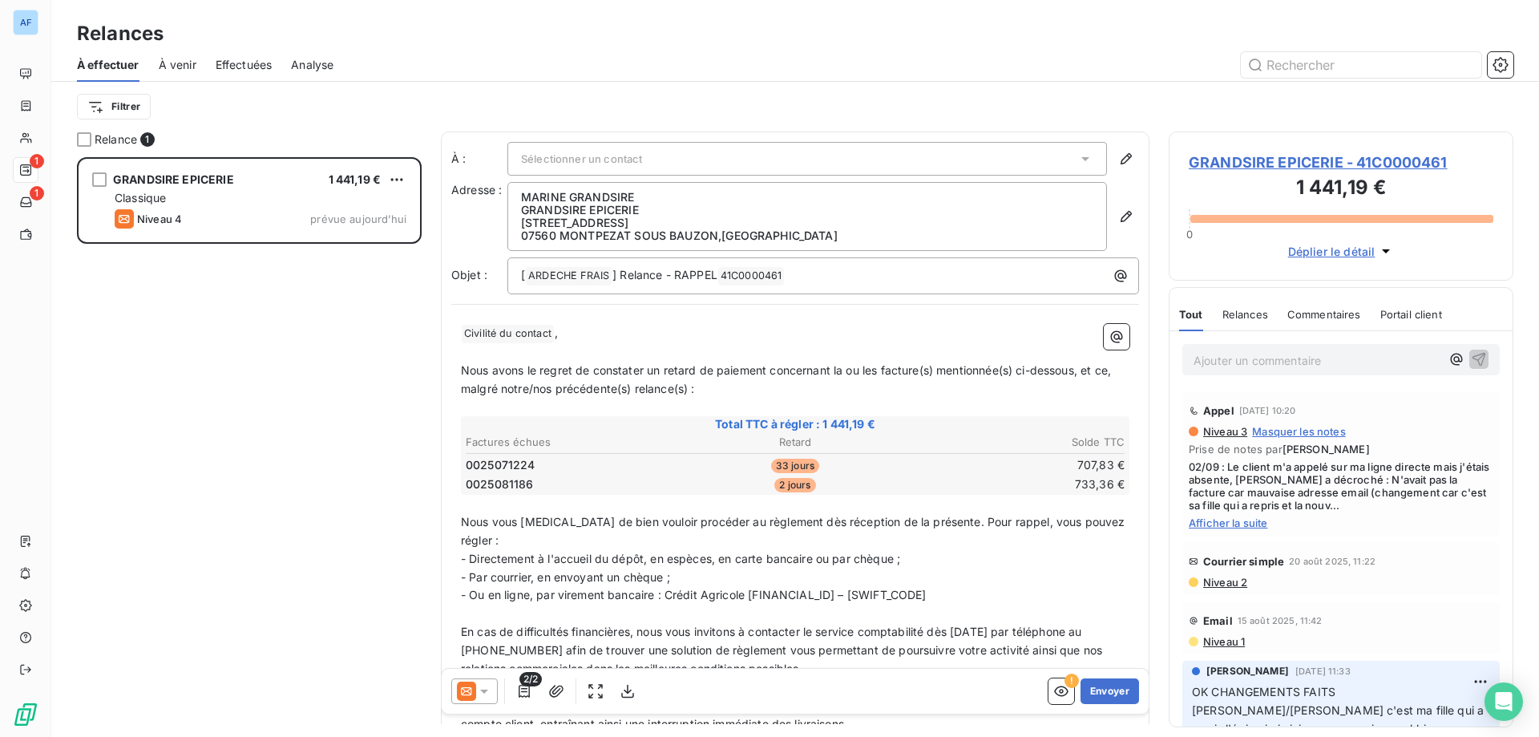
scroll to position [80, 0]
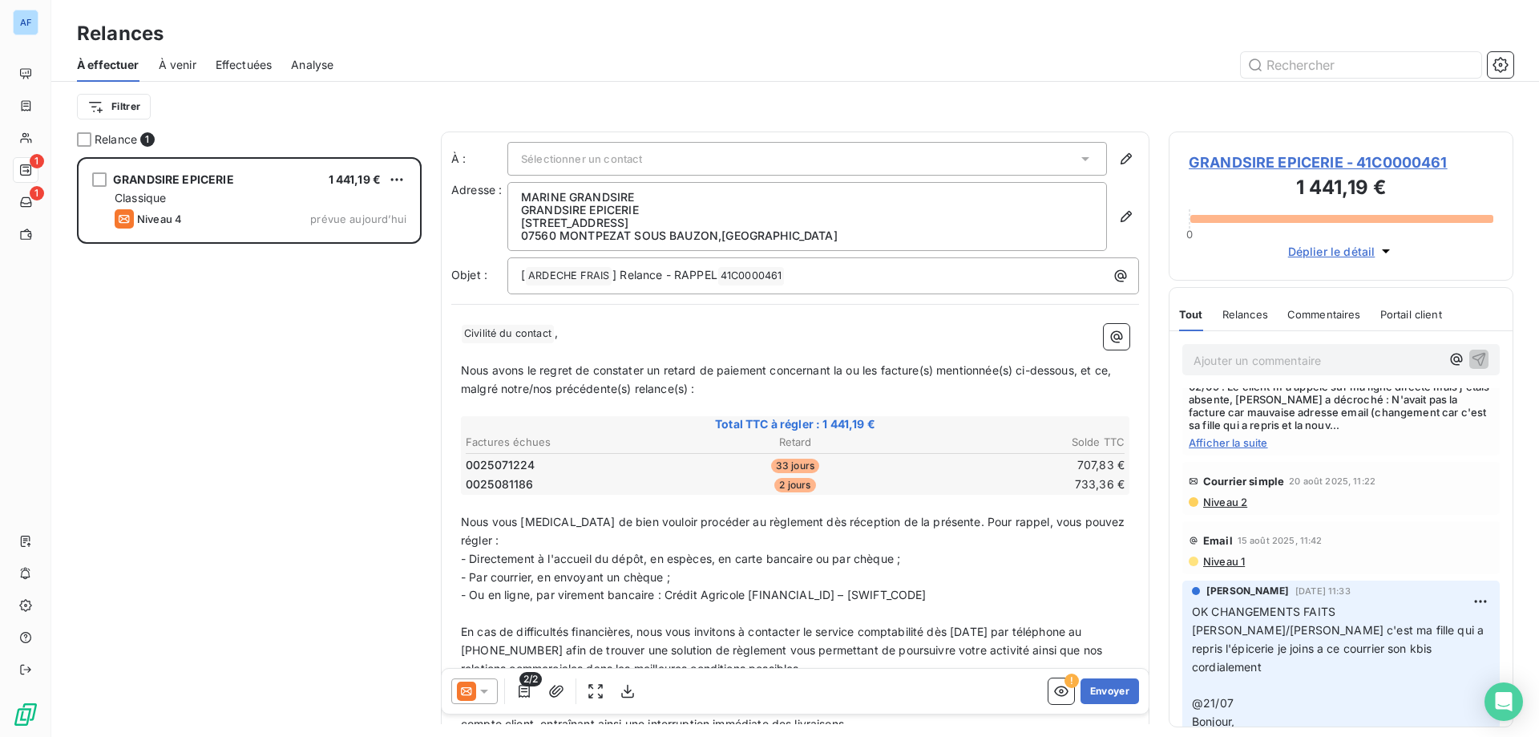
click at [1309, 159] on span "GRANDSIRE EPICERIE - 41C0000461" at bounding box center [1341, 162] width 305 height 22
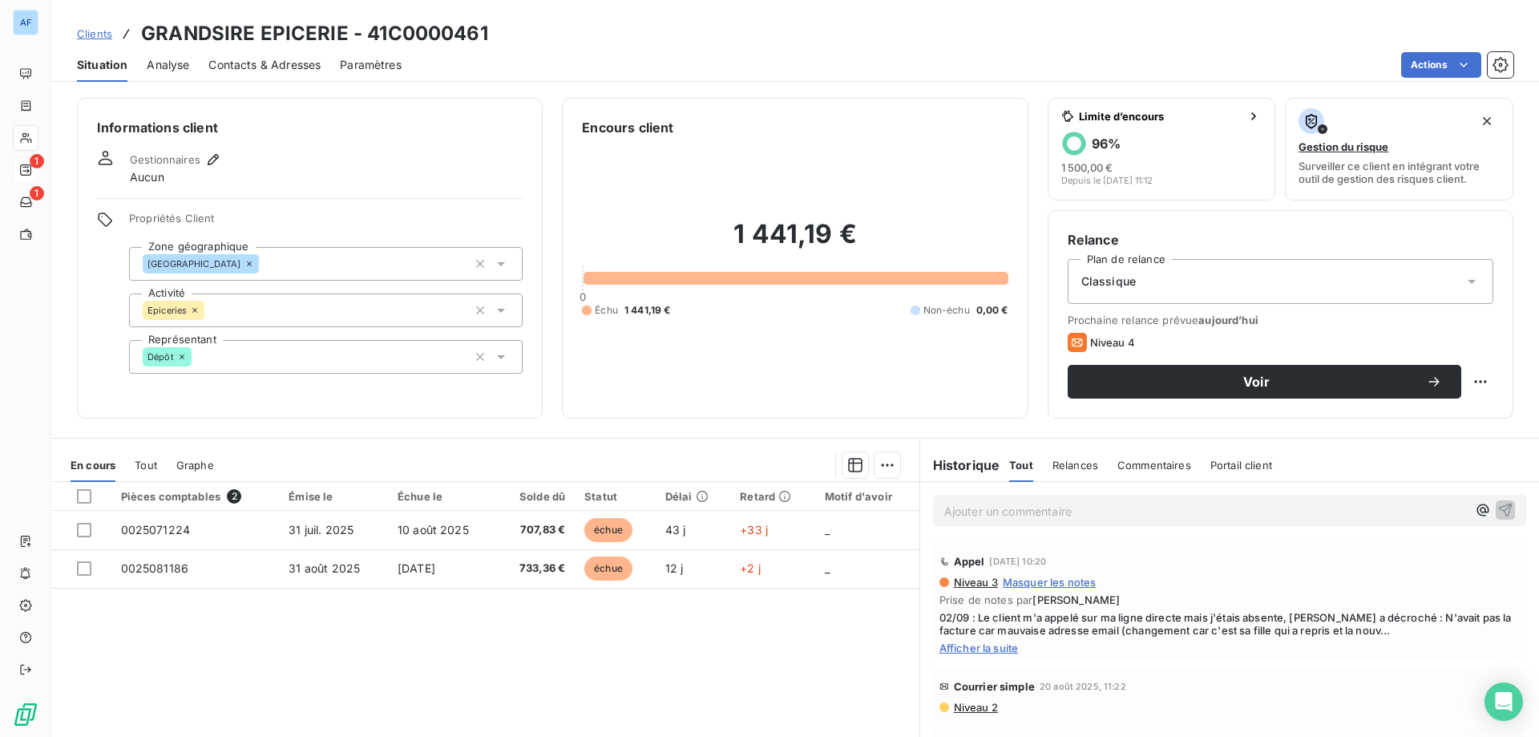
click at [170, 72] on span "Analyse" at bounding box center [168, 65] width 42 height 16
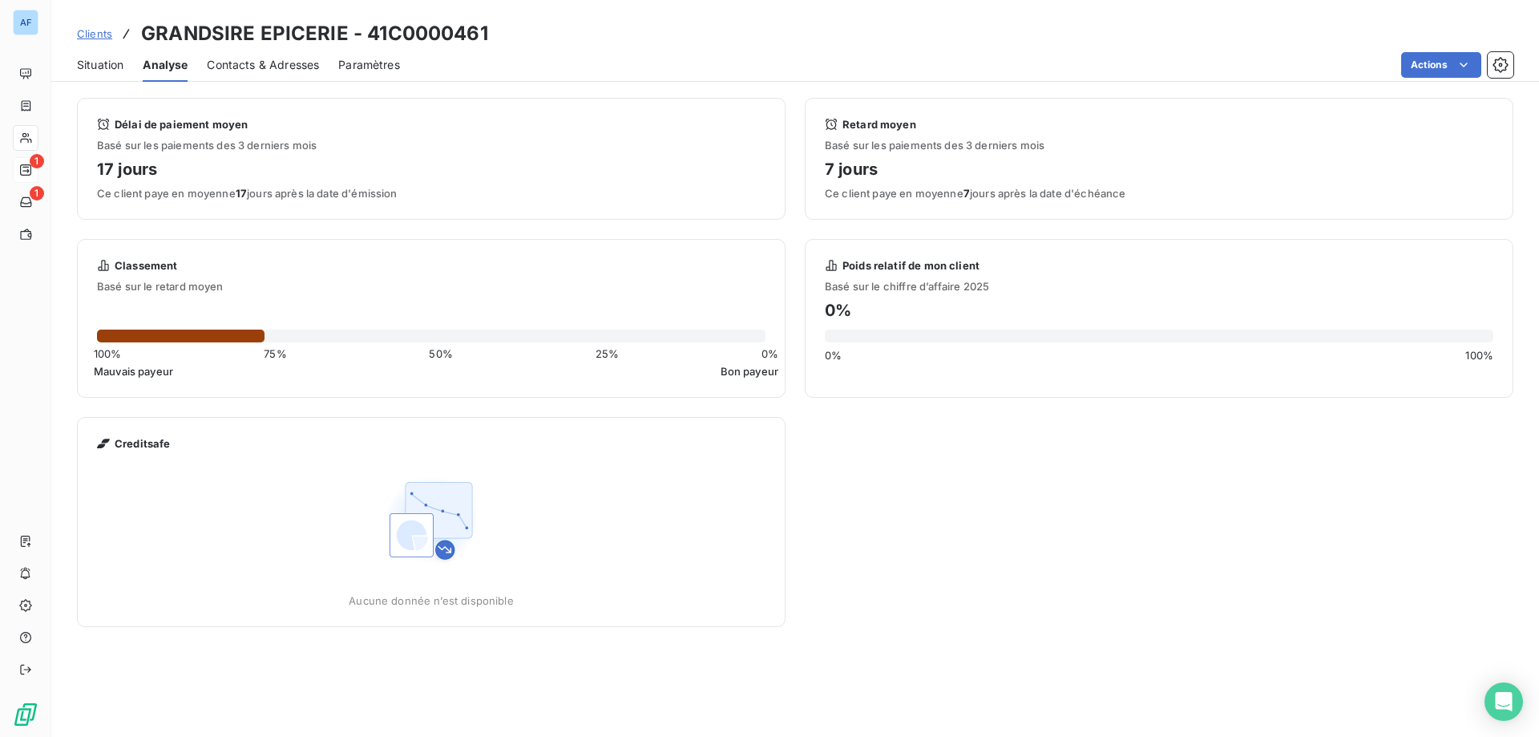
click at [234, 68] on span "Contacts & Adresses" at bounding box center [263, 65] width 112 height 16
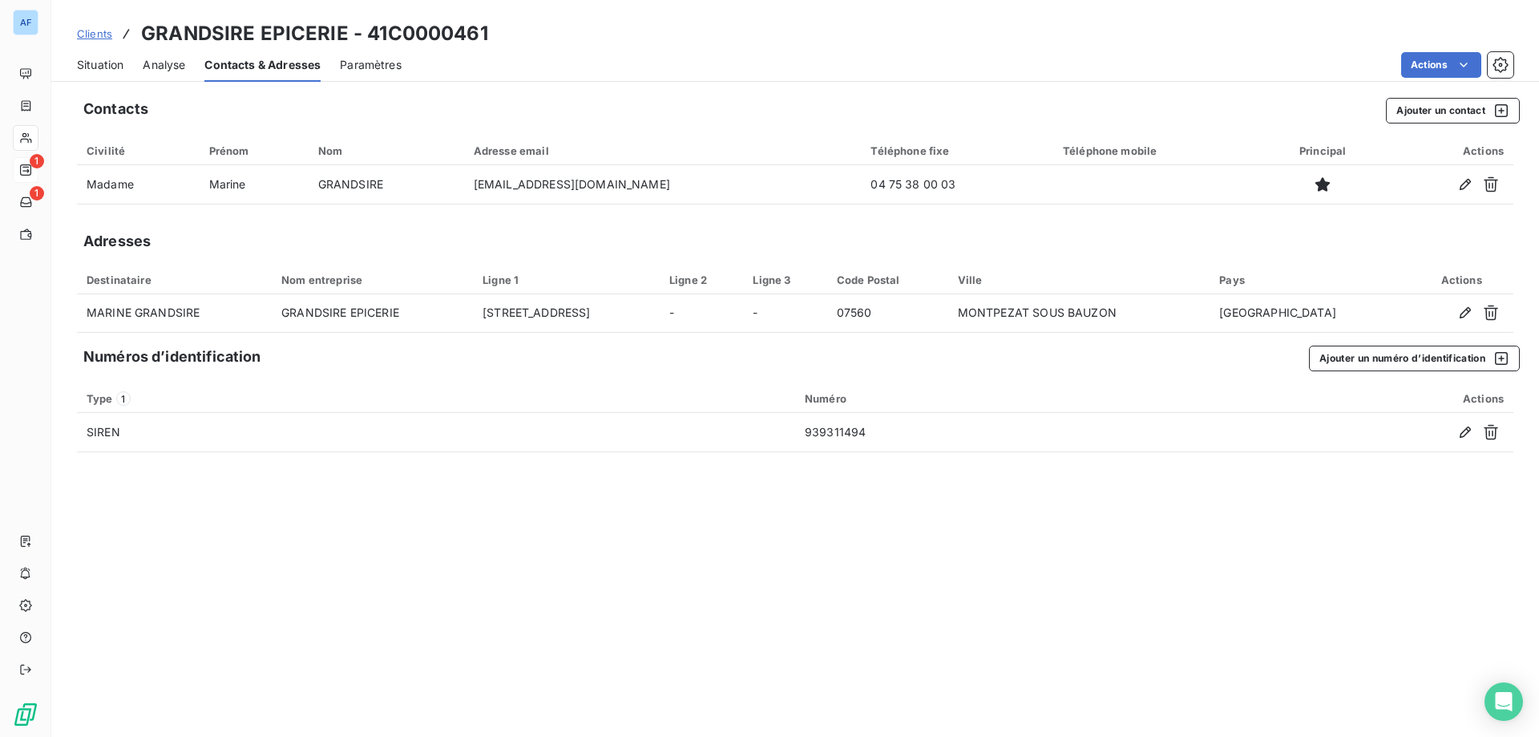
click at [112, 71] on span "Situation" at bounding box center [100, 65] width 46 height 16
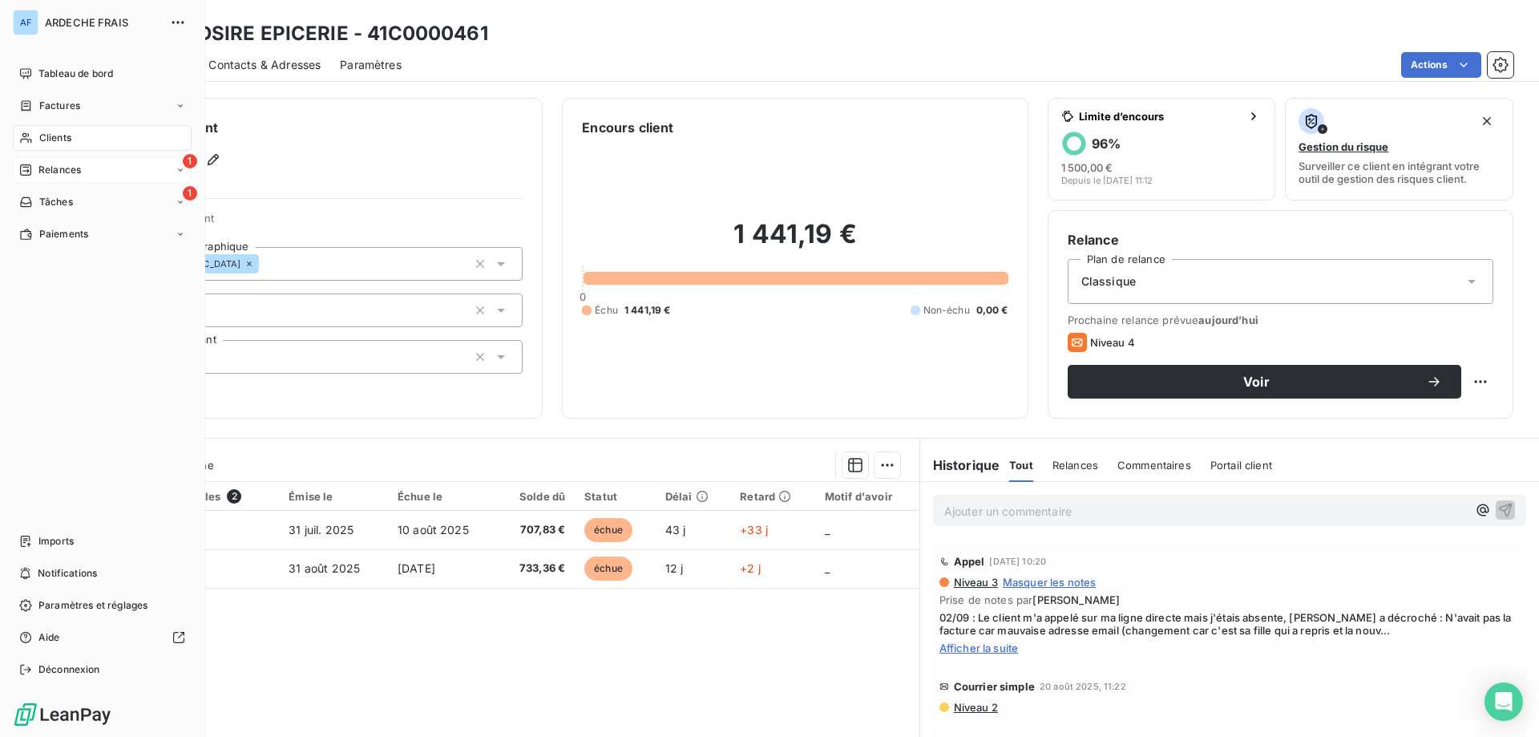
click at [27, 160] on div "1 Relances" at bounding box center [102, 170] width 179 height 26
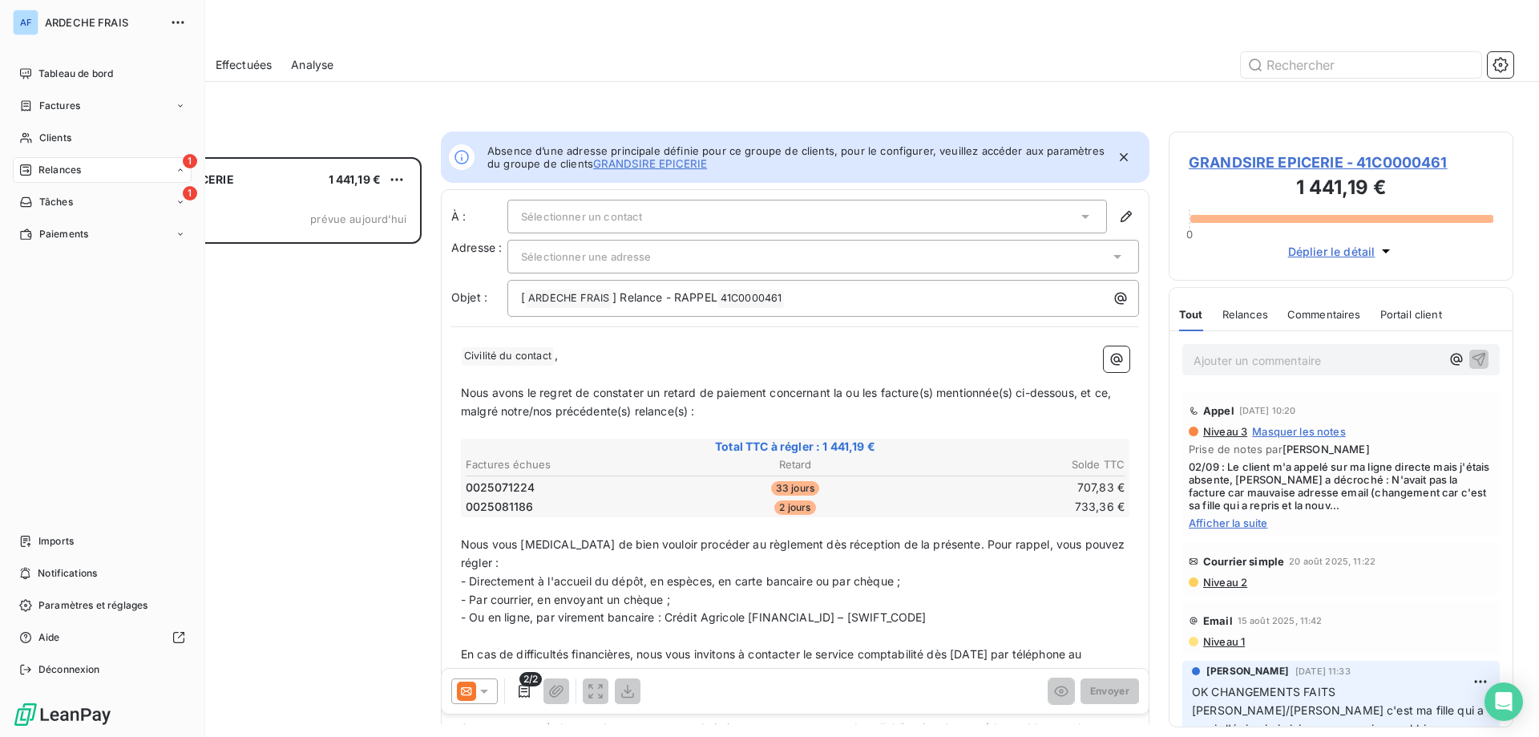
scroll to position [13, 13]
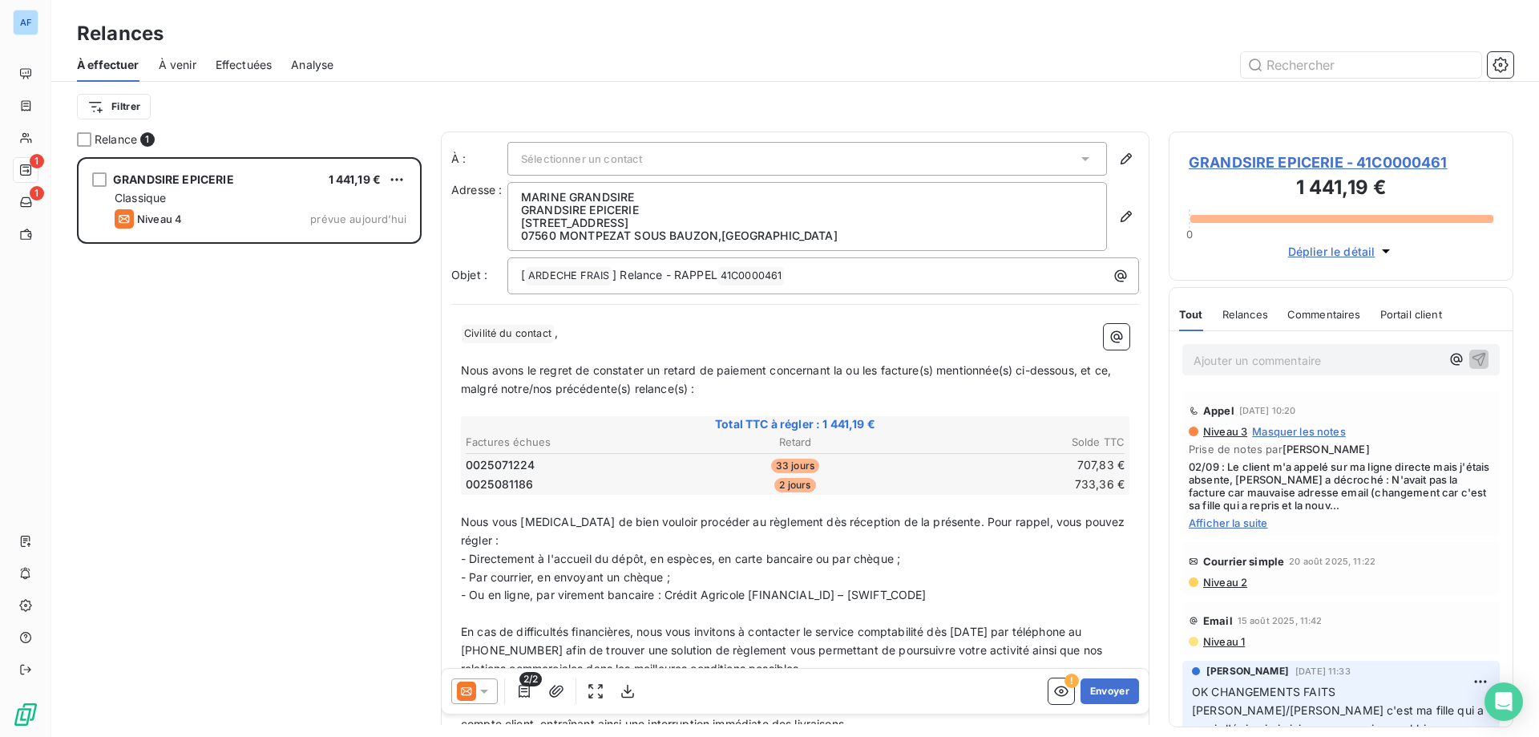
click at [504, 333] on span "Civilité du contact ﻿" at bounding box center [508, 334] width 92 height 18
click at [542, 354] on p "﻿" at bounding box center [795, 352] width 668 height 18
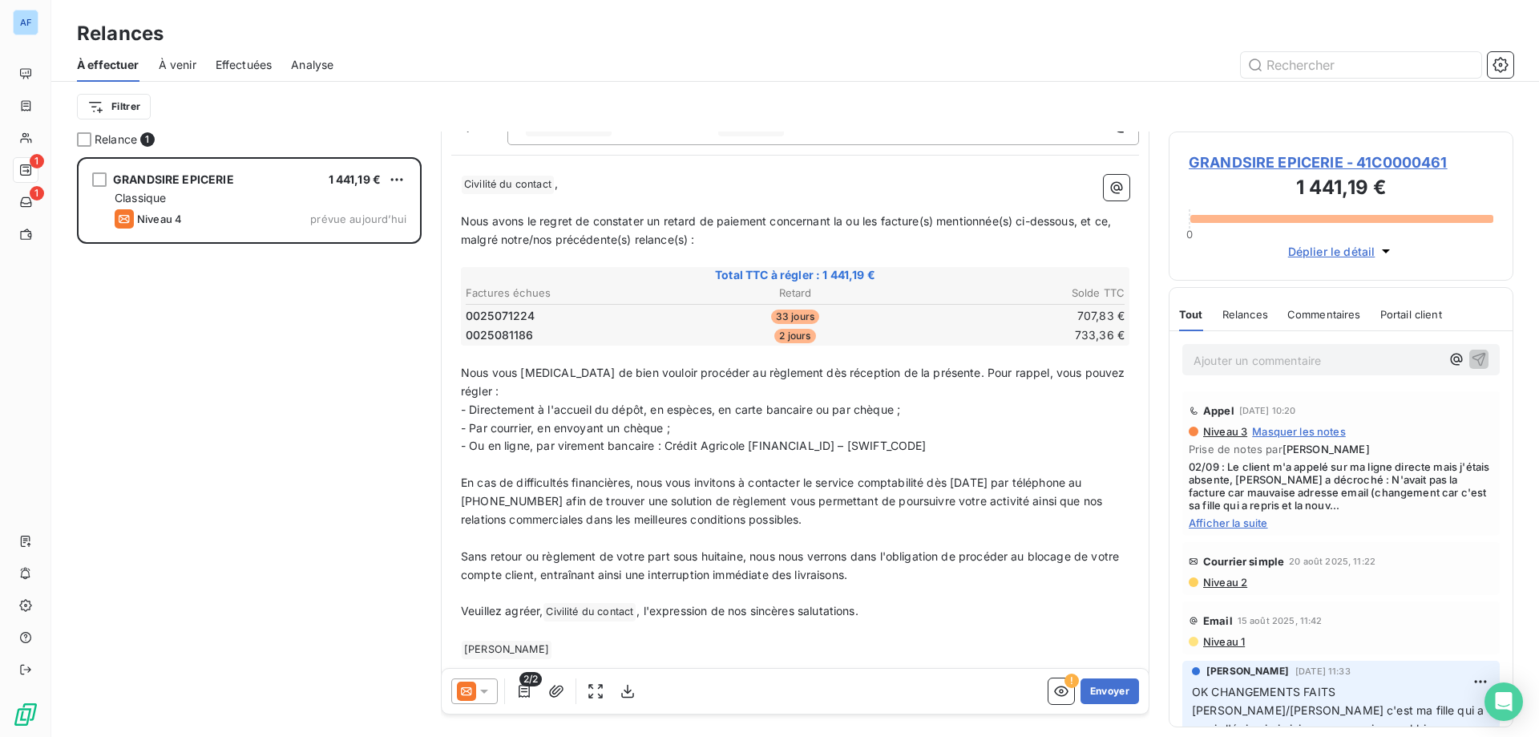
scroll to position [0, 0]
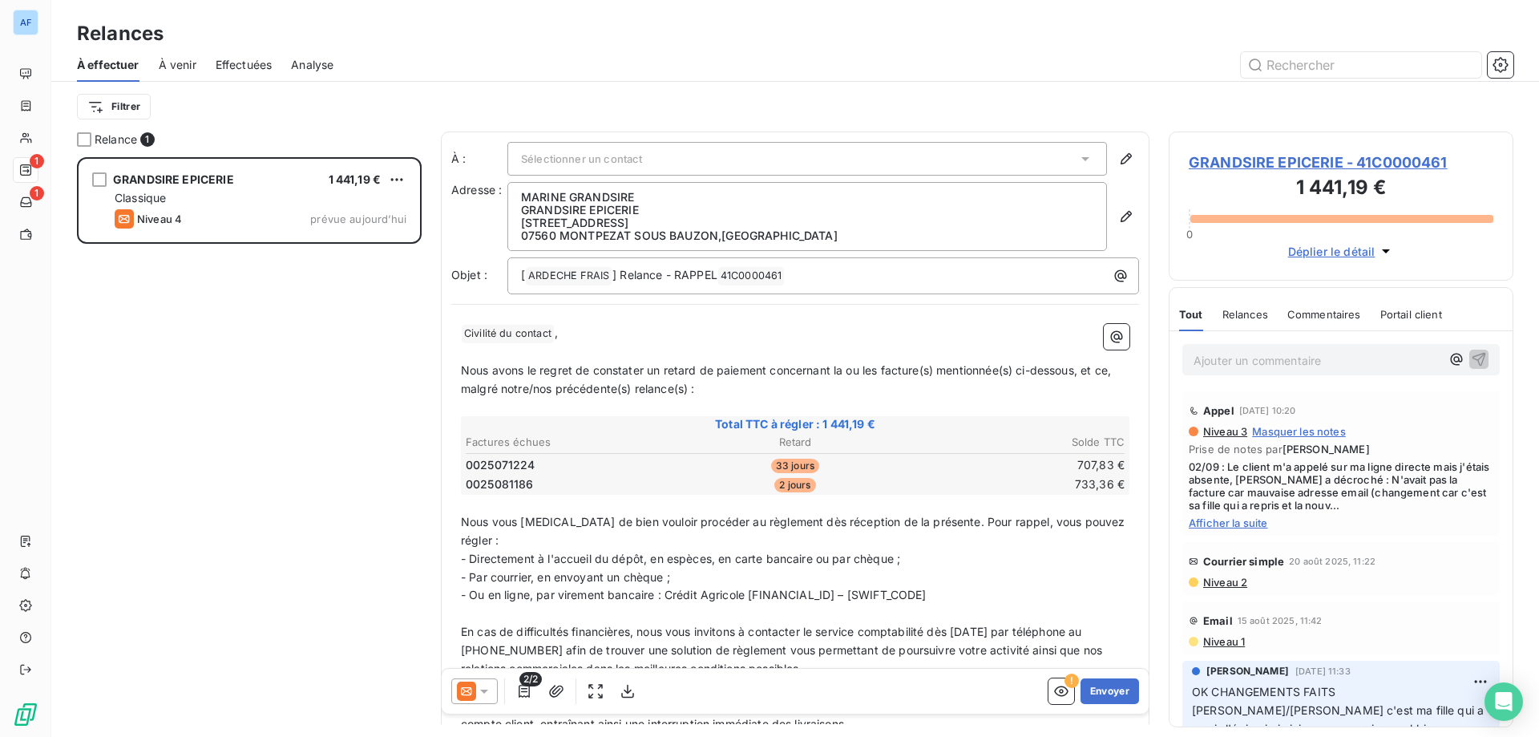
click at [595, 163] on span "Sélectionner un contact" at bounding box center [581, 158] width 121 height 13
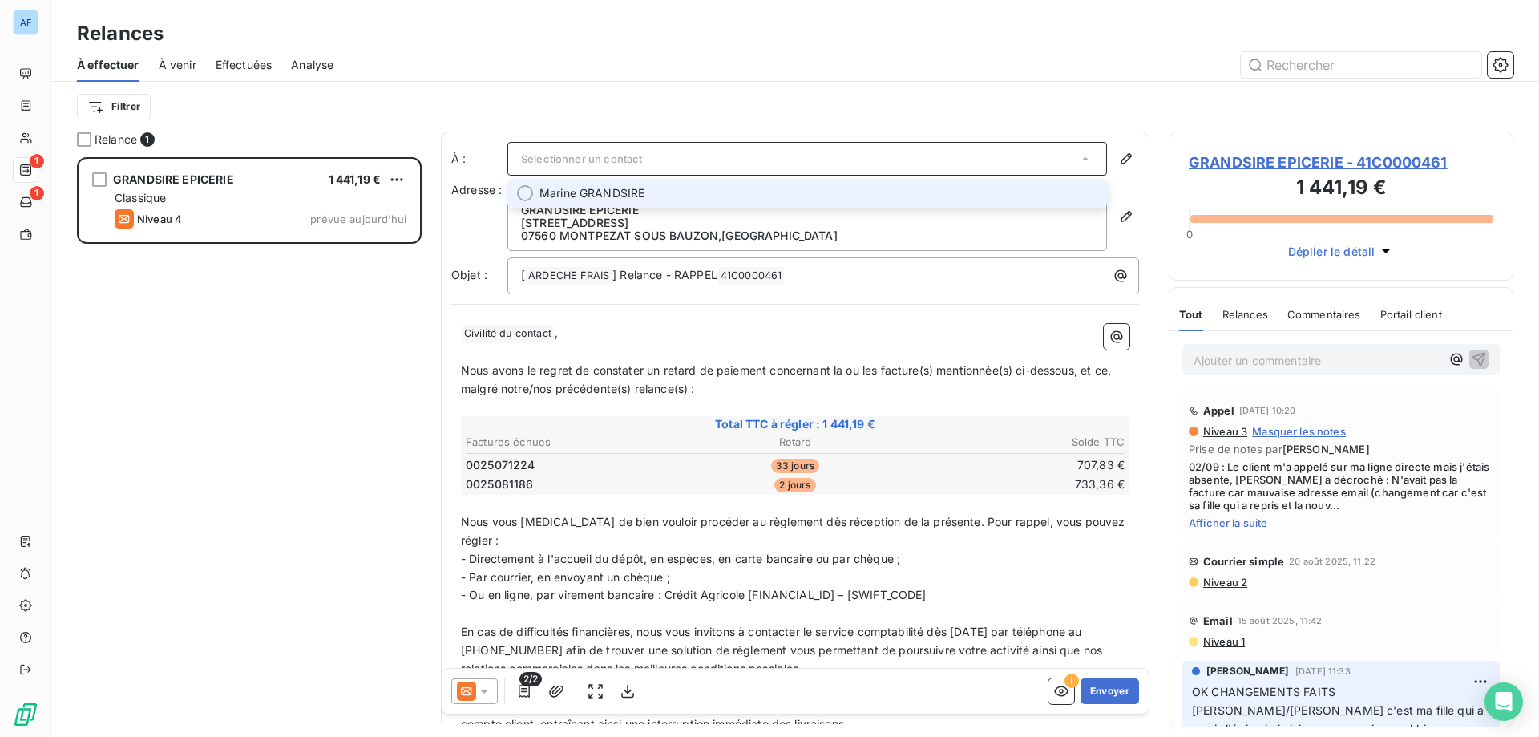
click at [575, 199] on span "Marine GRANDSIRE" at bounding box center [591, 193] width 105 height 16
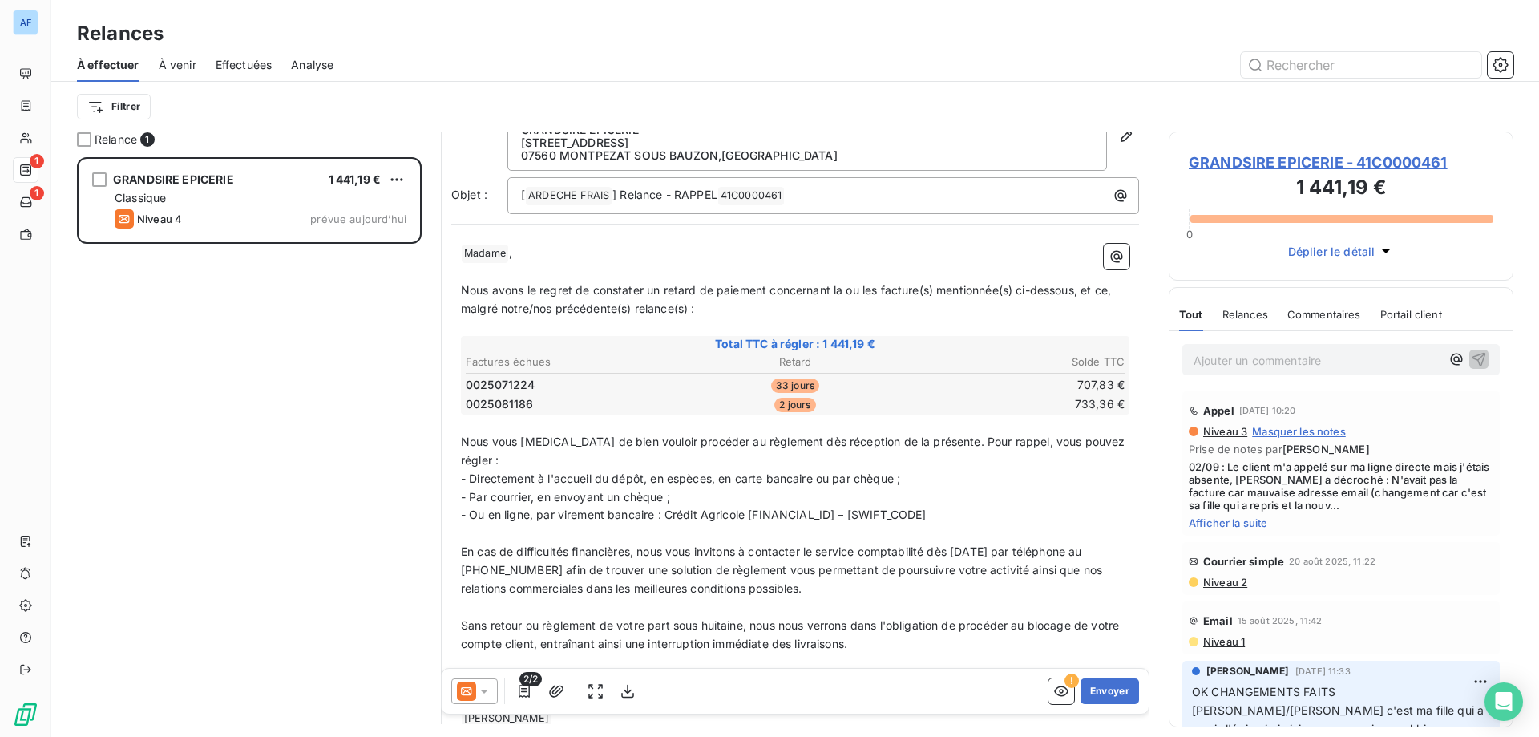
scroll to position [149, 0]
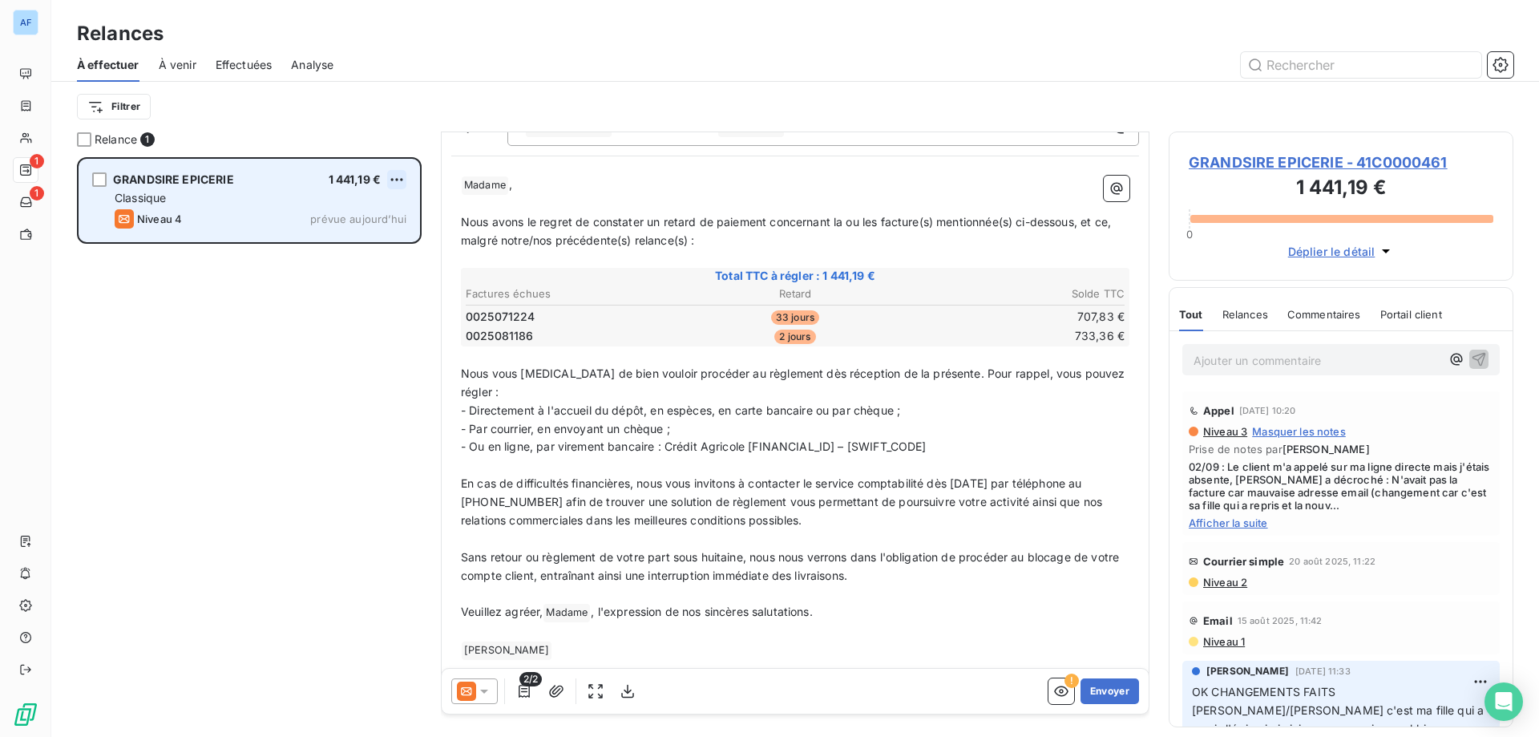
click at [396, 178] on html "AF 1 1 Relances À effectuer À venir Effectuées Analyse Filtrer Relance 1 GRANDS…" at bounding box center [769, 368] width 1539 height 737
click at [350, 215] on div "Replanifier cette action" at bounding box center [328, 212] width 143 height 26
select select "8"
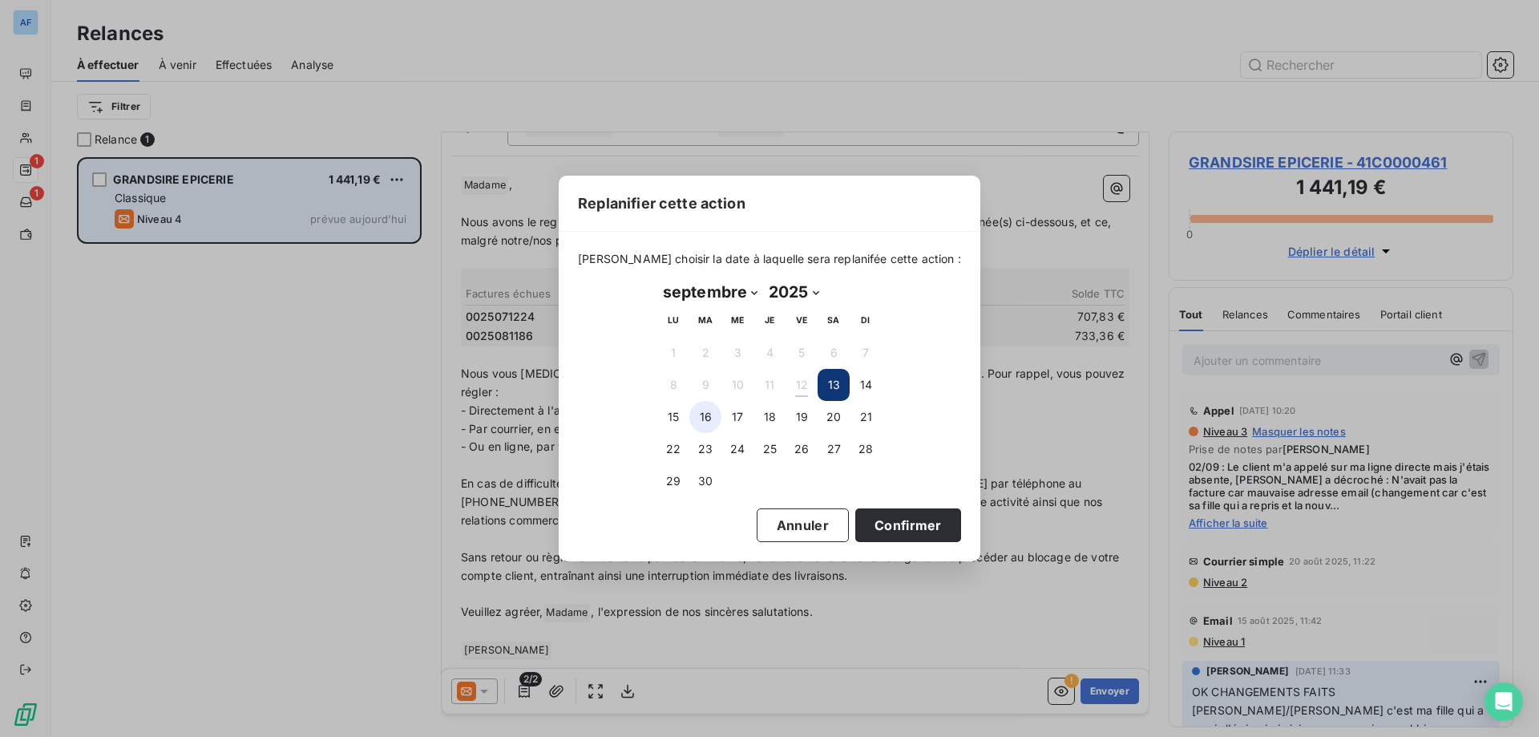
click at [709, 413] on button "16" at bounding box center [705, 417] width 32 height 32
click at [893, 524] on button "Confirmer" at bounding box center [908, 525] width 106 height 34
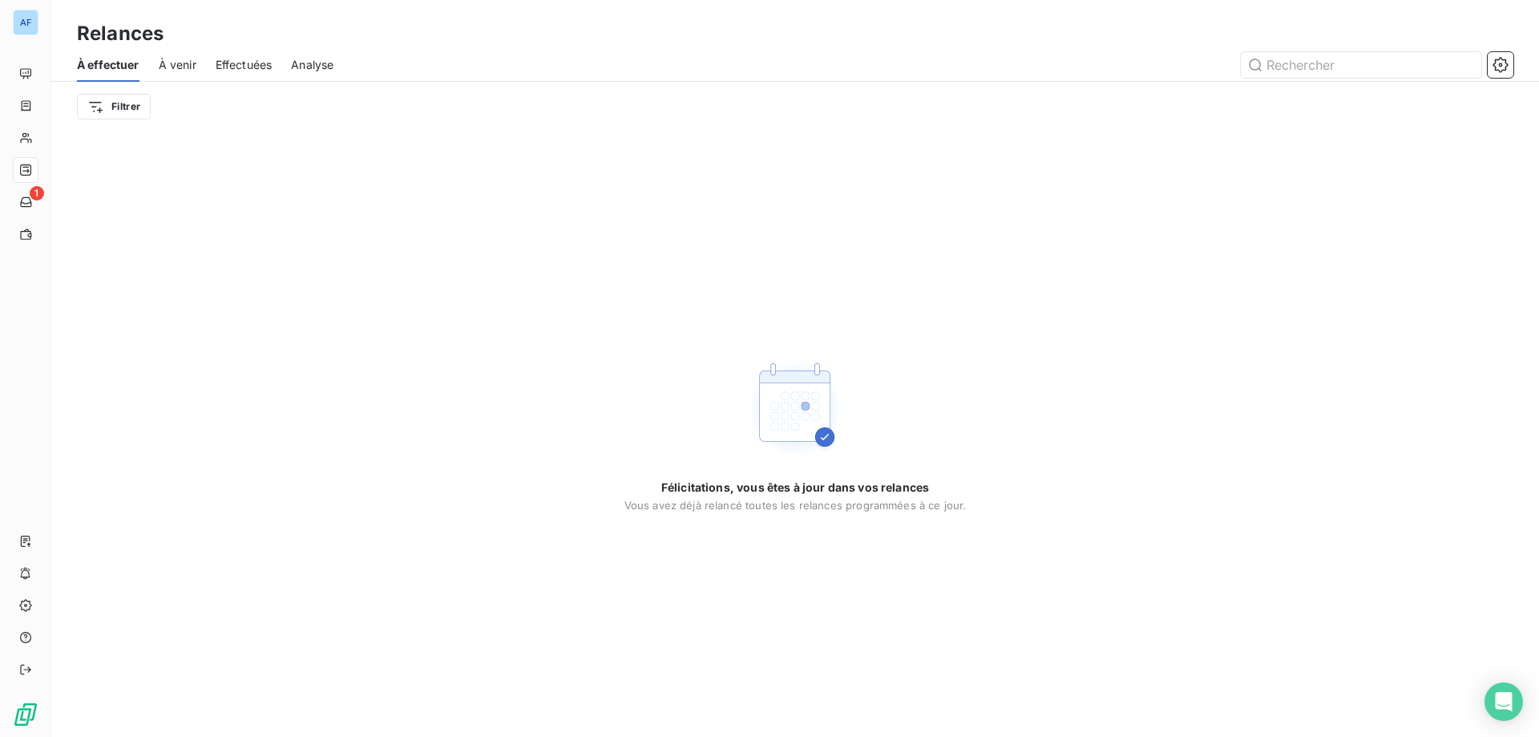
click at [176, 65] on span "À venir" at bounding box center [178, 65] width 38 height 16
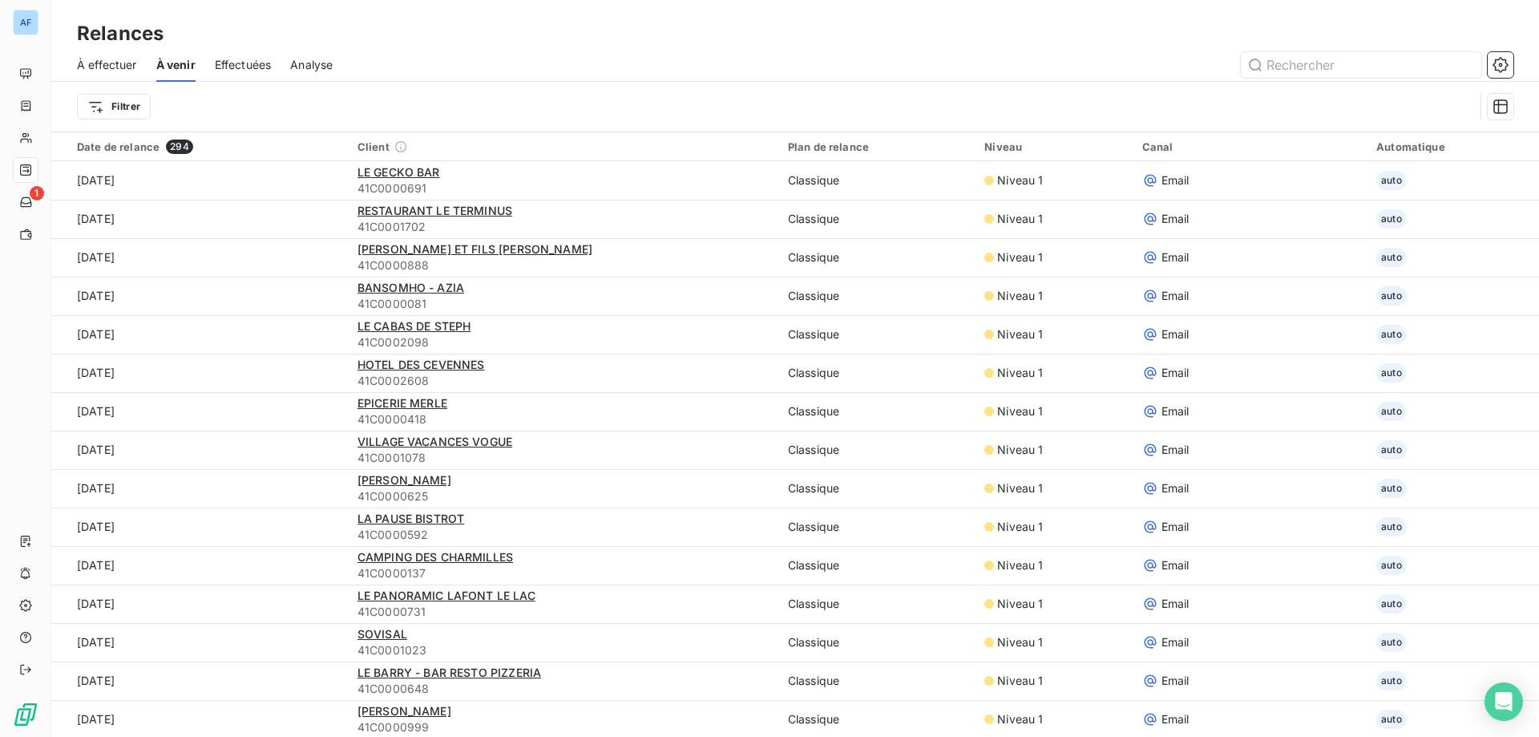
click at [242, 70] on span "Effectuées" at bounding box center [243, 65] width 57 height 16
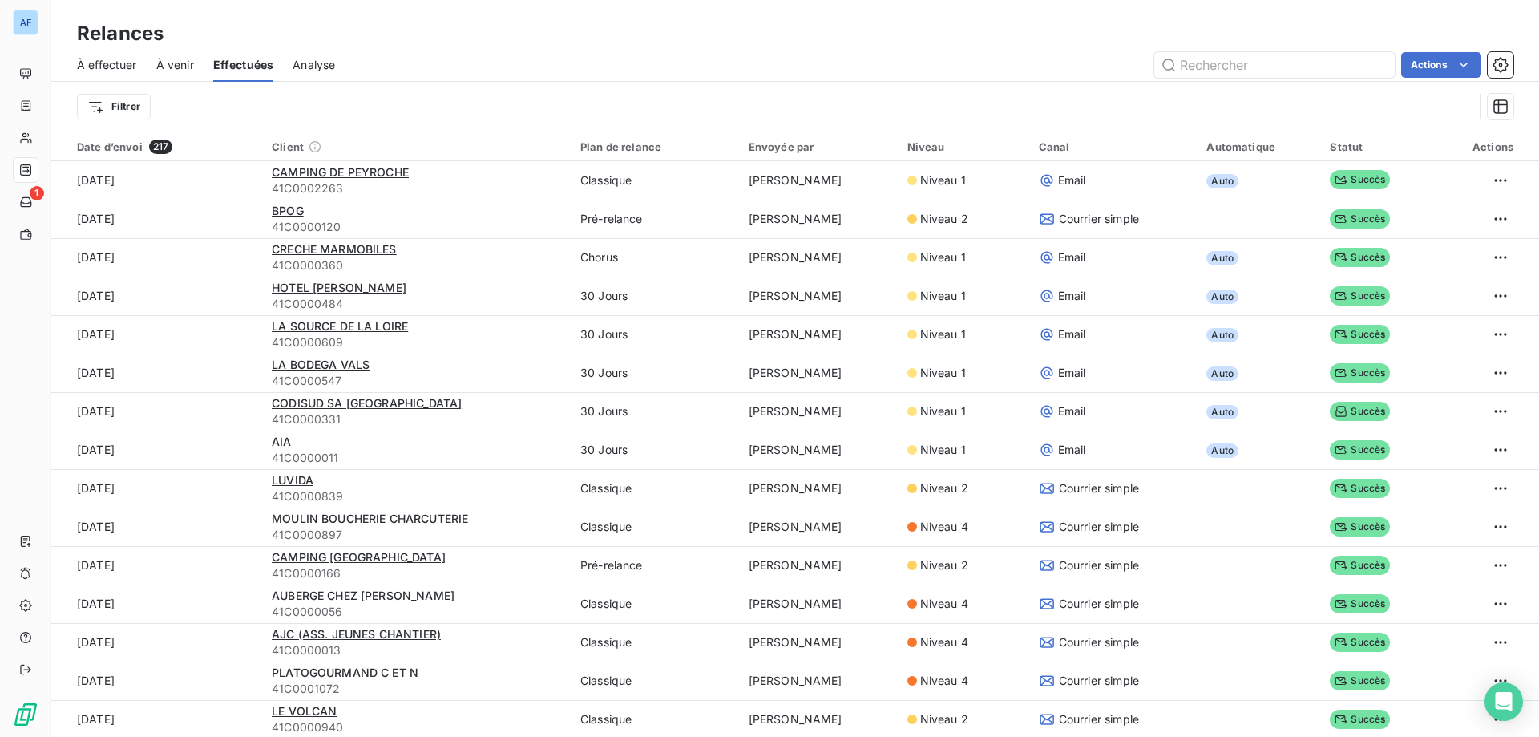
click at [162, 59] on span "À venir" at bounding box center [175, 65] width 38 height 16
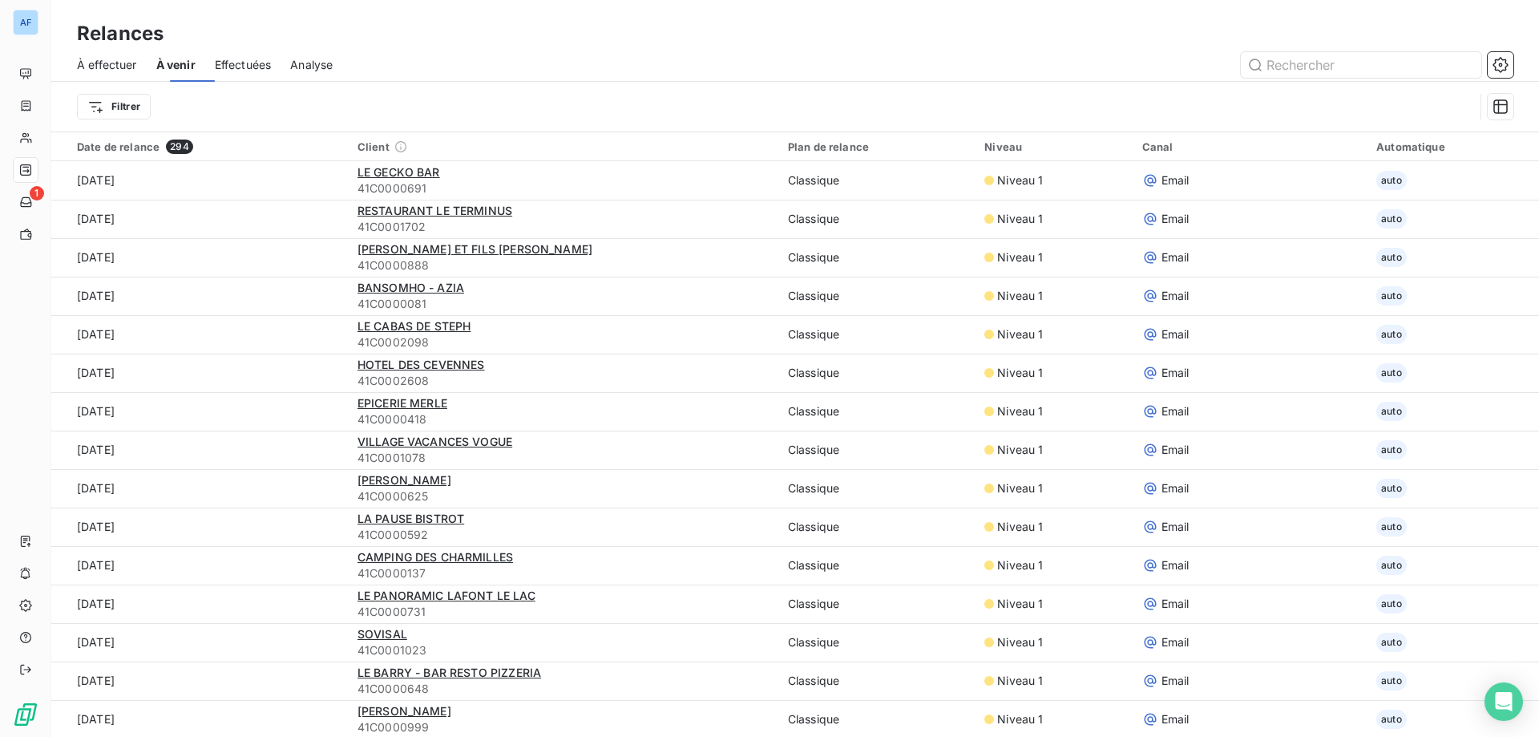
click at [163, 67] on span "À venir" at bounding box center [175, 65] width 39 height 16
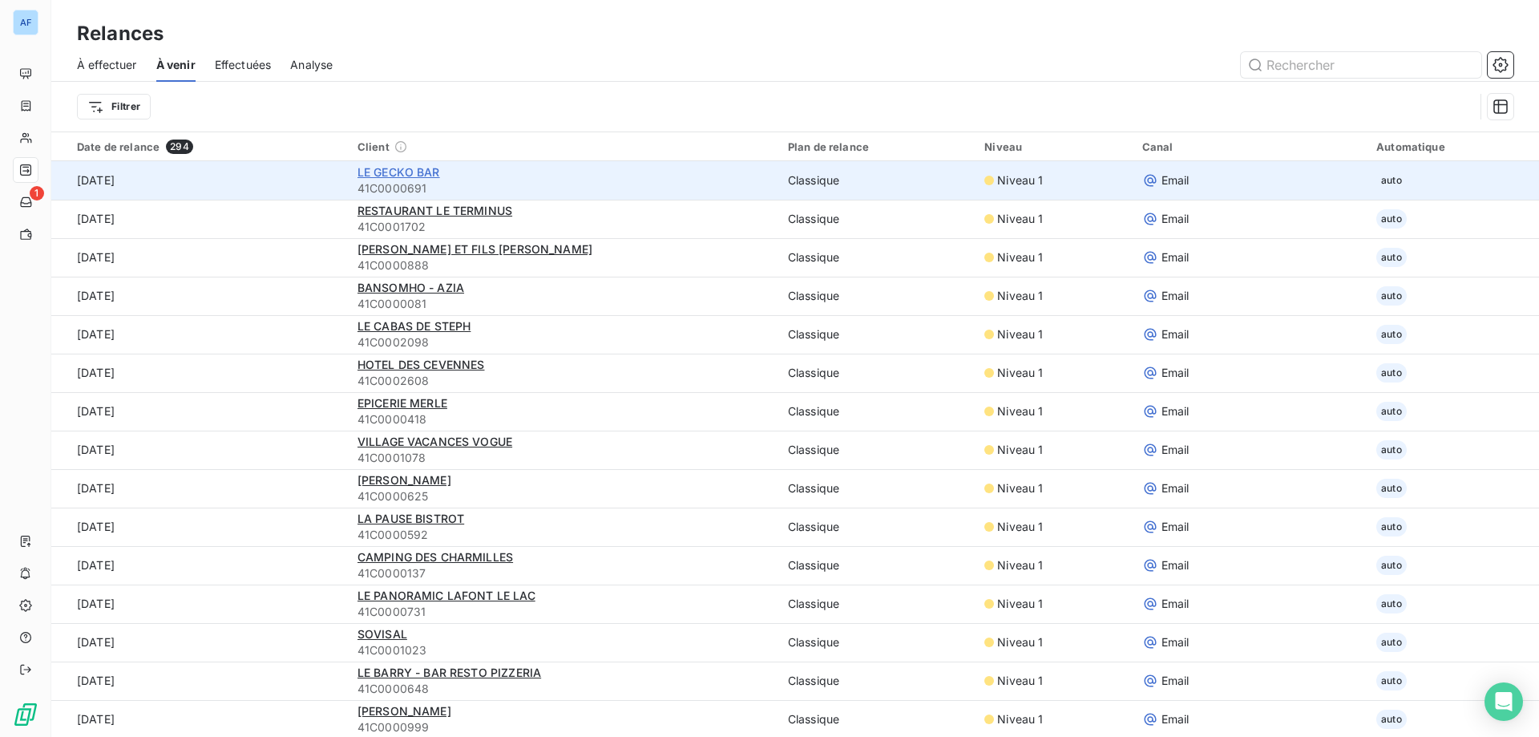
click at [394, 169] on span "LE GECKO BAR" at bounding box center [398, 172] width 83 height 14
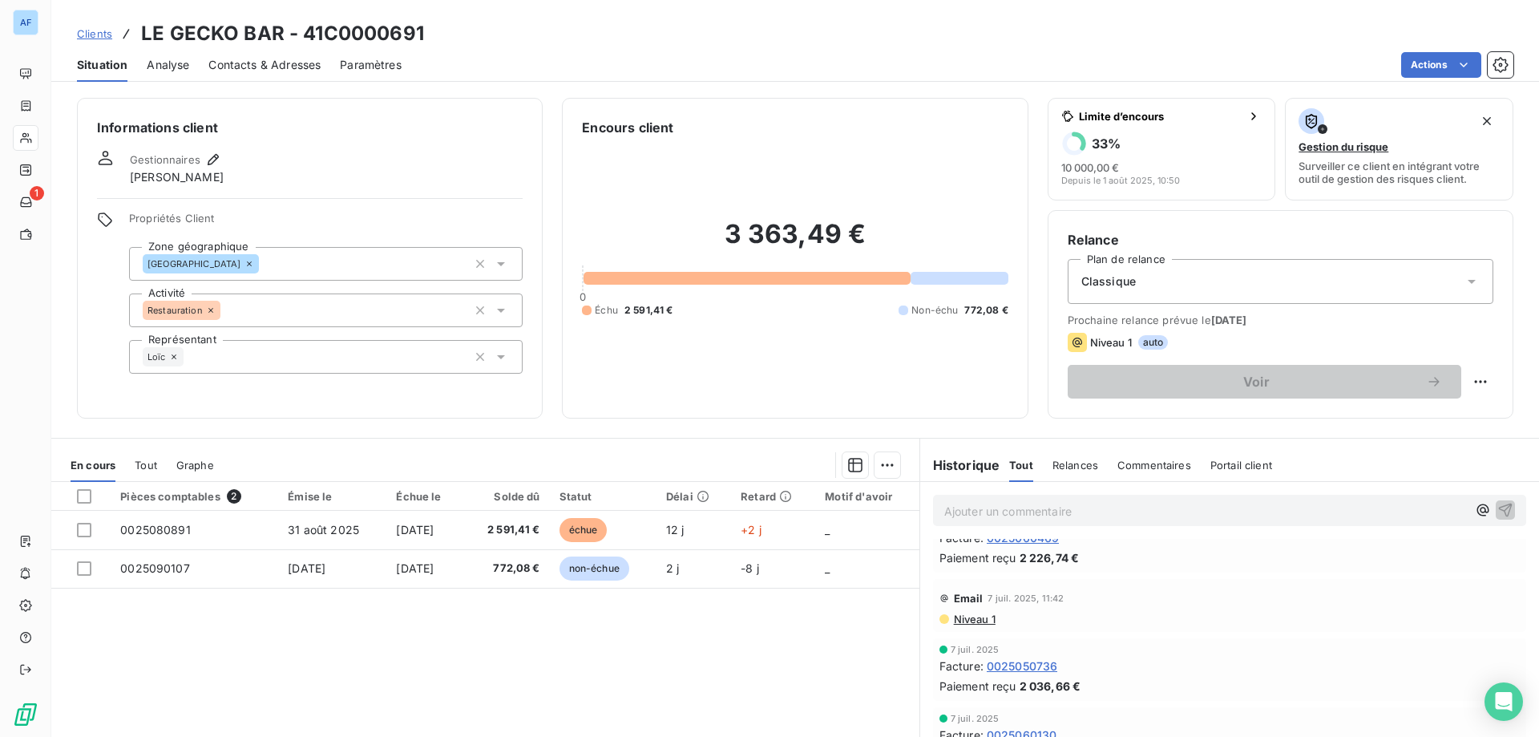
scroll to position [1149, 0]
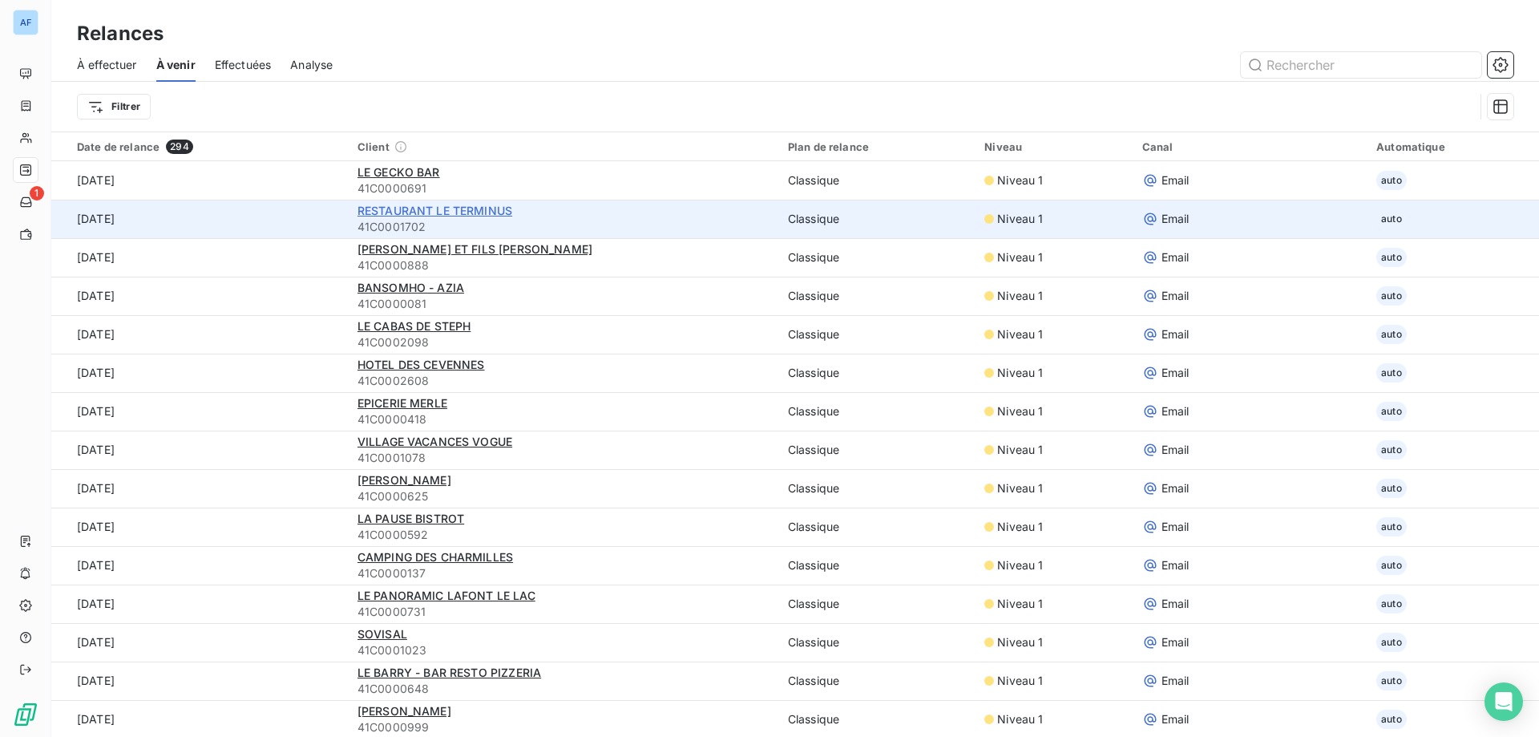
click at [414, 208] on span "RESTAURANT LE TERMINUS" at bounding box center [434, 211] width 155 height 14
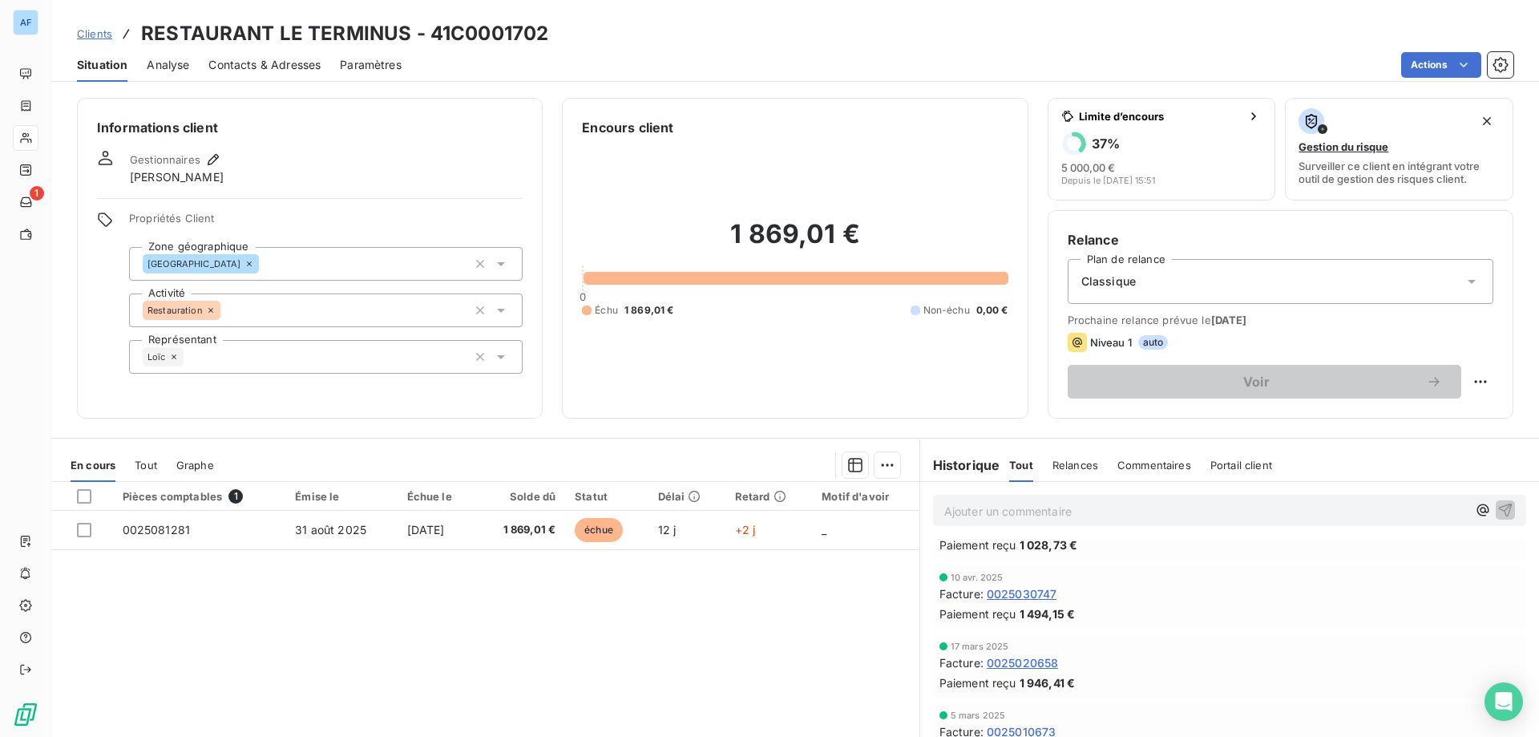
scroll to position [102, 0]
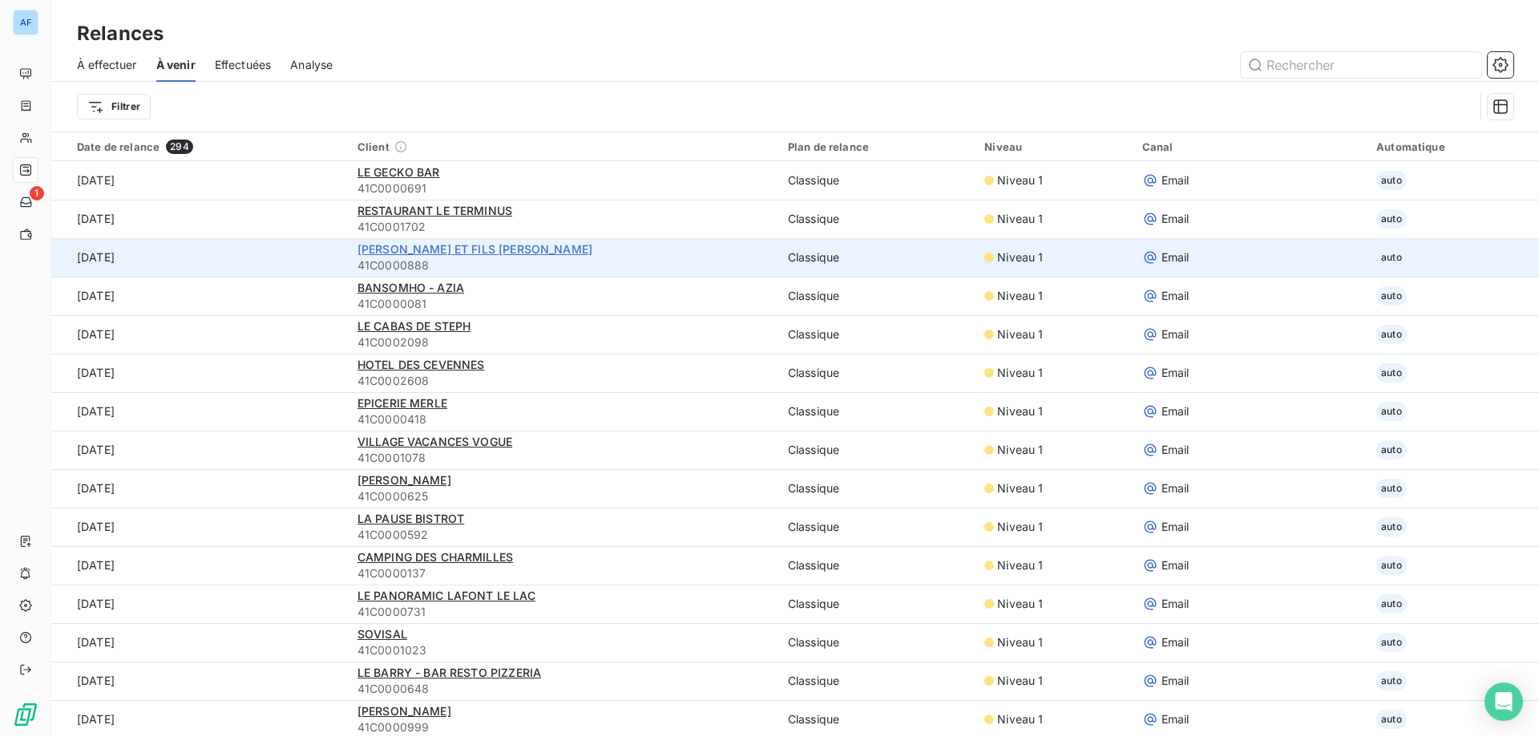
click at [423, 248] on span "[PERSON_NAME] ET FILS [PERSON_NAME]" at bounding box center [474, 249] width 235 height 14
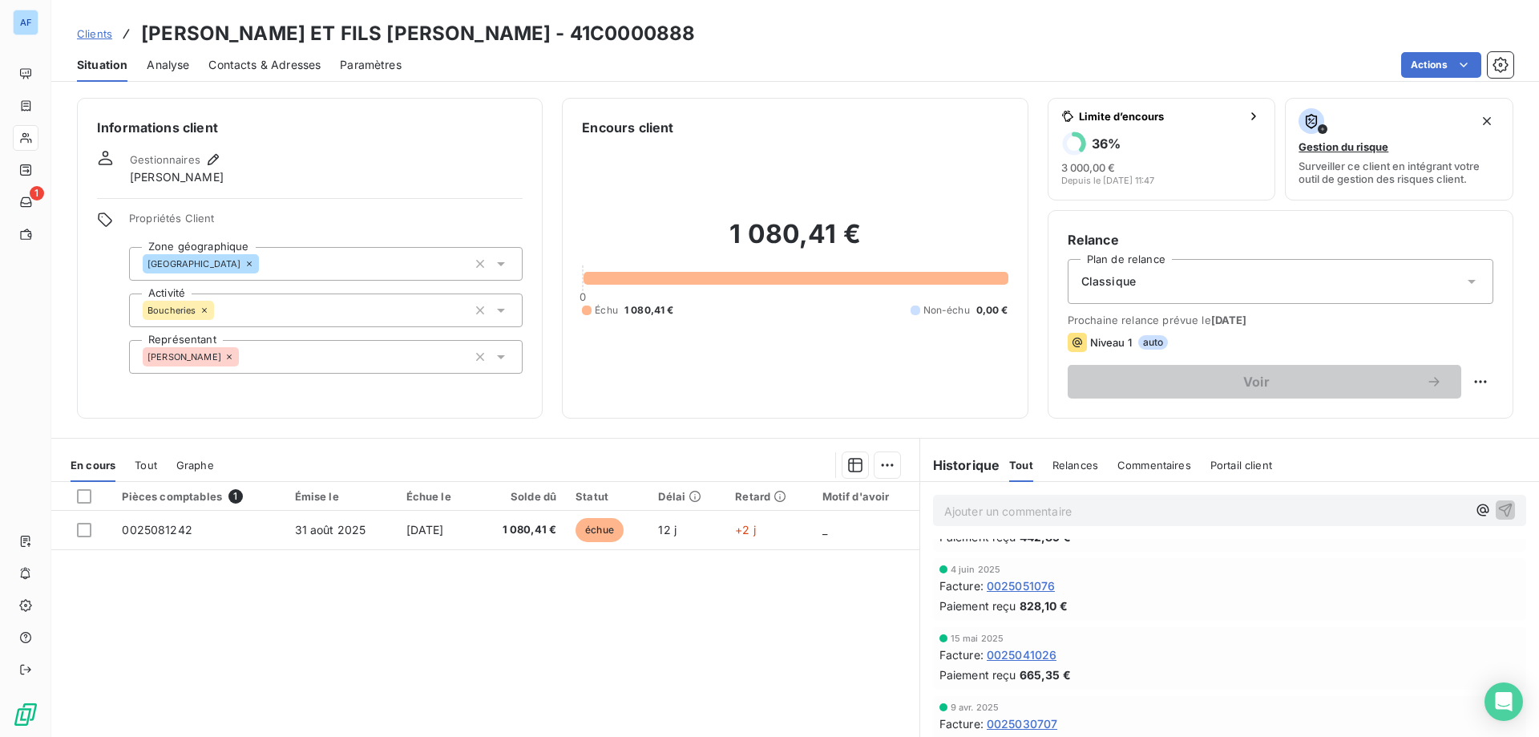
scroll to position [370, 0]
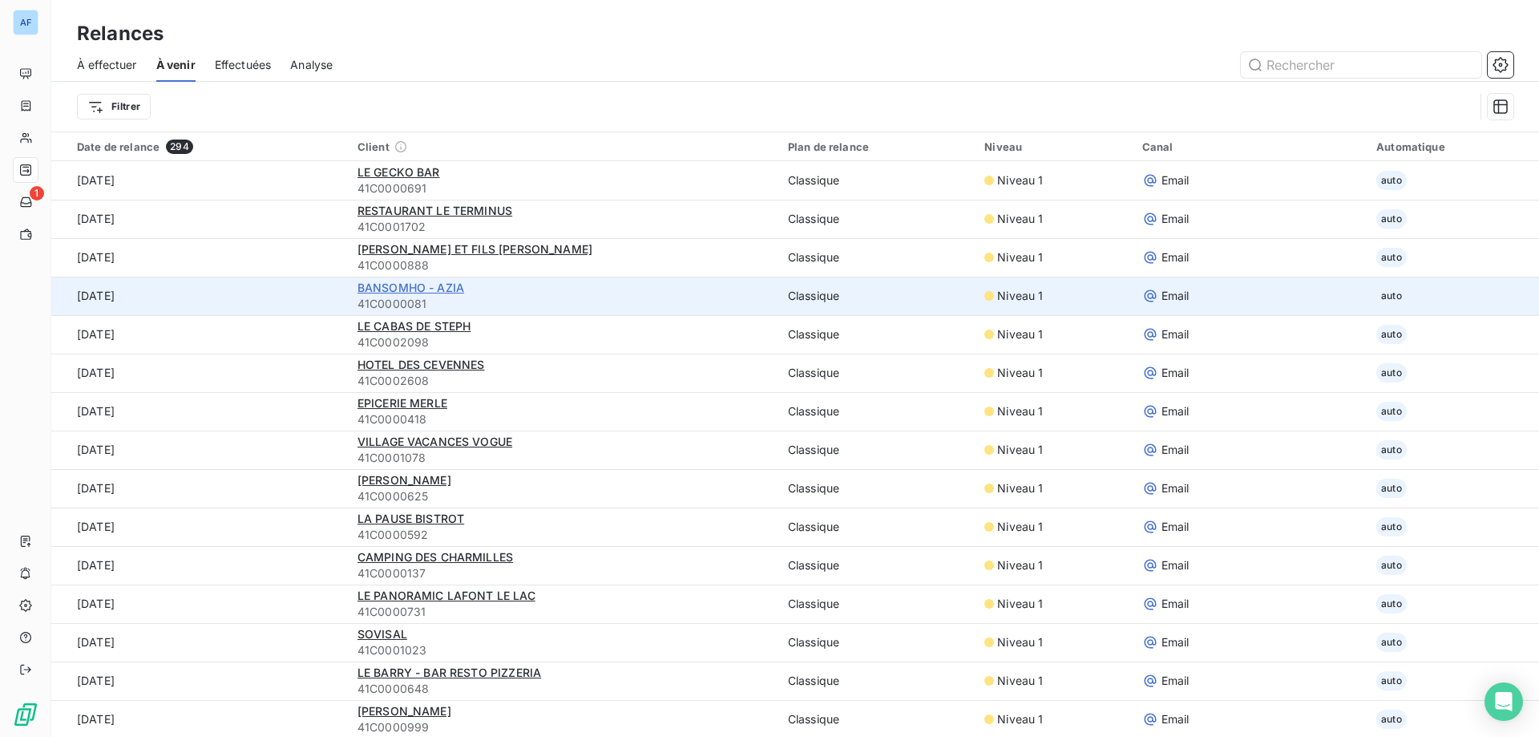
click at [409, 287] on span "BANSOMHO - AZIA" at bounding box center [410, 288] width 107 height 14
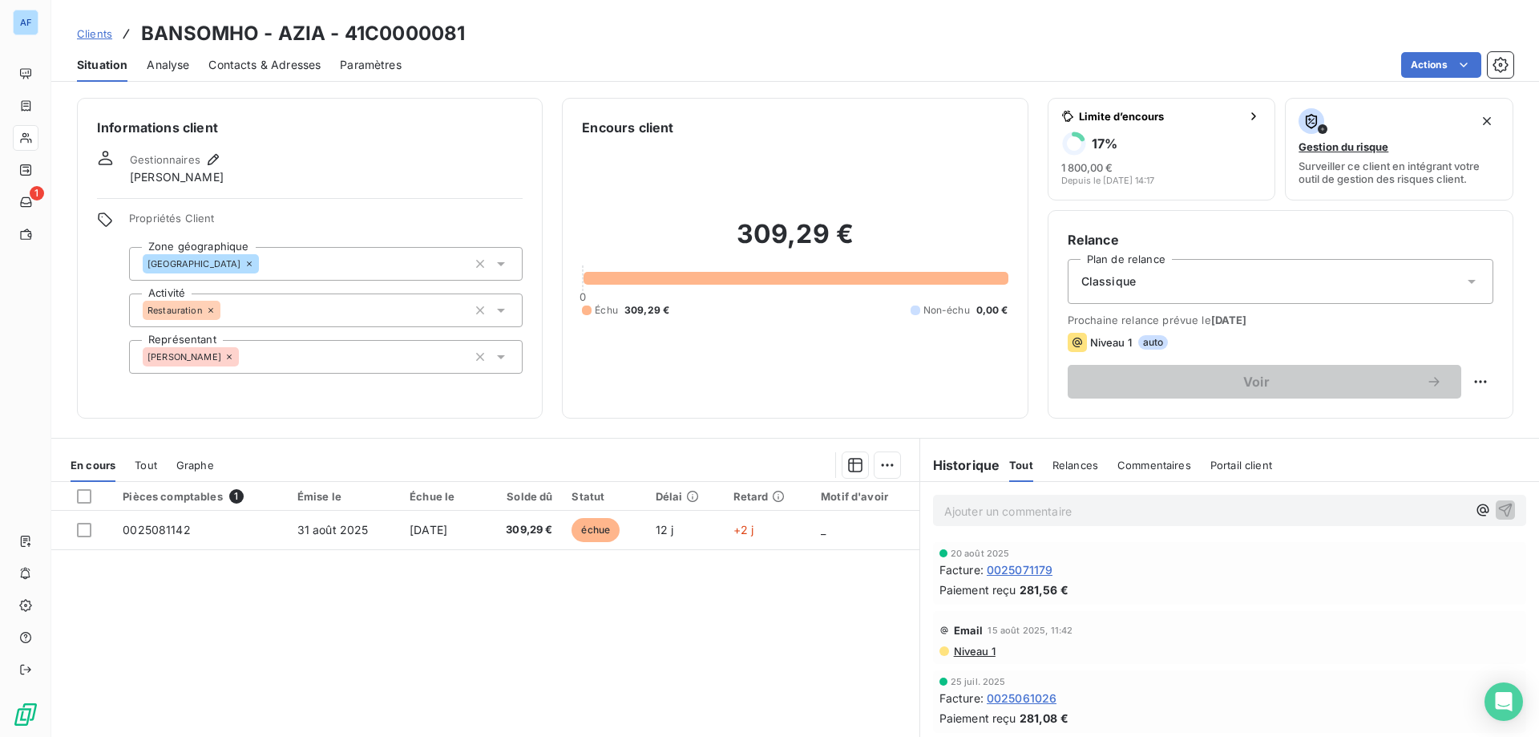
scroll to position [223, 0]
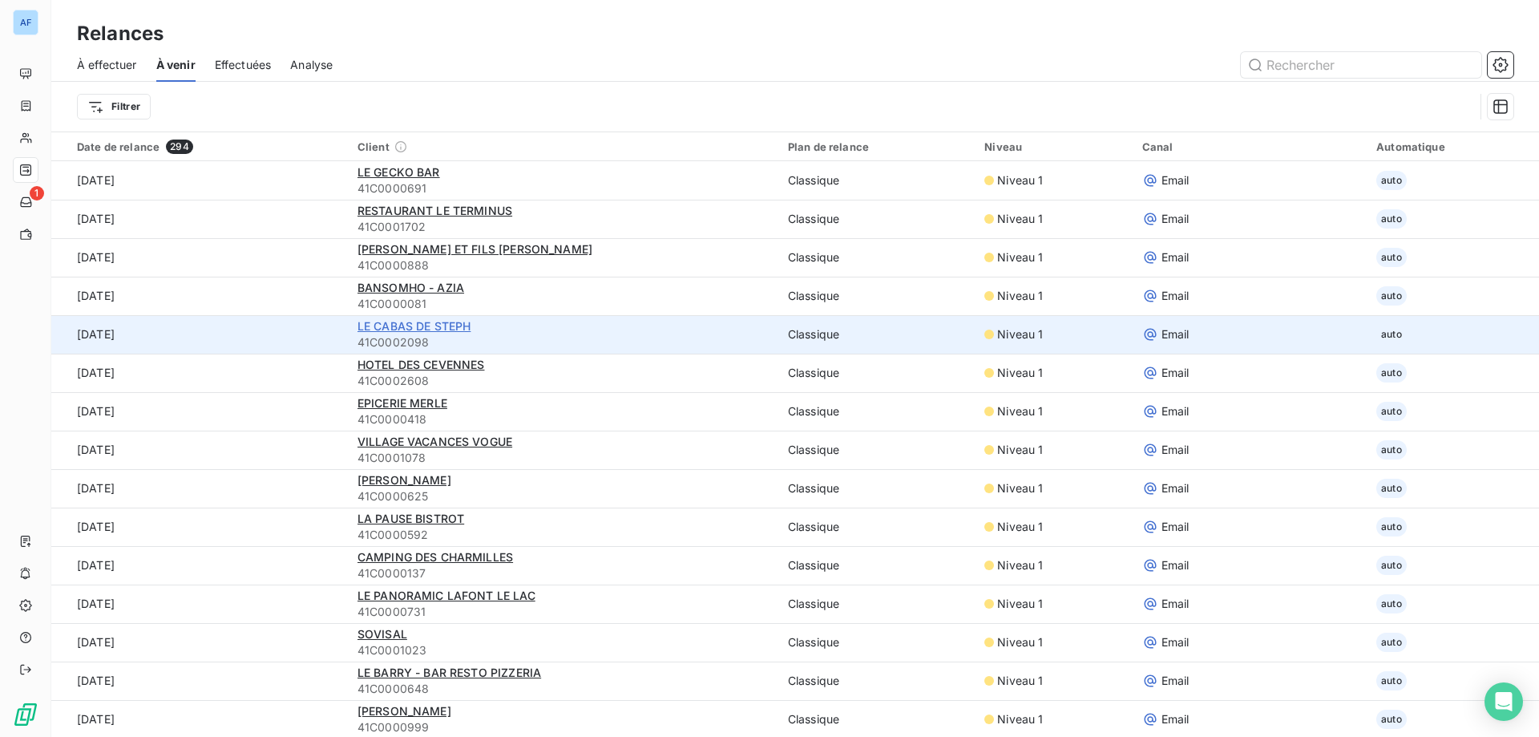
click at [448, 327] on span "LE CABAS DE STEPH" at bounding box center [414, 326] width 114 height 14
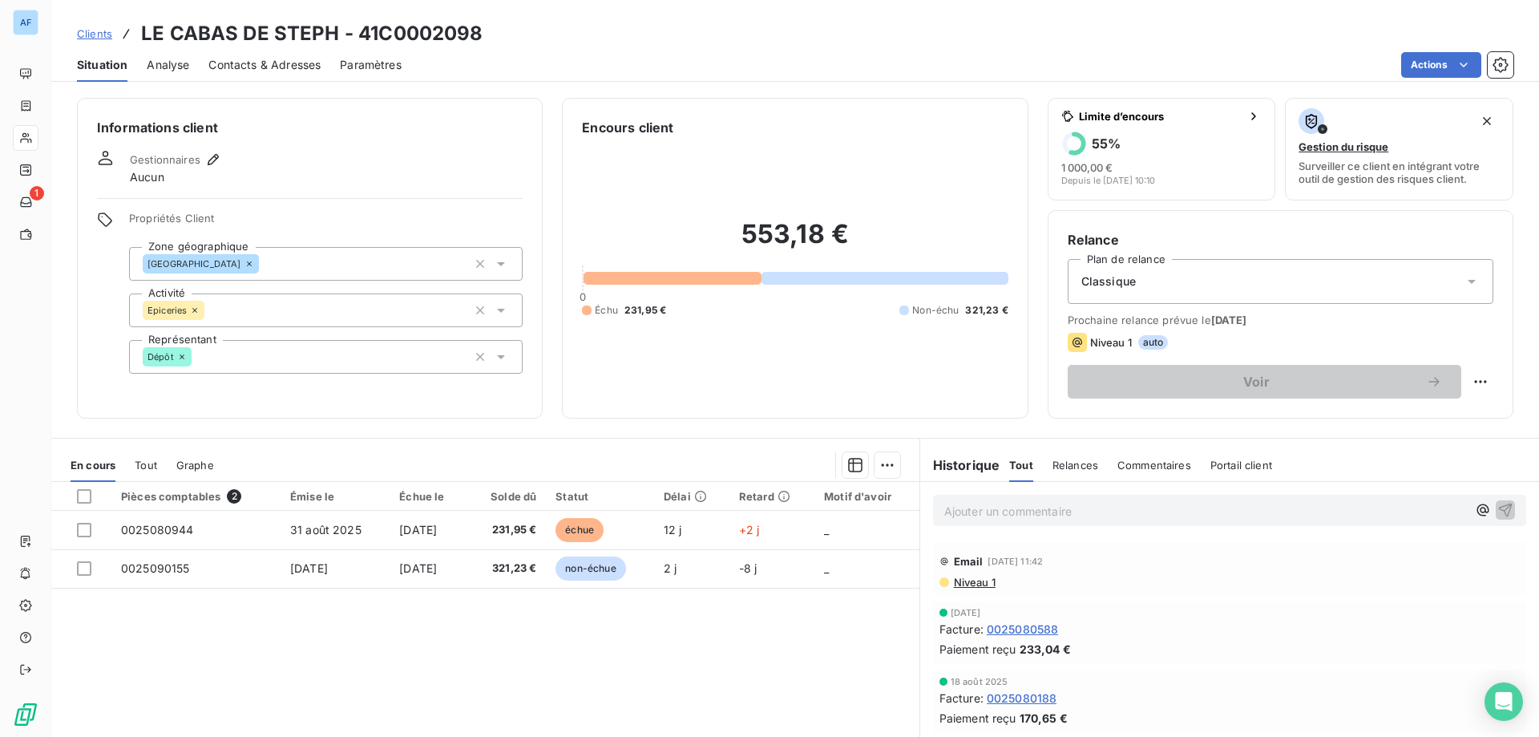
scroll to position [561, 0]
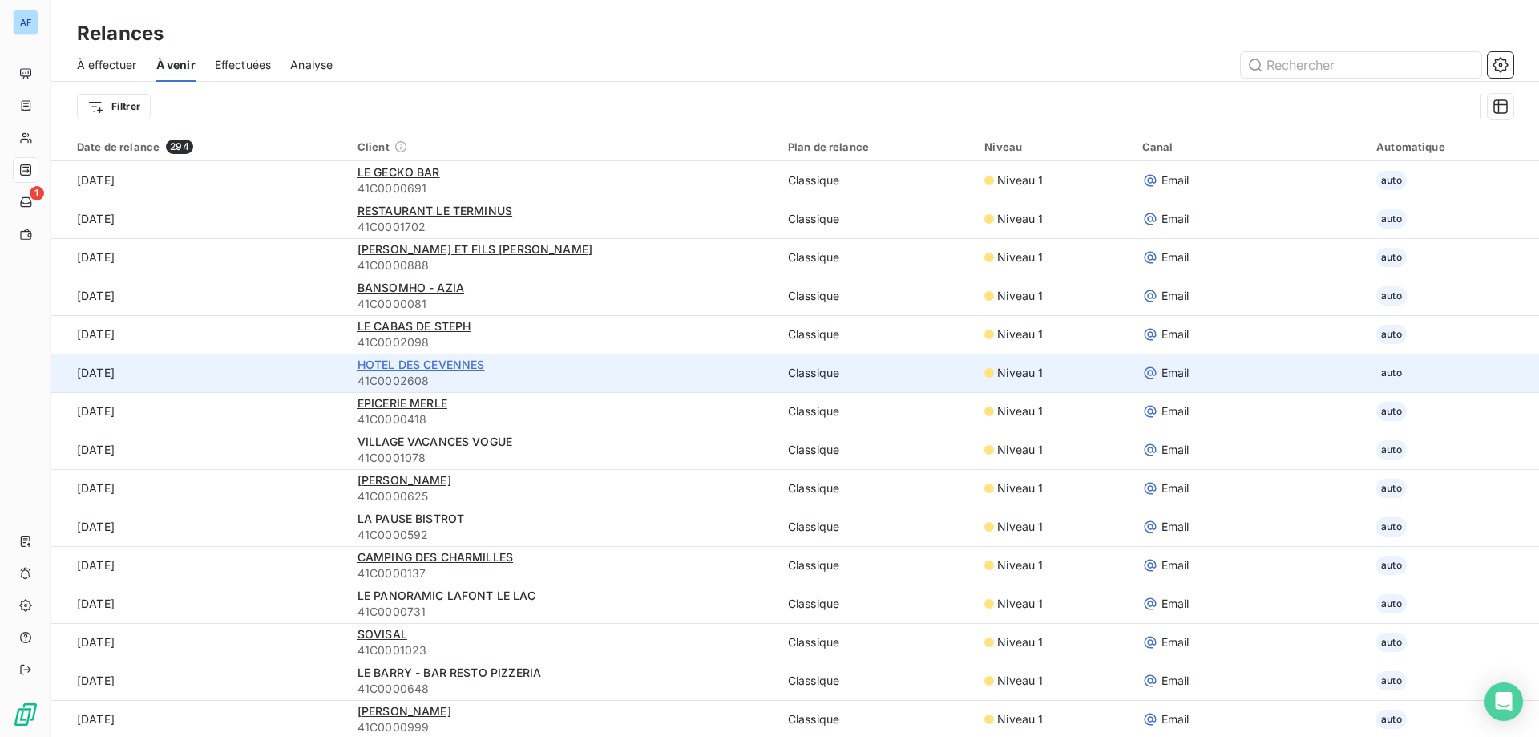
click at [404, 367] on span "HOTEL DES CEVENNES" at bounding box center [420, 364] width 127 height 14
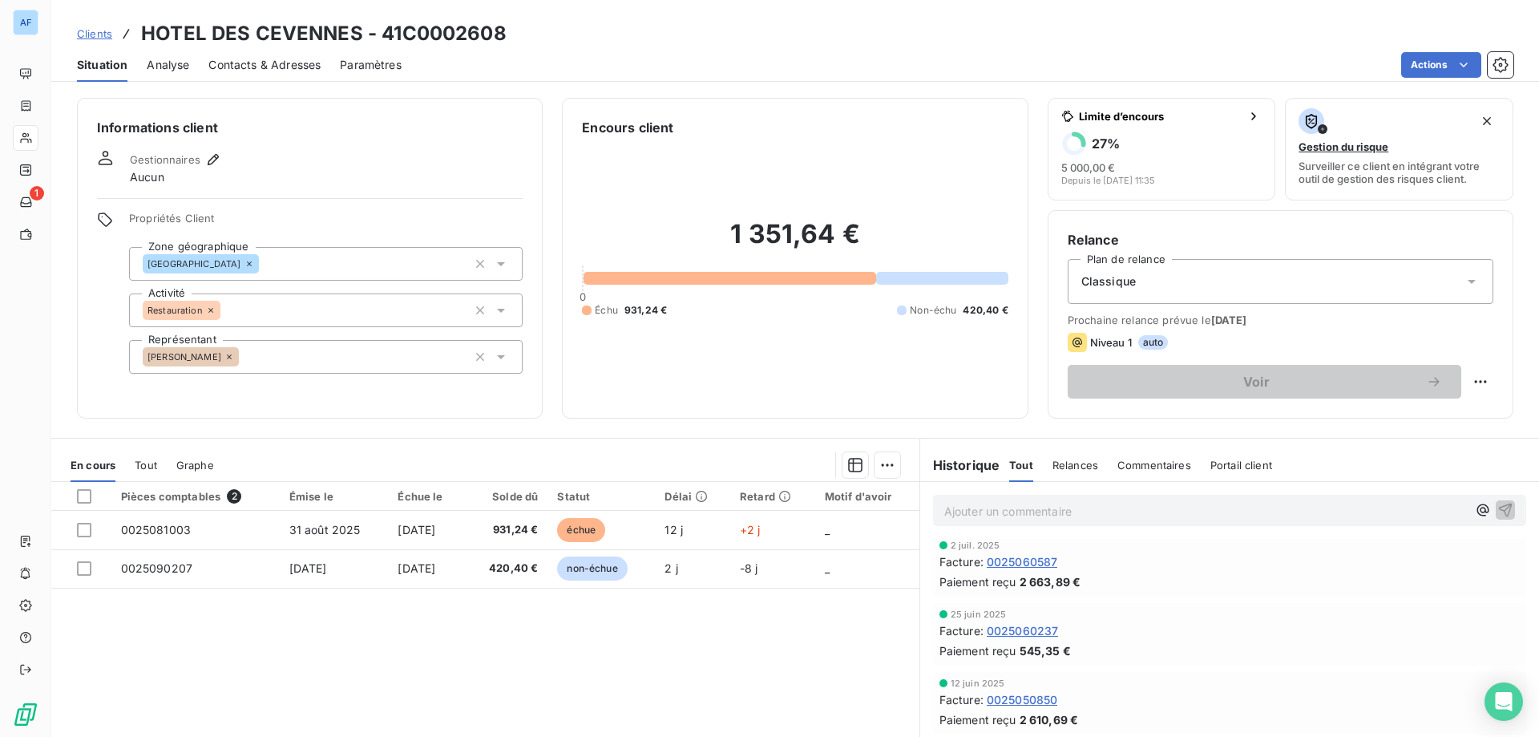
scroll to position [561, 0]
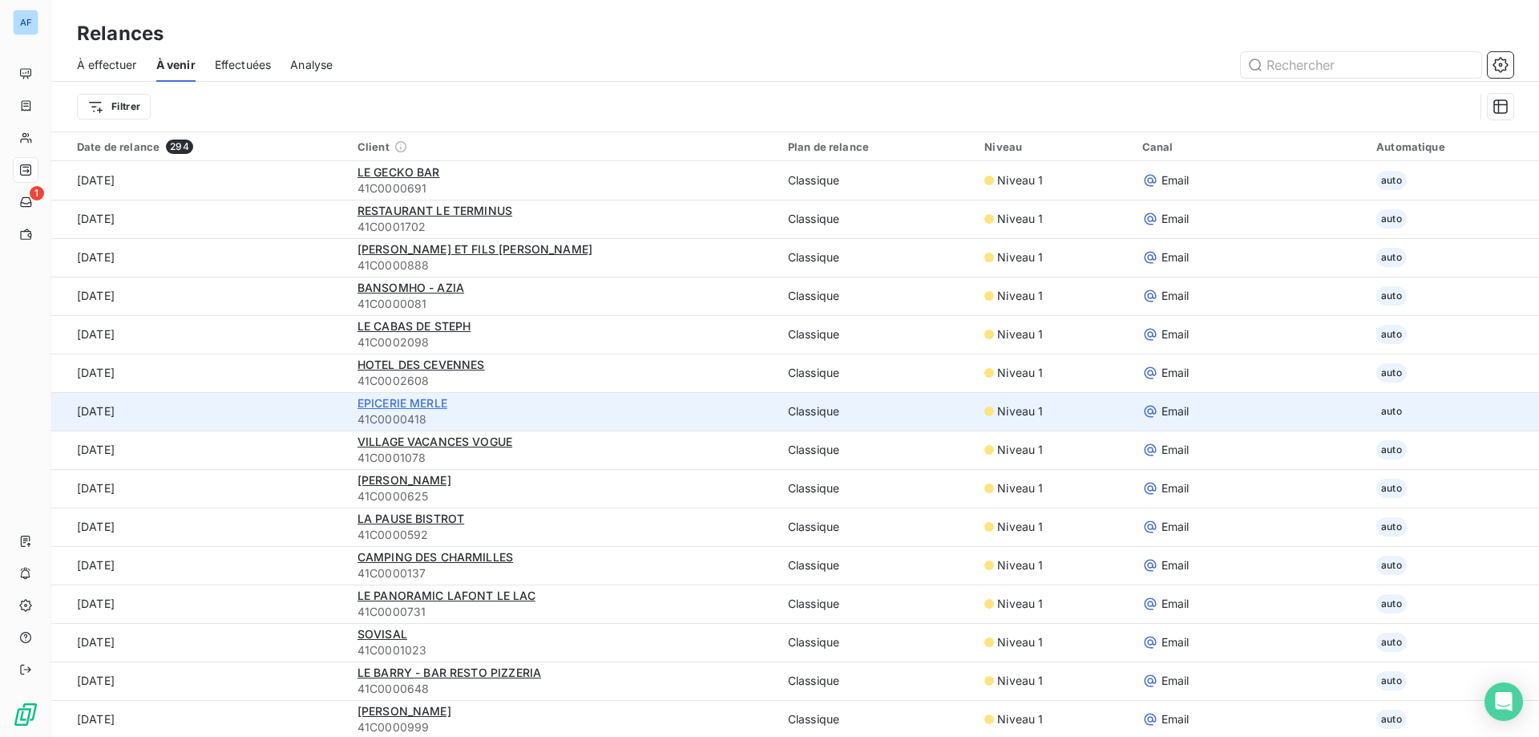
click at [410, 406] on span "EPICERIE MERLE" at bounding box center [402, 403] width 90 height 14
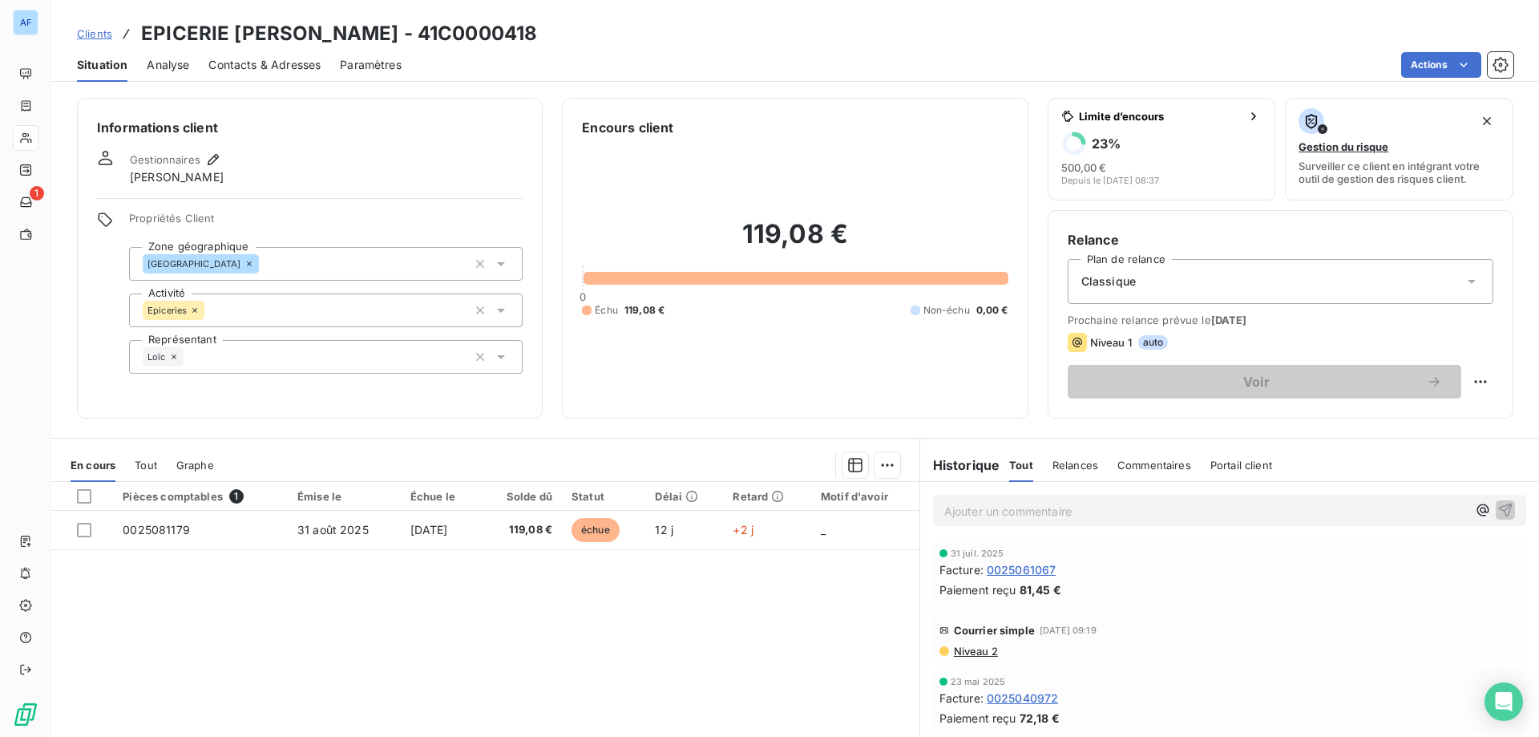
scroll to position [102, 0]
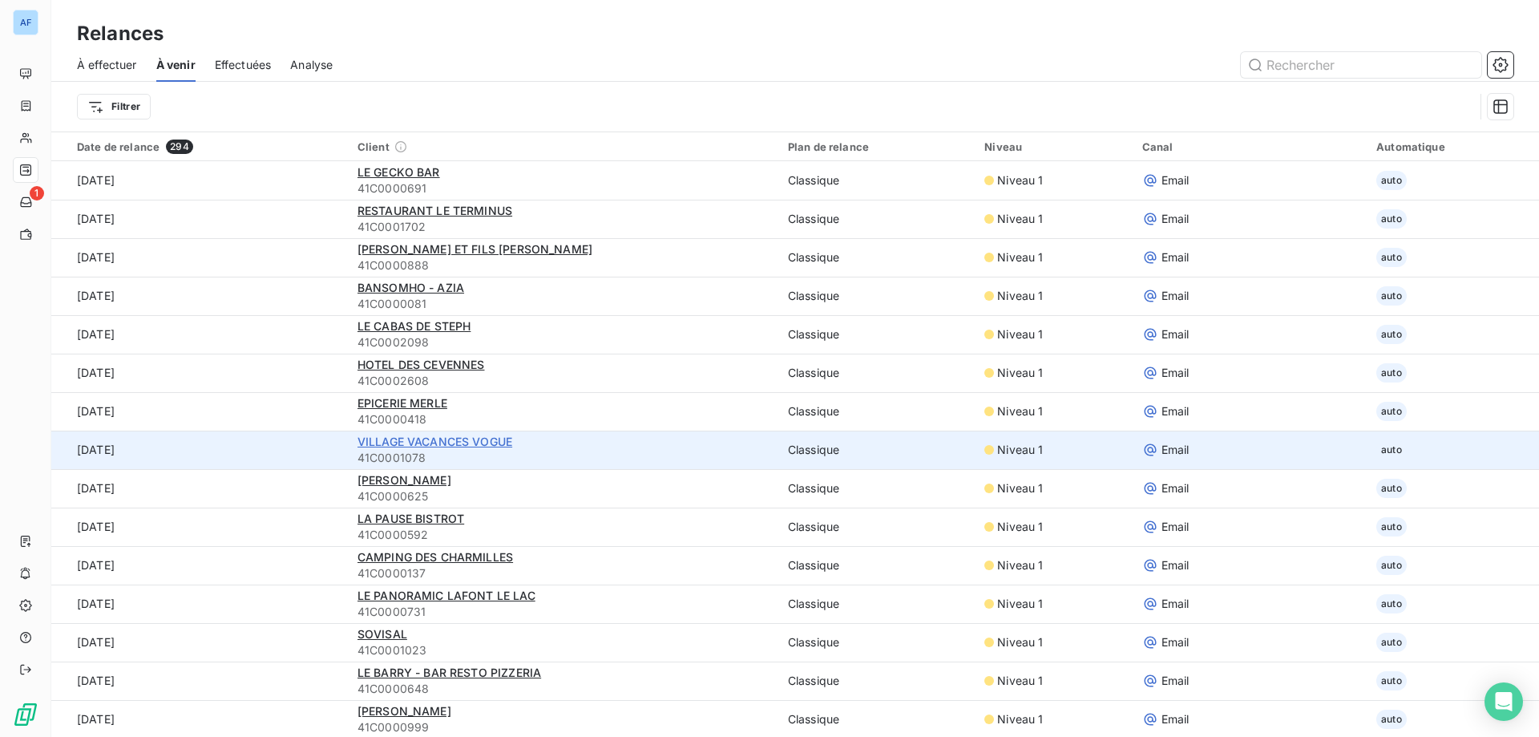
click at [426, 436] on span "VILLAGE VACANCES VOGUE" at bounding box center [434, 441] width 155 height 14
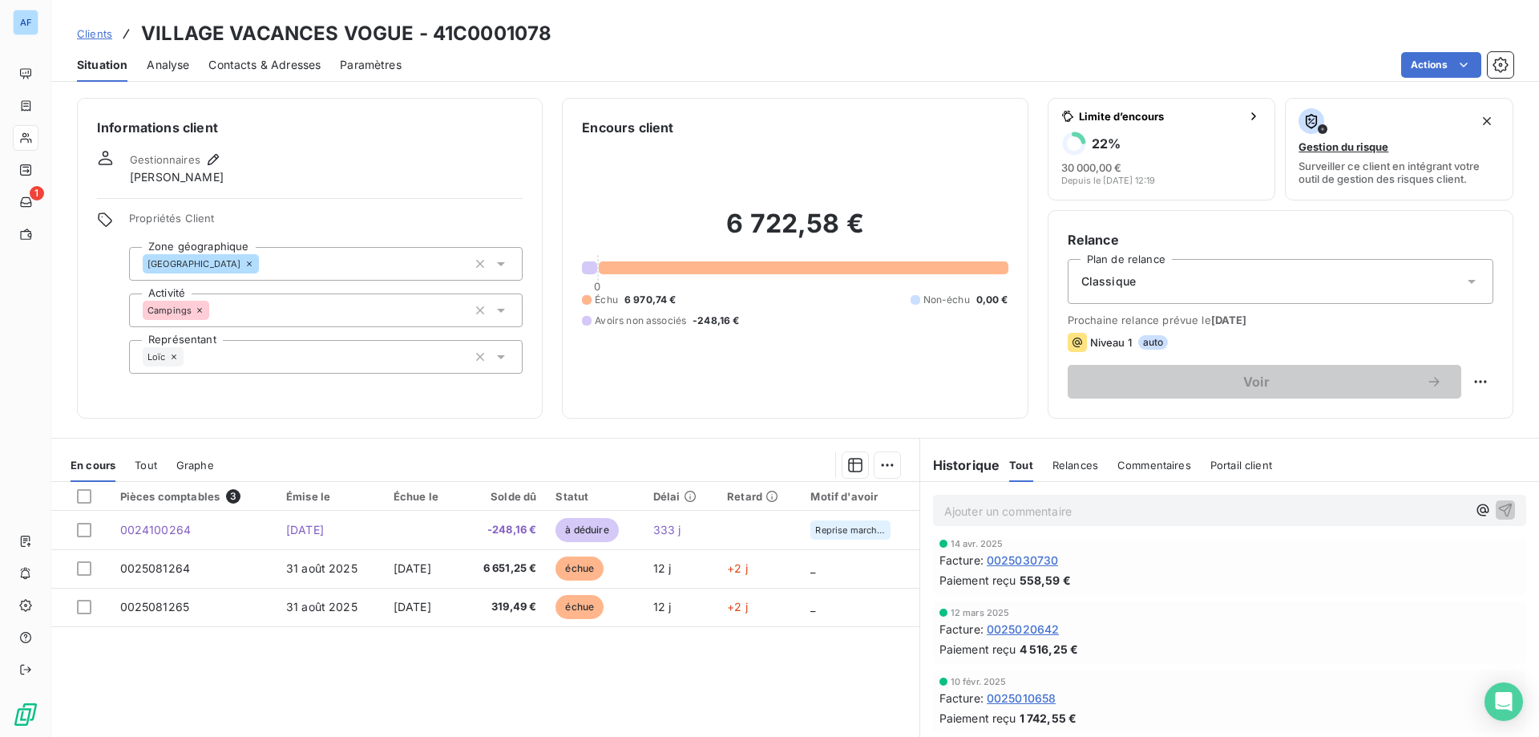
scroll to position [596, 0]
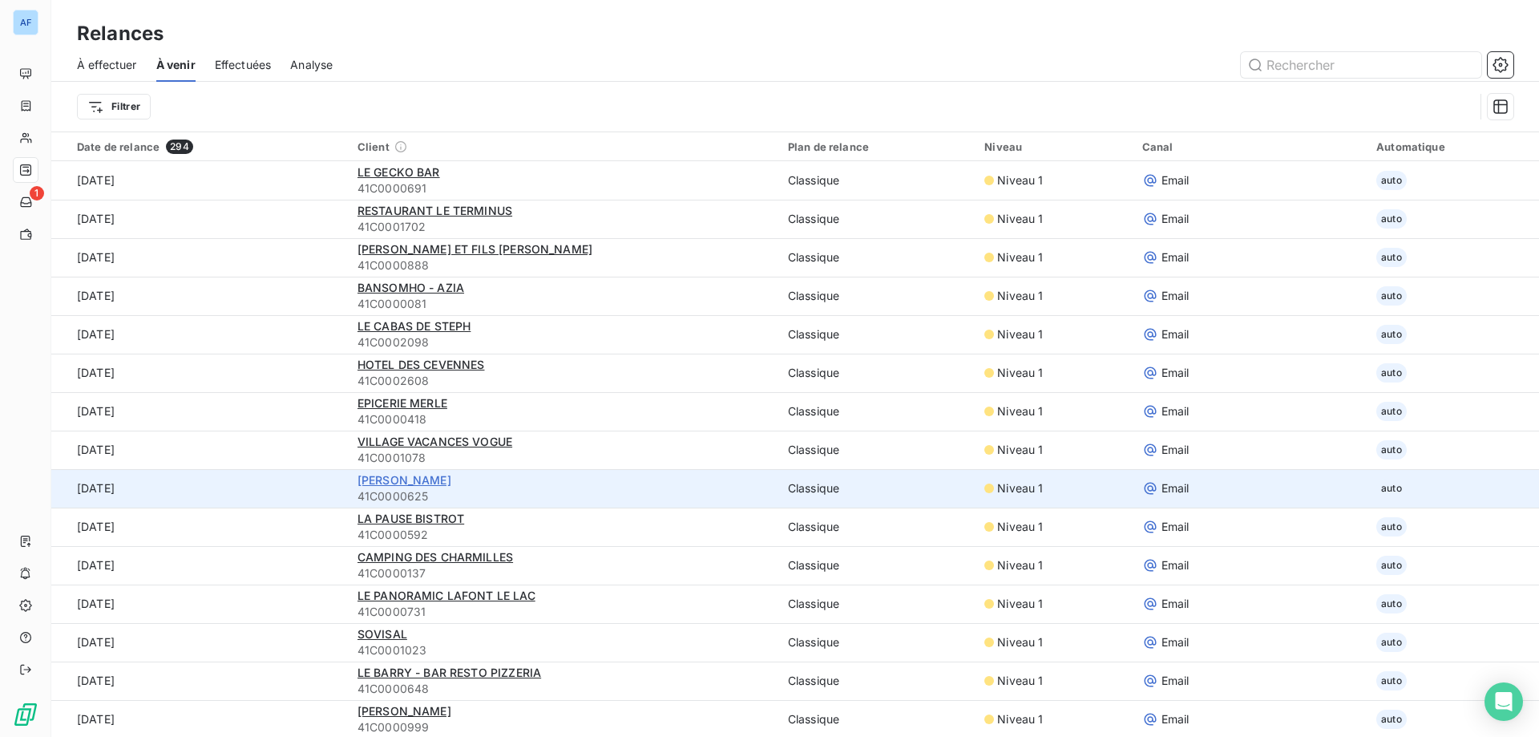
click at [406, 478] on span "[PERSON_NAME]" at bounding box center [404, 480] width 94 height 14
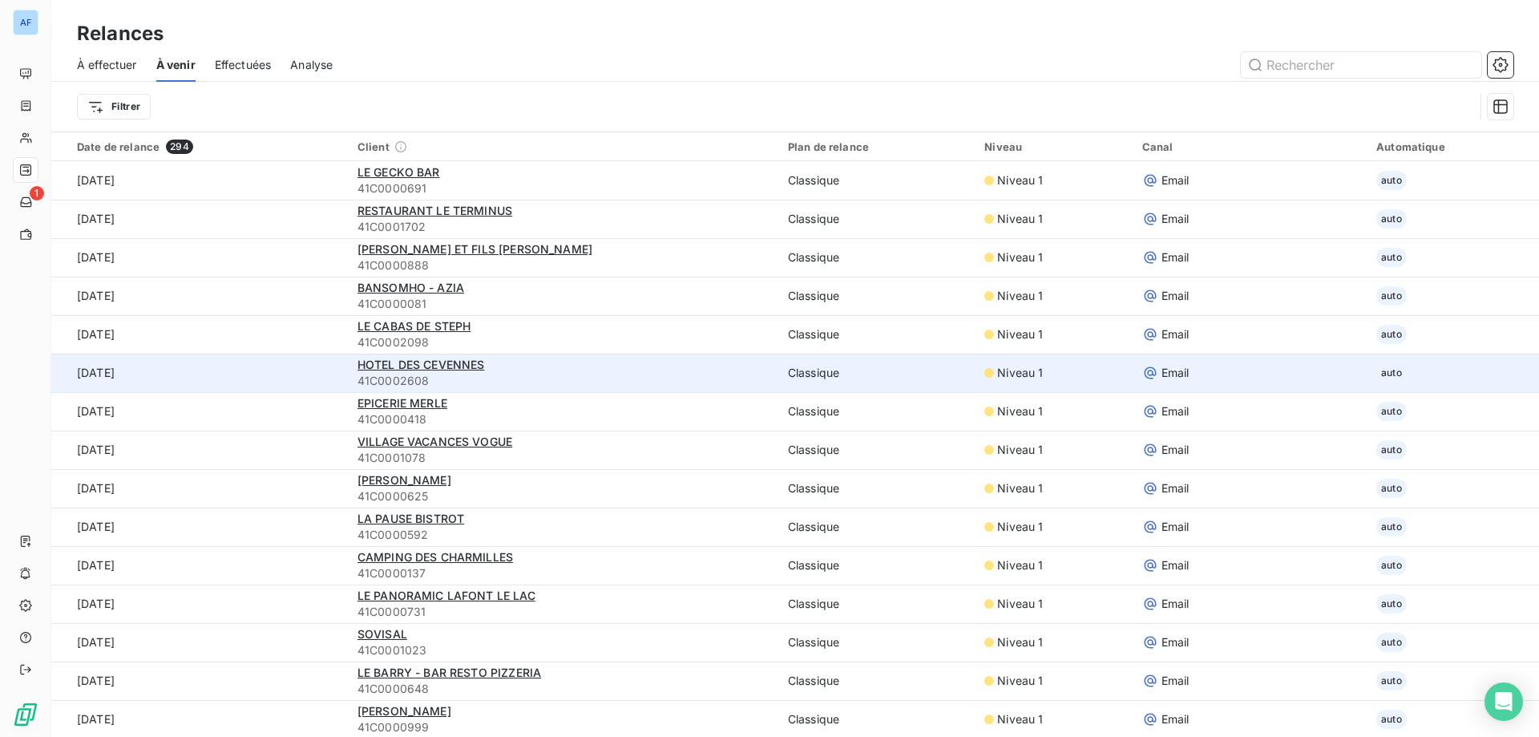
scroll to position [160, 0]
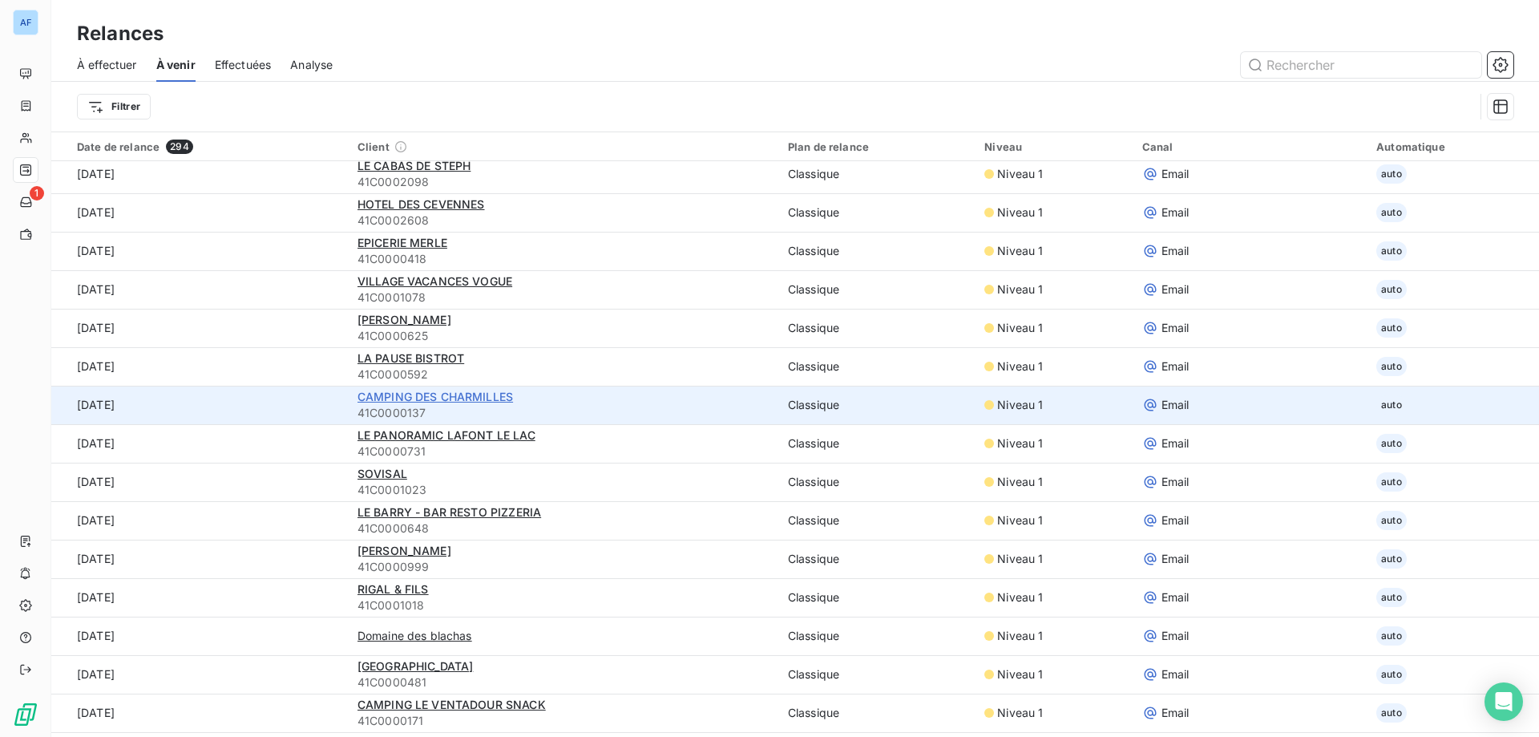
click at [469, 402] on span "CAMPING DES CHARMILLES" at bounding box center [434, 397] width 155 height 14
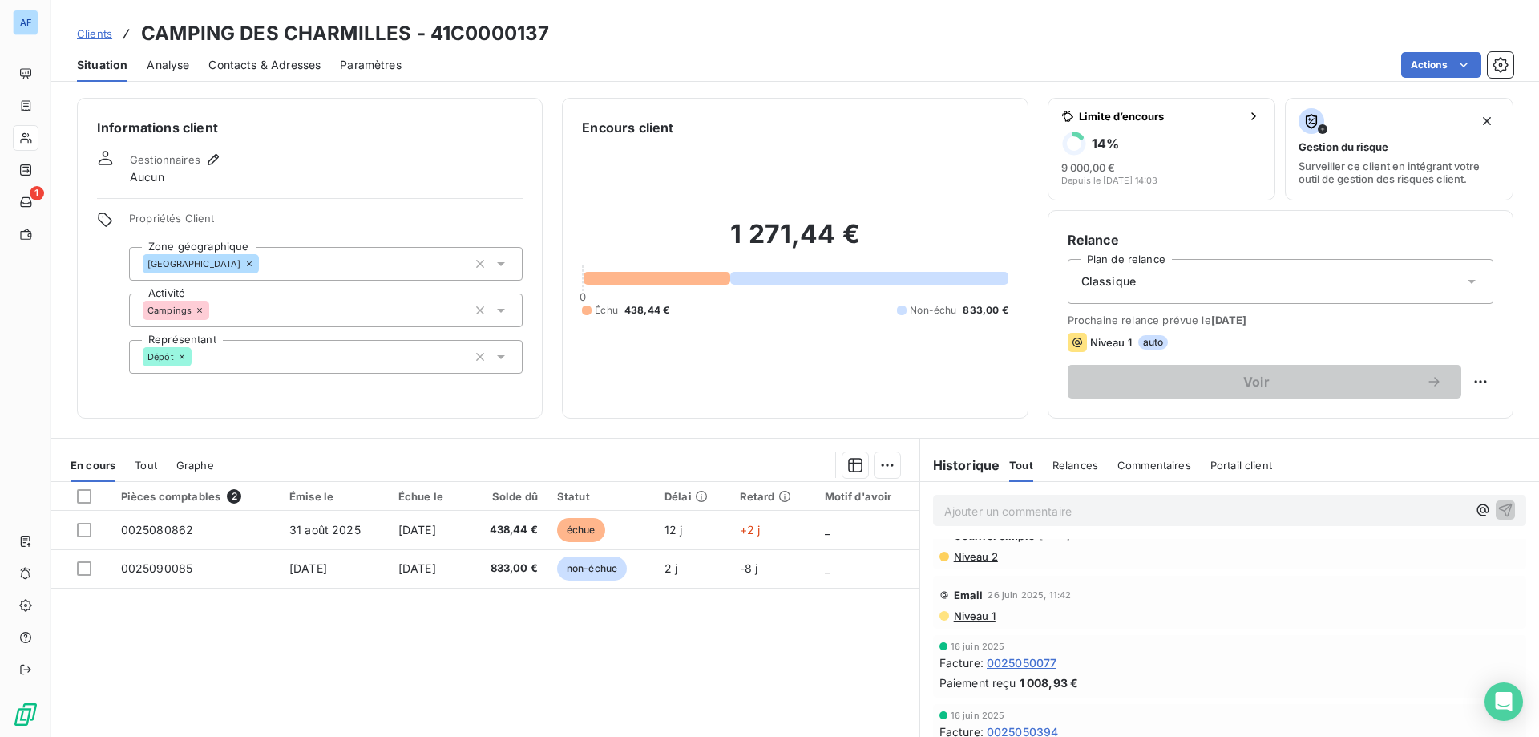
scroll to position [102, 0]
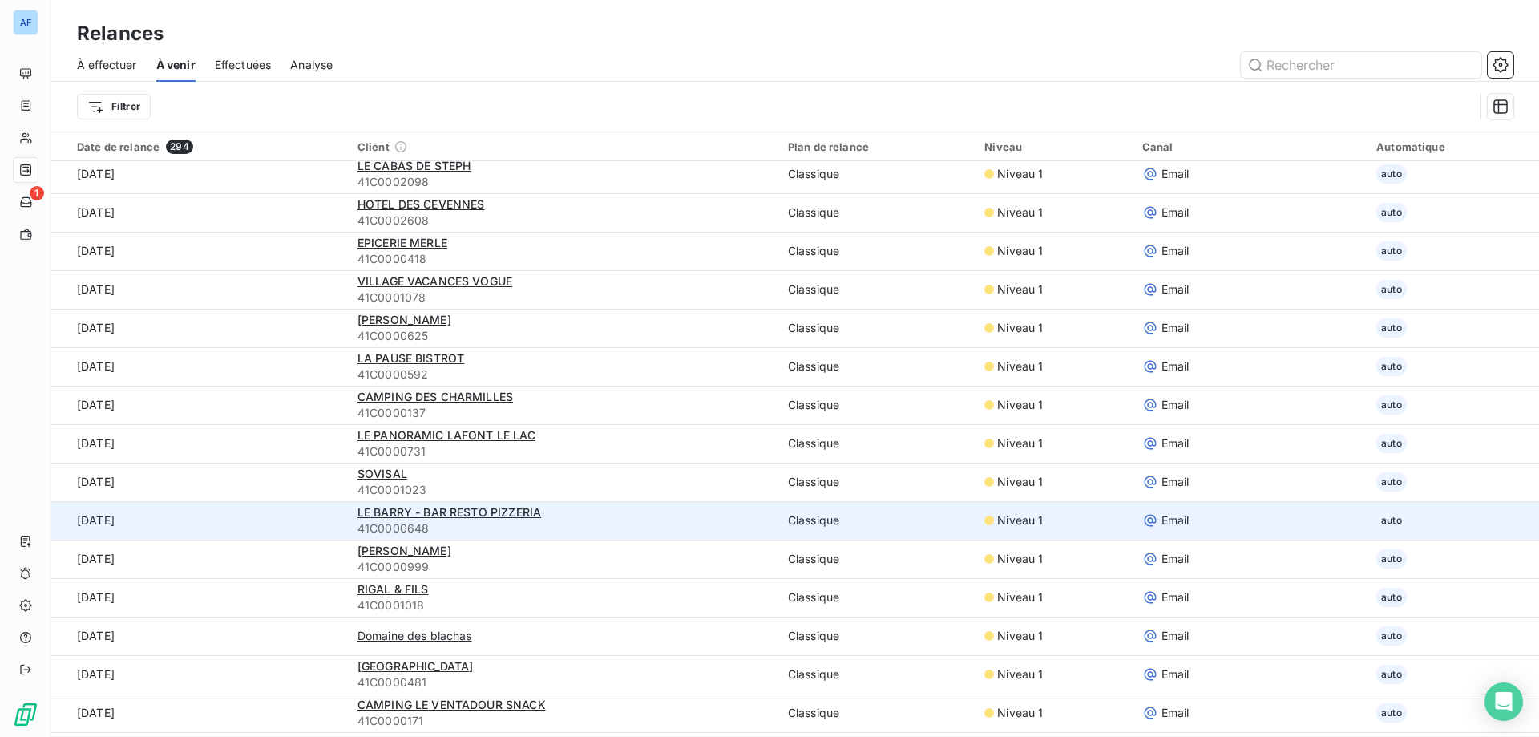
scroll to position [240, 0]
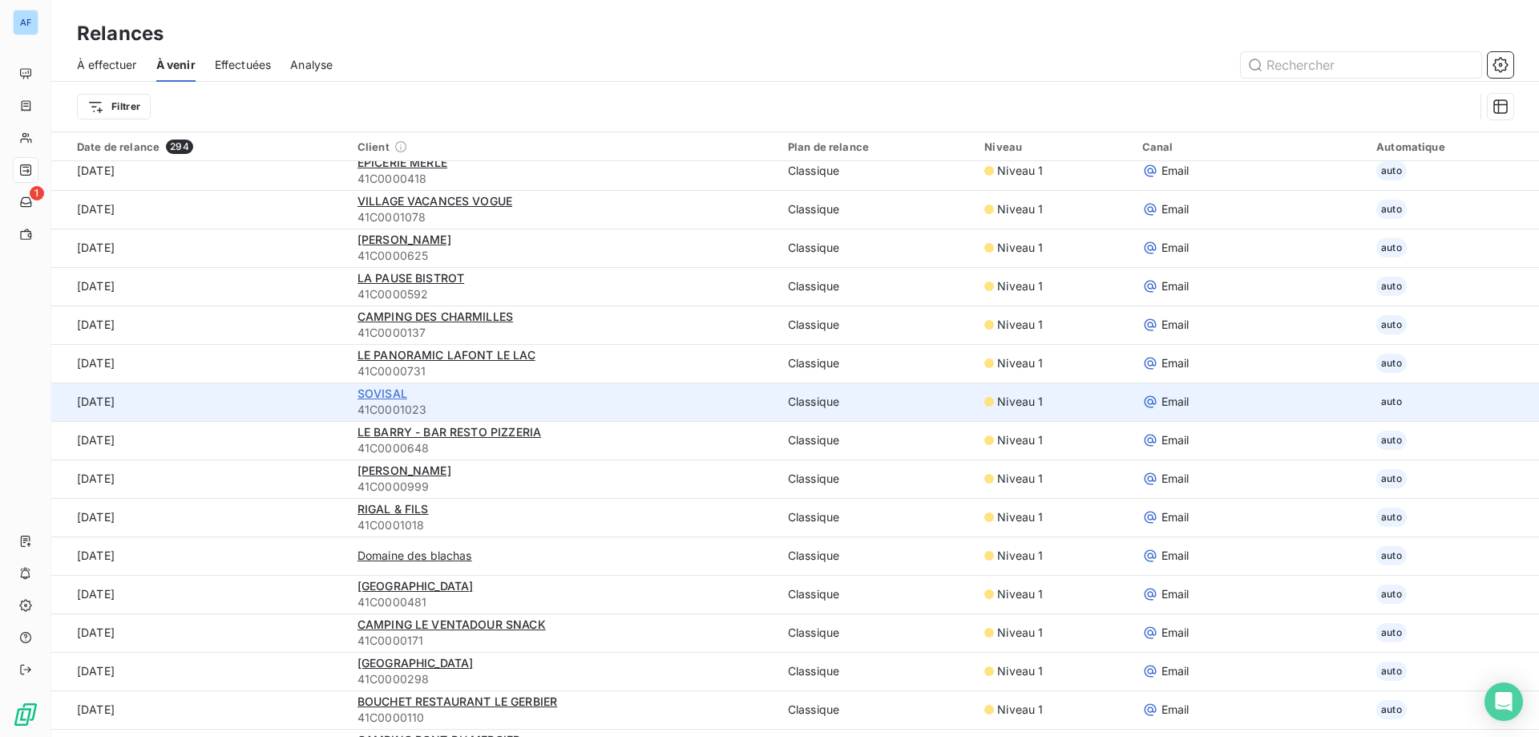
click at [379, 392] on span "SOVISAL" at bounding box center [382, 393] width 50 height 14
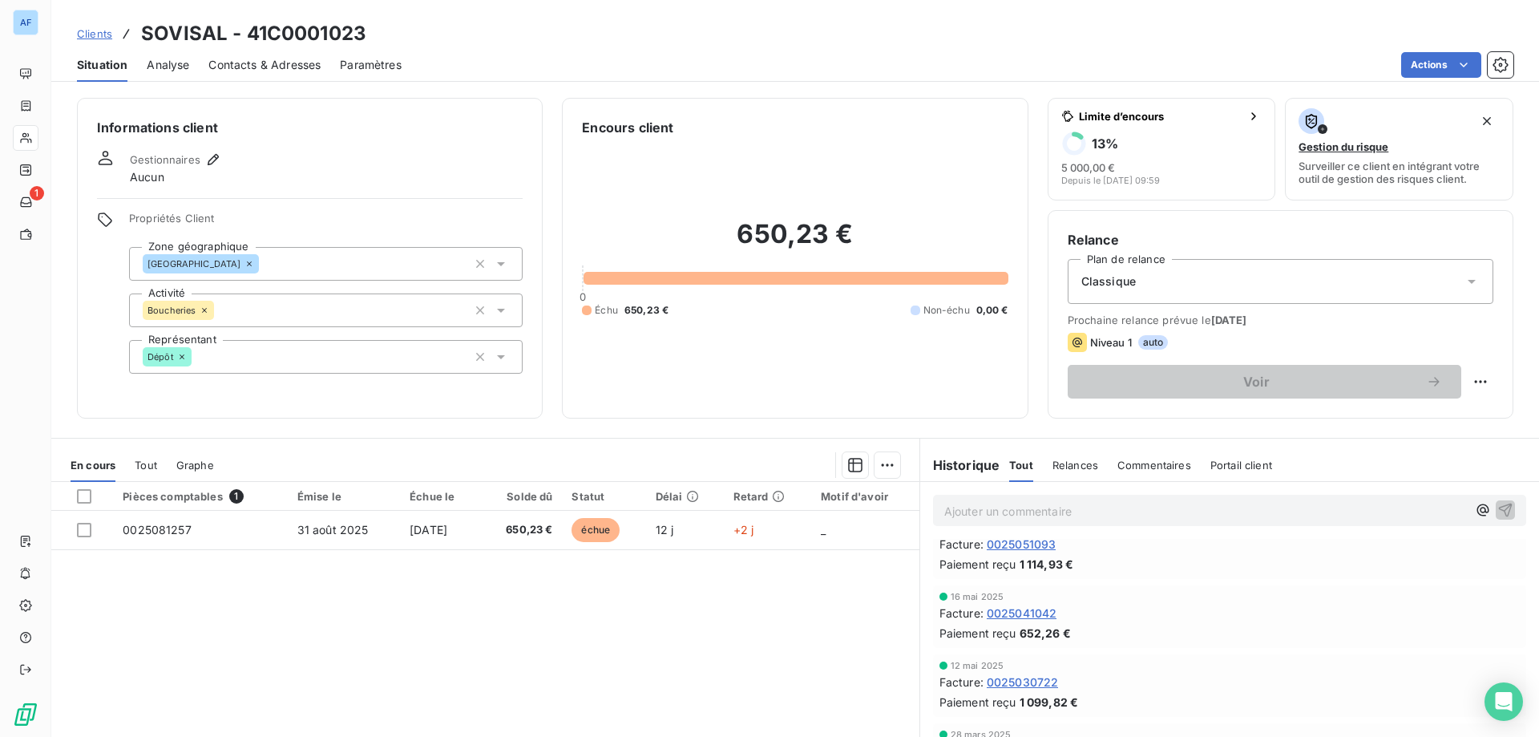
scroll to position [489, 0]
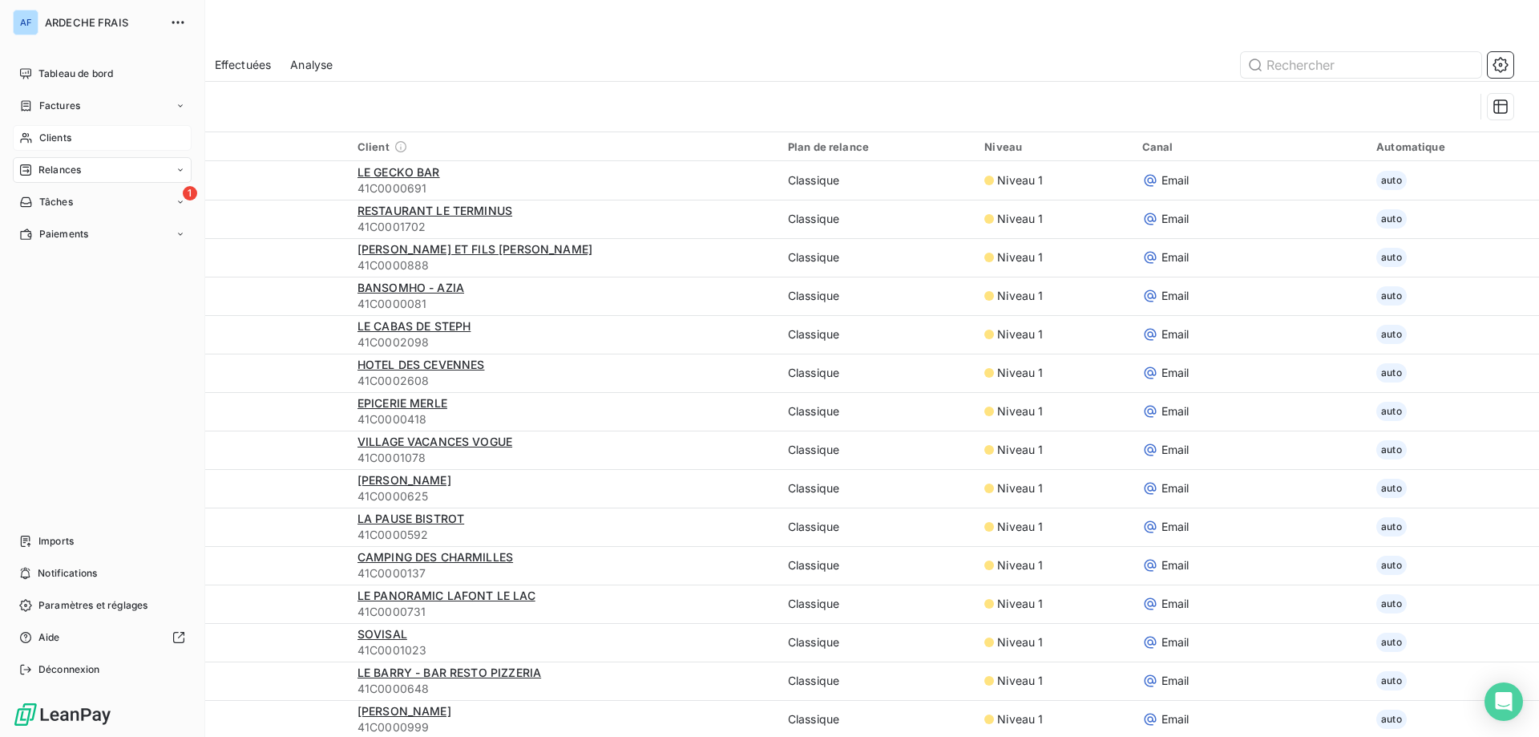
click at [40, 132] on span "Clients" at bounding box center [55, 138] width 32 height 14
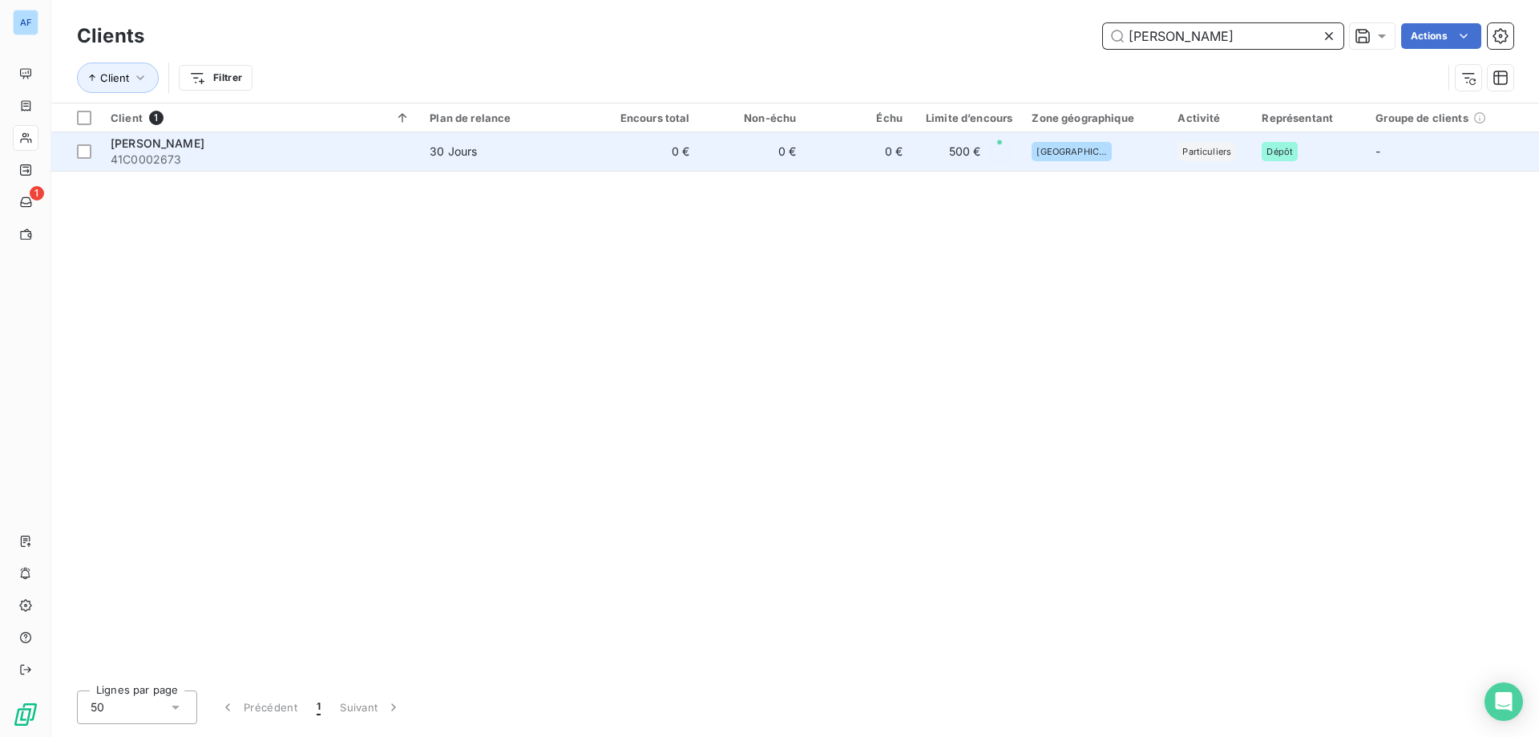
type input "[PERSON_NAME]"
click at [842, 161] on td "0 €" at bounding box center [858, 151] width 107 height 38
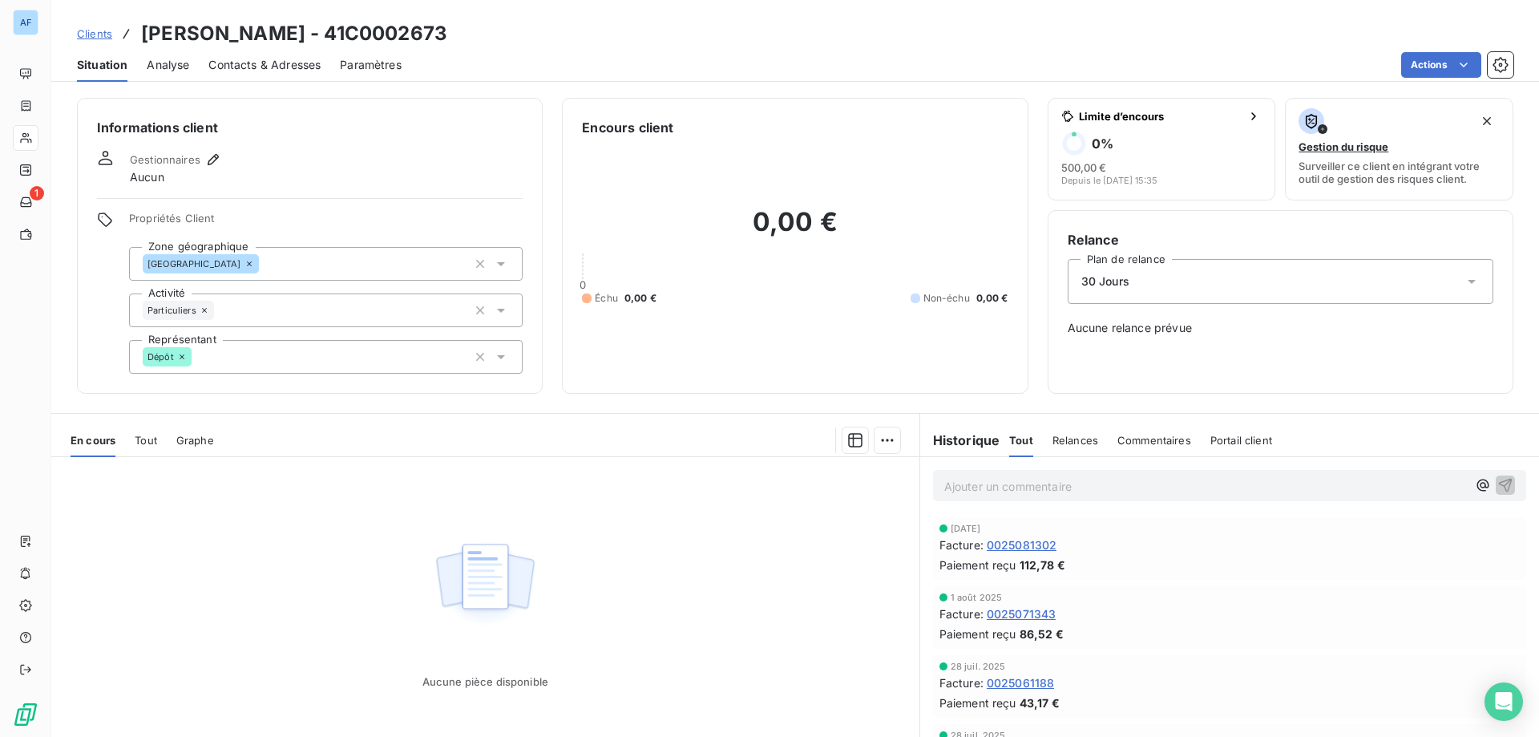
click at [134, 430] on div "En cours Tout Graphe" at bounding box center [485, 440] width 868 height 34
click at [142, 438] on span "Tout" at bounding box center [146, 440] width 22 height 13
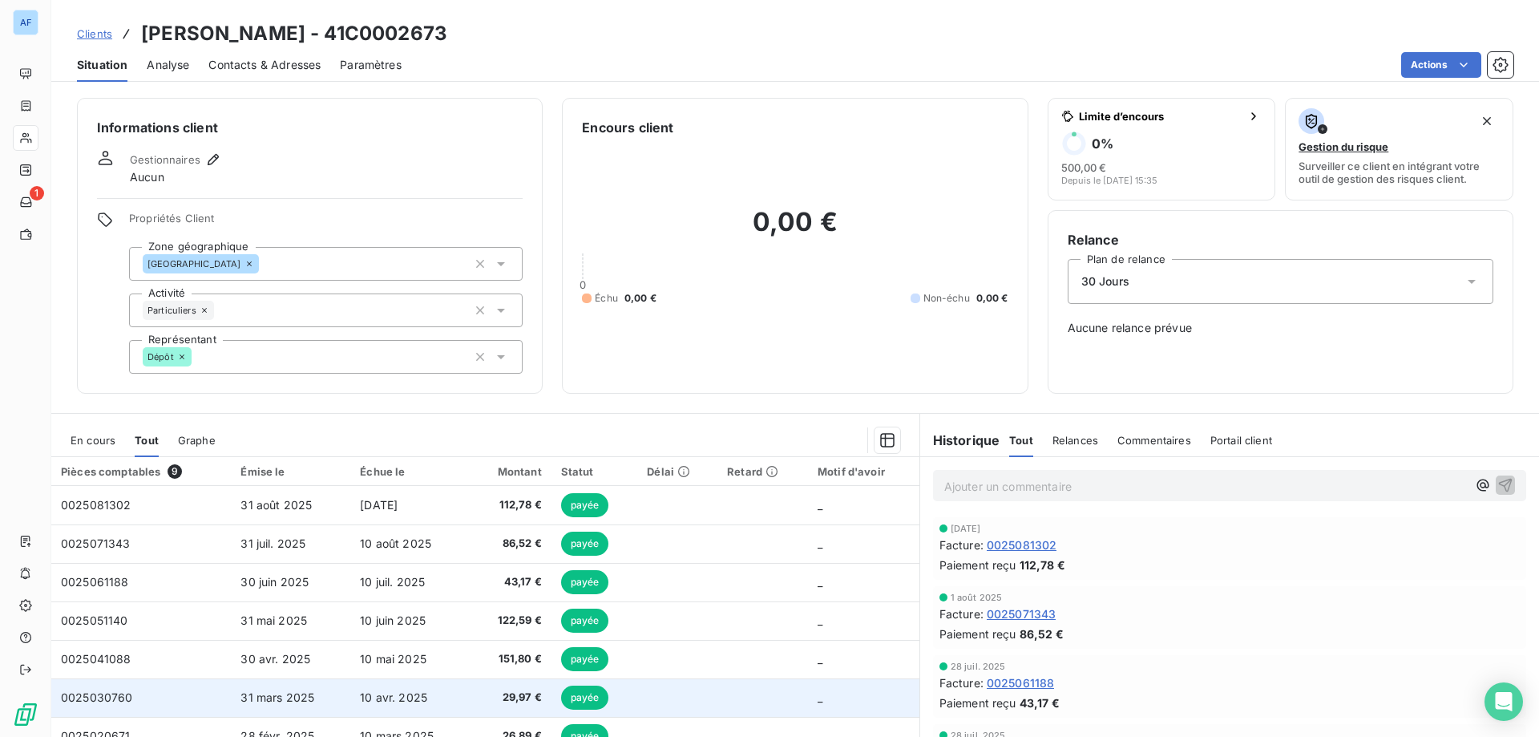
scroll to position [77, 0]
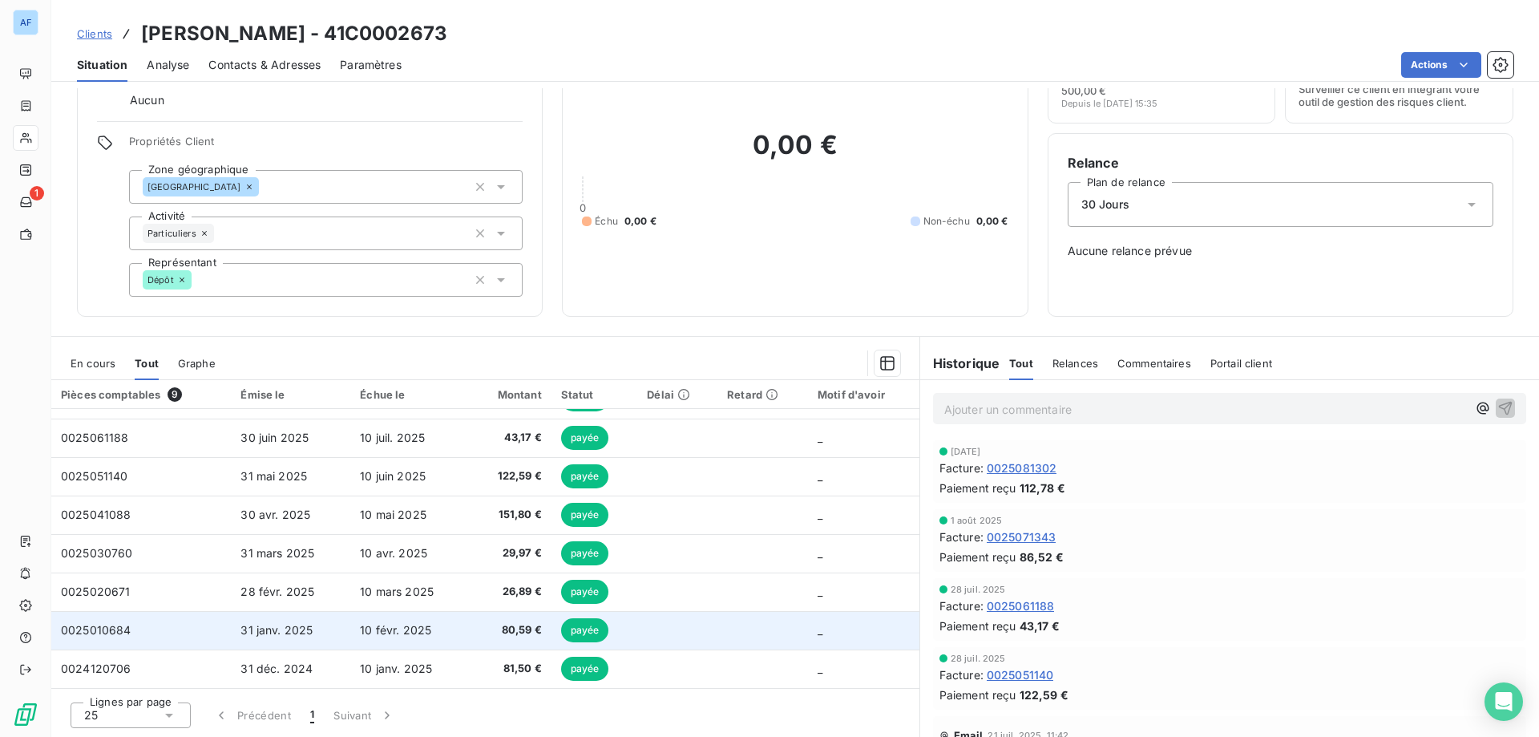
click at [283, 628] on span "31 janv. 2025" at bounding box center [276, 630] width 72 height 14
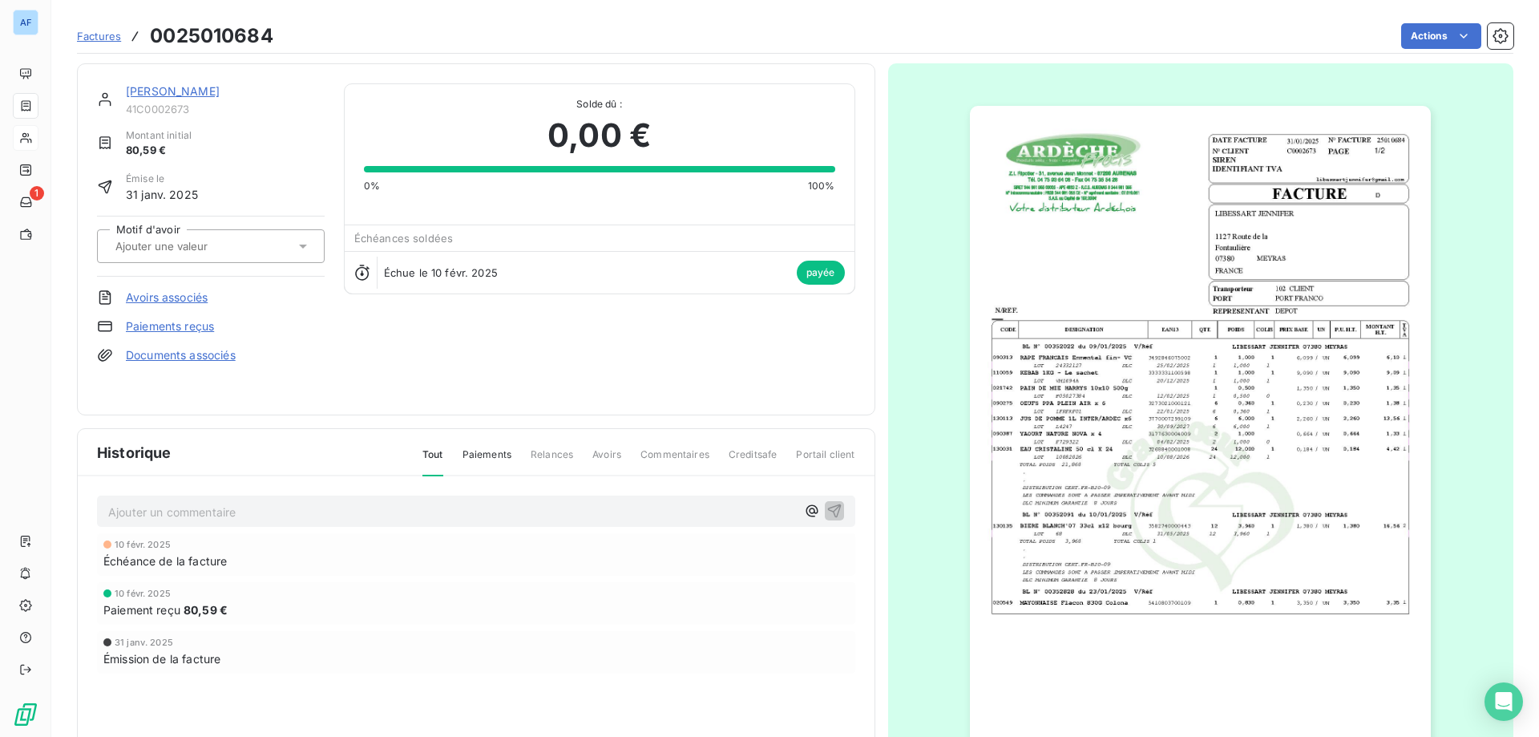
scroll to position [81, 0]
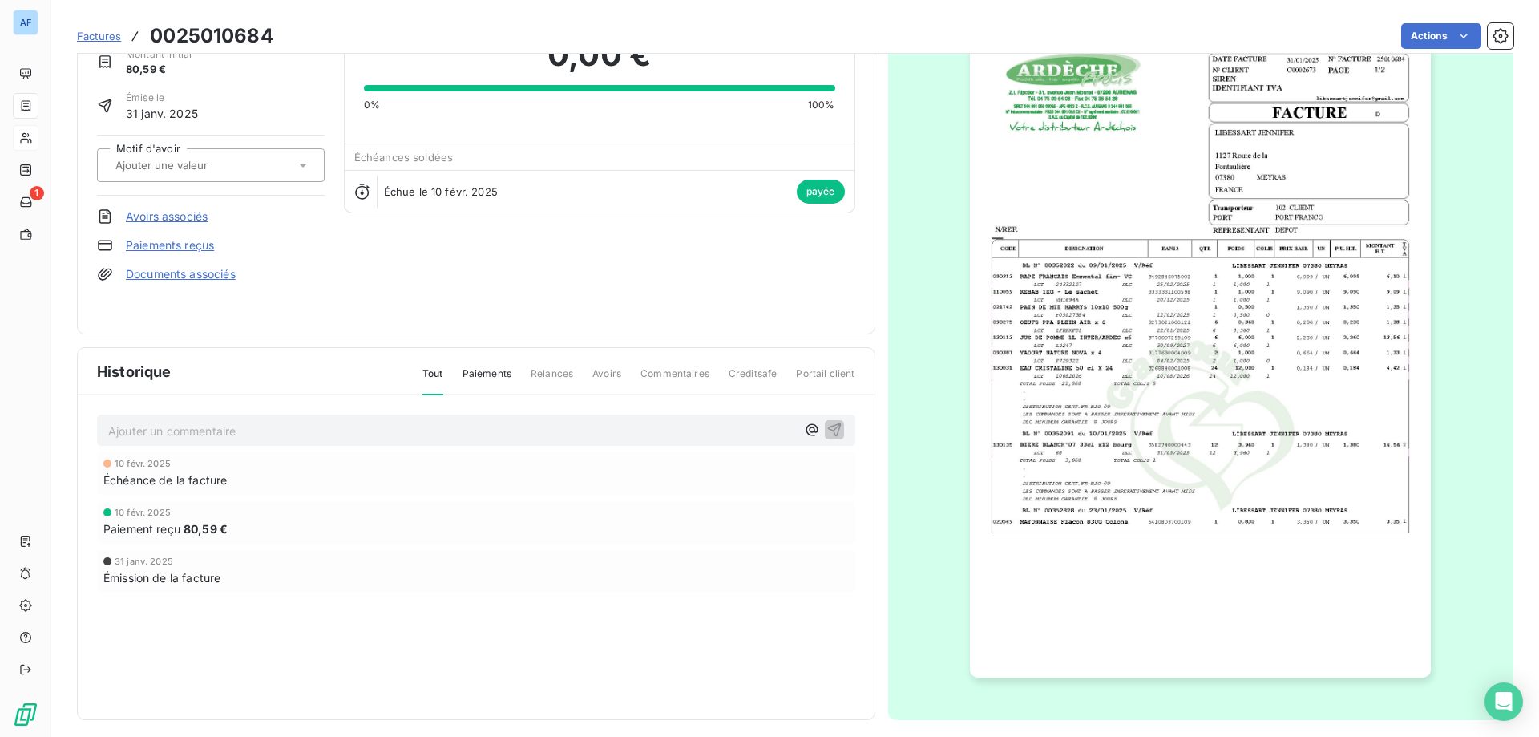
click at [1077, 515] on img "button" at bounding box center [1200, 351] width 461 height 652
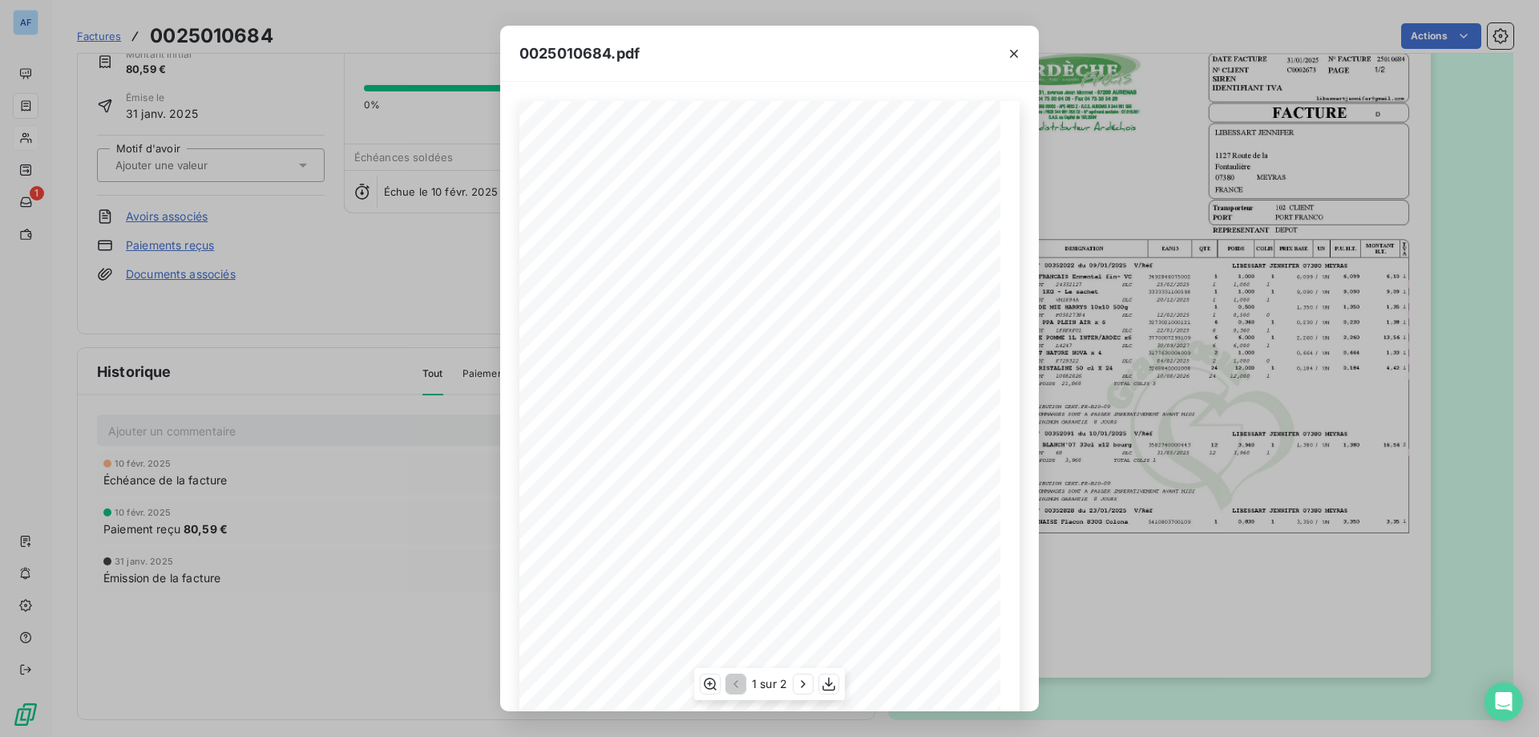
scroll to position [89, 0]
click at [720, 683] on div "1 sur 2" at bounding box center [769, 684] width 151 height 32
click at [715, 684] on icon "button" at bounding box center [710, 683] width 13 height 12
click at [704, 686] on icon "button" at bounding box center [710, 684] width 16 height 16
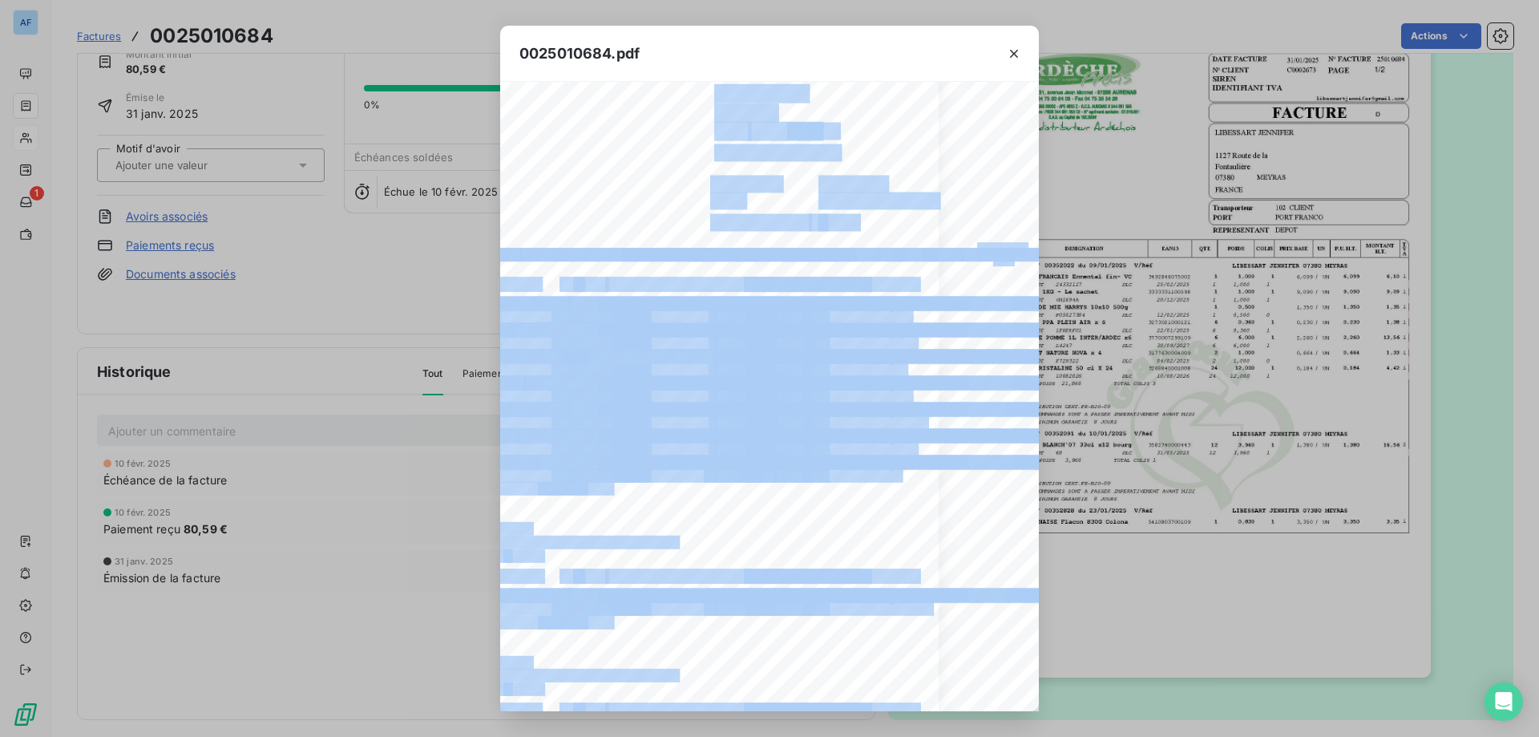
drag, startPoint x: 873, startPoint y: 710, endPoint x: 899, endPoint y: 705, distance: 26.9
click at [899, 705] on div "D FACTURE [DATE] [STREET_ADDRESS] 07380 MEYRAS 25010684 IDENTIFIANT TVA C000267…" at bounding box center [769, 396] width 539 height 629
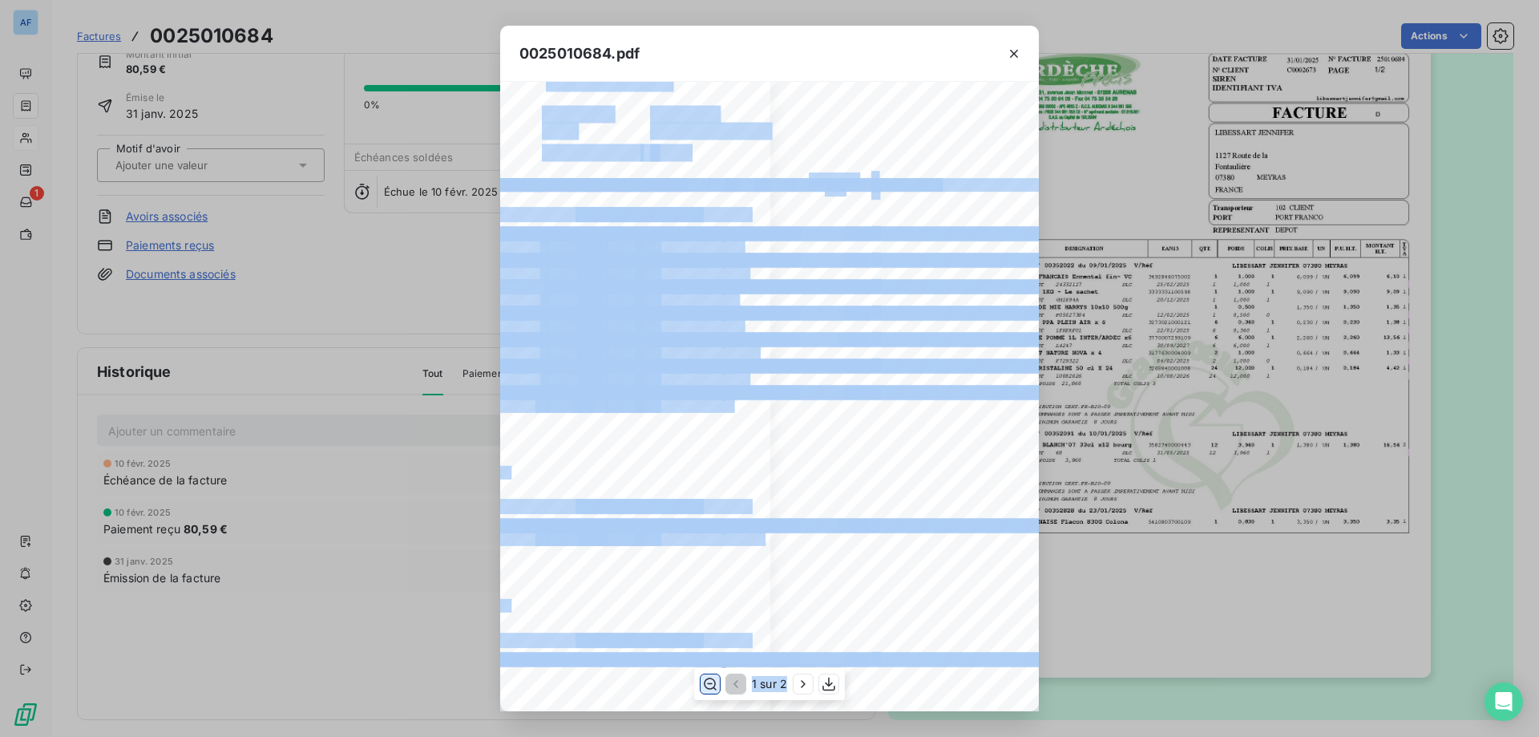
scroll to position [306, 250]
click at [1017, 50] on icon "button" at bounding box center [1014, 54] width 8 height 8
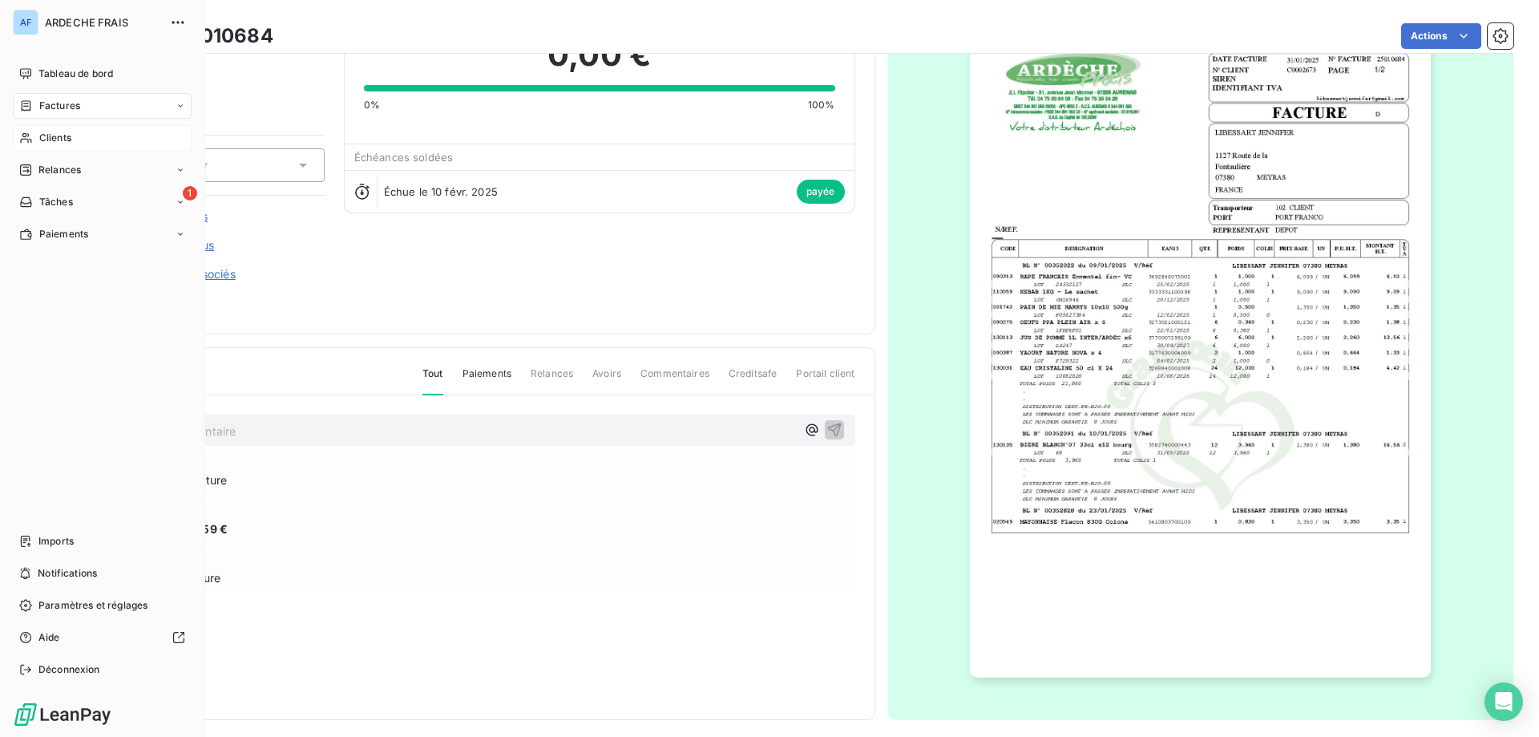
click at [41, 142] on span "Clients" at bounding box center [55, 138] width 32 height 14
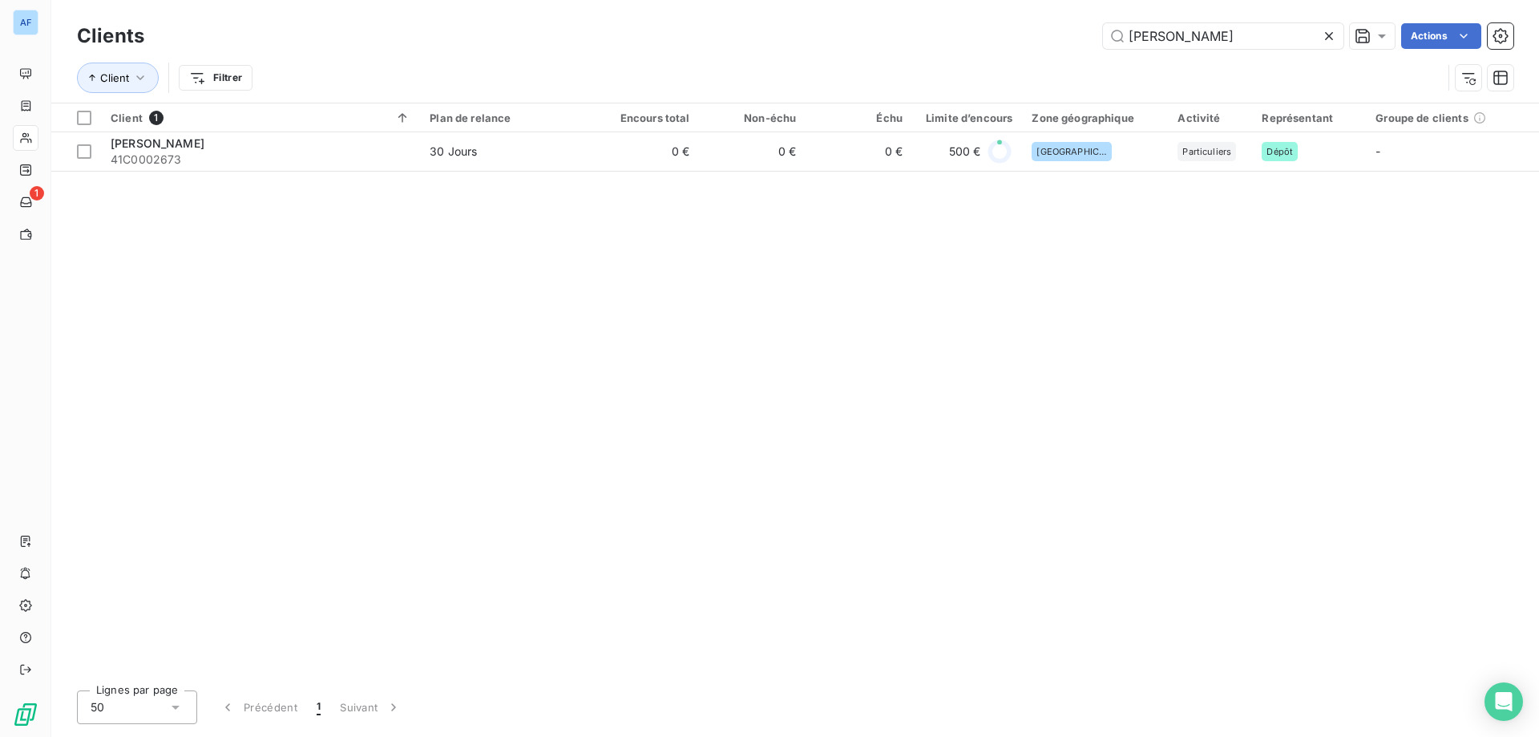
click at [1329, 34] on icon at bounding box center [1329, 36] width 16 height 16
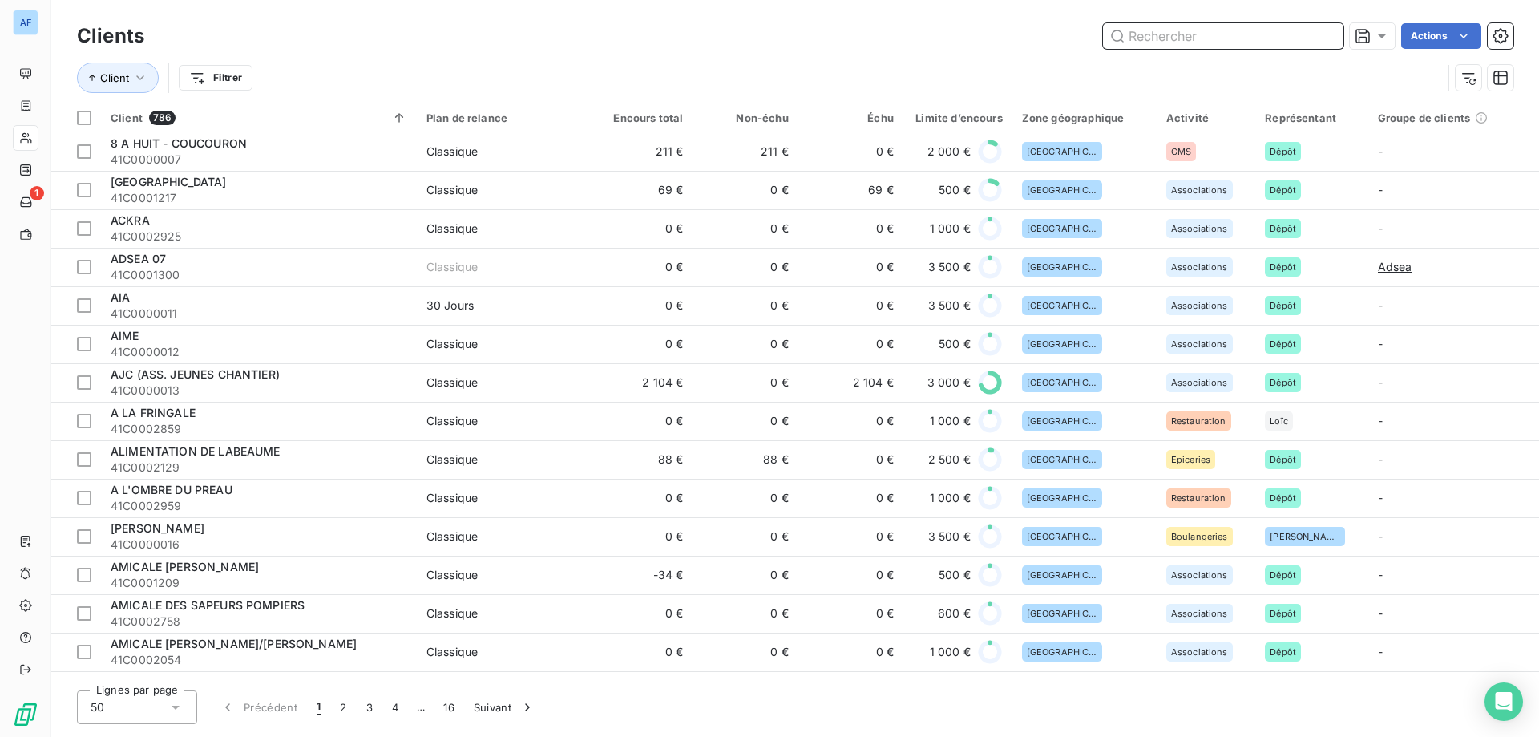
click at [1199, 44] on input "text" at bounding box center [1223, 36] width 240 height 26
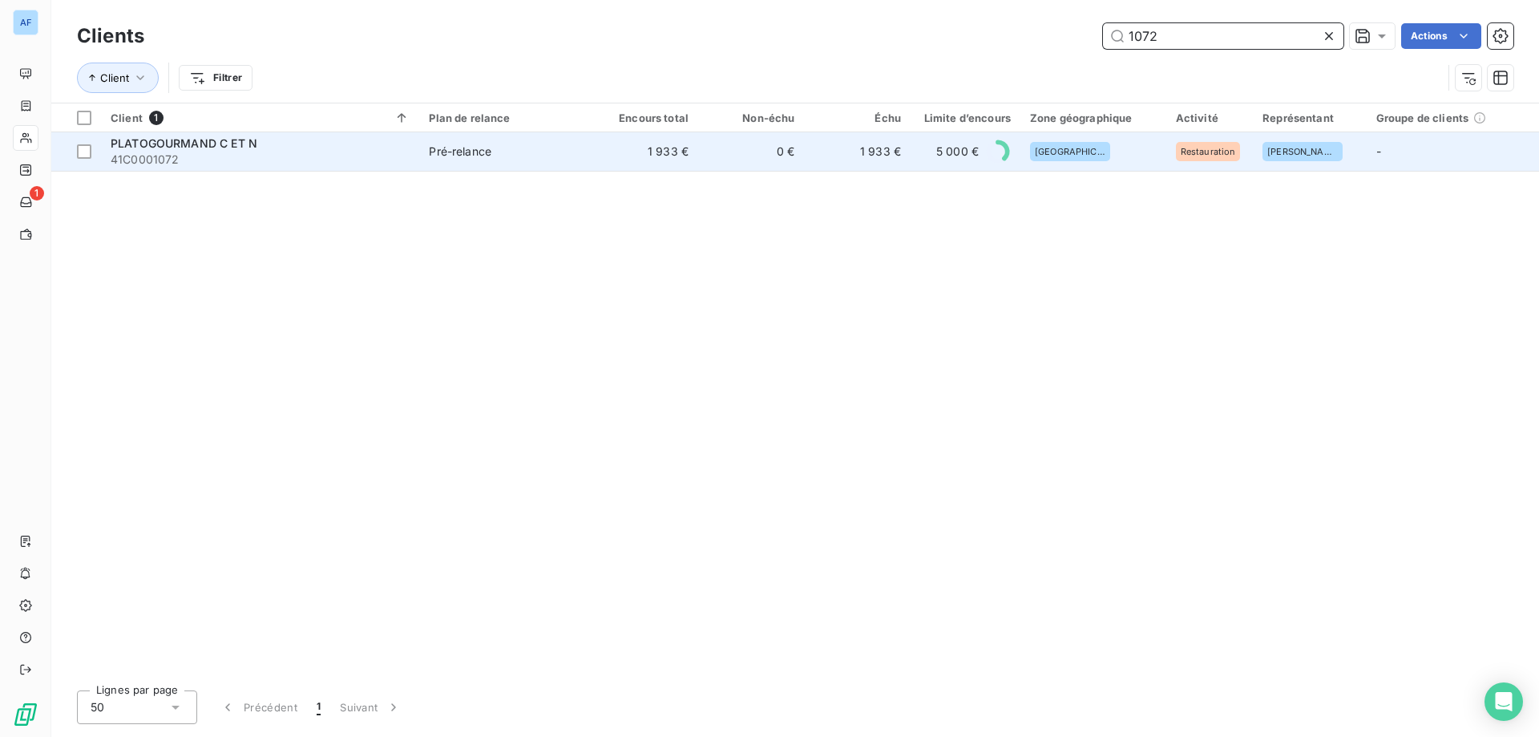
type input "1072"
click at [836, 163] on td "1 933 €" at bounding box center [858, 151] width 106 height 38
click at [387, 160] on span "41C0001072" at bounding box center [260, 159] width 299 height 16
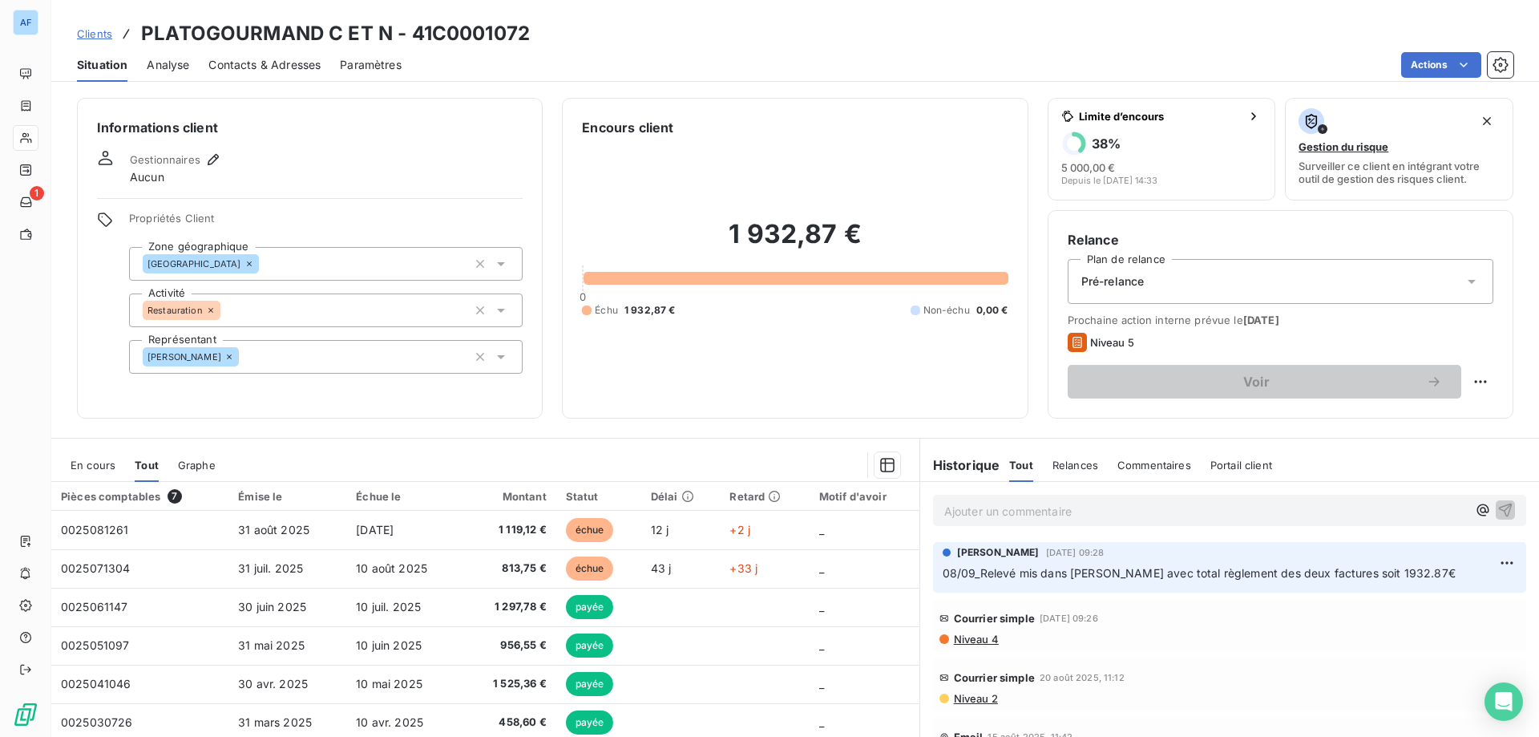
click at [83, 37] on span "Clients" at bounding box center [94, 33] width 35 height 13
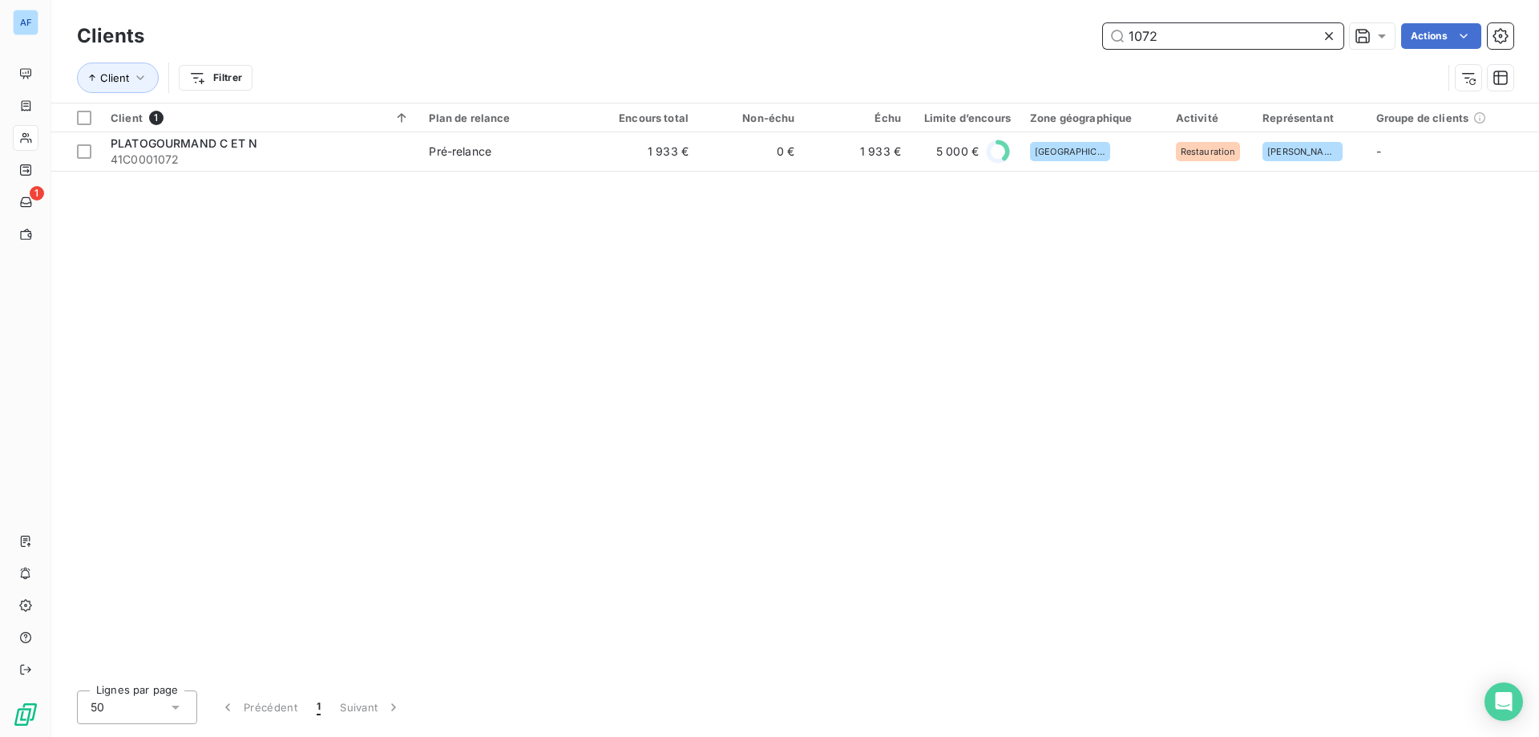
click at [1173, 25] on input "1072" at bounding box center [1223, 36] width 240 height 26
drag, startPoint x: 1174, startPoint y: 29, endPoint x: 1153, endPoint y: 34, distance: 21.4
click at [1154, 34] on input "1072" at bounding box center [1223, 36] width 240 height 26
drag, startPoint x: 1171, startPoint y: 46, endPoint x: 861, endPoint y: 59, distance: 310.4
click at [861, 59] on div "Clients 1072 Actions Client Filtrer" at bounding box center [795, 60] width 1436 height 83
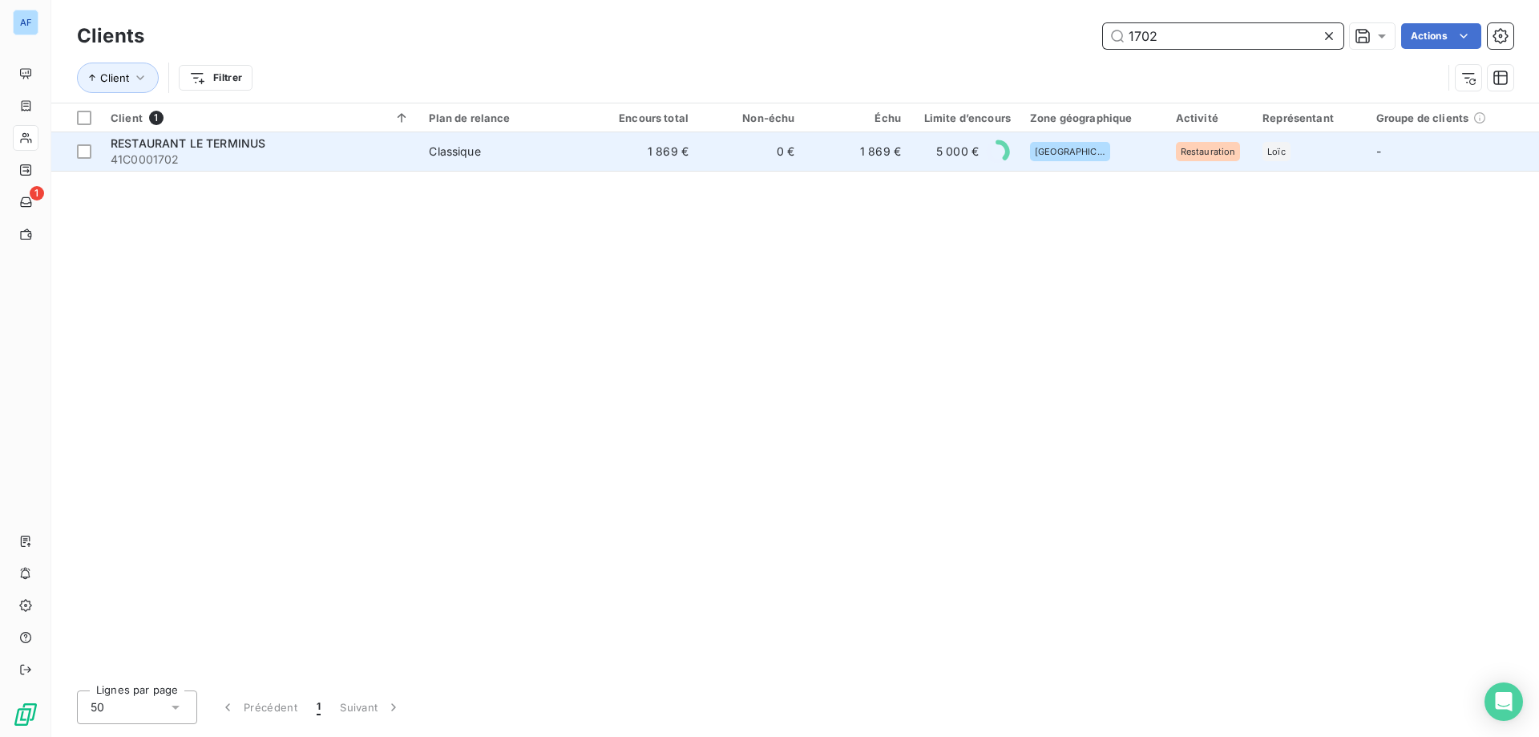
type input "1702"
click at [819, 153] on td "1 869 €" at bounding box center [858, 151] width 106 height 38
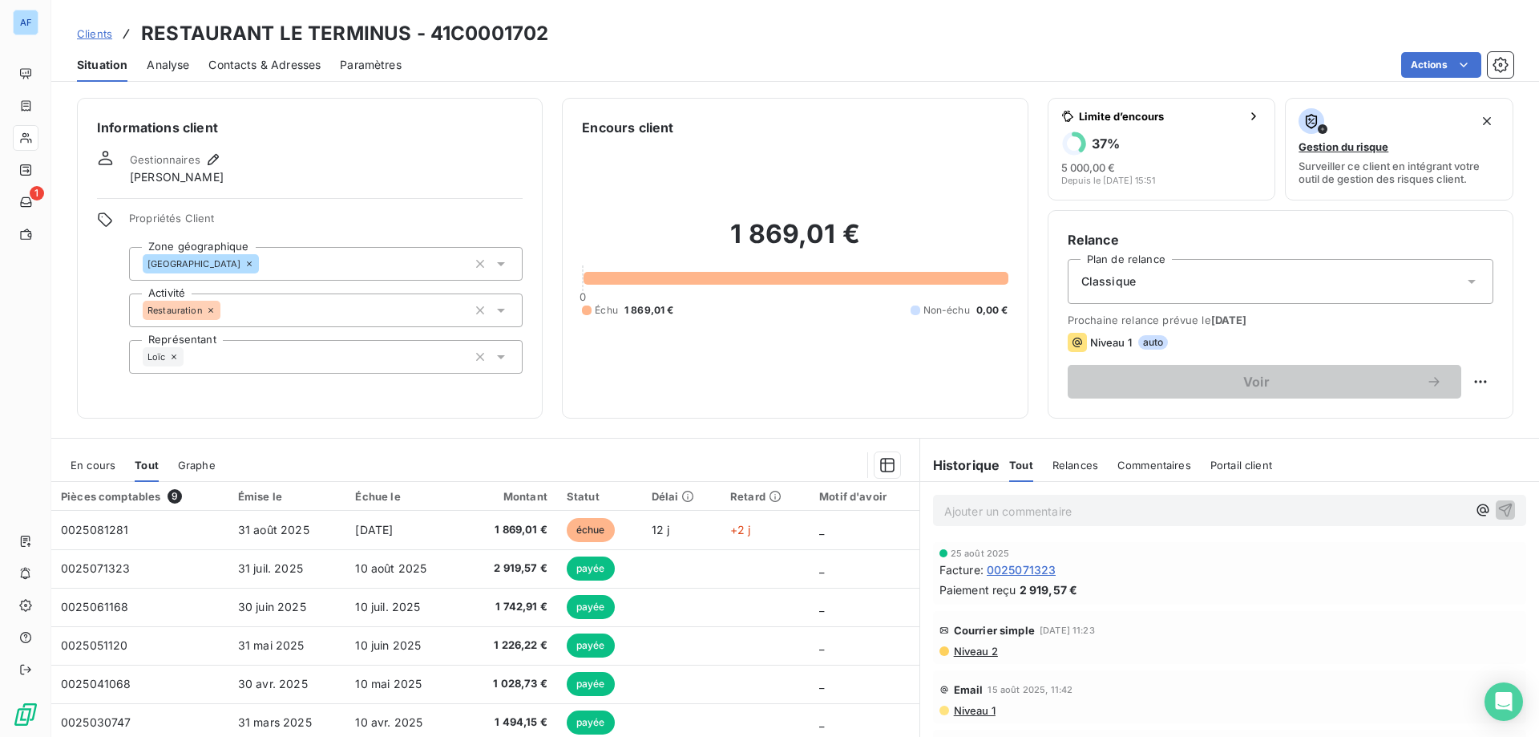
click at [102, 38] on span "Clients" at bounding box center [94, 33] width 35 height 13
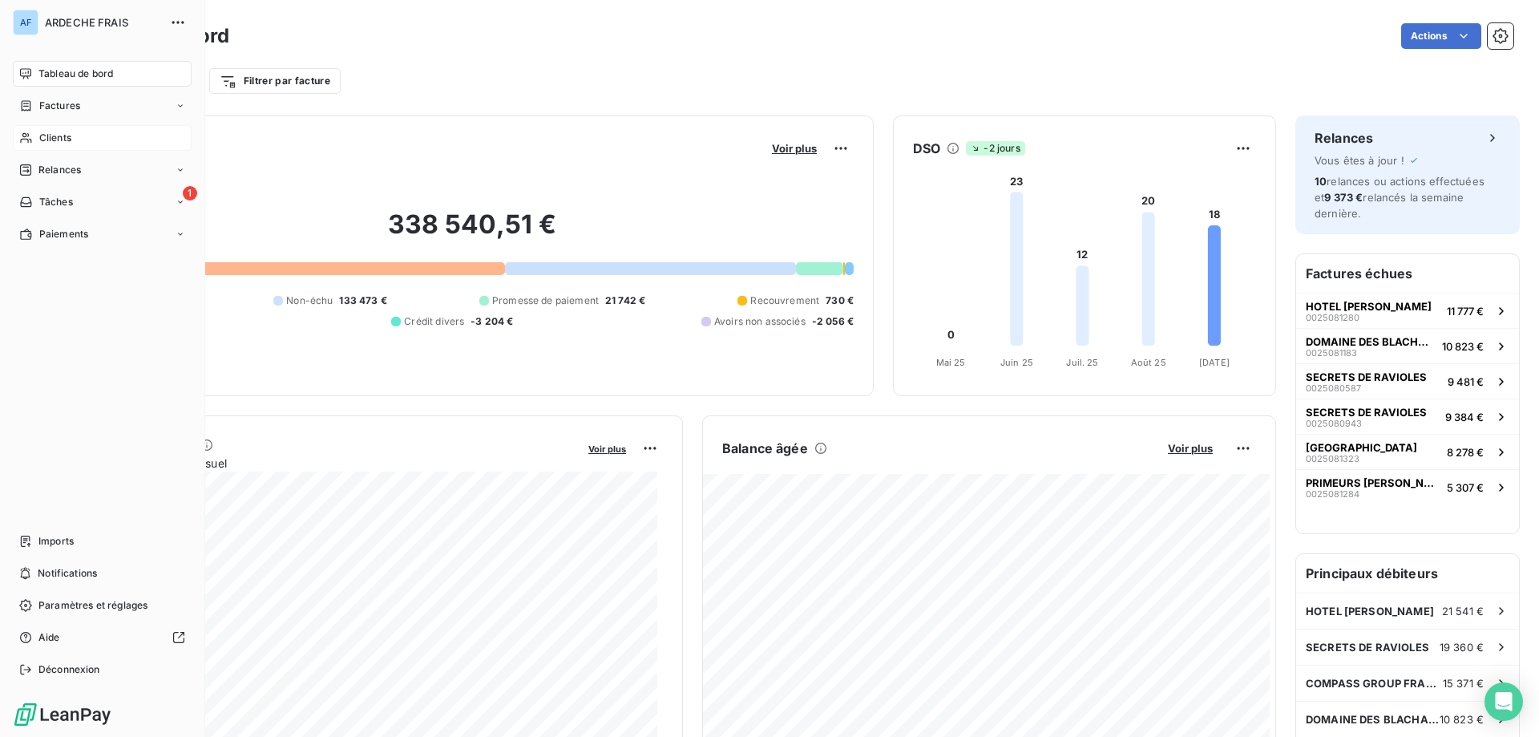
click at [56, 139] on span "Clients" at bounding box center [55, 138] width 32 height 14
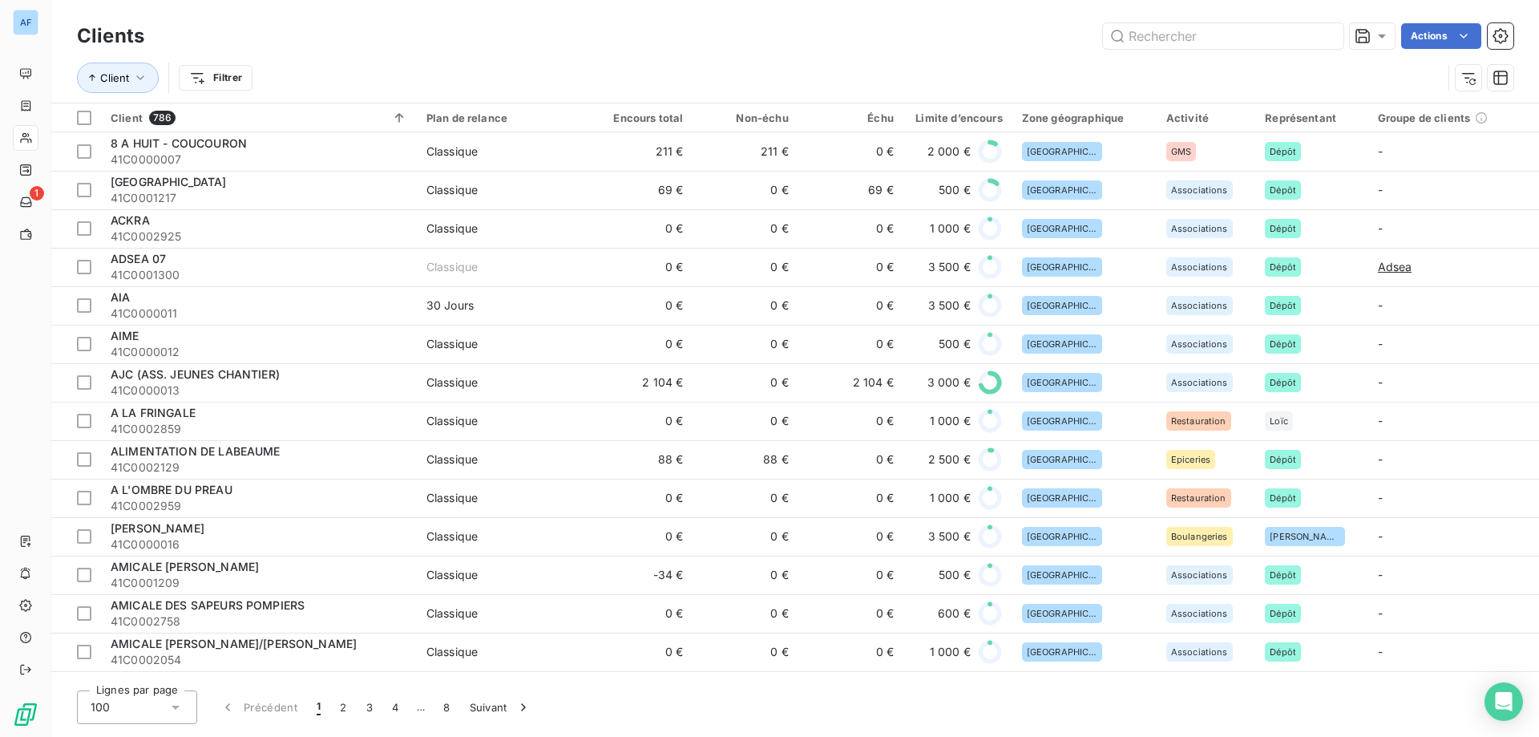
click at [92, 706] on span "100" at bounding box center [100, 707] width 19 height 16
click at [137, 633] on li "50" at bounding box center [137, 643] width 120 height 29
click at [1264, 37] on input "text" at bounding box center [1223, 36] width 240 height 26
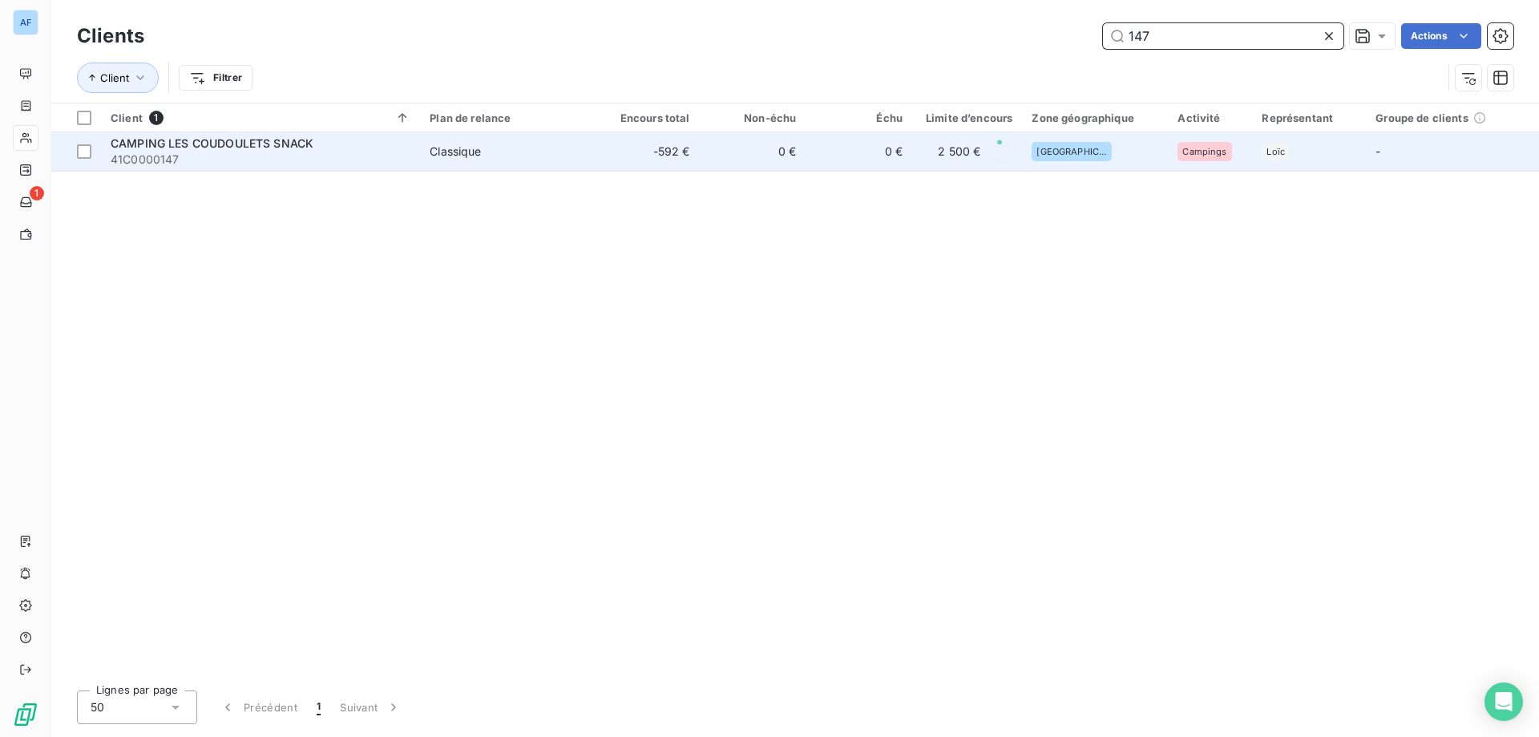
type input "147"
click at [849, 155] on td "0 €" at bounding box center [858, 151] width 107 height 38
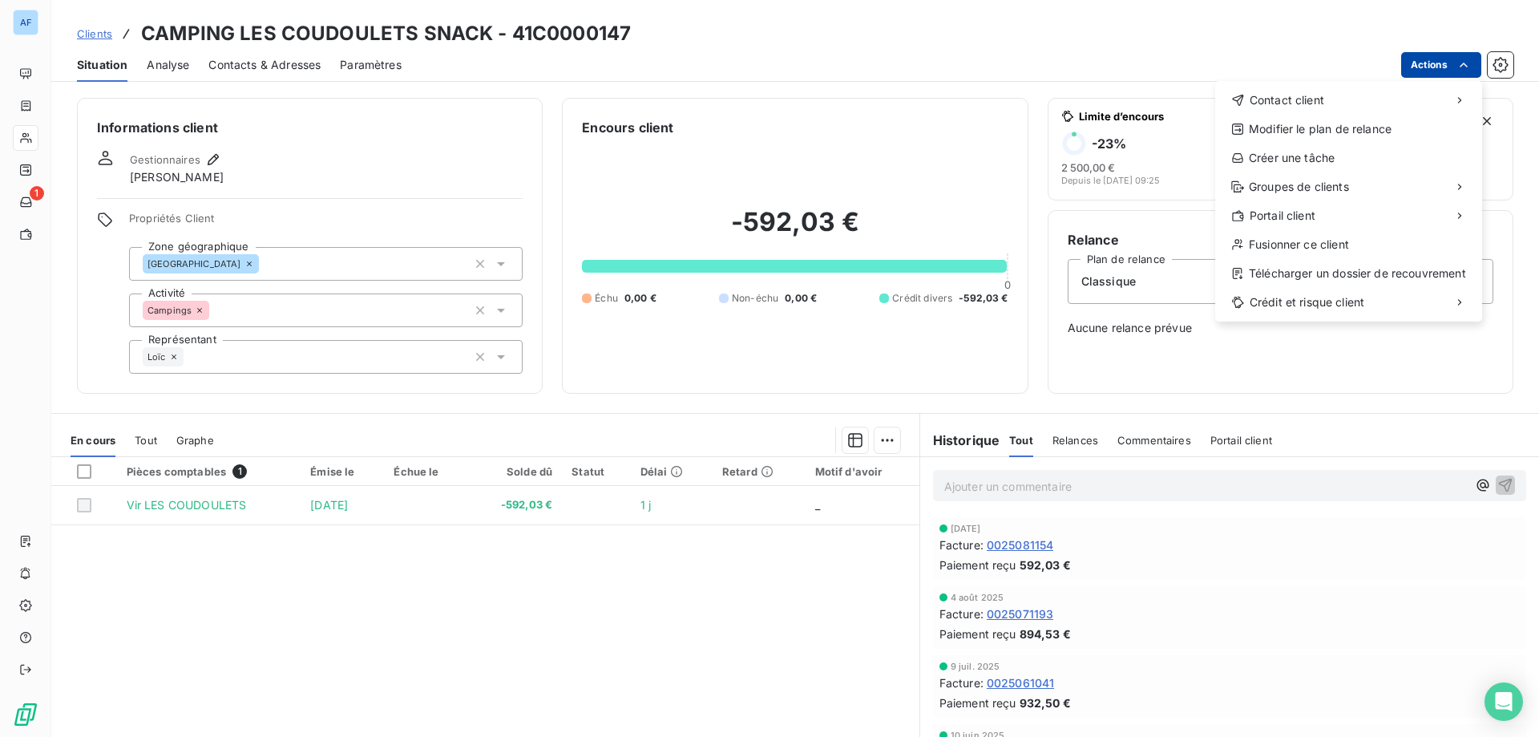
click at [1435, 54] on html "AF 1 Clients CAMPING LES COUDOULETS SNACK - 41C0000147 Situation Analyse Contac…" at bounding box center [769, 368] width 1539 height 737
click at [1123, 100] on div "Envoyer un email" at bounding box center [1098, 107] width 215 height 26
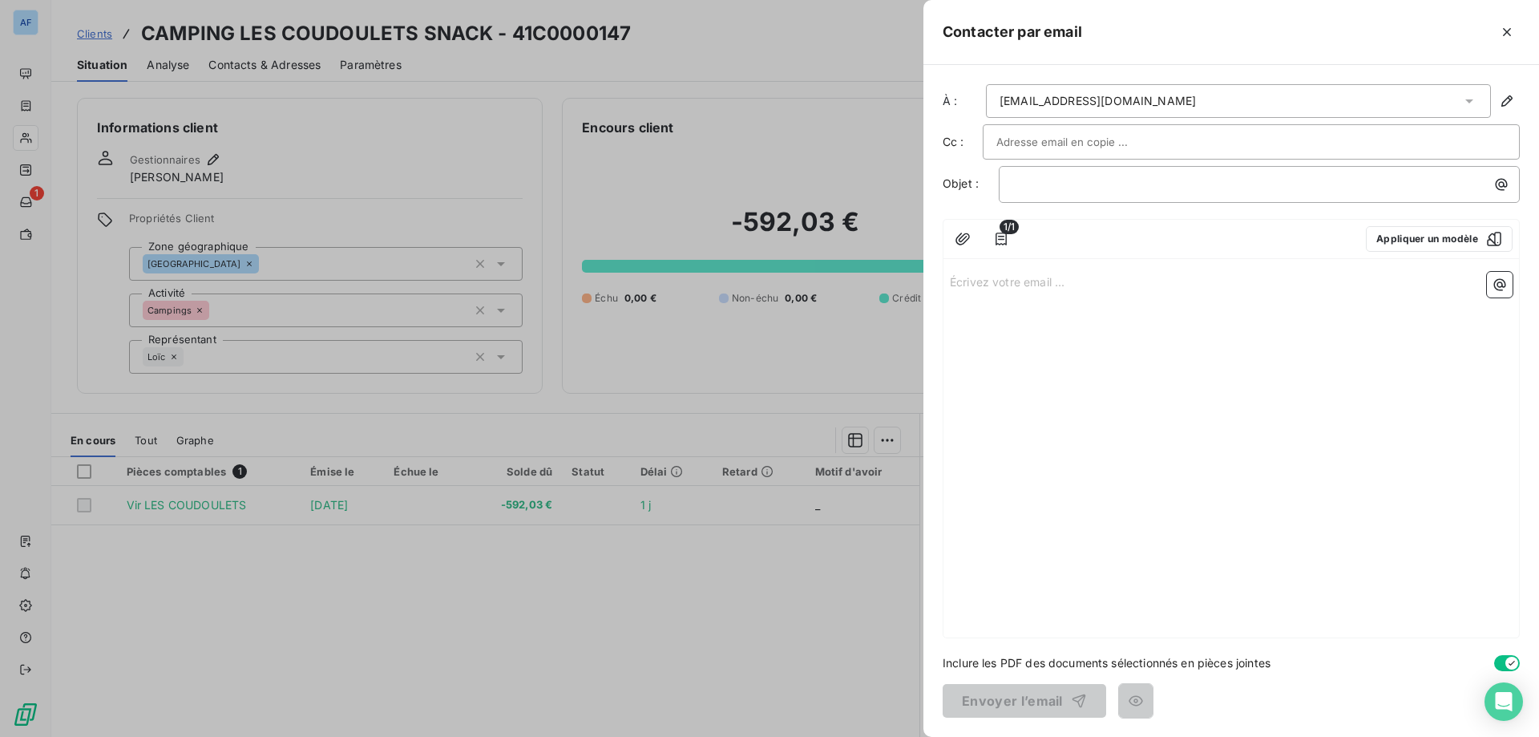
click at [1121, 103] on div "camping@coudoulets.com" at bounding box center [1097, 101] width 196 height 16
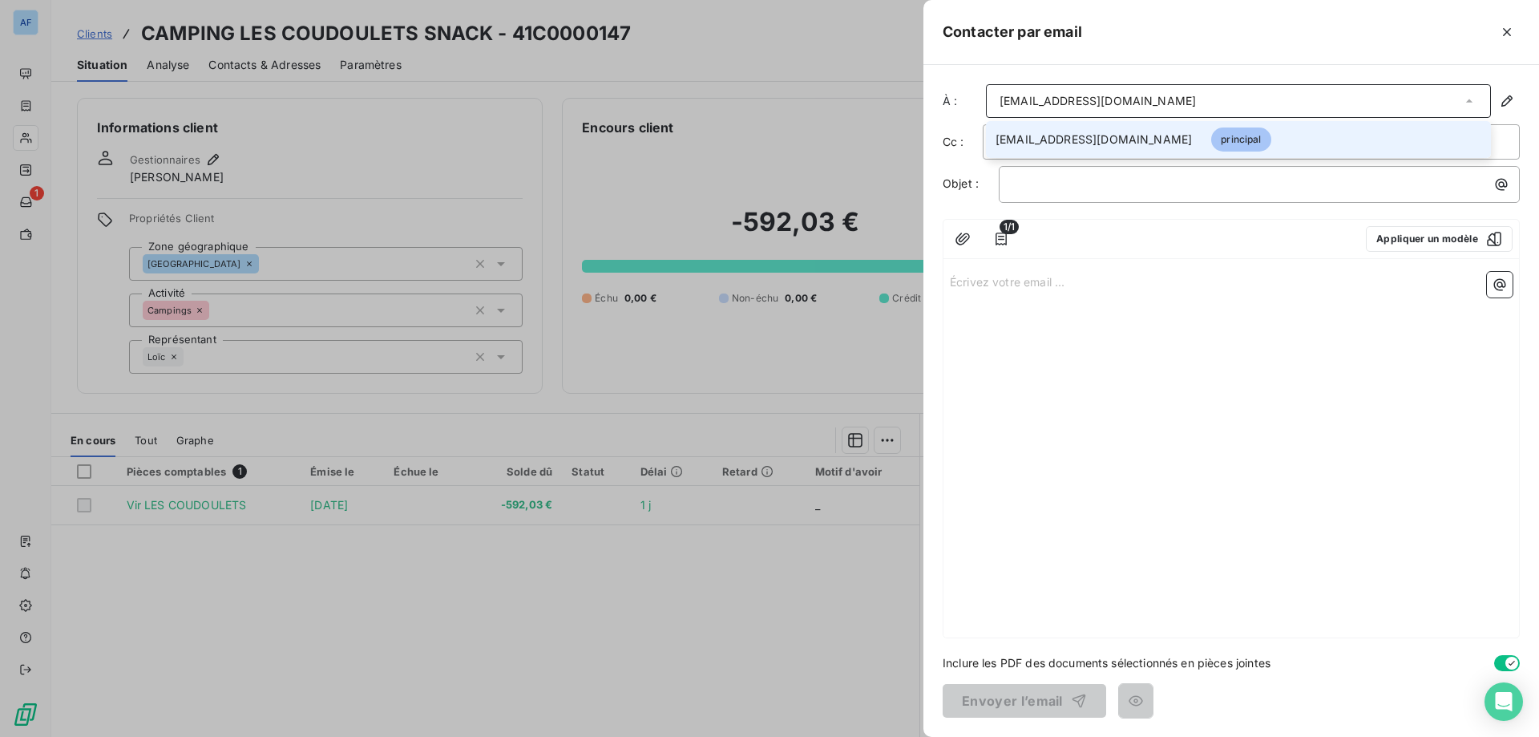
click at [1120, 104] on div "camping@coudoulets.com" at bounding box center [1097, 101] width 196 height 16
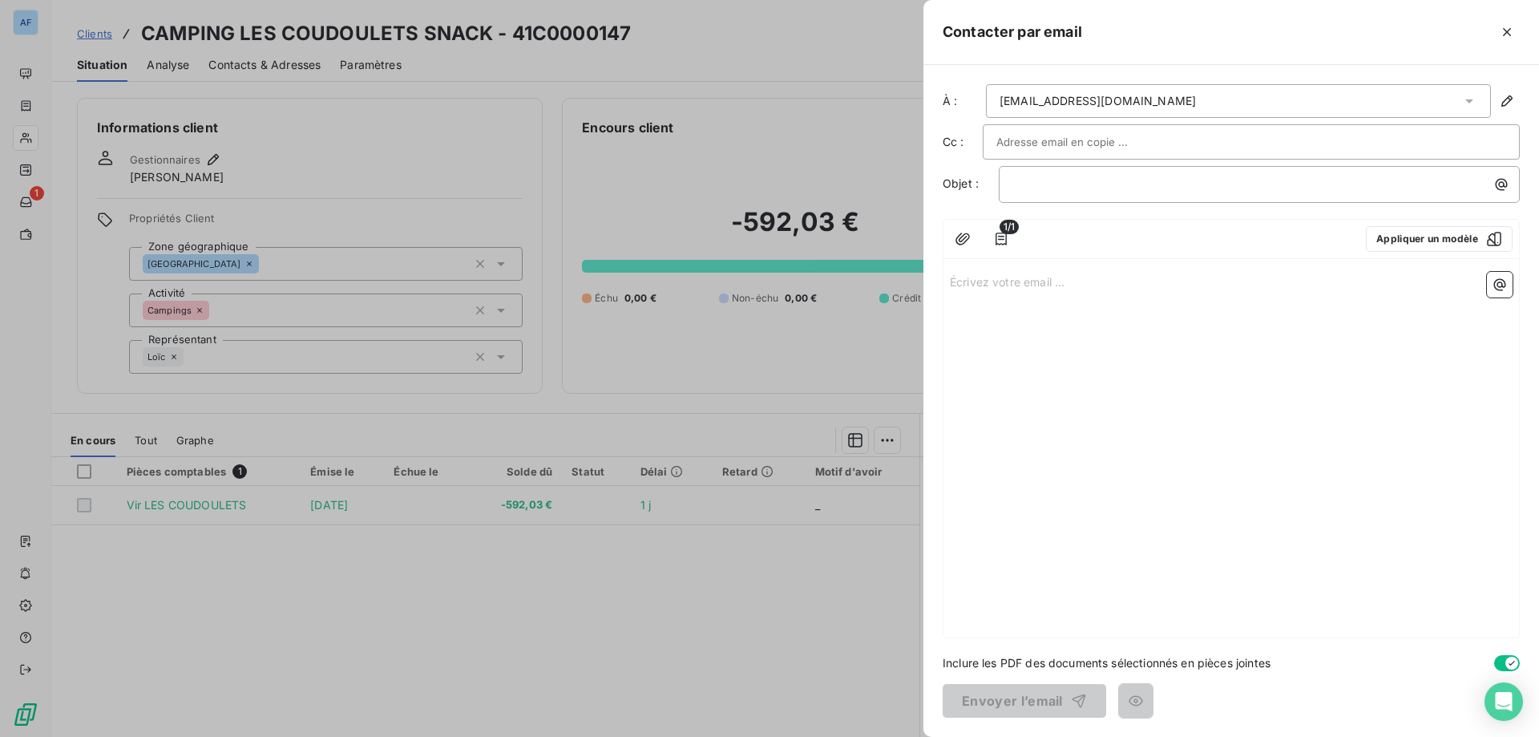
click at [1019, 228] on div "1/1 Appliquer un modèle" at bounding box center [1230, 239] width 575 height 39
click at [995, 237] on icon "button" at bounding box center [1001, 239] width 16 height 16
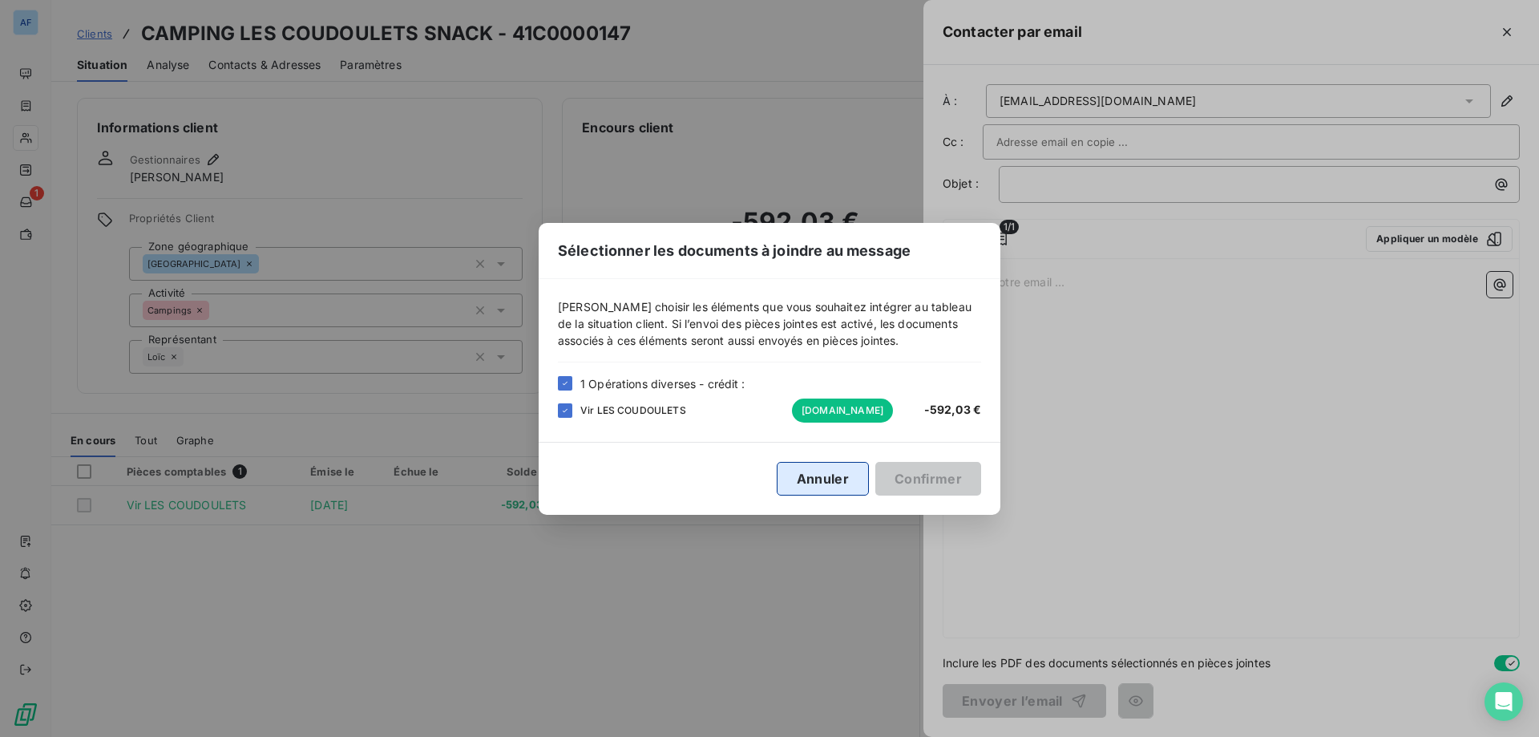
click at [825, 487] on button "Annuler" at bounding box center [823, 479] width 92 height 34
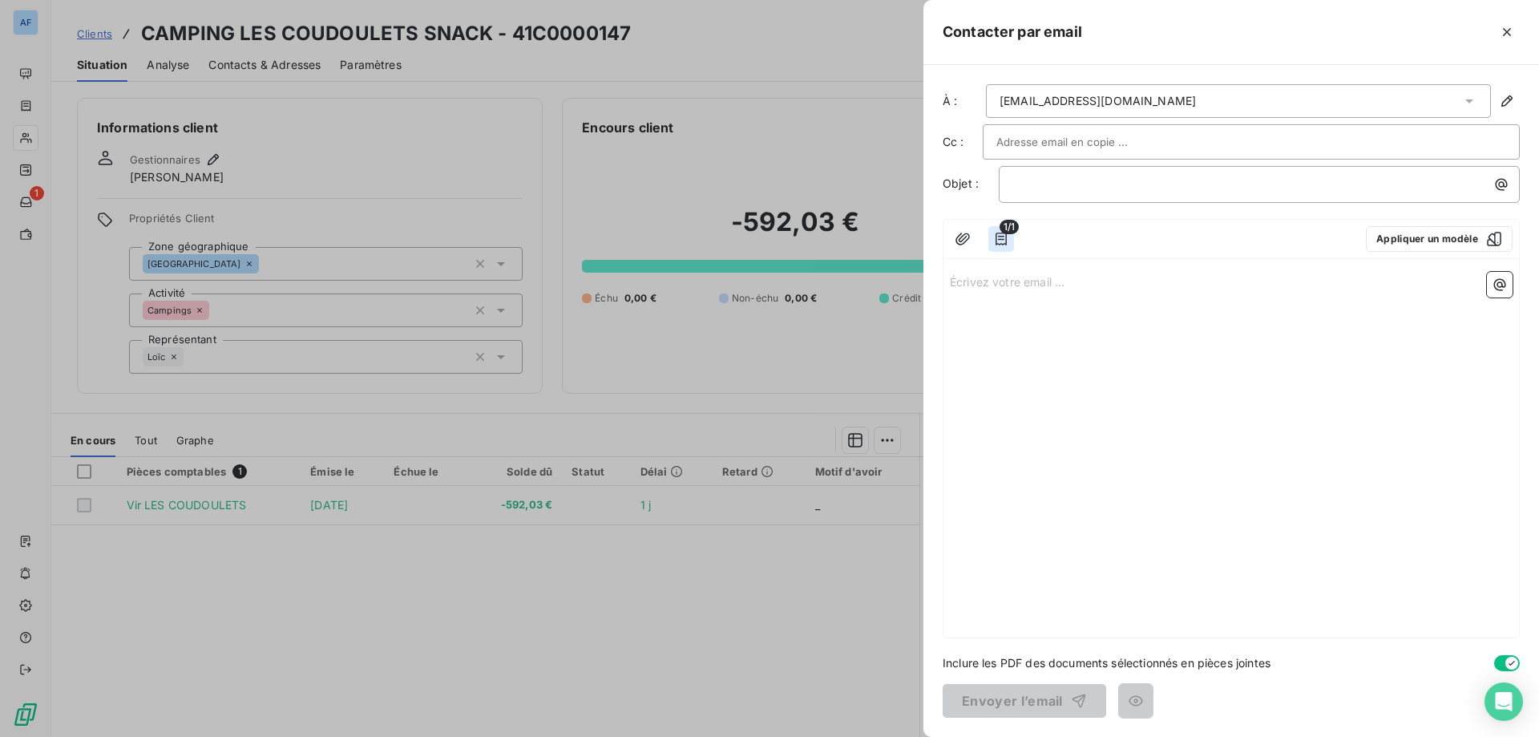
click at [999, 237] on icon "button" at bounding box center [1001, 239] width 16 height 16
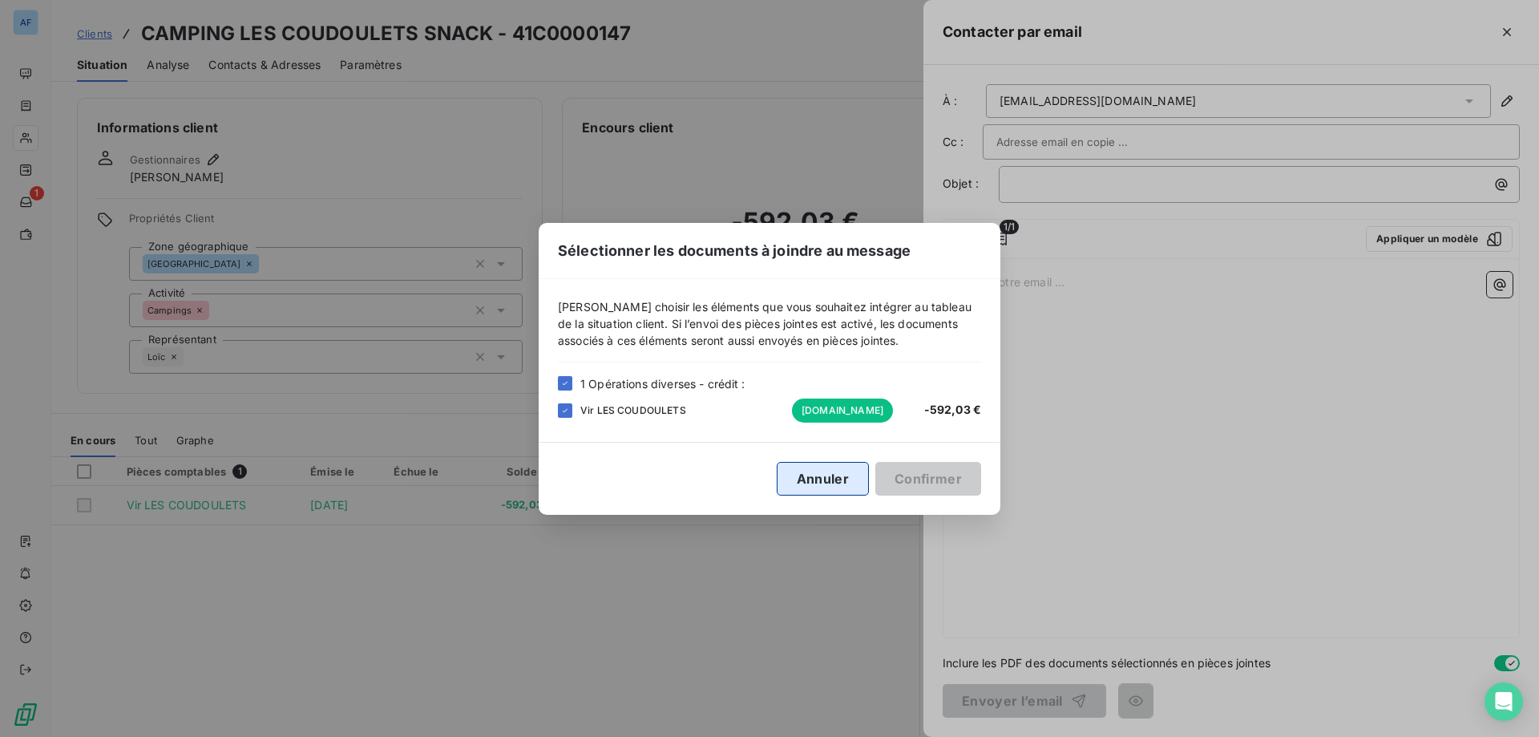
click at [824, 469] on button "Annuler" at bounding box center [823, 479] width 92 height 34
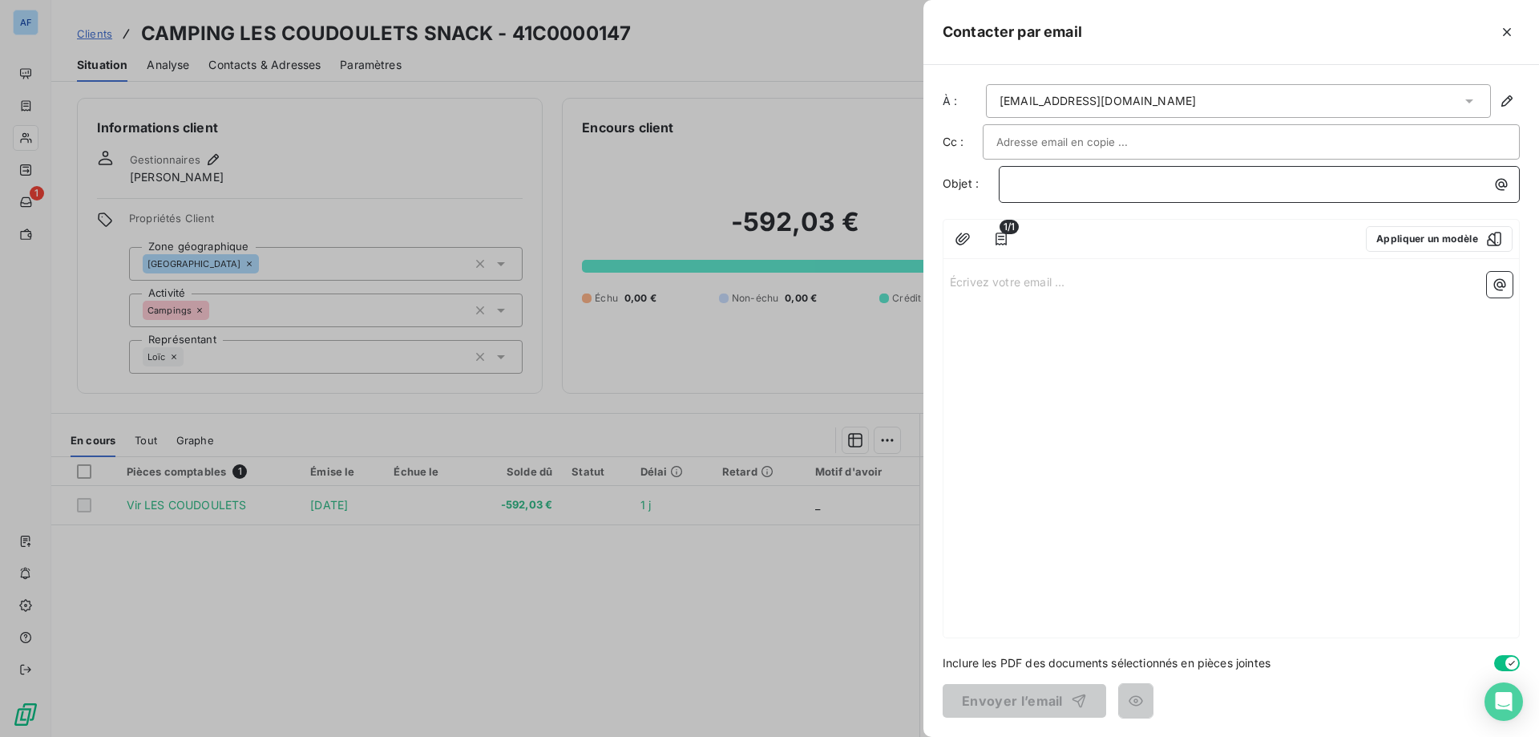
click at [1065, 187] on p "﻿" at bounding box center [1263, 184] width 502 height 18
click at [1067, 139] on input "text" at bounding box center [1082, 142] width 172 height 24
click at [1104, 329] on div "Écrivez votre email ... ﻿" at bounding box center [1230, 451] width 575 height 372
click at [1015, 275] on p "Écrivez votre email ... ﻿" at bounding box center [1231, 281] width 563 height 18
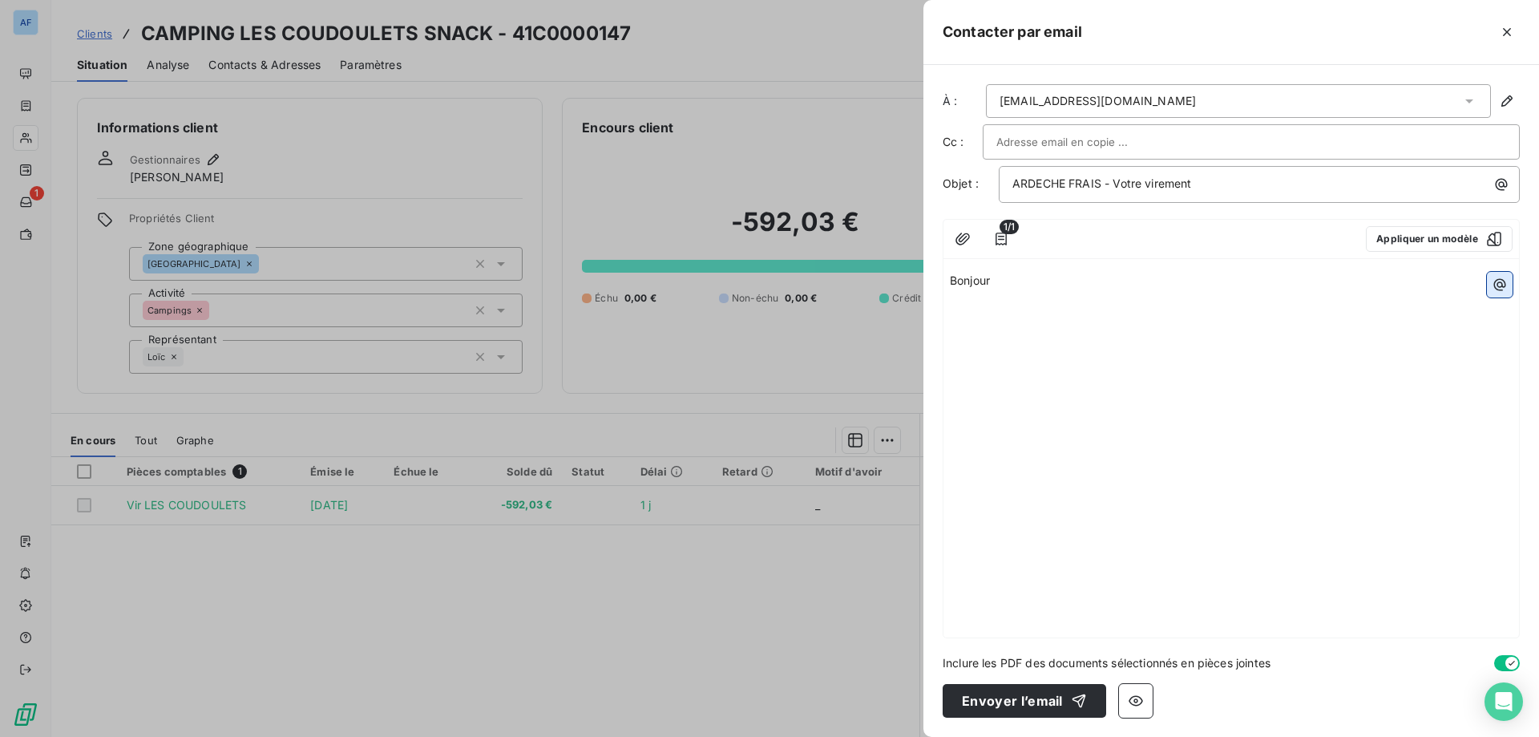
click at [1505, 292] on icon "button" at bounding box center [1499, 285] width 16 height 16
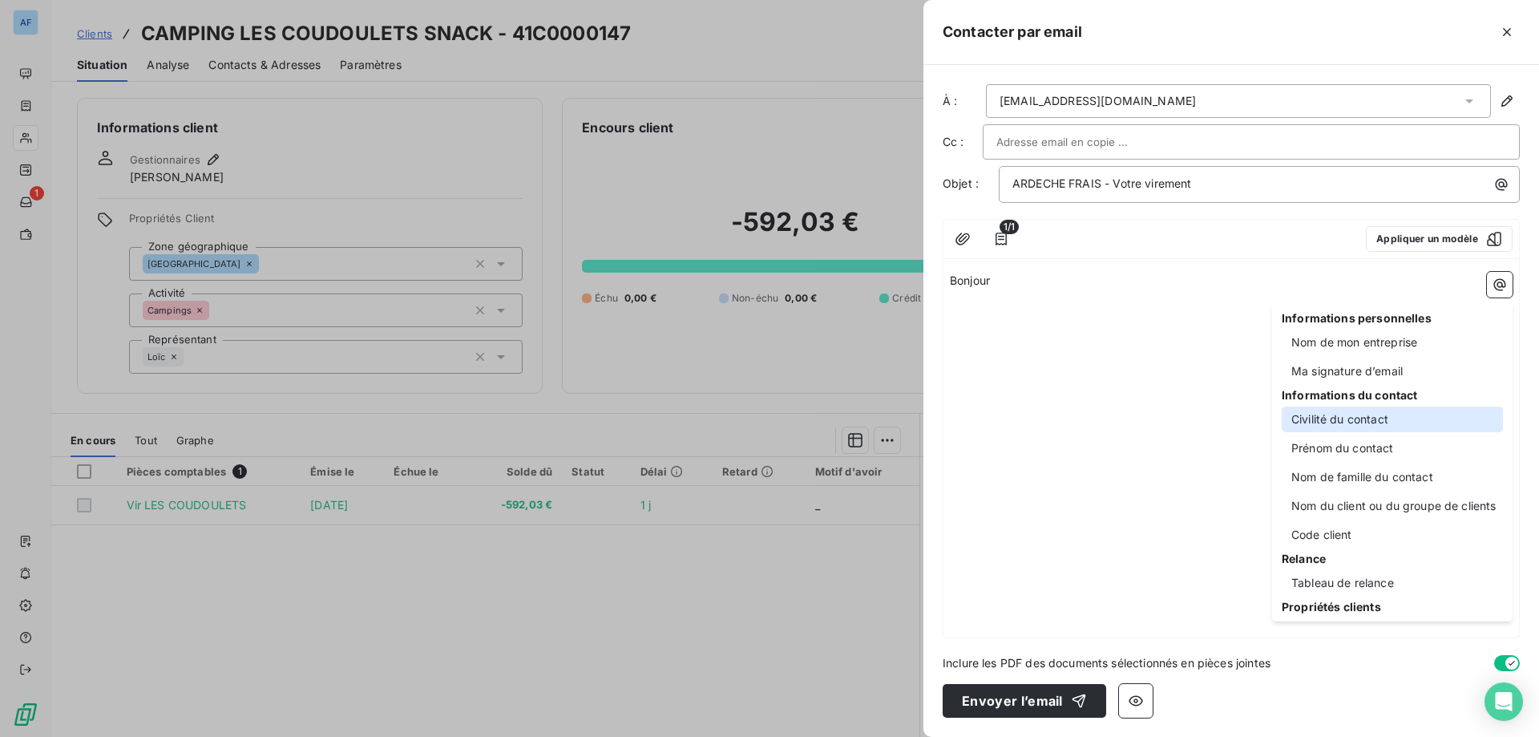
click at [1366, 418] on div "Civilité du contact" at bounding box center [1392, 419] width 221 height 26
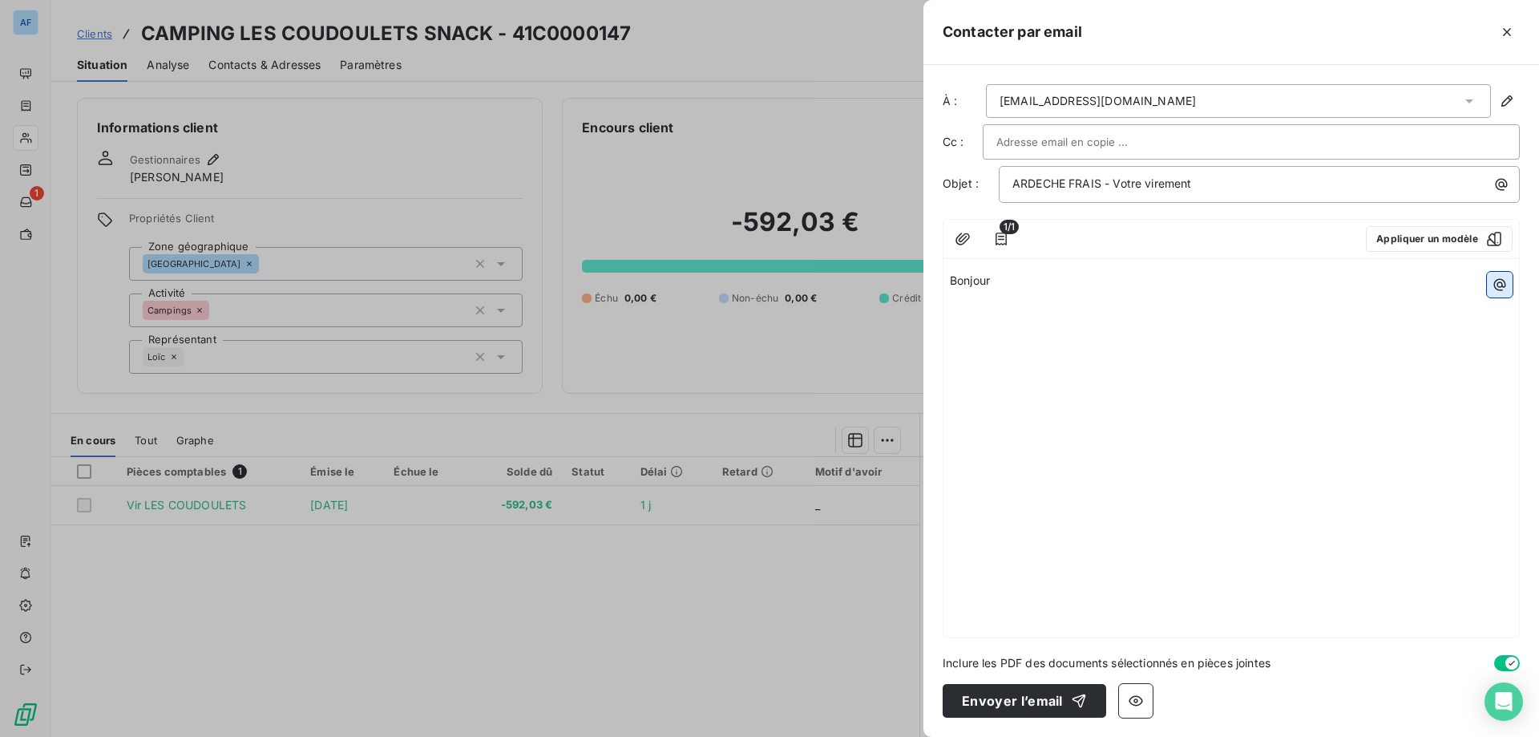
click at [1493, 286] on icon "button" at bounding box center [1499, 285] width 16 height 16
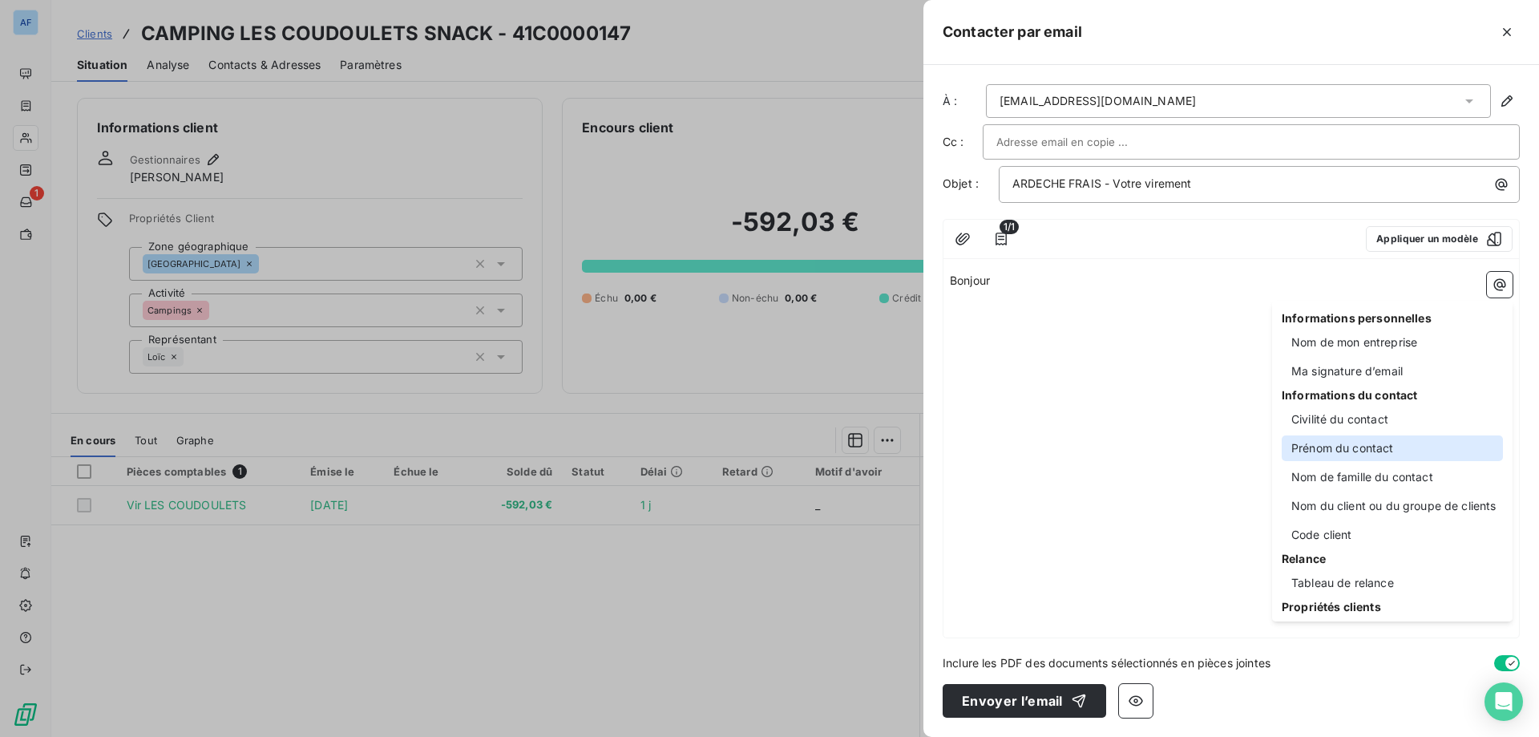
click at [1374, 445] on div "Prénom du contact" at bounding box center [1392, 448] width 221 height 26
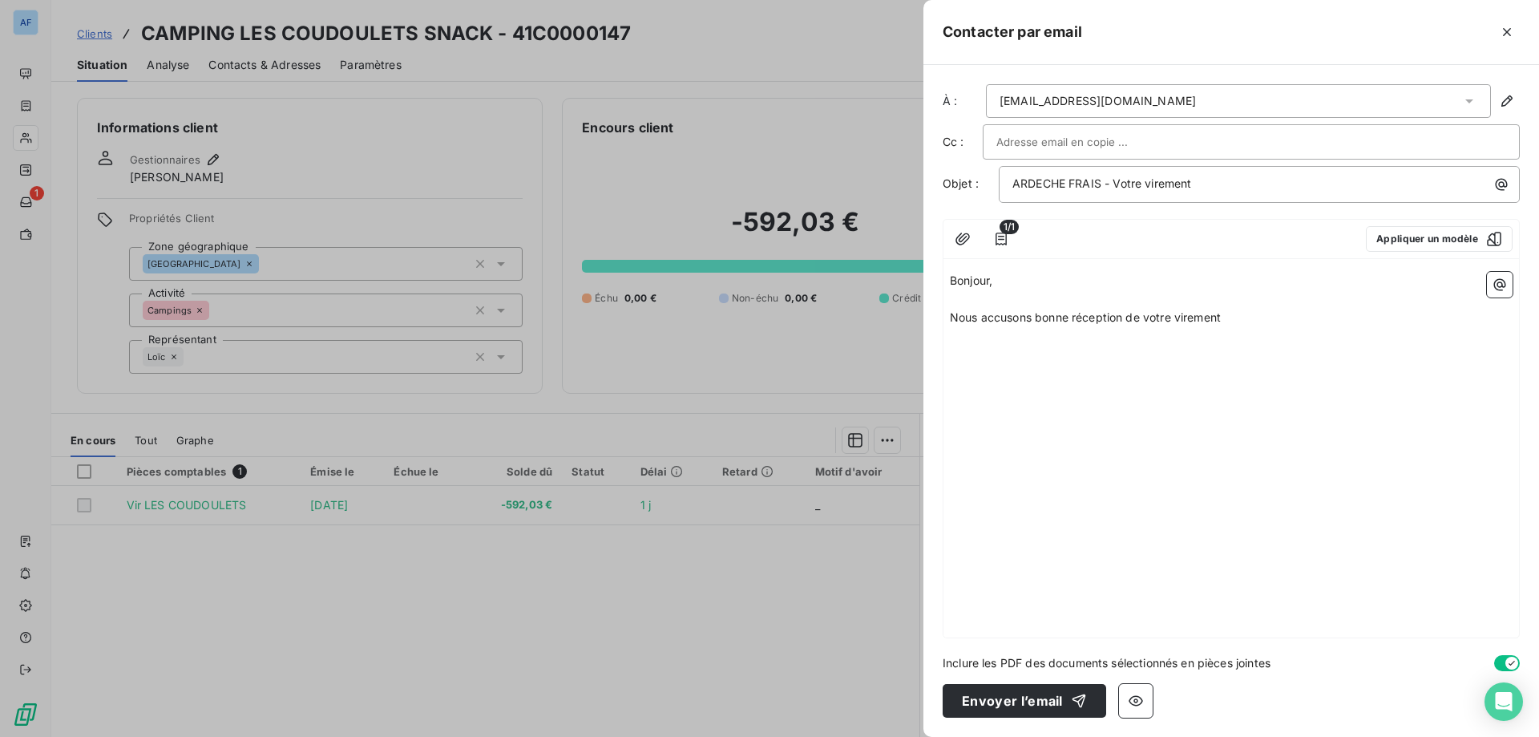
click at [1127, 317] on span "Nous accusons bonne réception de votre virement" at bounding box center [1085, 317] width 271 height 14
click at [1265, 319] on p "Nous accusons bonne réception ce jour de votre virement" at bounding box center [1231, 318] width 563 height 18
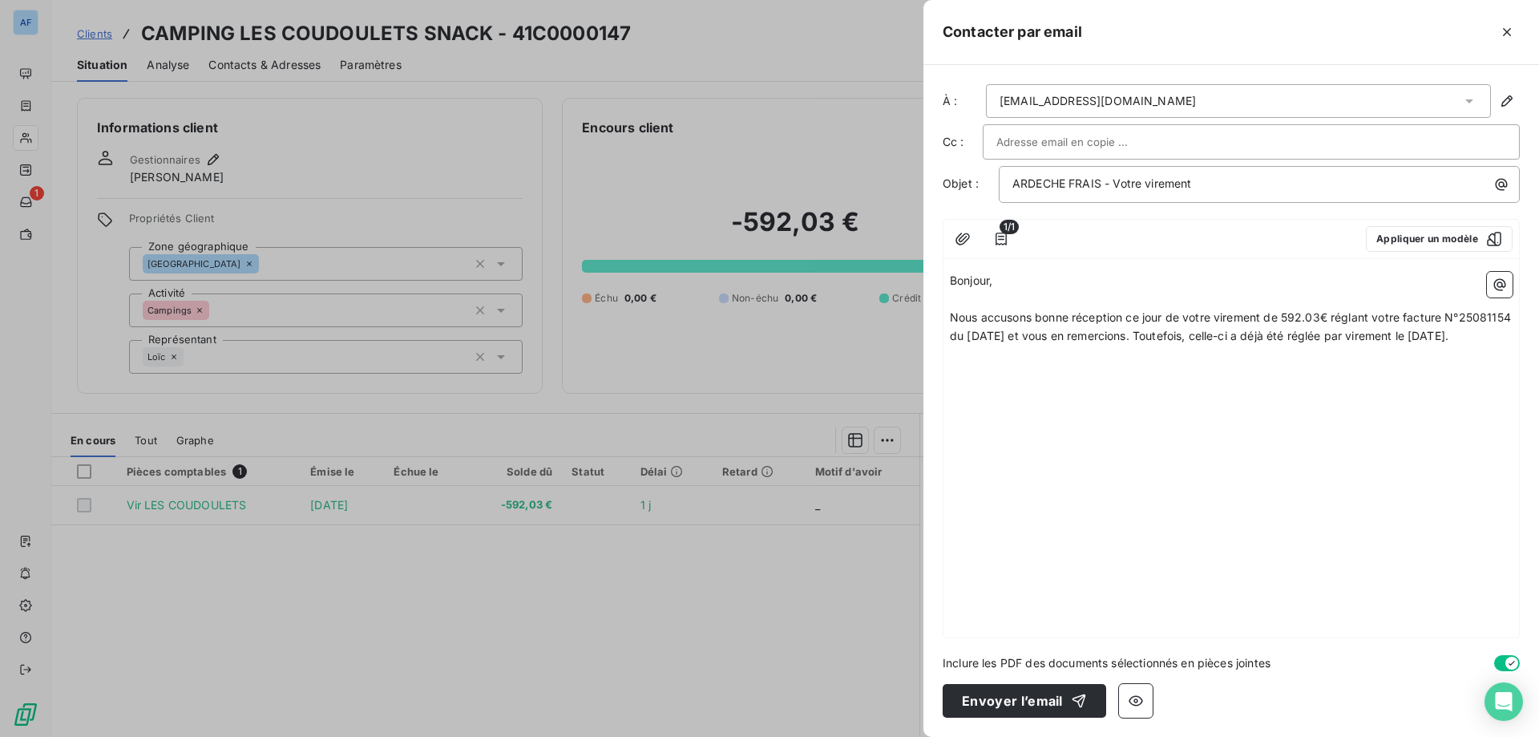
click at [1034, 335] on span "Nous accusons bonne réception ce jour de votre virement de 592.03€ réglant votr…" at bounding box center [1232, 326] width 564 height 32
click at [1491, 341] on p "Nous accusons bonne réception ce jour de votre virement de 592.03€ réglant votr…" at bounding box center [1231, 327] width 563 height 37
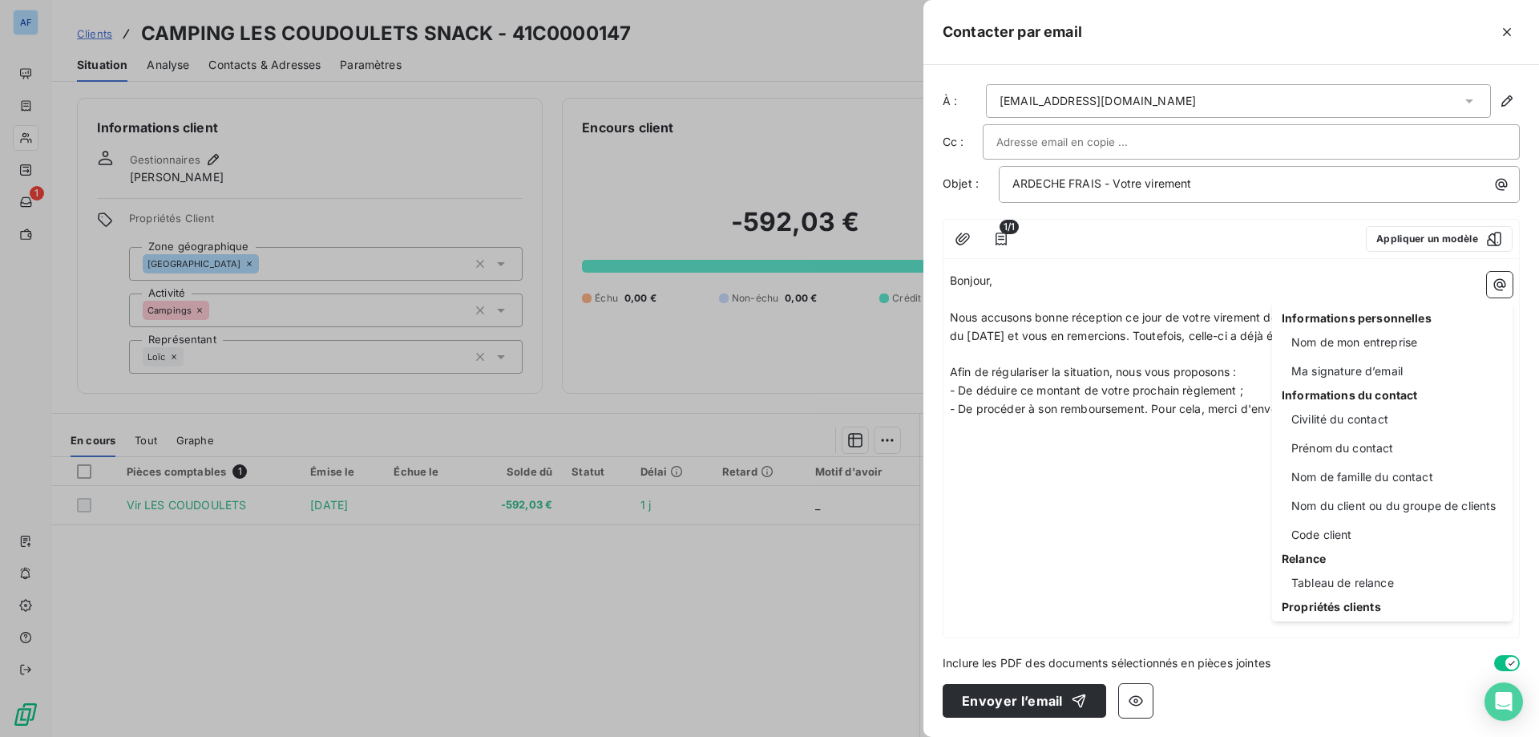
scroll to position [90, 0]
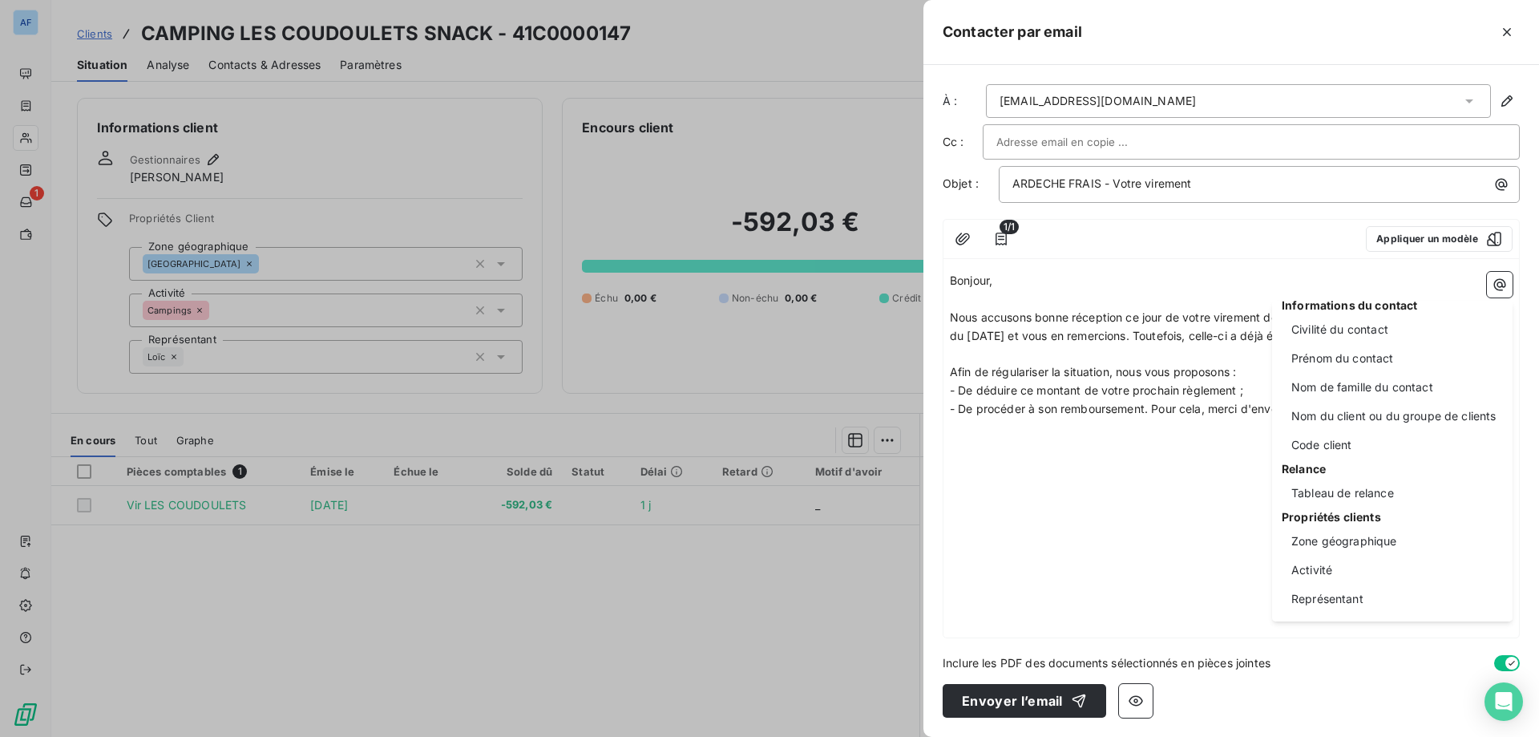
click at [1196, 381] on html "AF 1 Clients CAMPING LES COUDOULETS SNACK - 41C0000147 Situation Analyse Contac…" at bounding box center [769, 368] width 1539 height 737
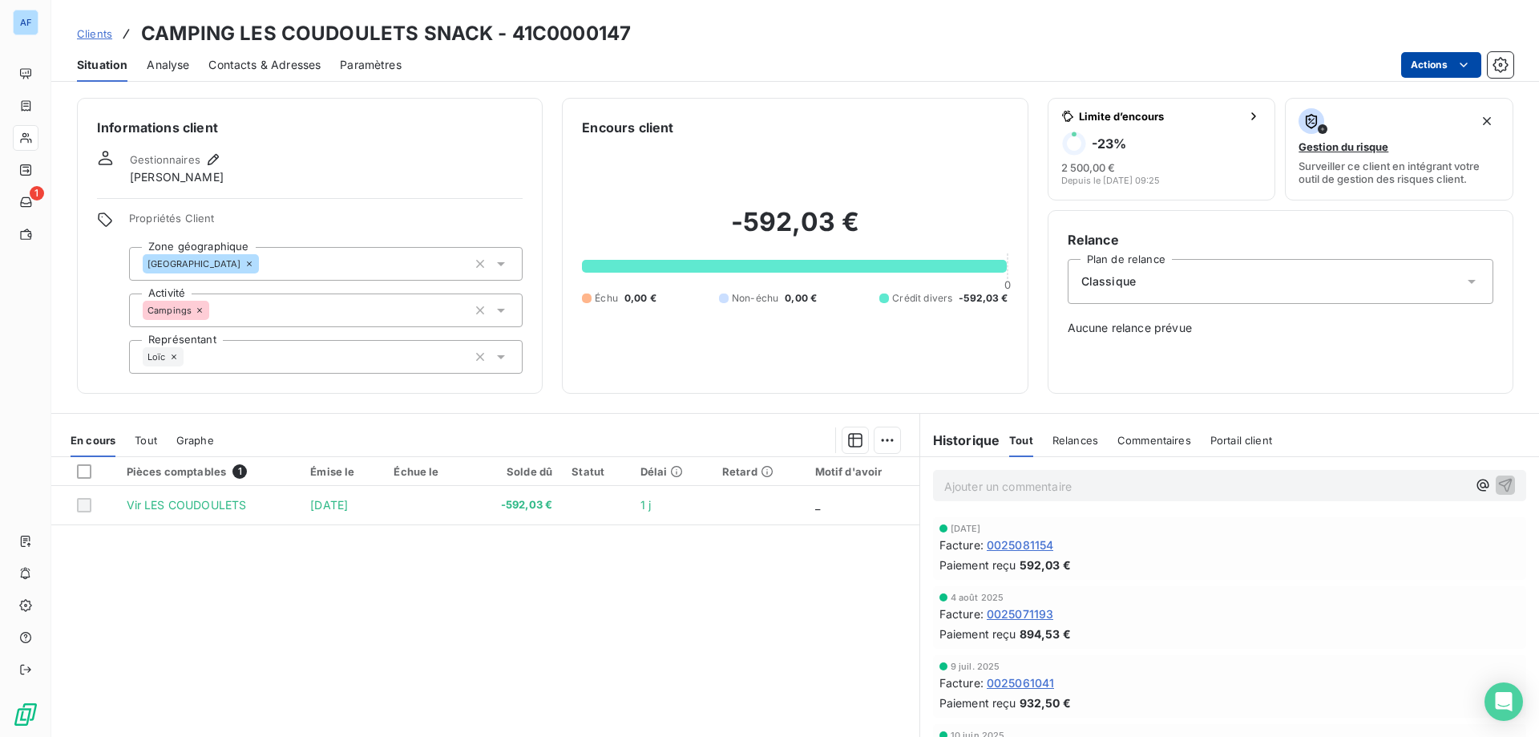
click at [1432, 62] on html "AF 1 Clients CAMPING LES COUDOULETS SNACK - 41C0000147 Situation Analyse Contac…" at bounding box center [769, 368] width 1539 height 737
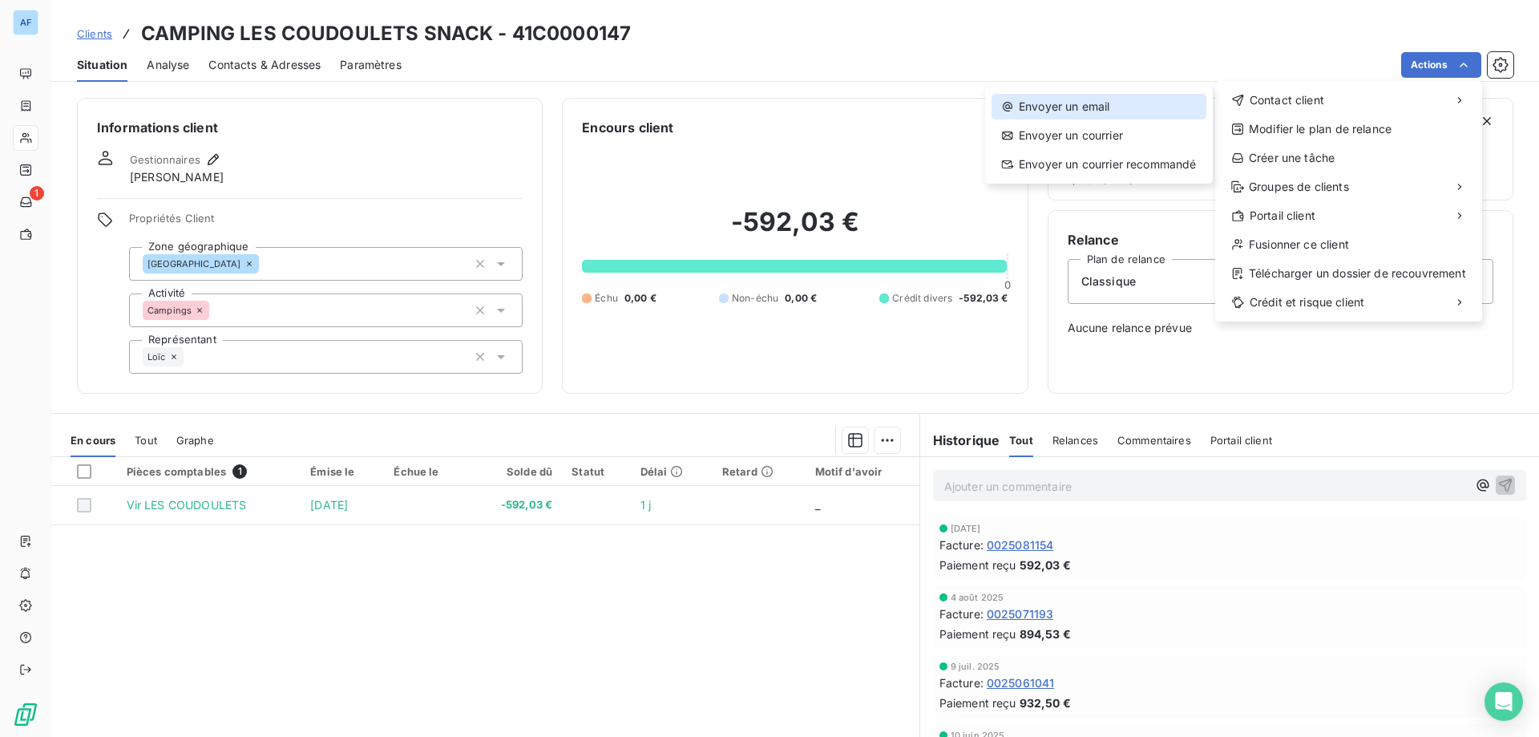
click at [1179, 117] on div "Envoyer un email" at bounding box center [1098, 107] width 215 height 26
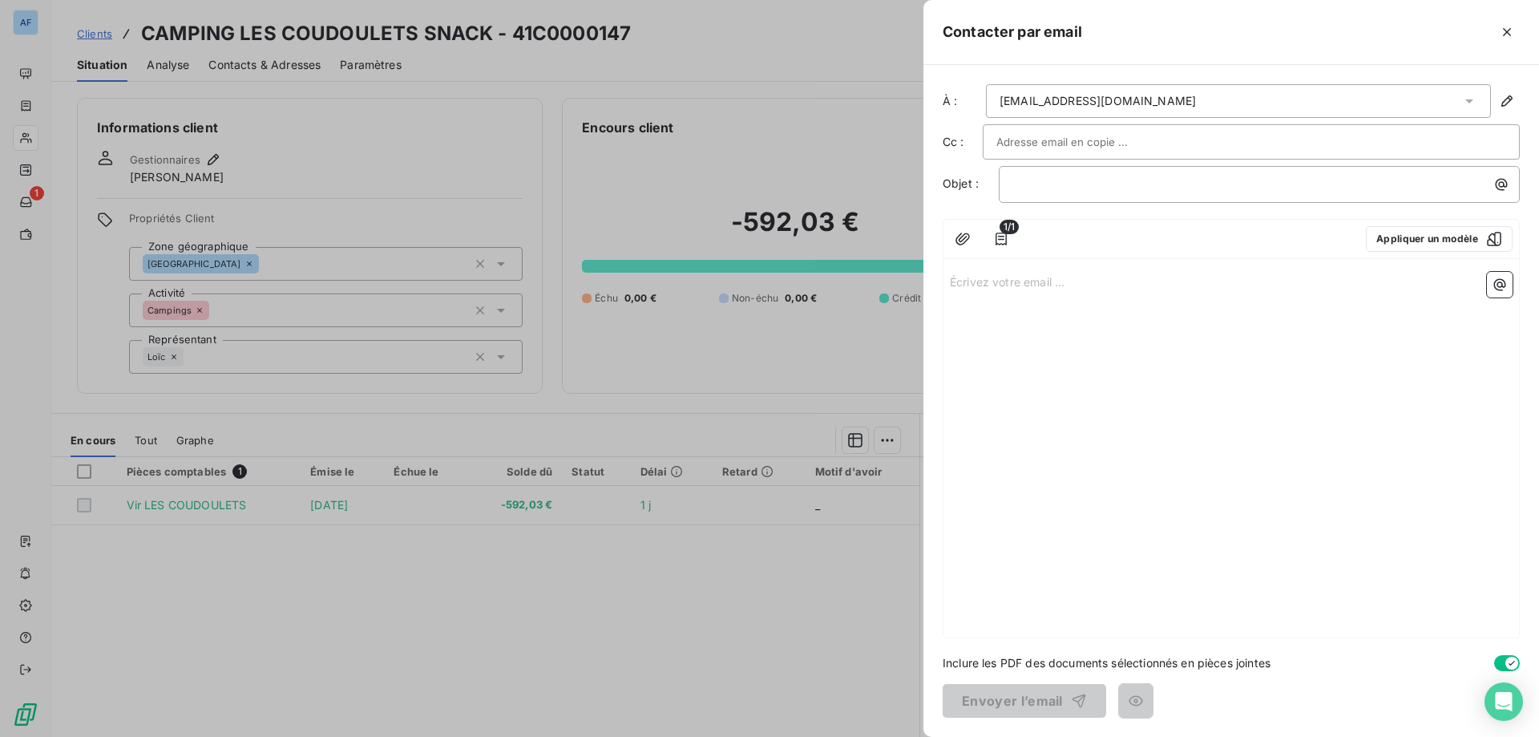
click at [1158, 139] on div at bounding box center [1251, 142] width 510 height 24
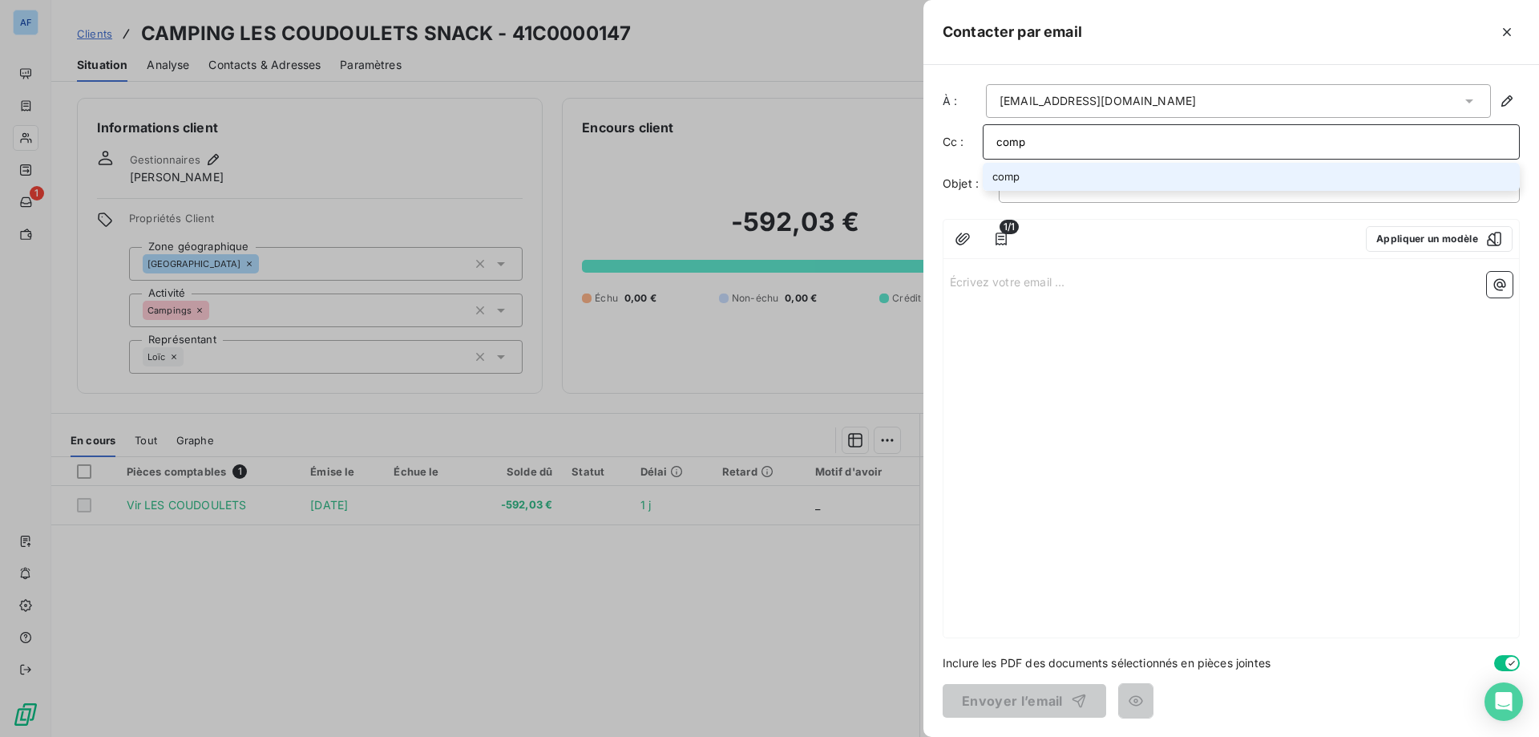
type input "[EMAIL_ADDRESS][DOMAIN_NAME]"
click at [1119, 176] on li "[EMAIL_ADDRESS][DOMAIN_NAME]" at bounding box center [1251, 177] width 537 height 28
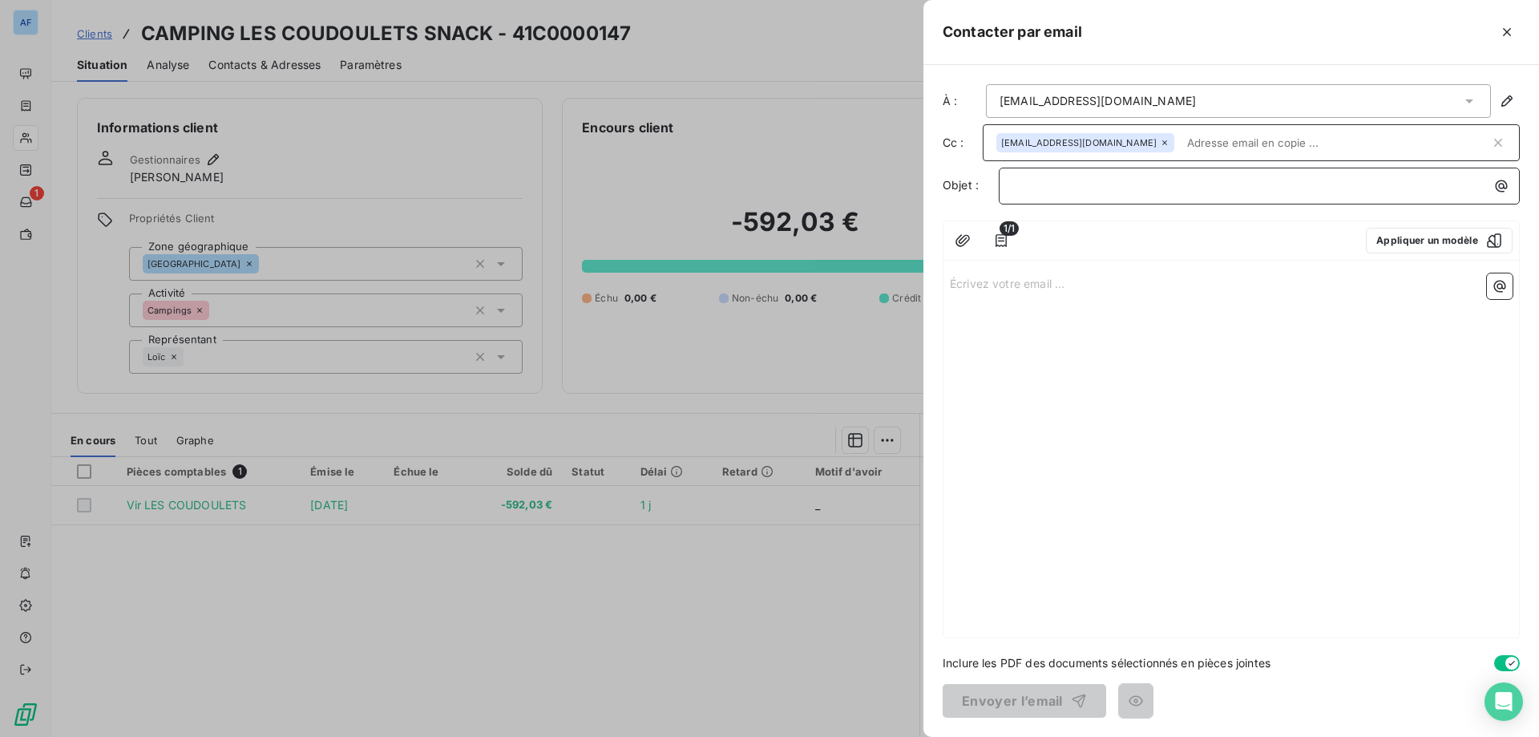
click at [1119, 176] on p "﻿" at bounding box center [1263, 185] width 502 height 18
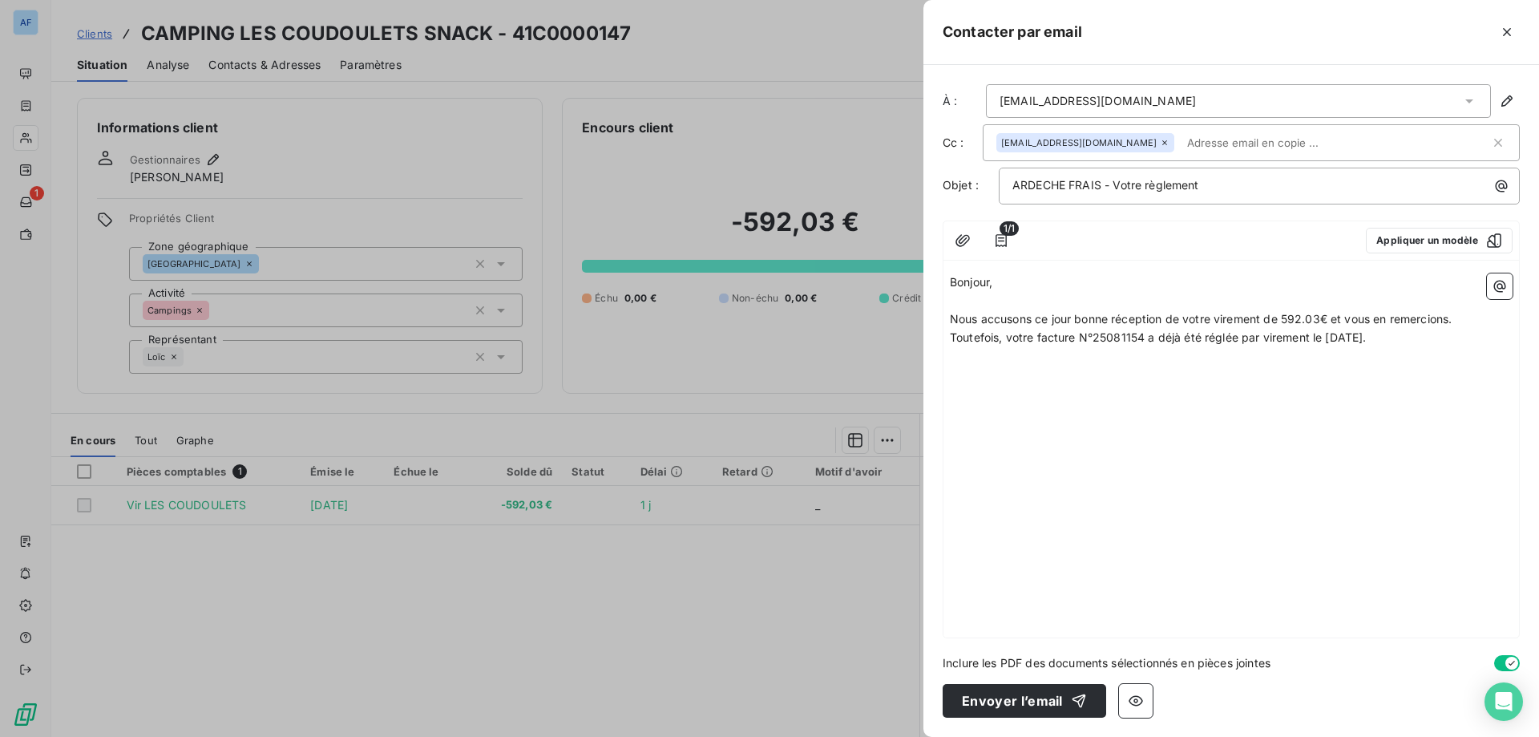
click at [1148, 334] on span "Toutefois, votre facture N°25081154 a déjà été réglée par virement le 05 septem…" at bounding box center [1158, 337] width 417 height 14
click at [1468, 333] on p "Toutefois, votre facture N°25081154 du 31 août a déjà été réglée par virement l…" at bounding box center [1231, 338] width 563 height 18
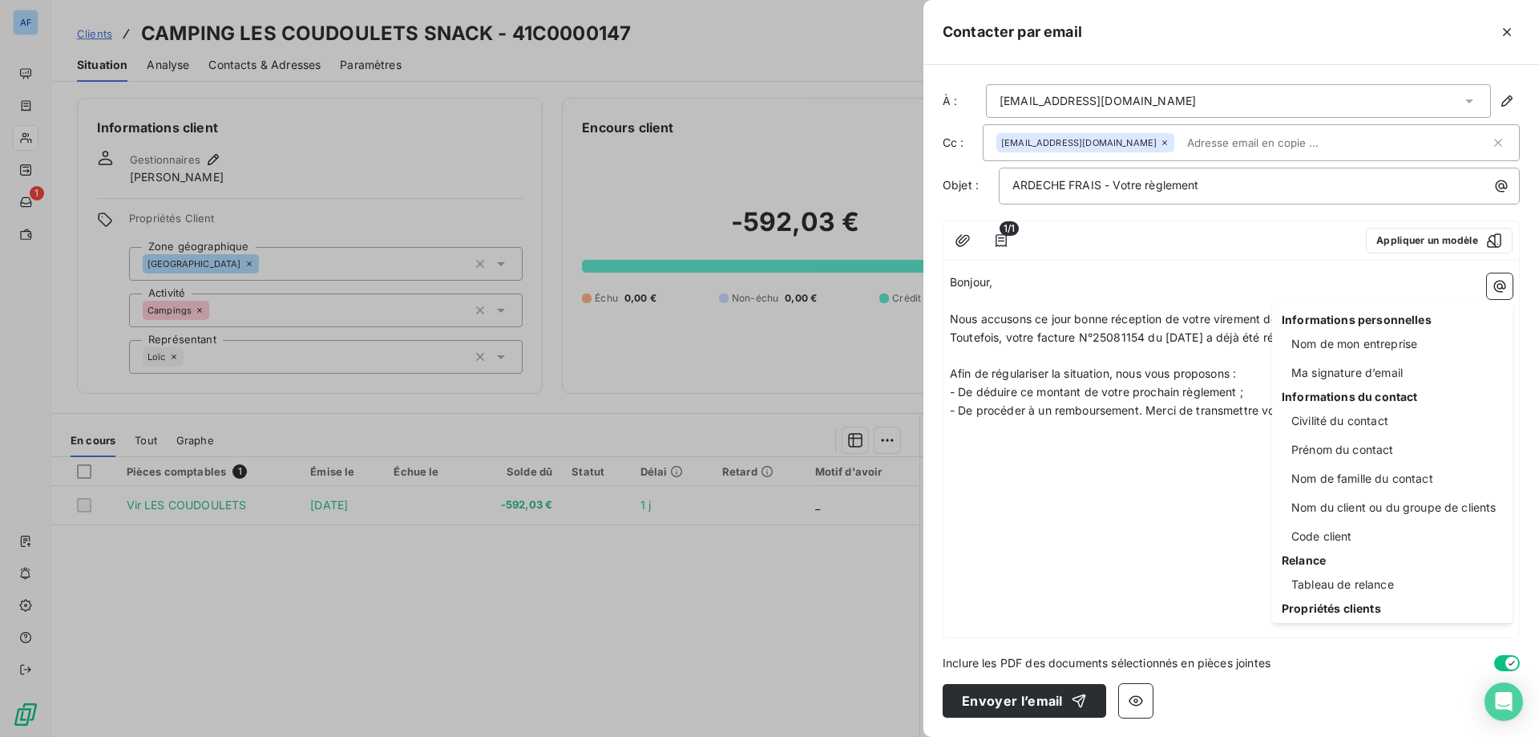
click at [1224, 412] on html "AF 1 Clients CAMPING LES COUDOULETS SNACK - 41C0000147 Situation Analyse Contac…" at bounding box center [769, 368] width 1539 height 737
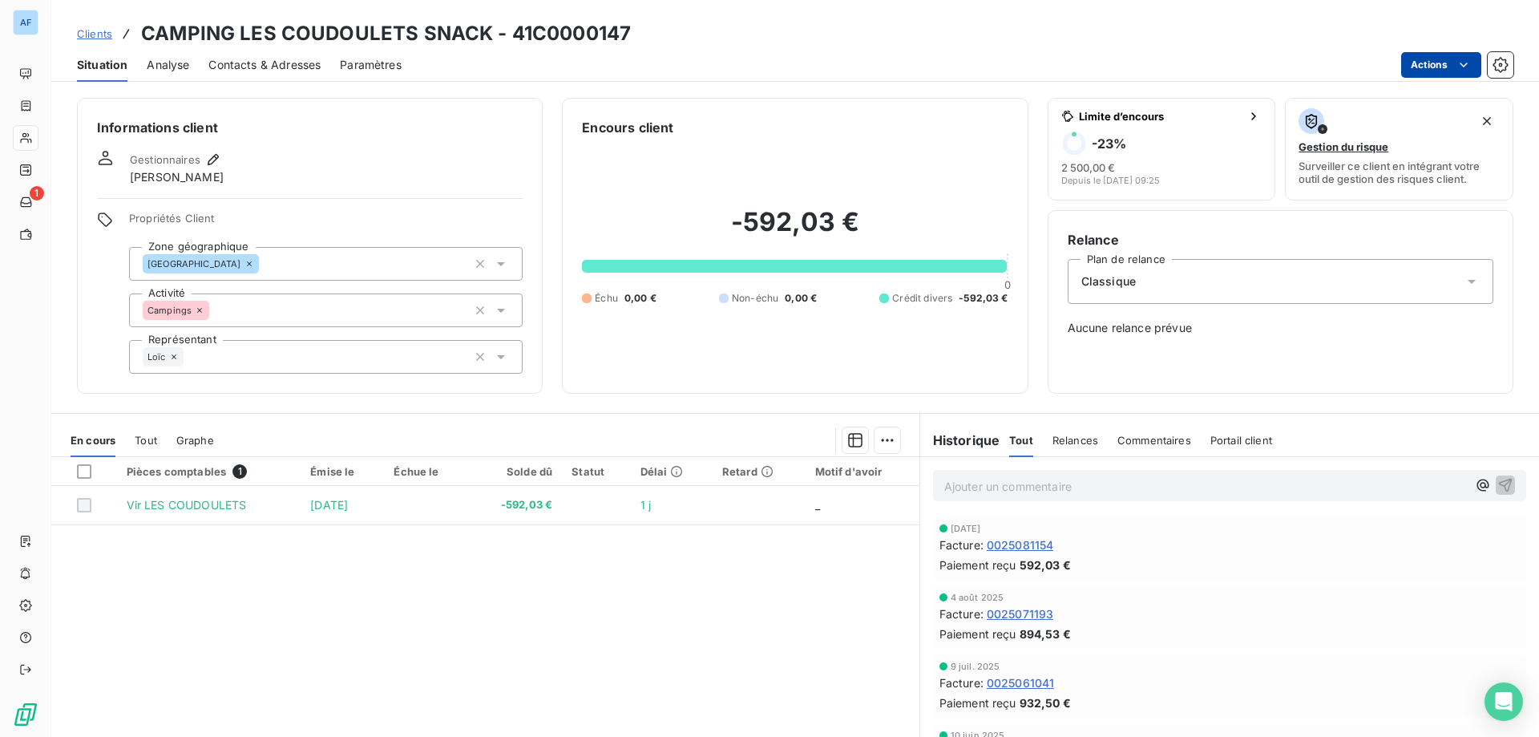
click at [1420, 63] on html "AF 1 Clients CAMPING LES COUDOULETS SNACK - 41C0000147 Situation Analyse Contac…" at bounding box center [769, 368] width 1539 height 737
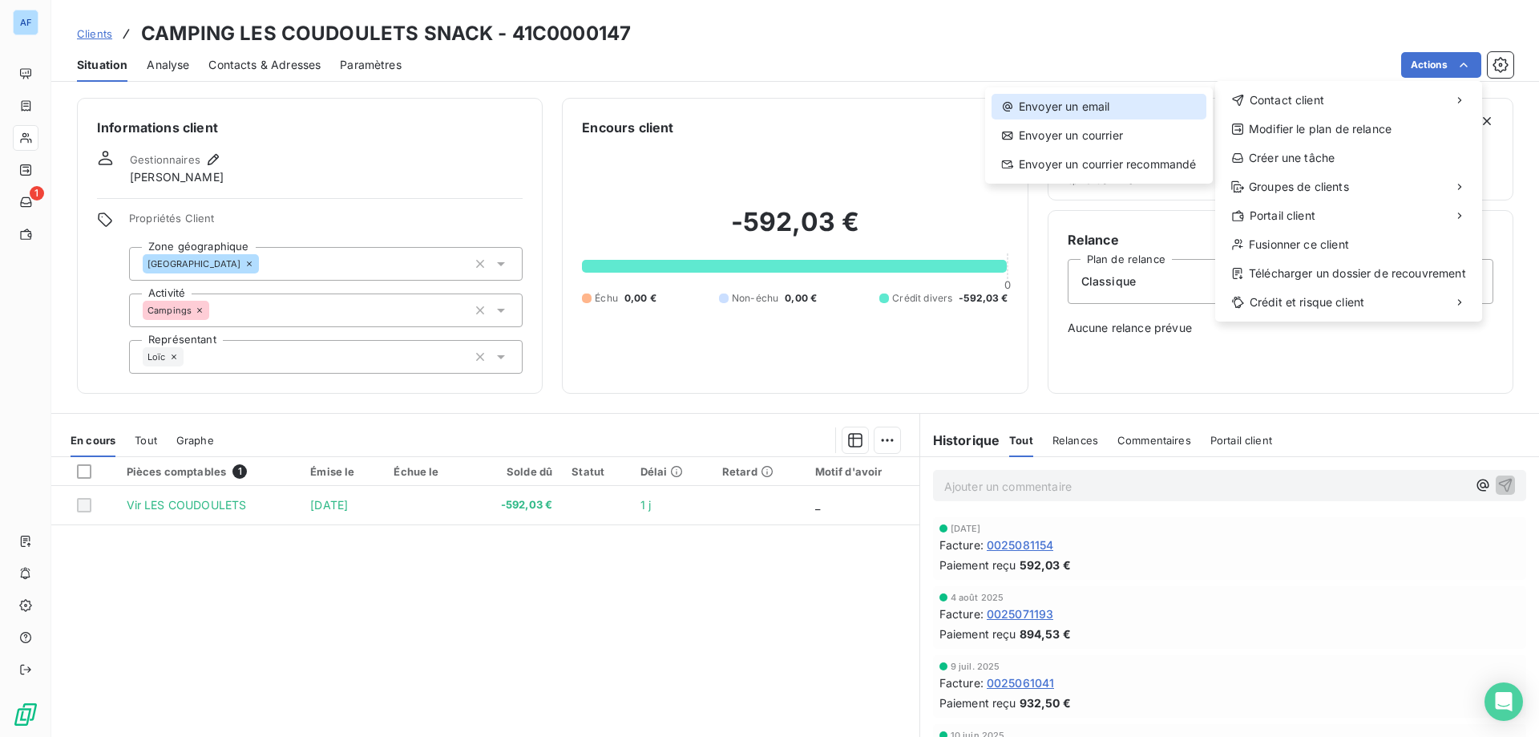
click at [1130, 111] on div "Envoyer un email" at bounding box center [1098, 107] width 215 height 26
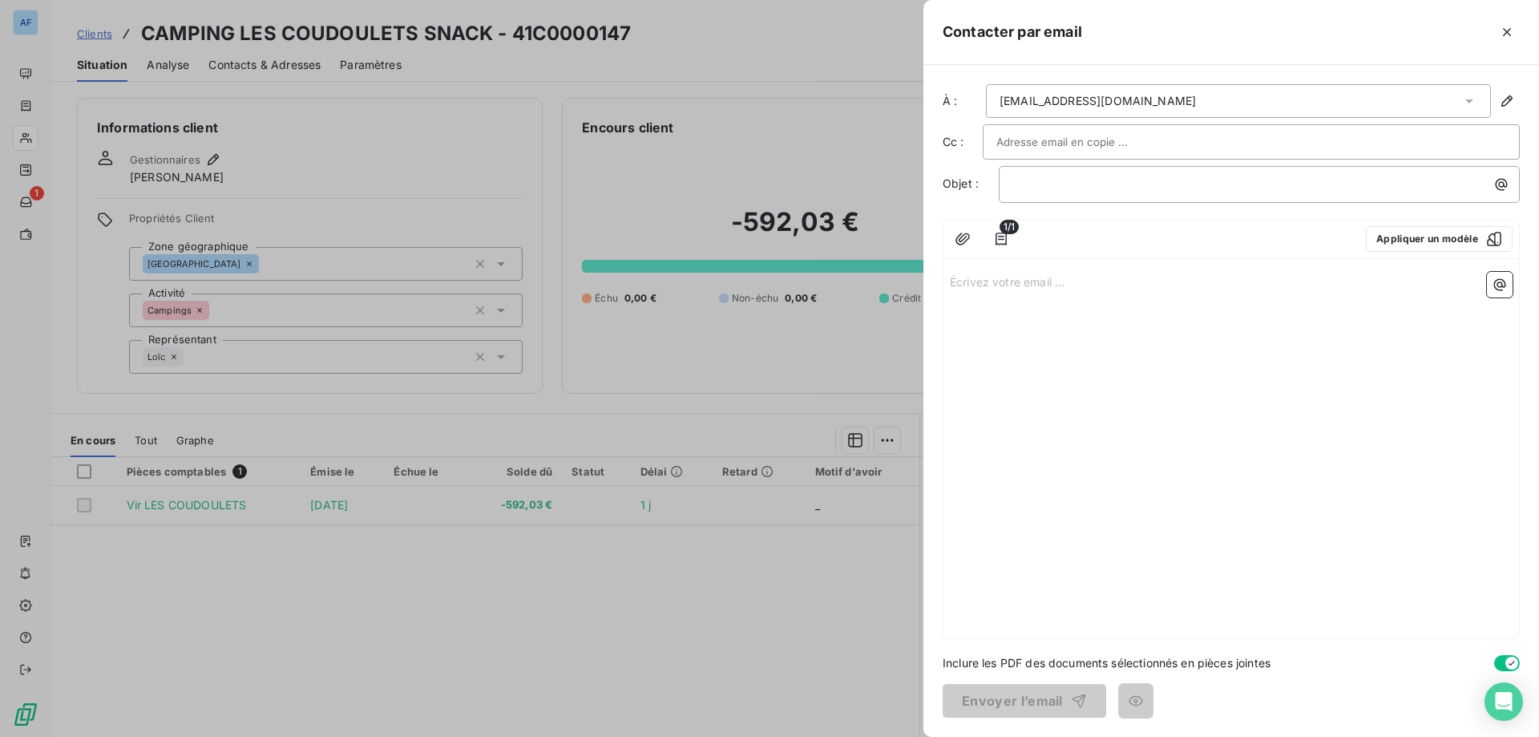
click at [1116, 142] on input "text" at bounding box center [1082, 142] width 172 height 24
type input "[EMAIL_ADDRESS][DOMAIN_NAME]"
click at [1124, 147] on input "[EMAIL_ADDRESS][DOMAIN_NAME]" at bounding box center [1082, 142] width 172 height 24
type input "[EMAIL_ADDRESS][DOMAIN_NAME]"
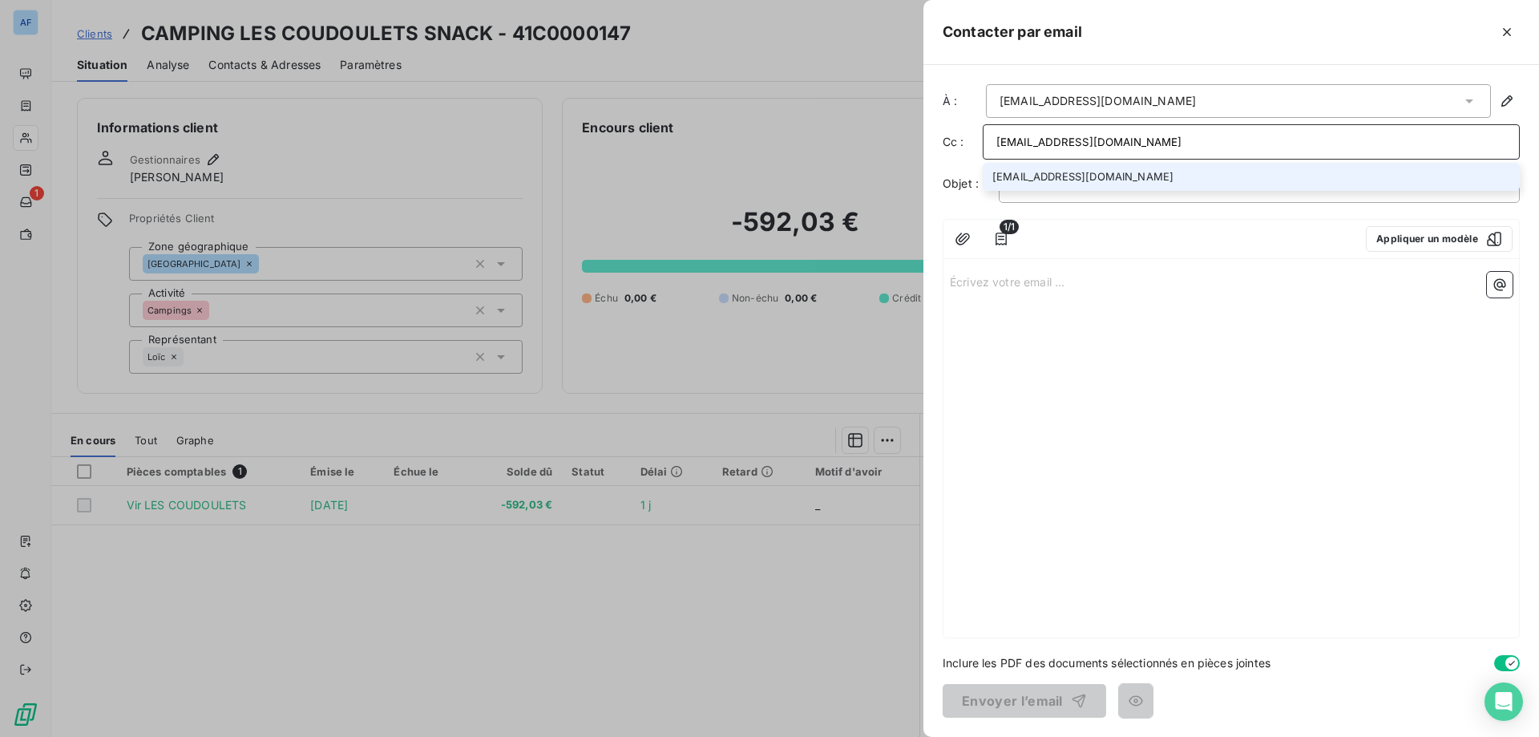
drag, startPoint x: 1130, startPoint y: 143, endPoint x: 898, endPoint y: 131, distance: 232.7
click at [898, 736] on div "Contacter par email À : camping@coudoulets.com Cc : compta@ardechefrais.fr comp…" at bounding box center [769, 737] width 1539 height 0
click at [1047, 172] on li "[EMAIL_ADDRESS][DOMAIN_NAME]" at bounding box center [1251, 177] width 537 height 28
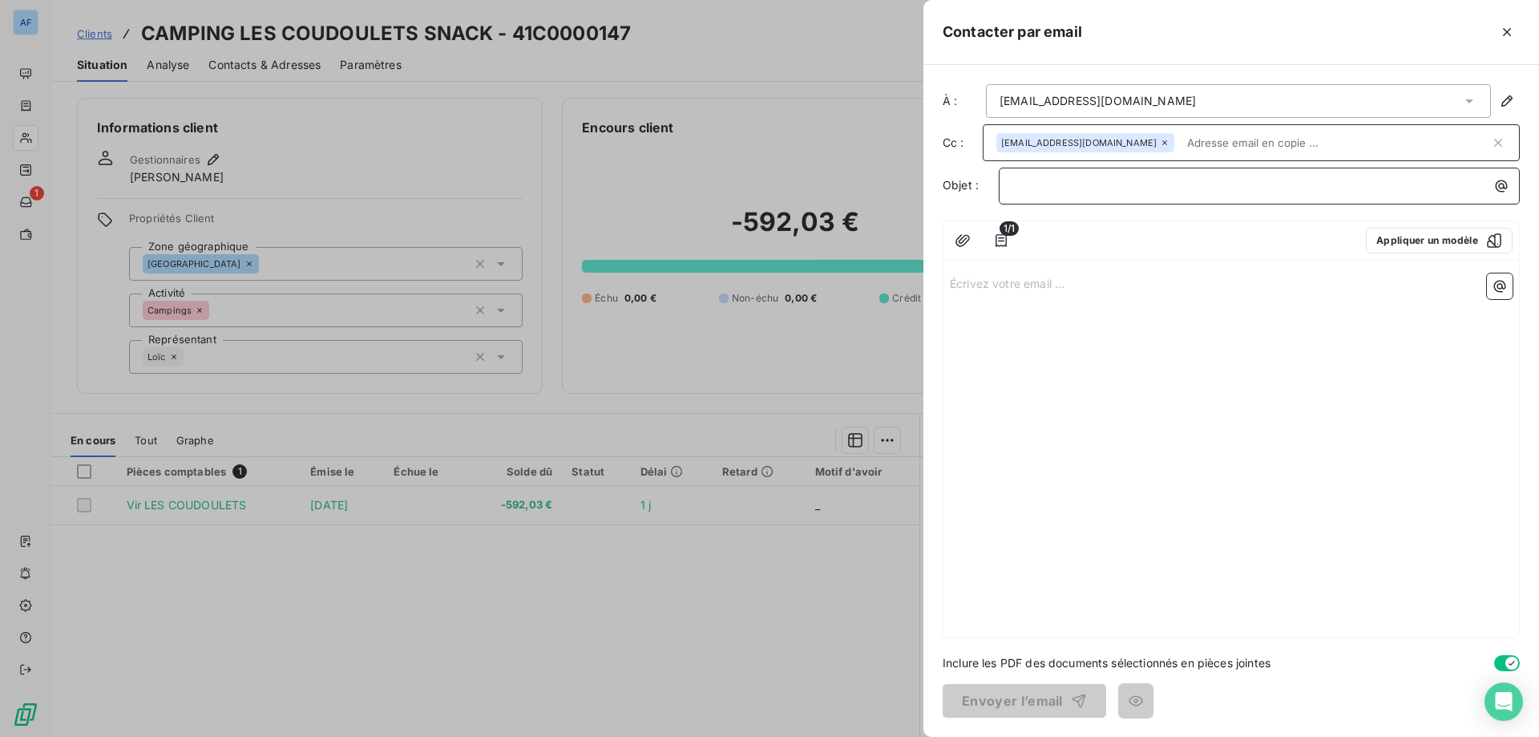
click at [1301, 190] on p "﻿" at bounding box center [1263, 185] width 502 height 18
click at [1419, 247] on button "Appliquer un modèle" at bounding box center [1439, 241] width 147 height 26
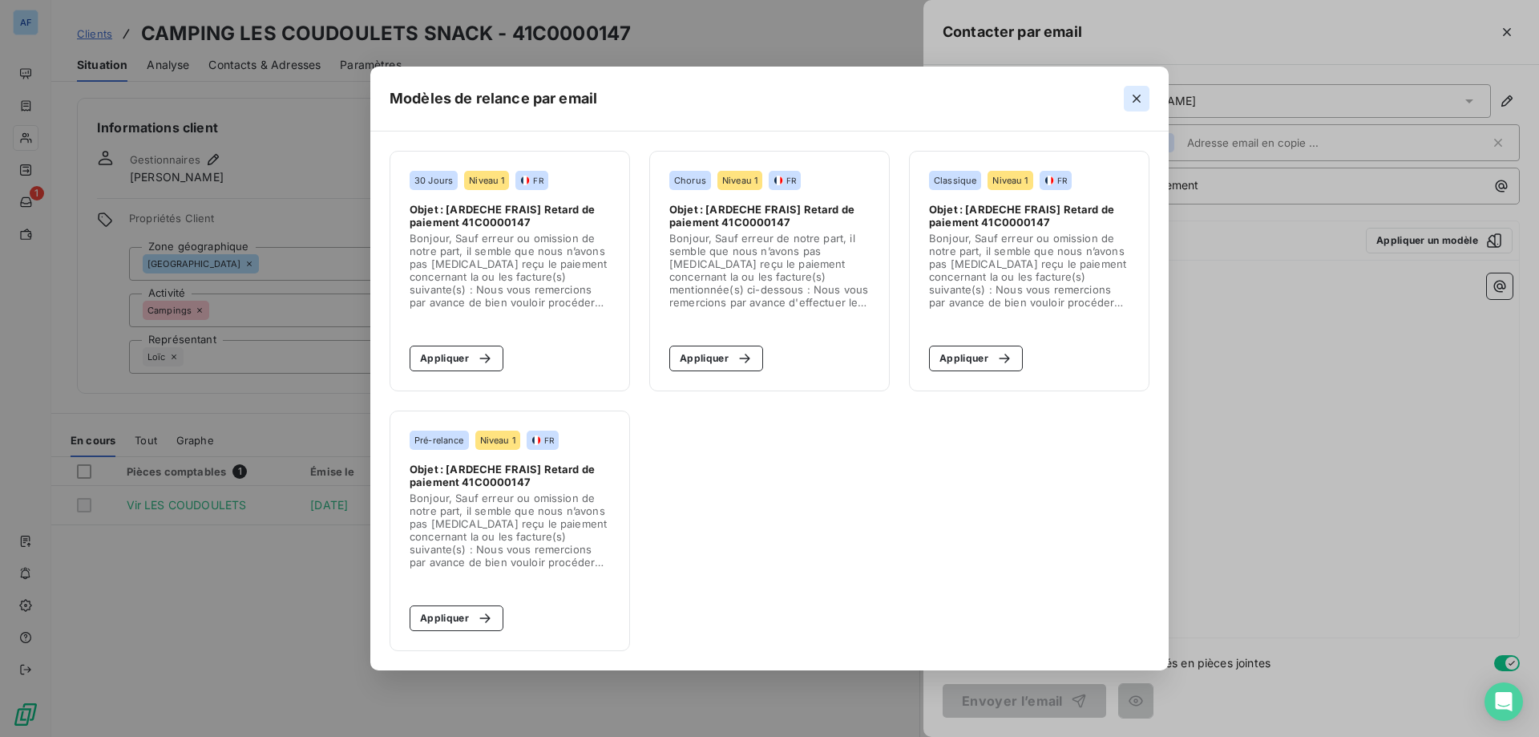
click at [1143, 102] on icon "button" at bounding box center [1136, 99] width 16 height 16
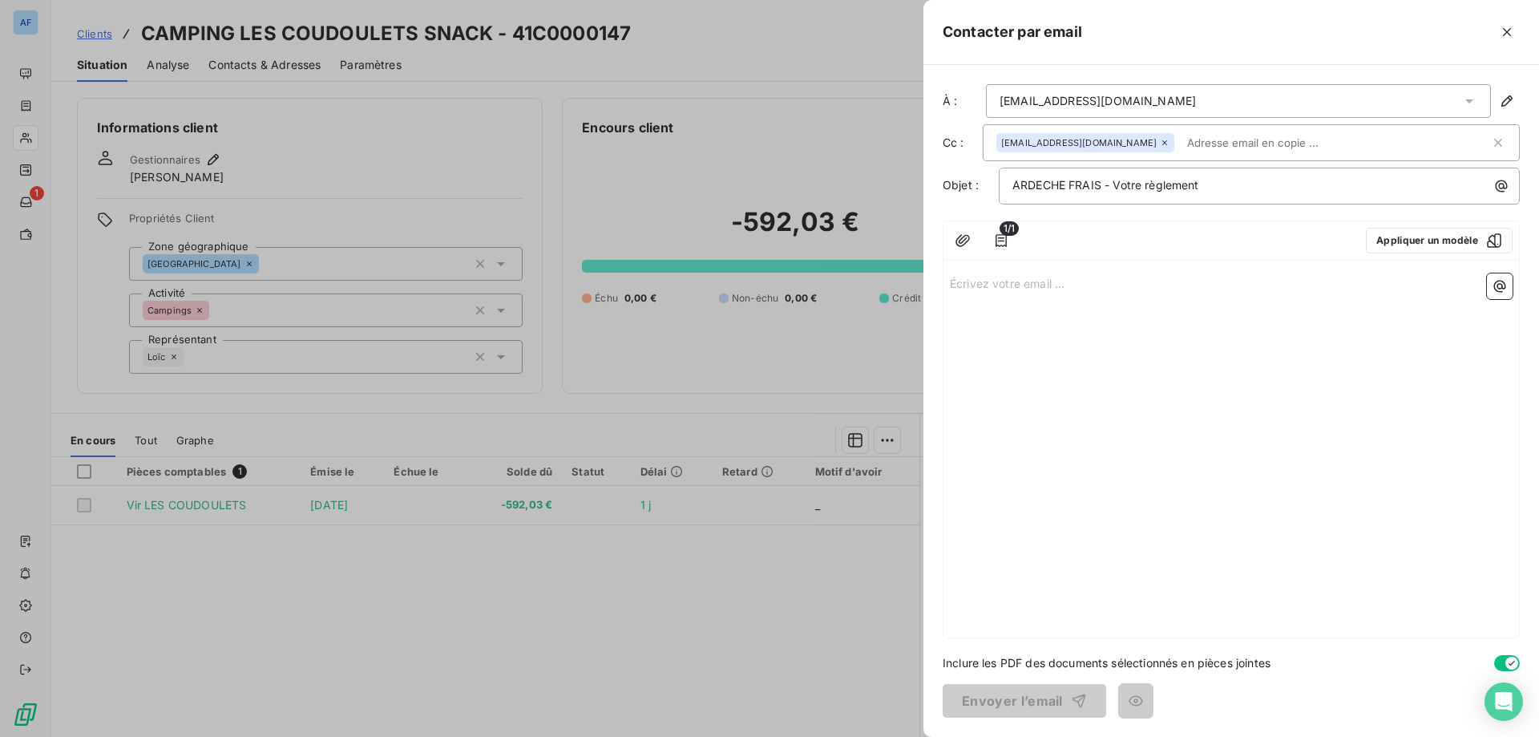
click at [1074, 296] on div "Écrivez votre email ... ﻿" at bounding box center [1230, 452] width 575 height 370
click at [1044, 285] on p "Écrivez votre email ... ﻿" at bounding box center [1231, 282] width 563 height 18
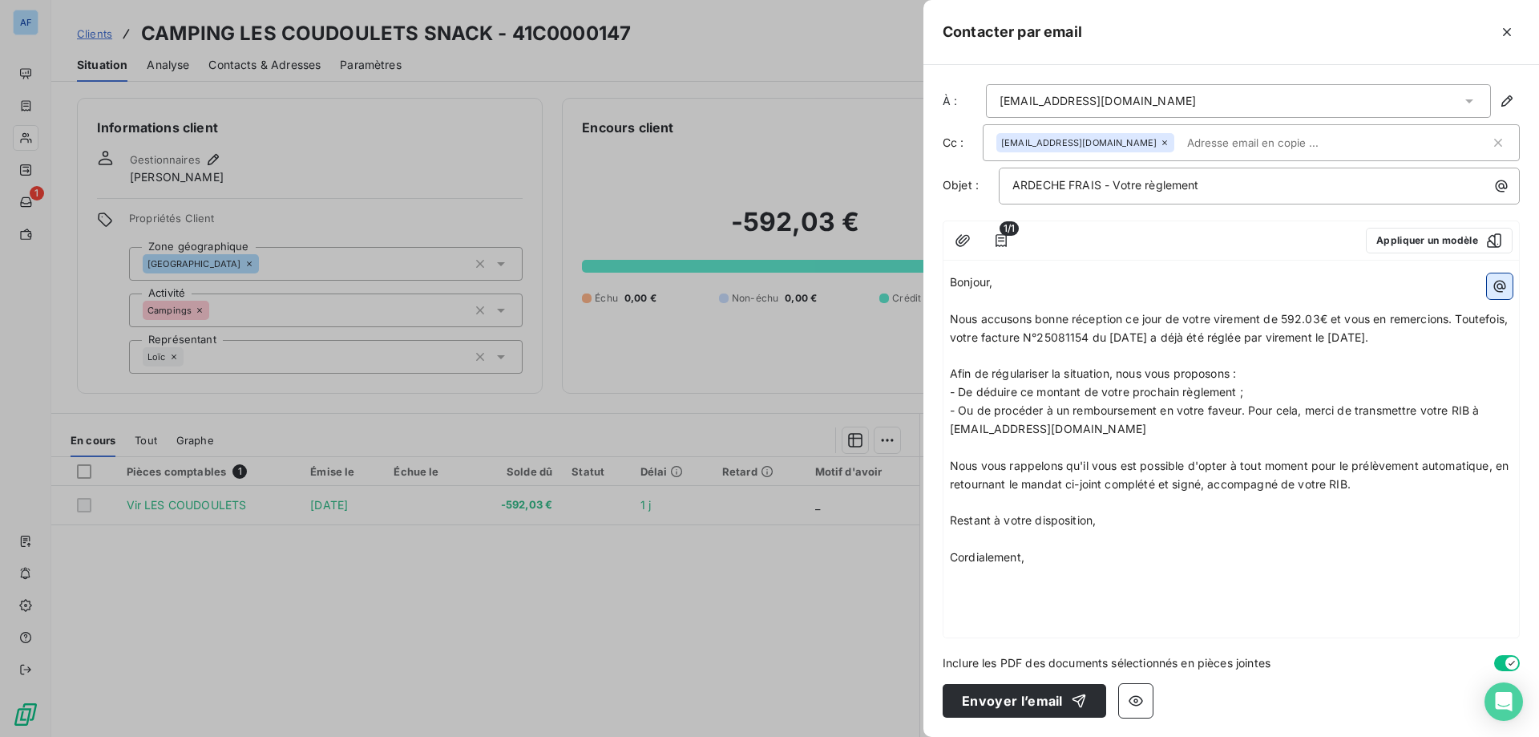
click at [1504, 289] on icon "button" at bounding box center [1500, 287] width 12 height 12
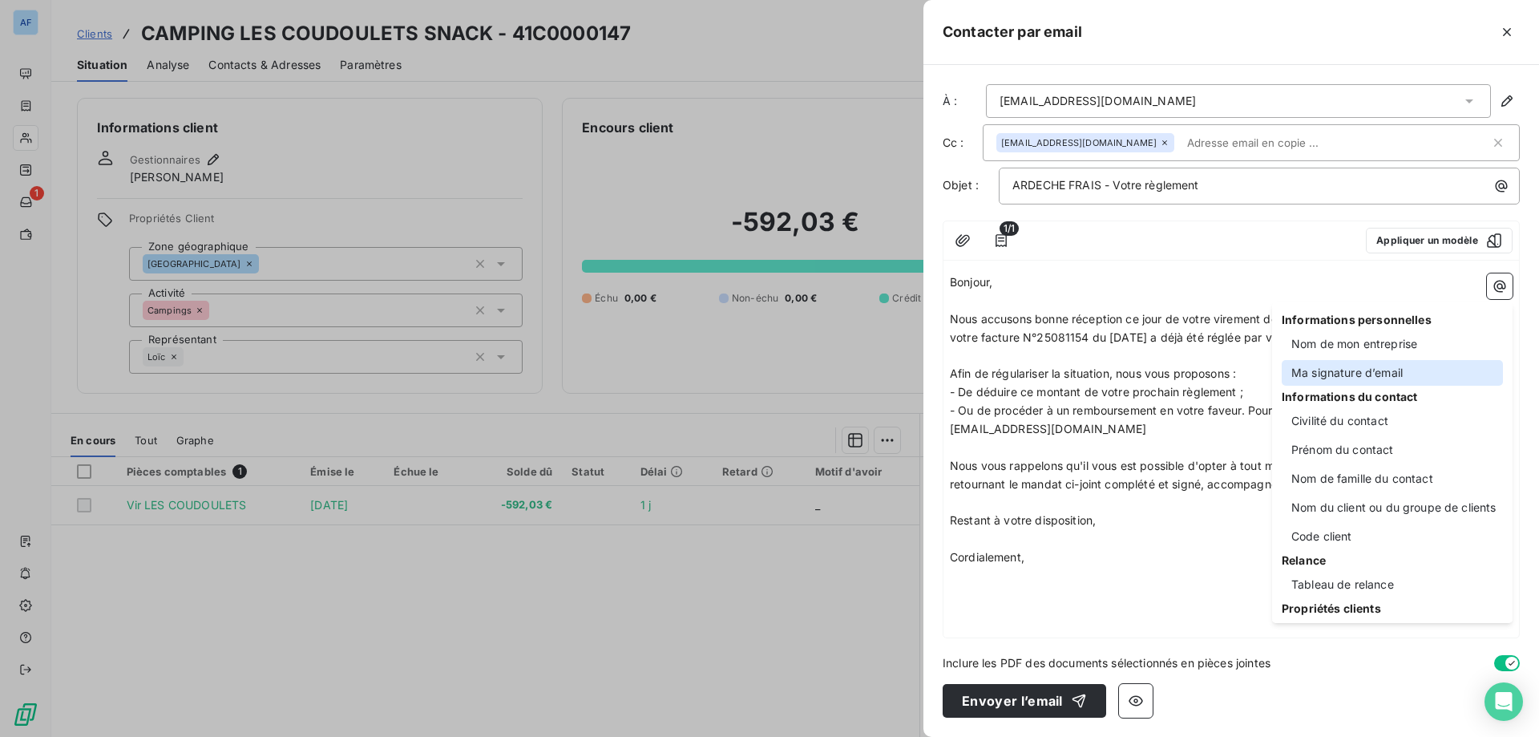
click at [1381, 365] on div "Ma signature d’email" at bounding box center [1392, 373] width 221 height 26
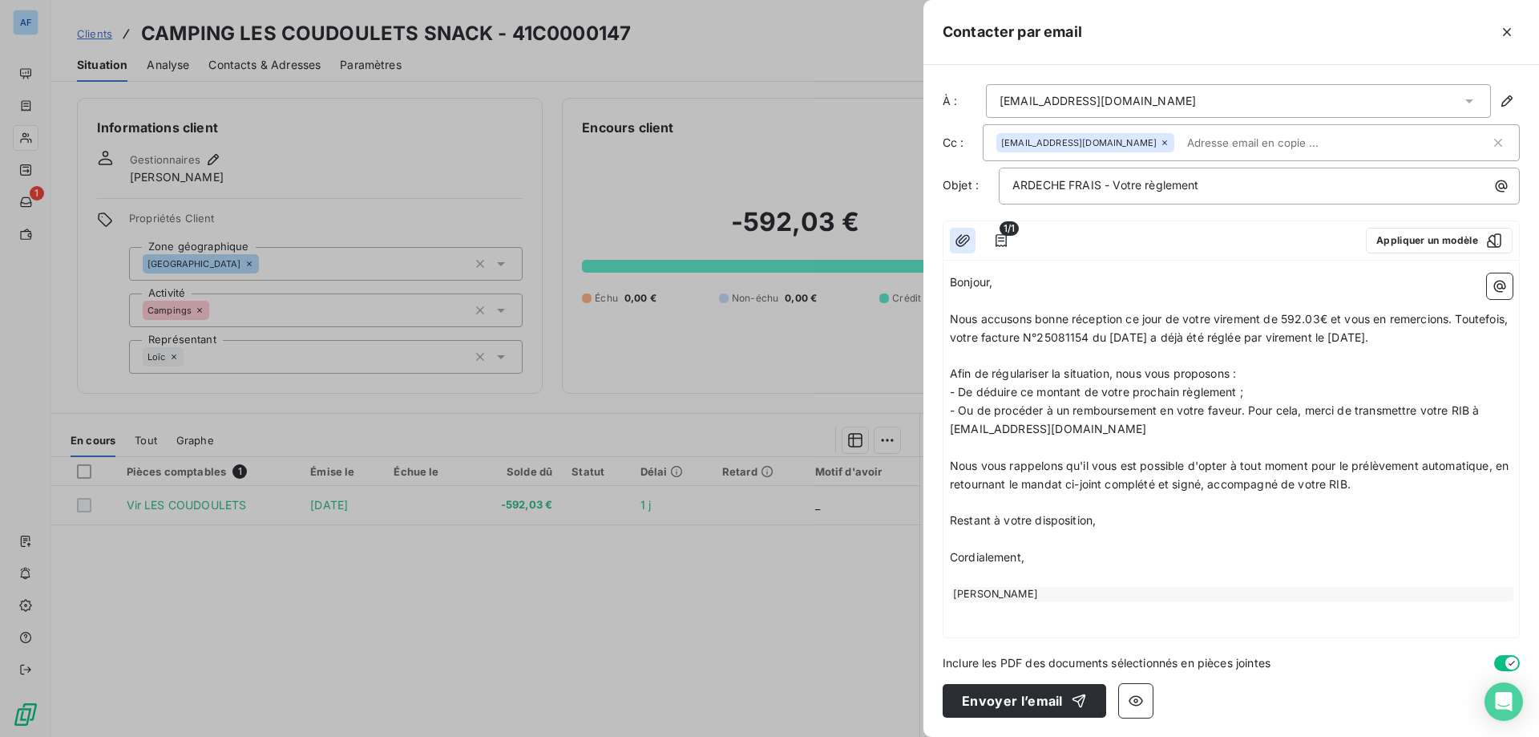
click at [963, 244] on icon "button" at bounding box center [963, 240] width 16 height 16
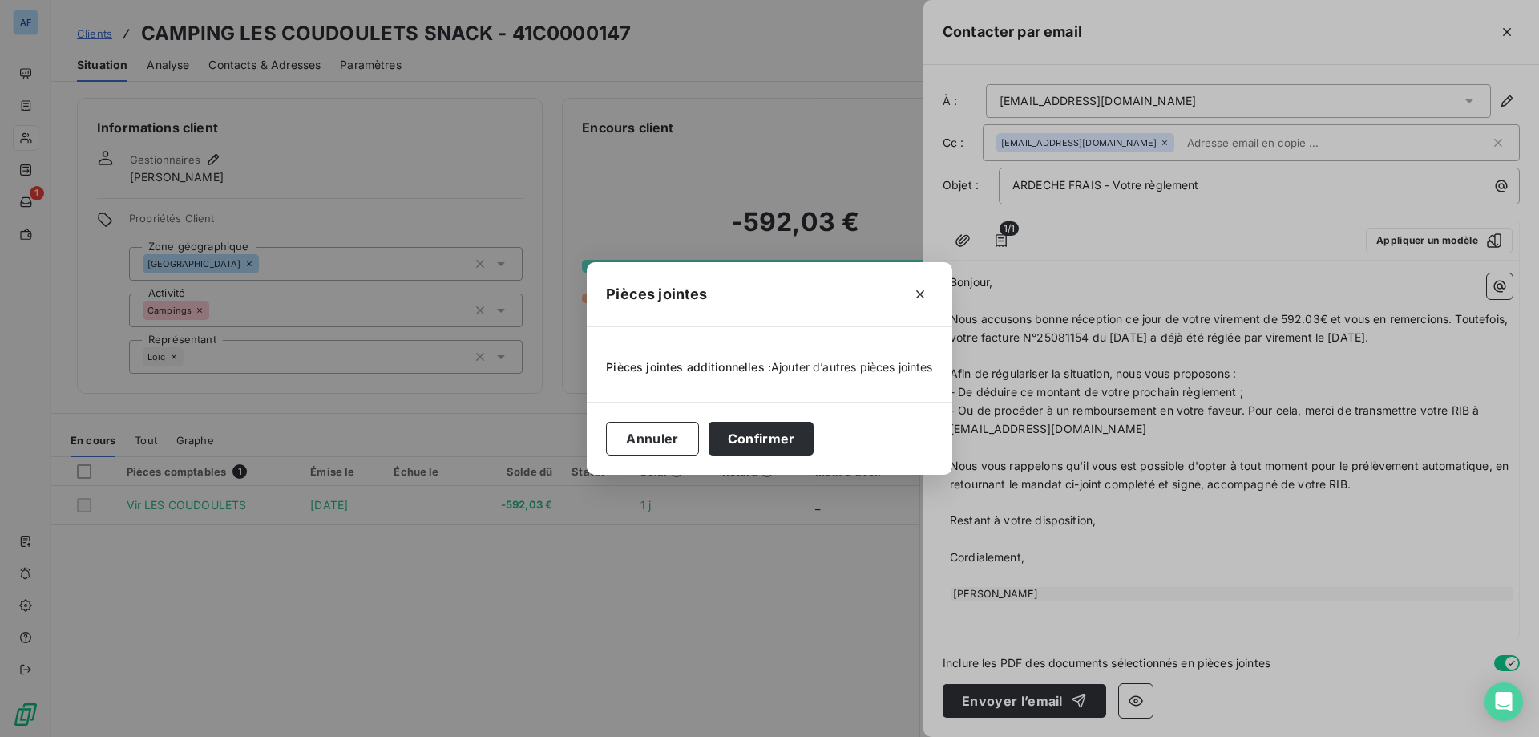
click at [816, 368] on span "Ajouter d’autres pièces jointes" at bounding box center [852, 367] width 162 height 14
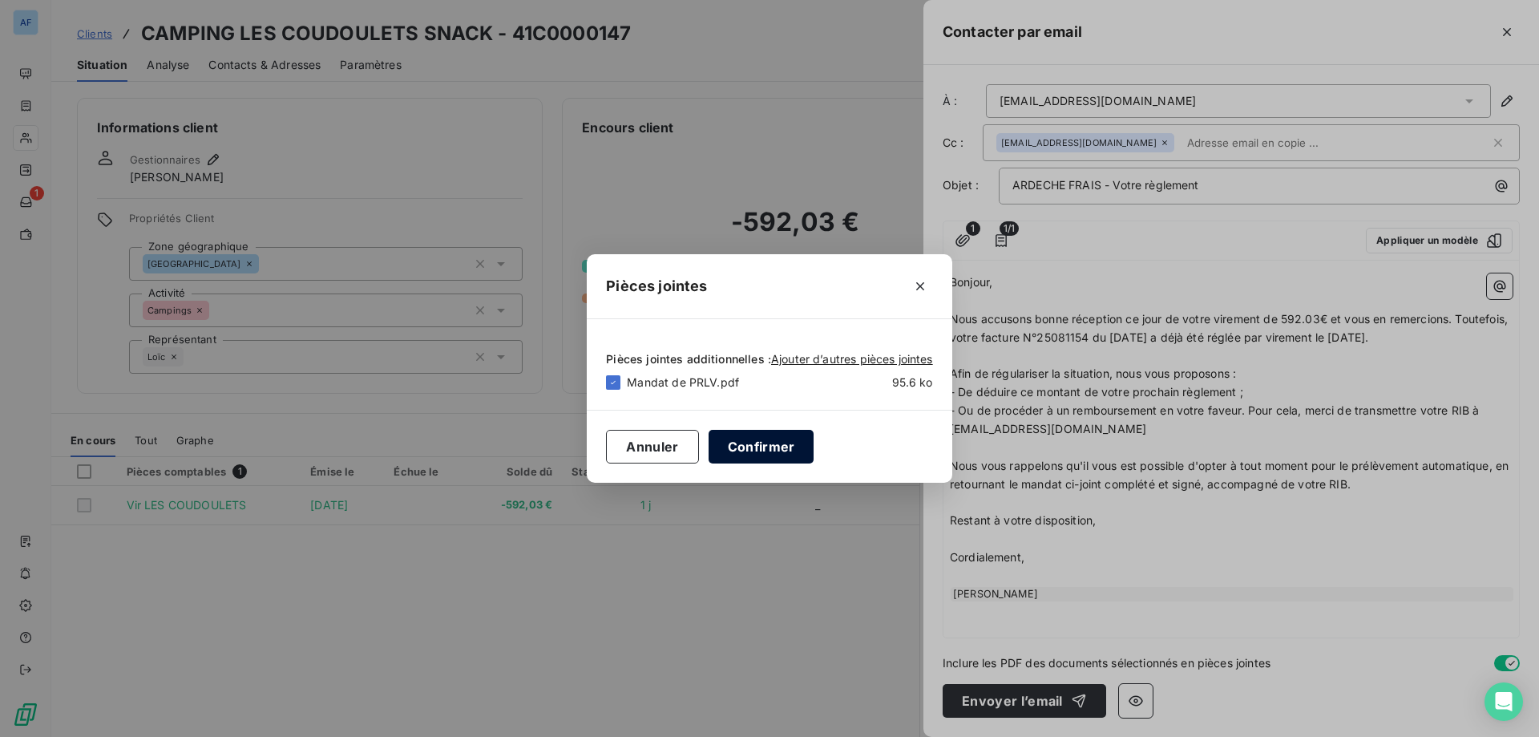
click at [748, 442] on button "Confirmer" at bounding box center [761, 447] width 106 height 34
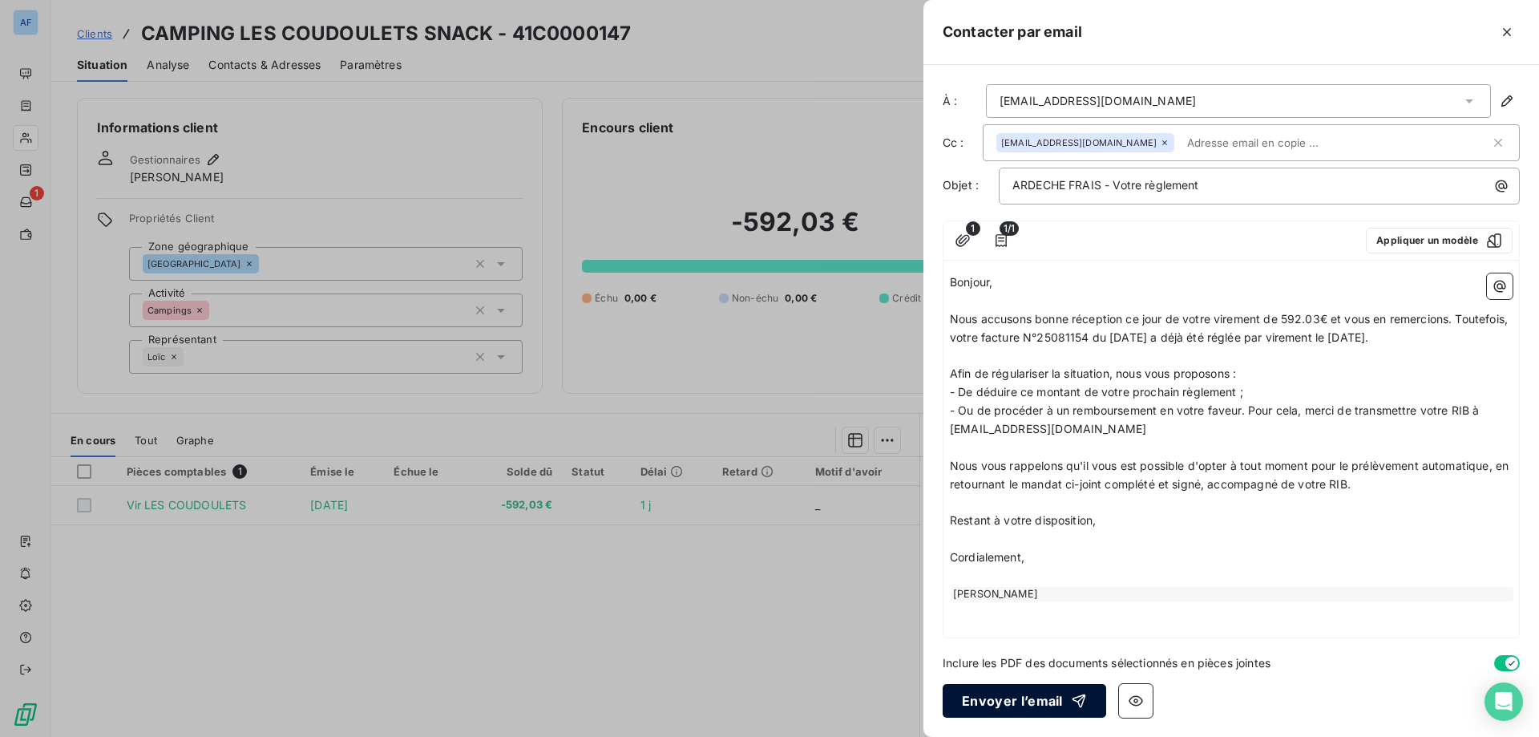
click at [999, 692] on button "Envoyer l’email" at bounding box center [1024, 701] width 163 height 34
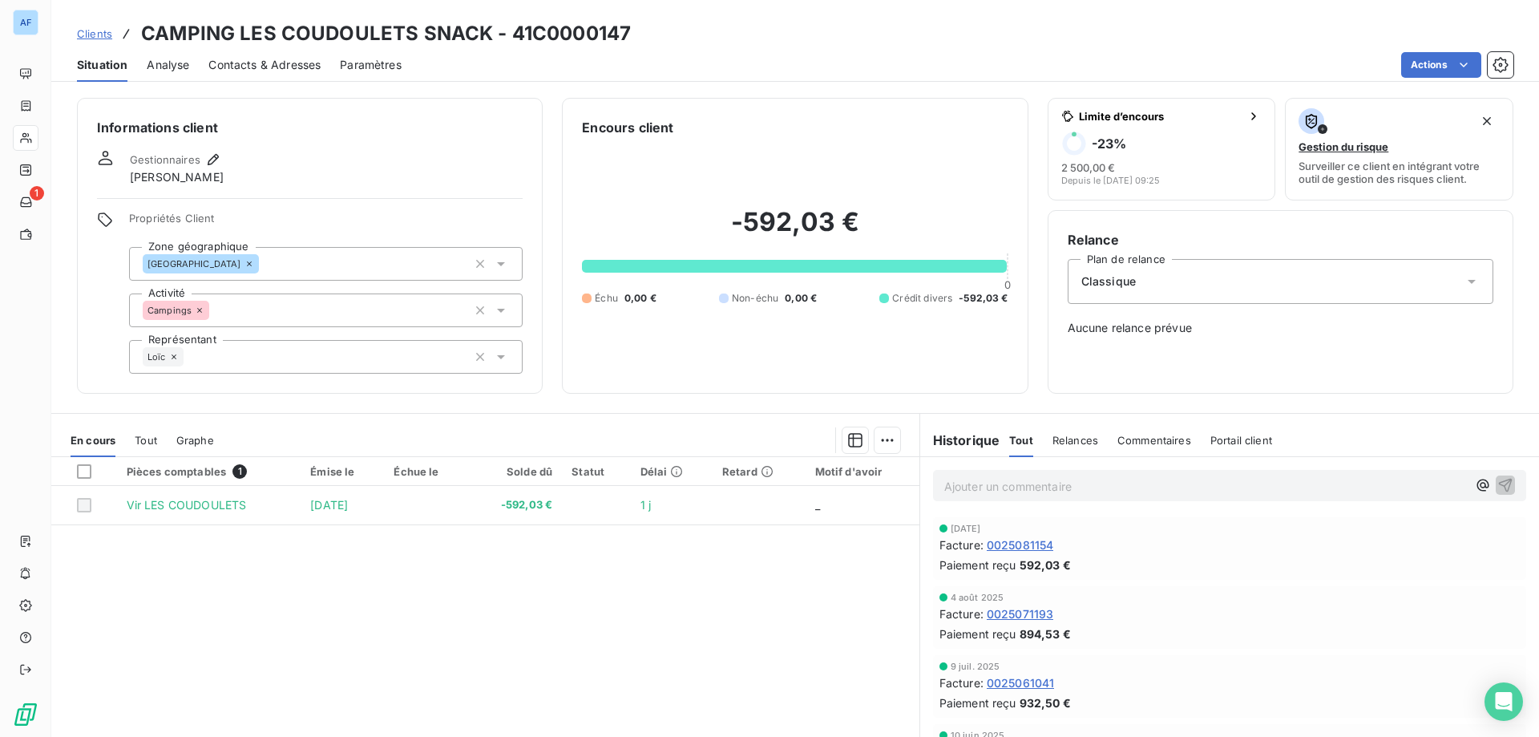
click at [1043, 426] on div "Tout Relances Commentaires Portail client" at bounding box center [1140, 440] width 263 height 34
click at [1053, 434] on span "Relances" at bounding box center [1075, 440] width 46 height 13
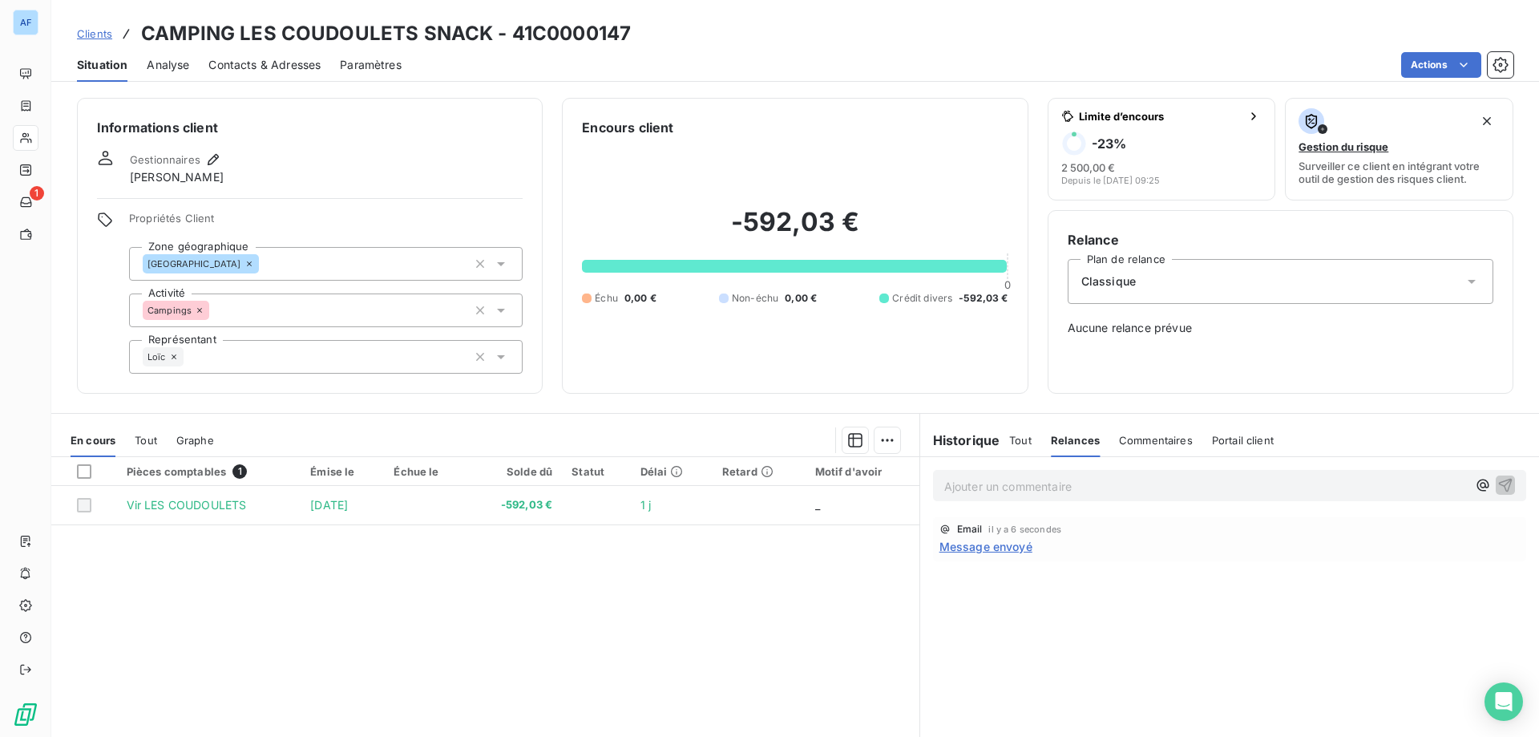
click at [1016, 444] on span "Tout" at bounding box center [1020, 440] width 22 height 13
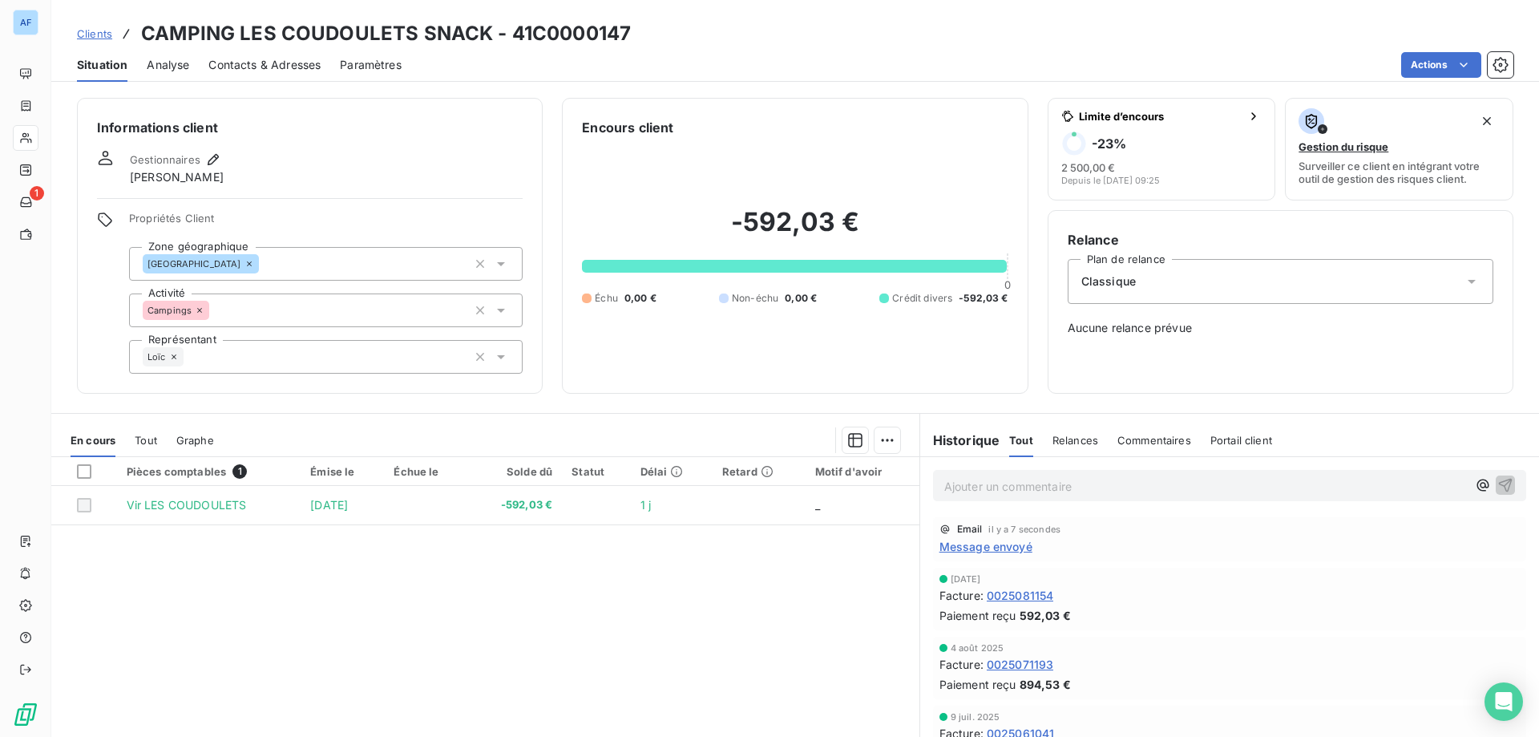
click at [1003, 540] on span "Message envoyé" at bounding box center [985, 546] width 93 height 17
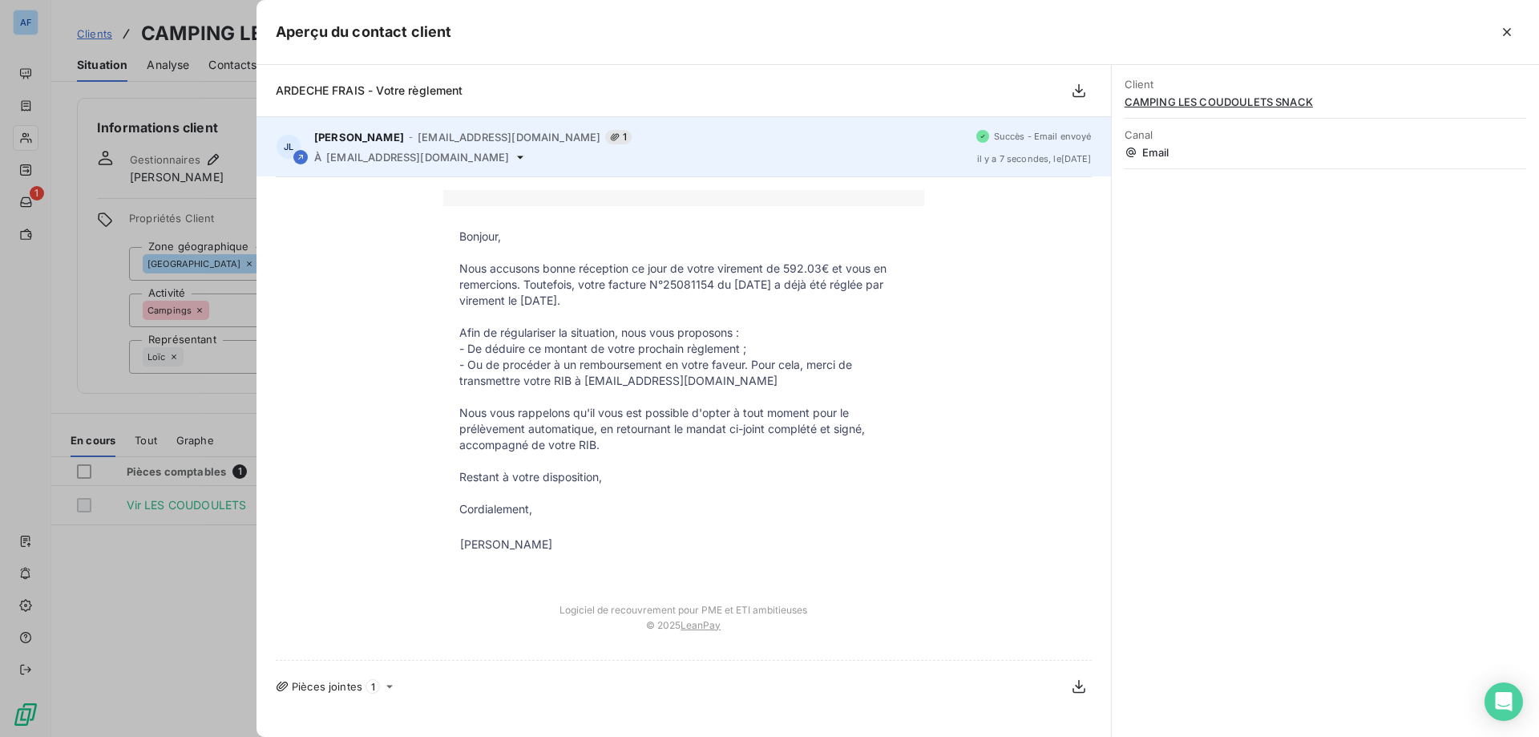
click at [514, 159] on icon at bounding box center [520, 157] width 13 height 13
click at [514, 156] on icon at bounding box center [520, 157] width 13 height 13
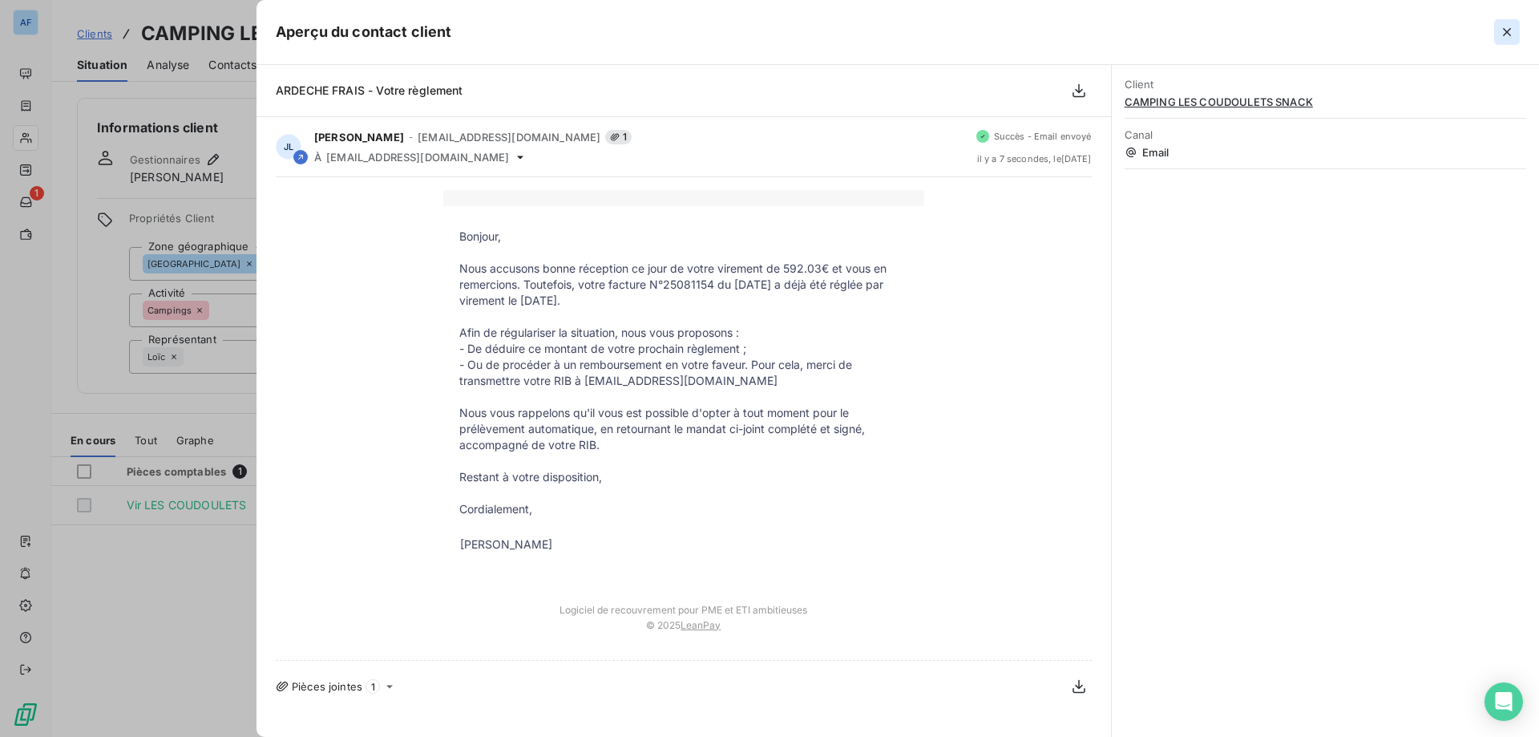
click at [1504, 31] on icon "button" at bounding box center [1507, 32] width 16 height 16
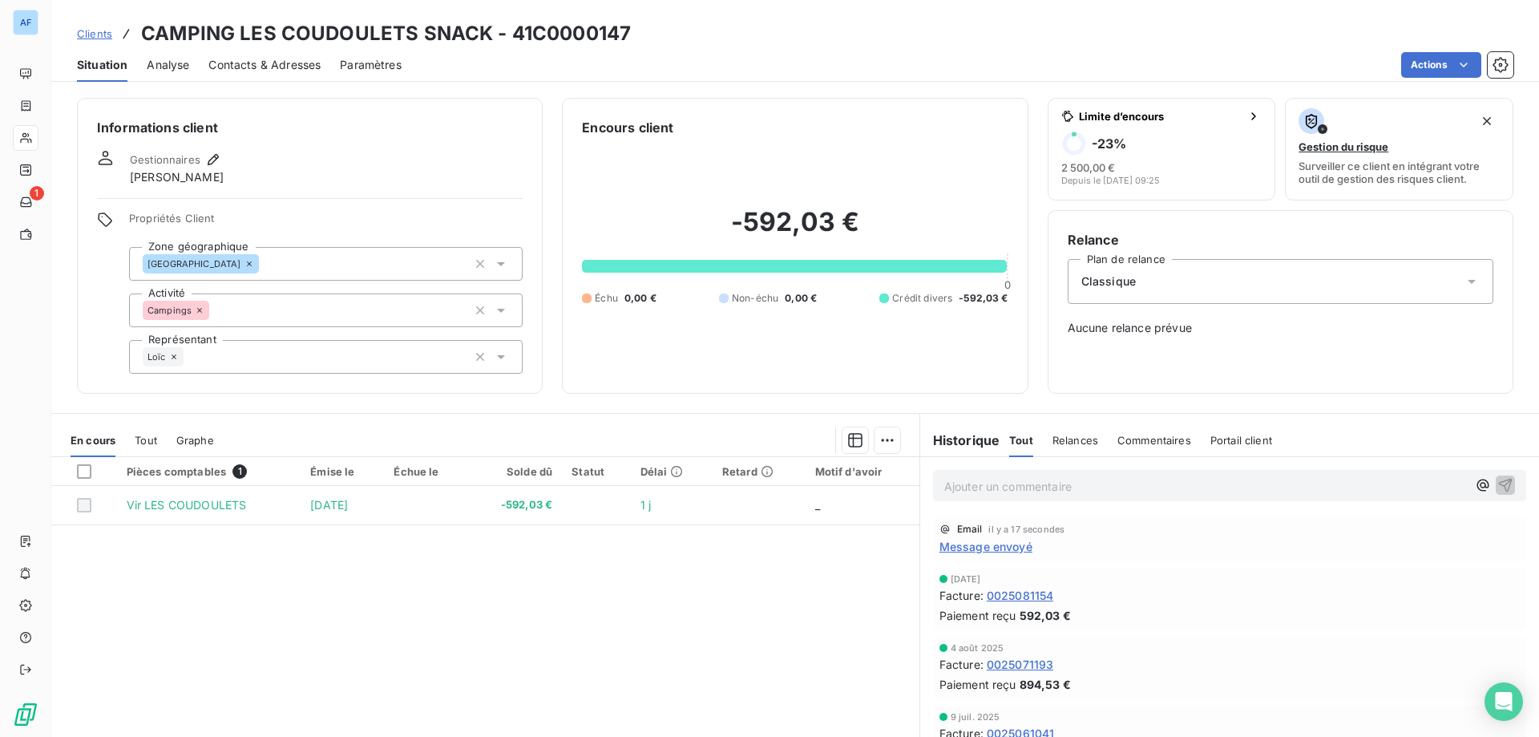
click at [105, 42] on div "Clients CAMPING LES COUDOULETS SNACK - 41C0000147" at bounding box center [354, 33] width 554 height 29
click at [104, 39] on span "Clients" at bounding box center [94, 33] width 35 height 13
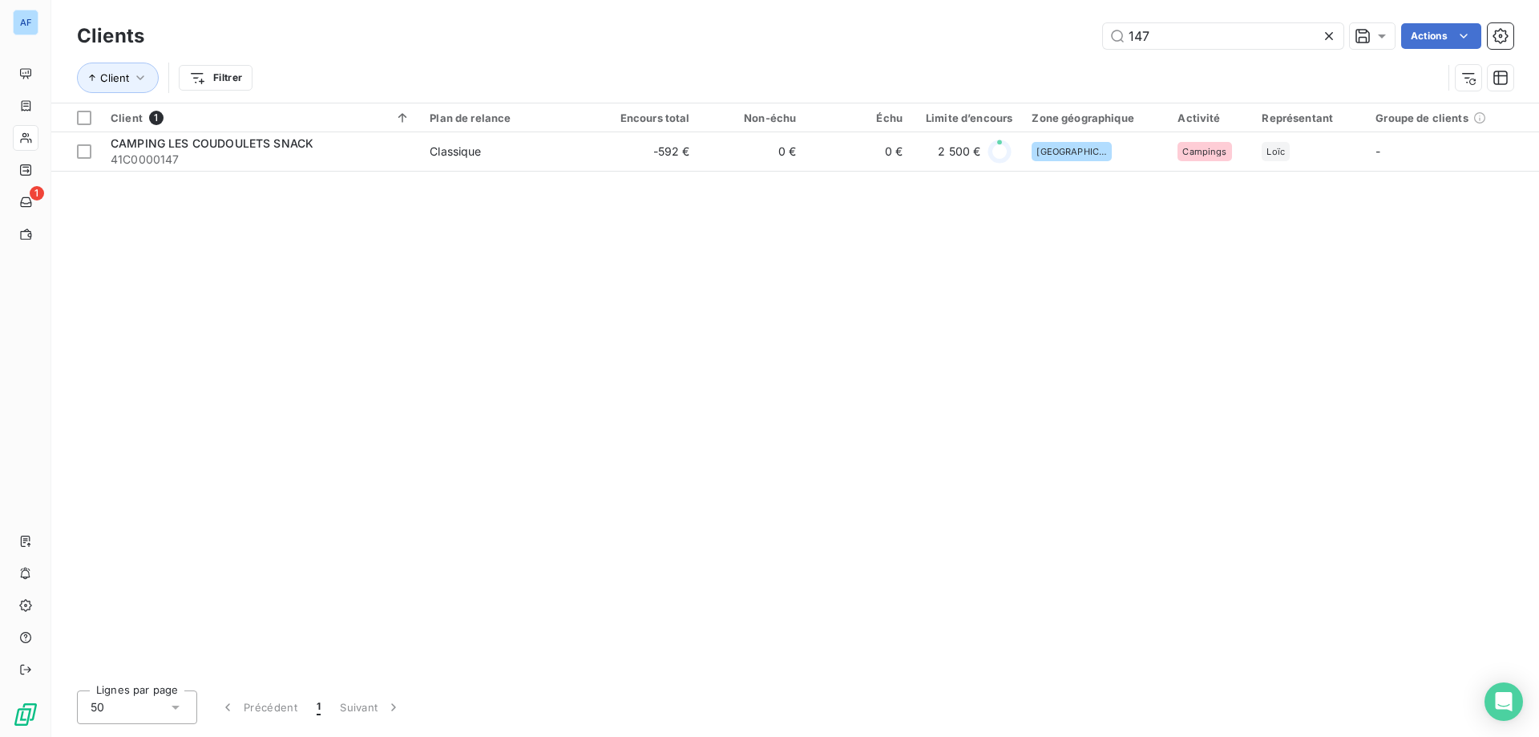
click at [1332, 33] on icon at bounding box center [1329, 36] width 8 height 8
